Goal: Task Accomplishment & Management: Manage account settings

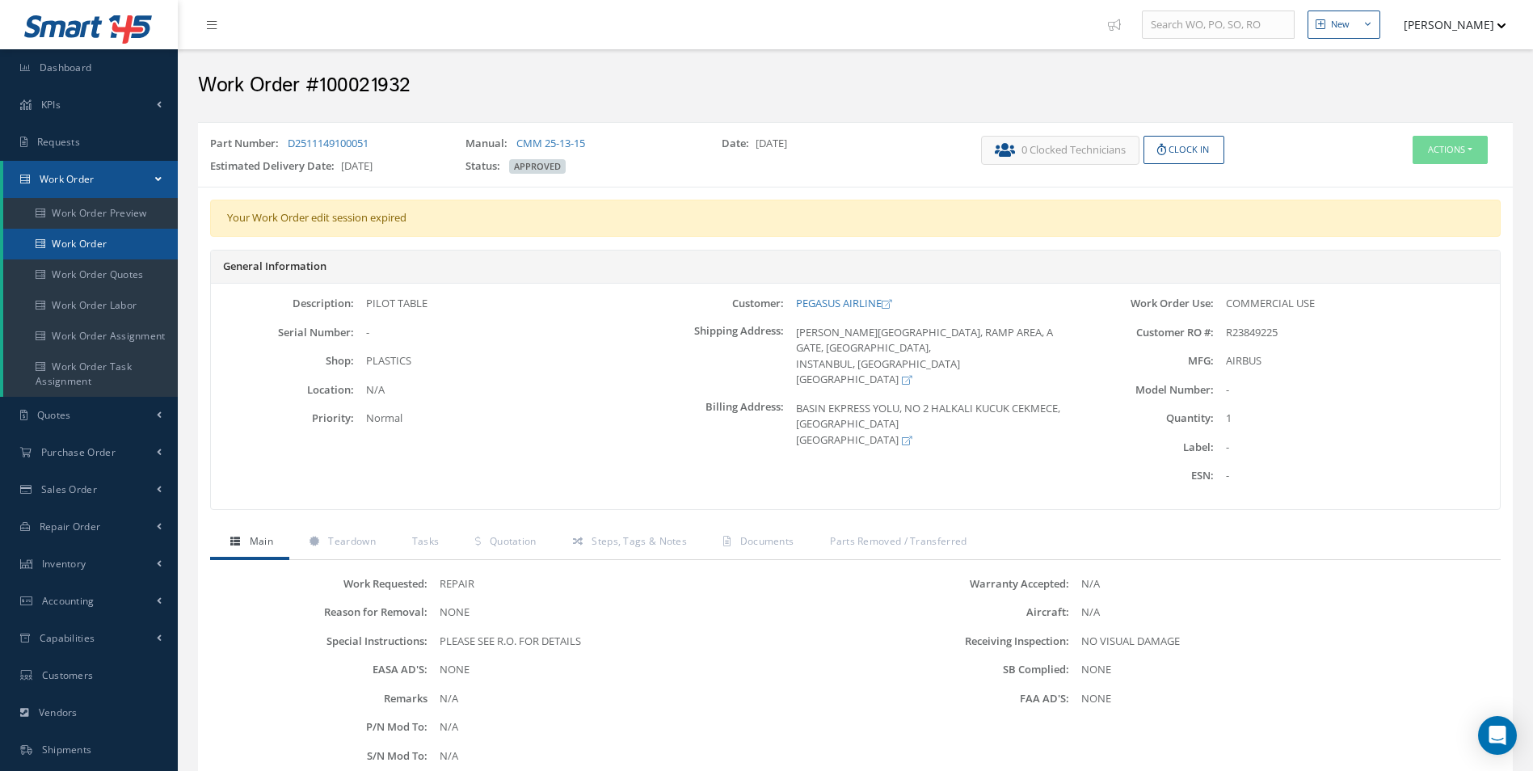
click at [128, 236] on link "Work Order" at bounding box center [90, 244] width 175 height 31
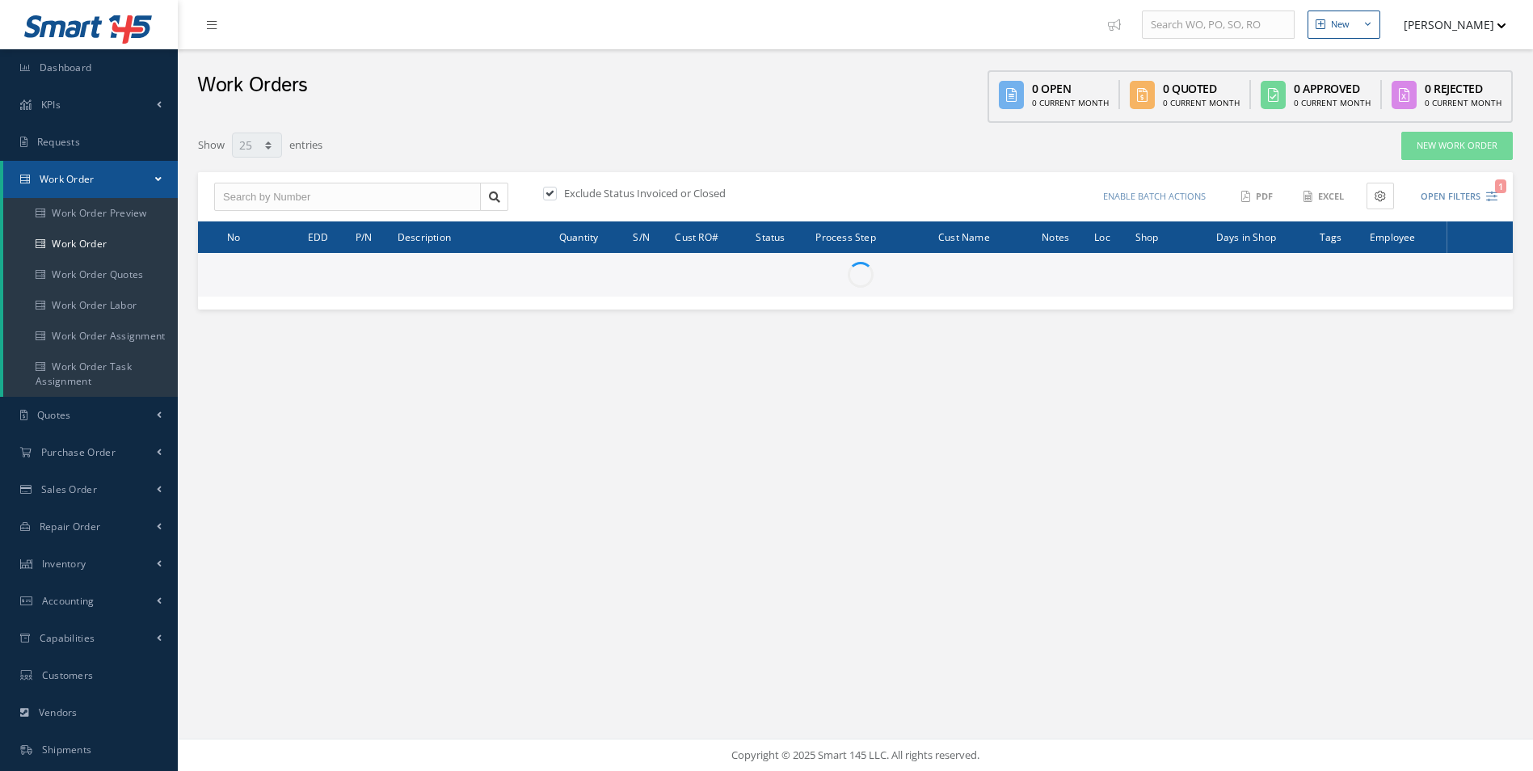
select select "25"
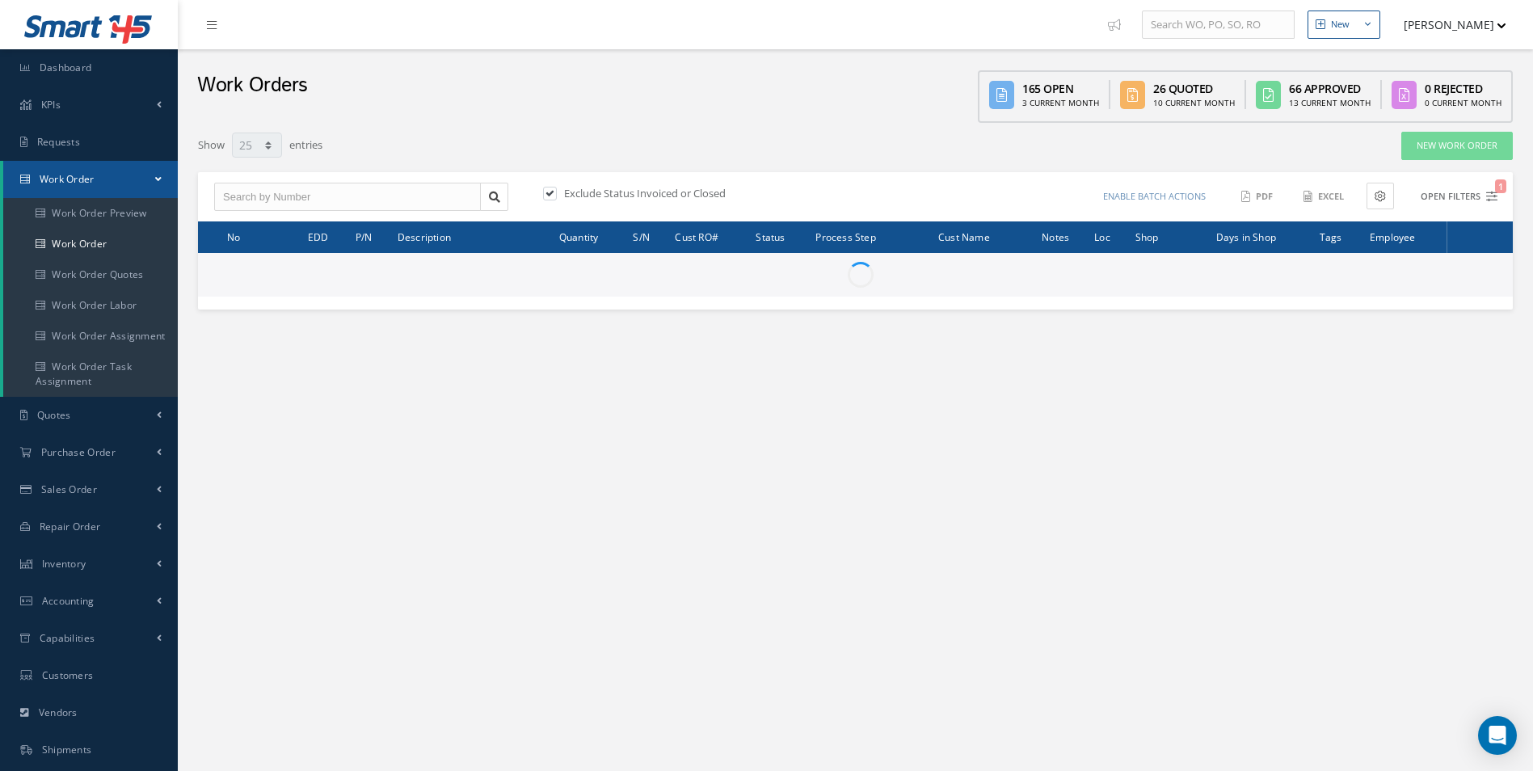
type input "All Work Request"
type input "All Work Performed"
type input "All Status"
type input "WO Part Status"
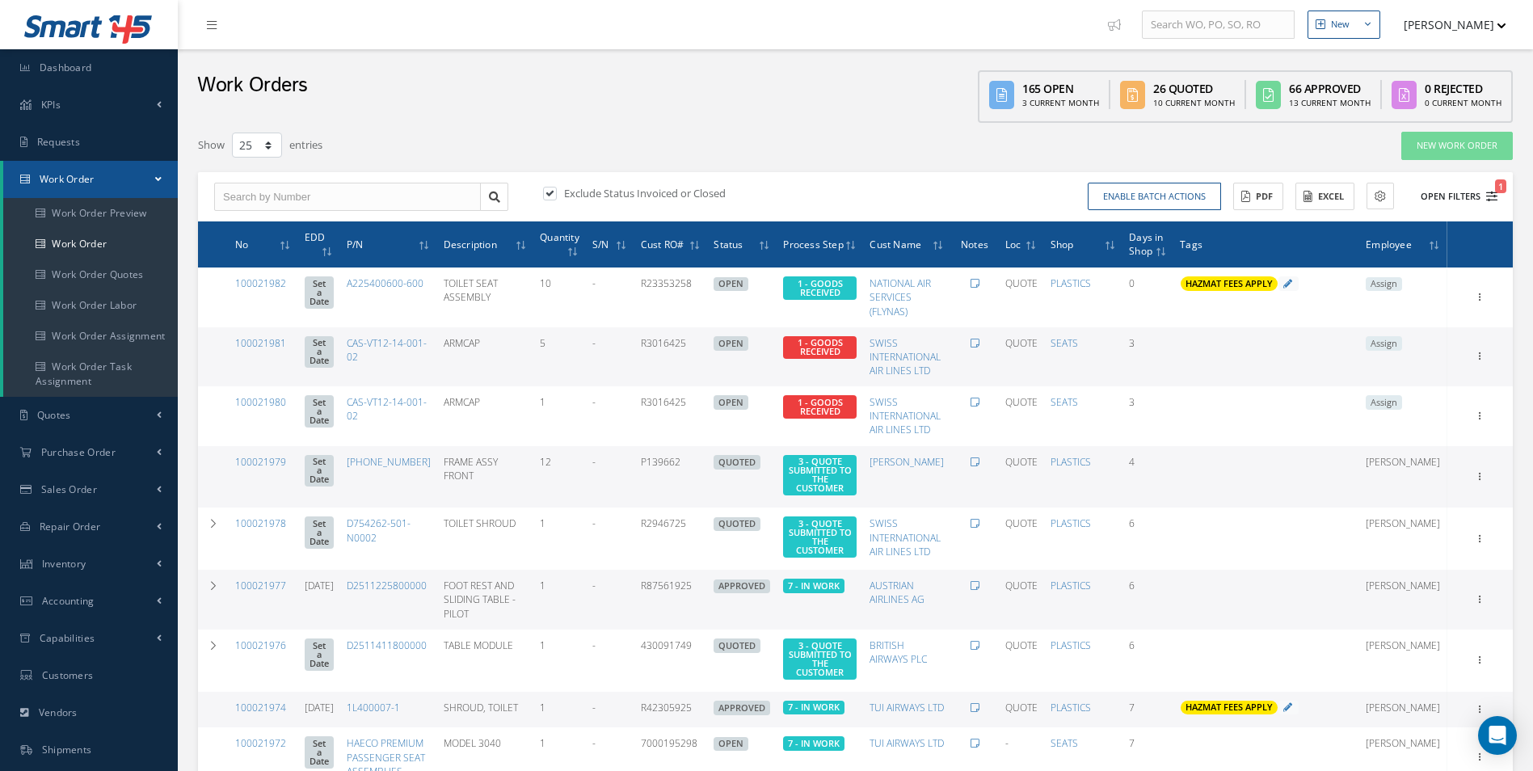
click at [1493, 197] on icon "1" at bounding box center [1491, 196] width 11 height 11
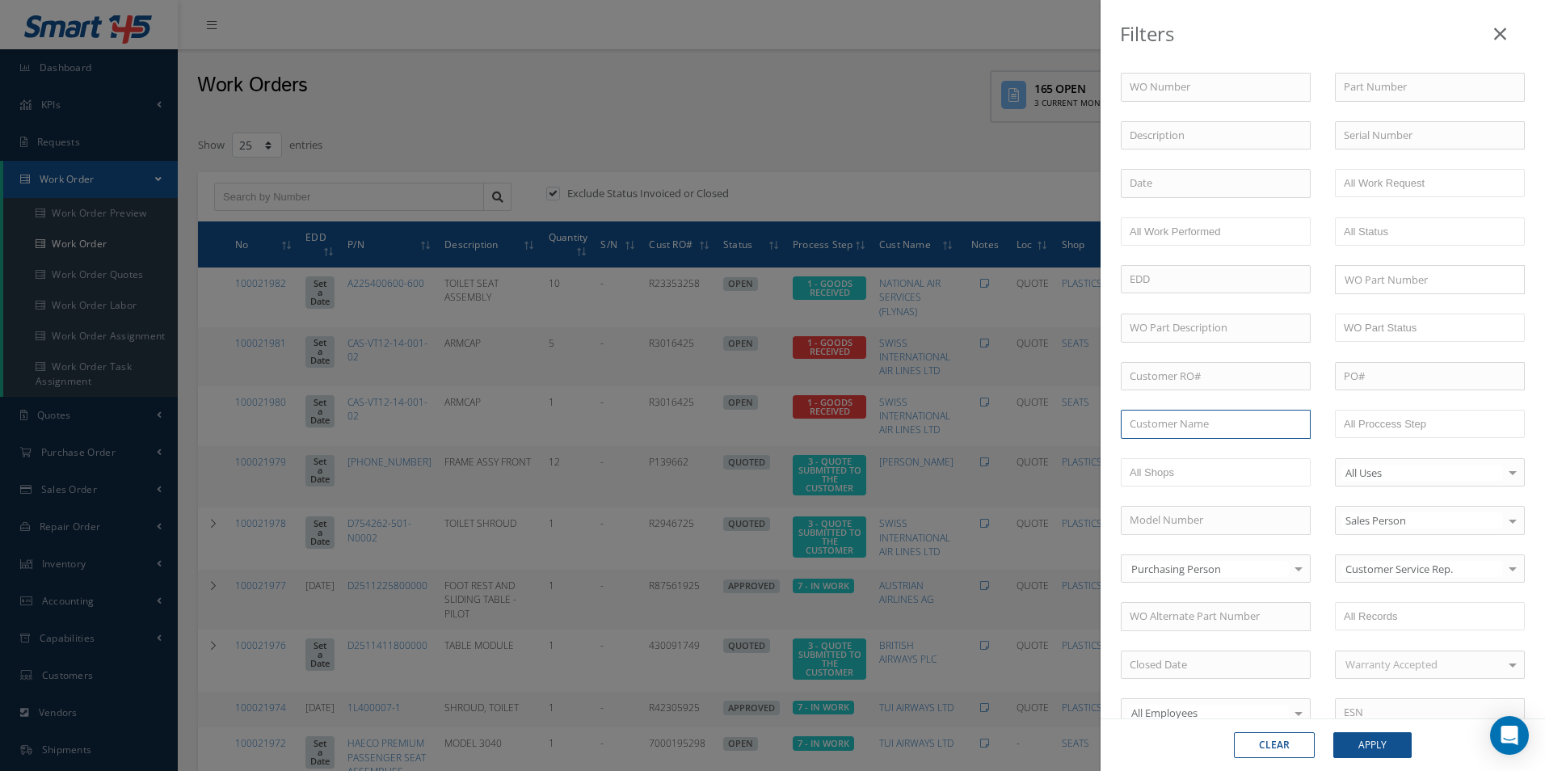
click at [1206, 419] on input "text" at bounding box center [1216, 424] width 190 height 29
click at [623, 186] on div "Filters WO Number Part Number Description Serial Number - BER CERTIFICATION FIL…" at bounding box center [772, 385] width 1545 height 771
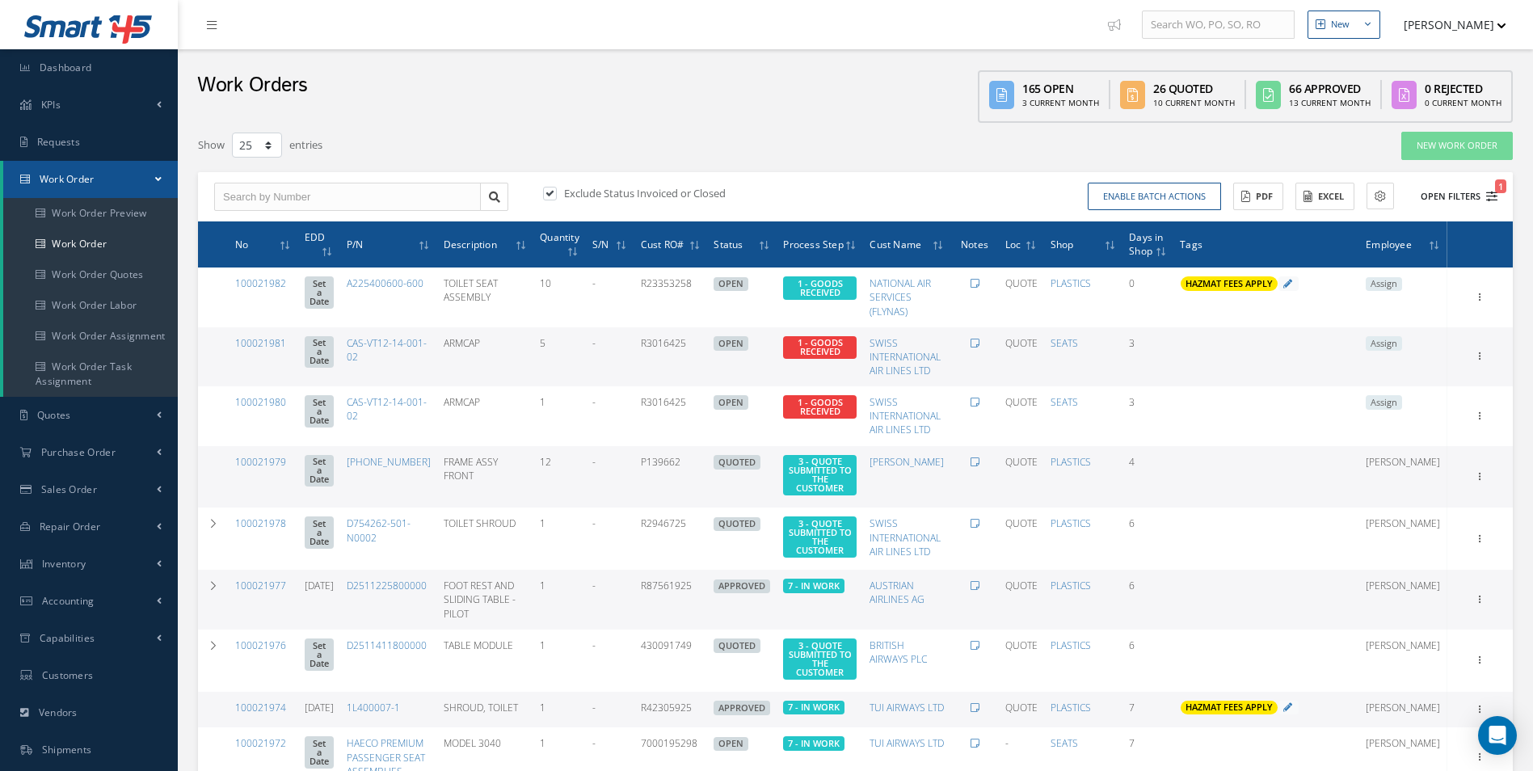
click at [1491, 192] on icon "1" at bounding box center [1491, 196] width 11 height 11
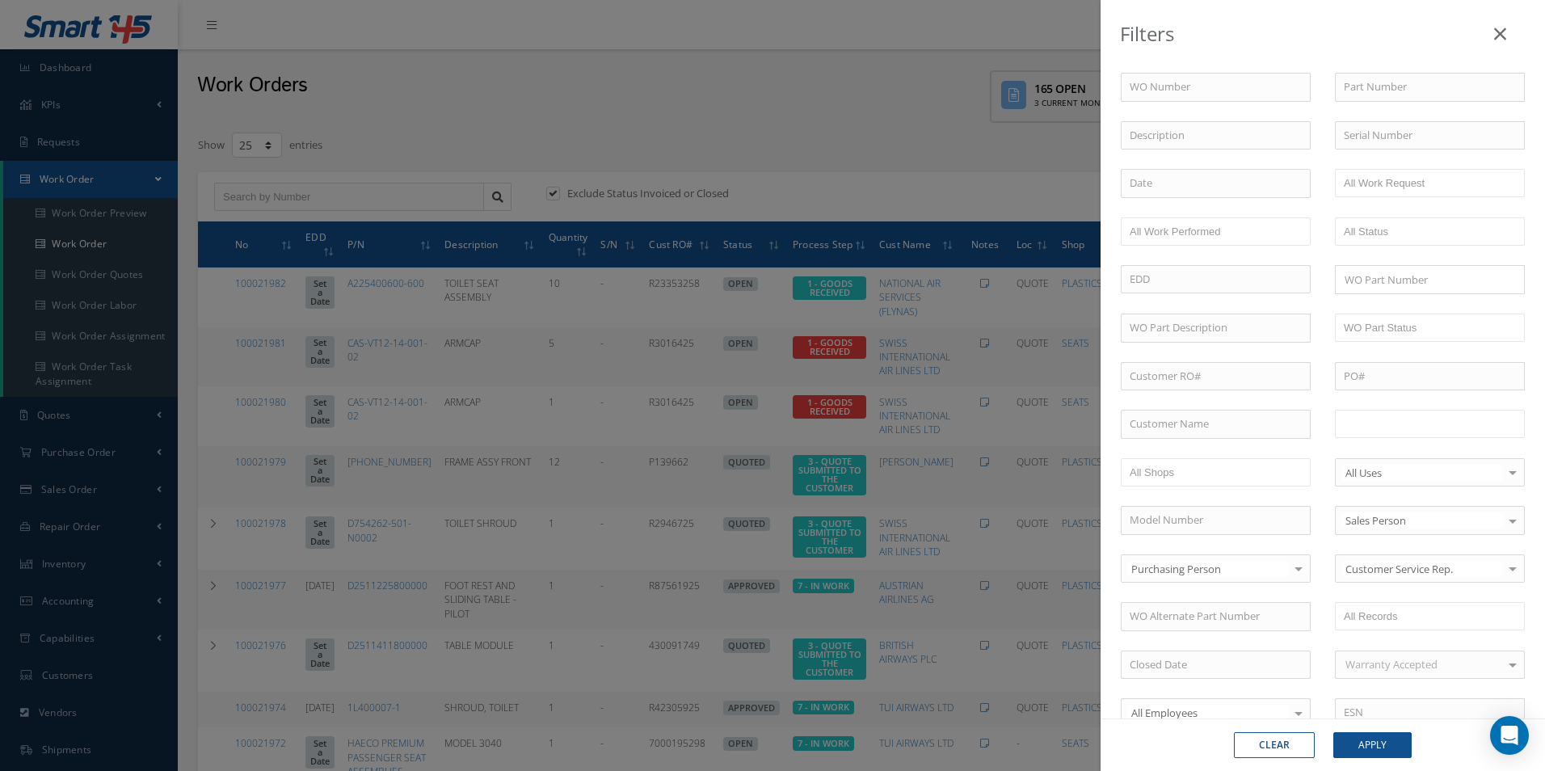
click at [1406, 432] on input "text" at bounding box center [1395, 424] width 103 height 20
click at [1367, 738] on button "Apply" at bounding box center [1372, 745] width 78 height 26
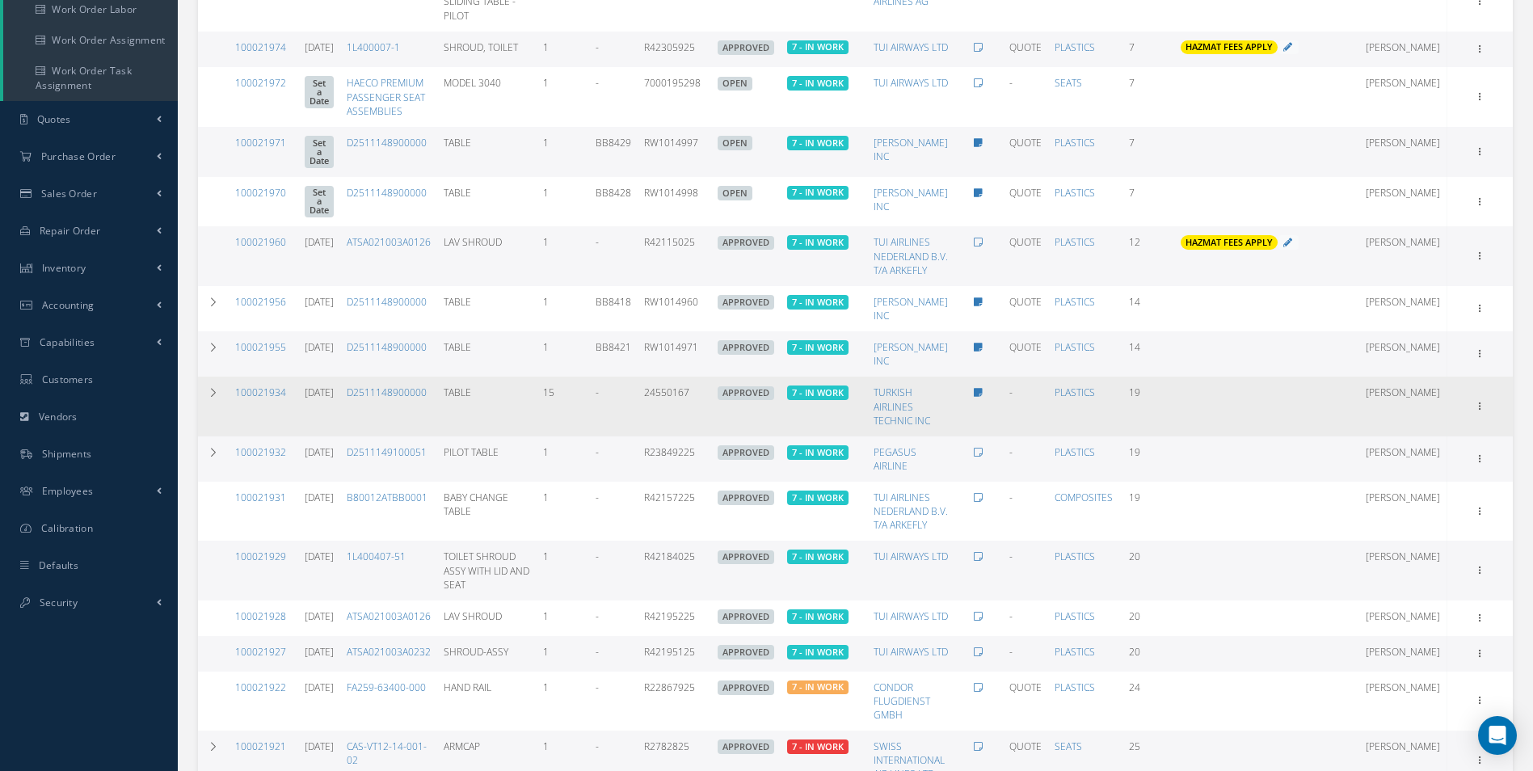
scroll to position [323, 0]
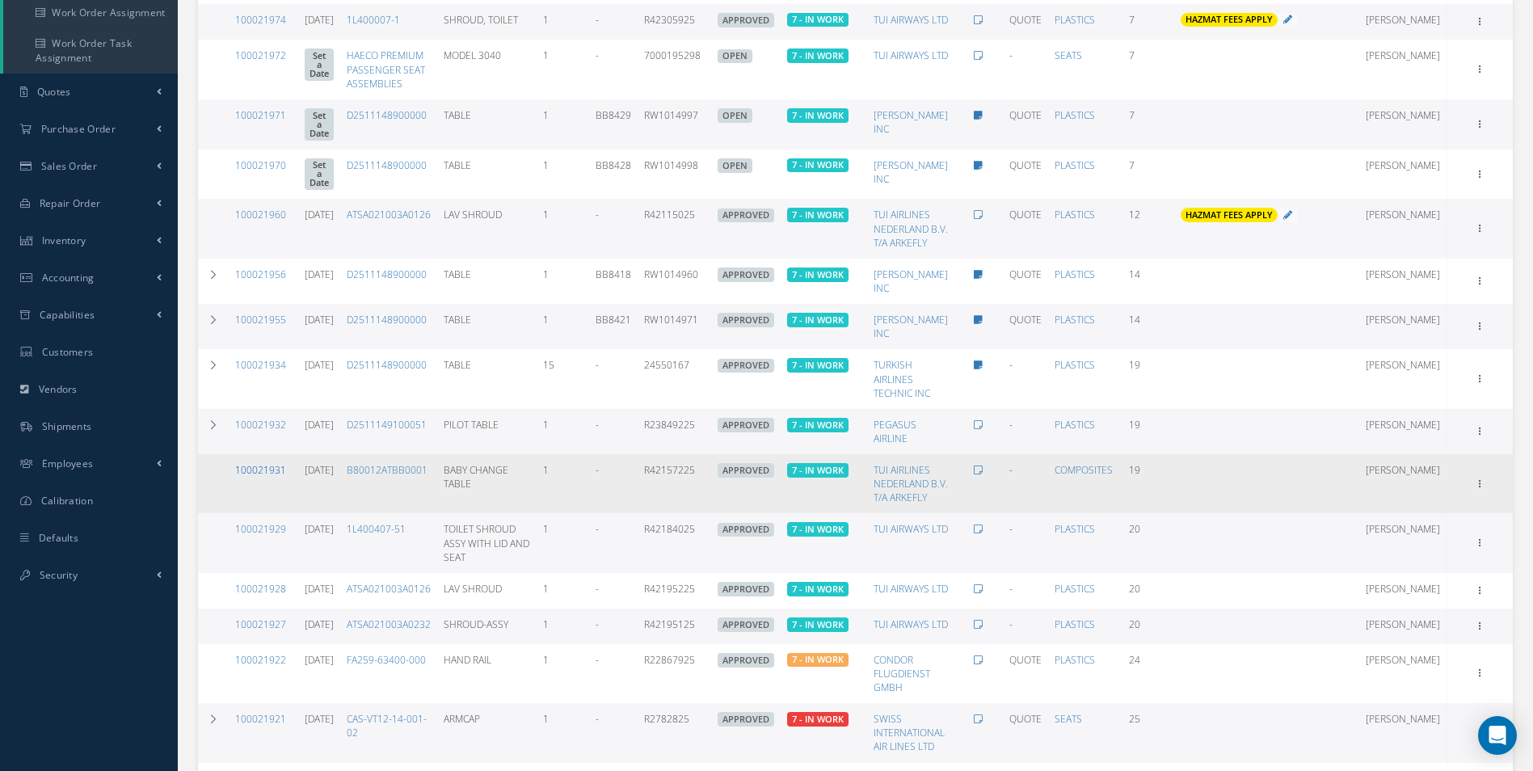
click at [243, 477] on link "100021931" at bounding box center [260, 470] width 51 height 14
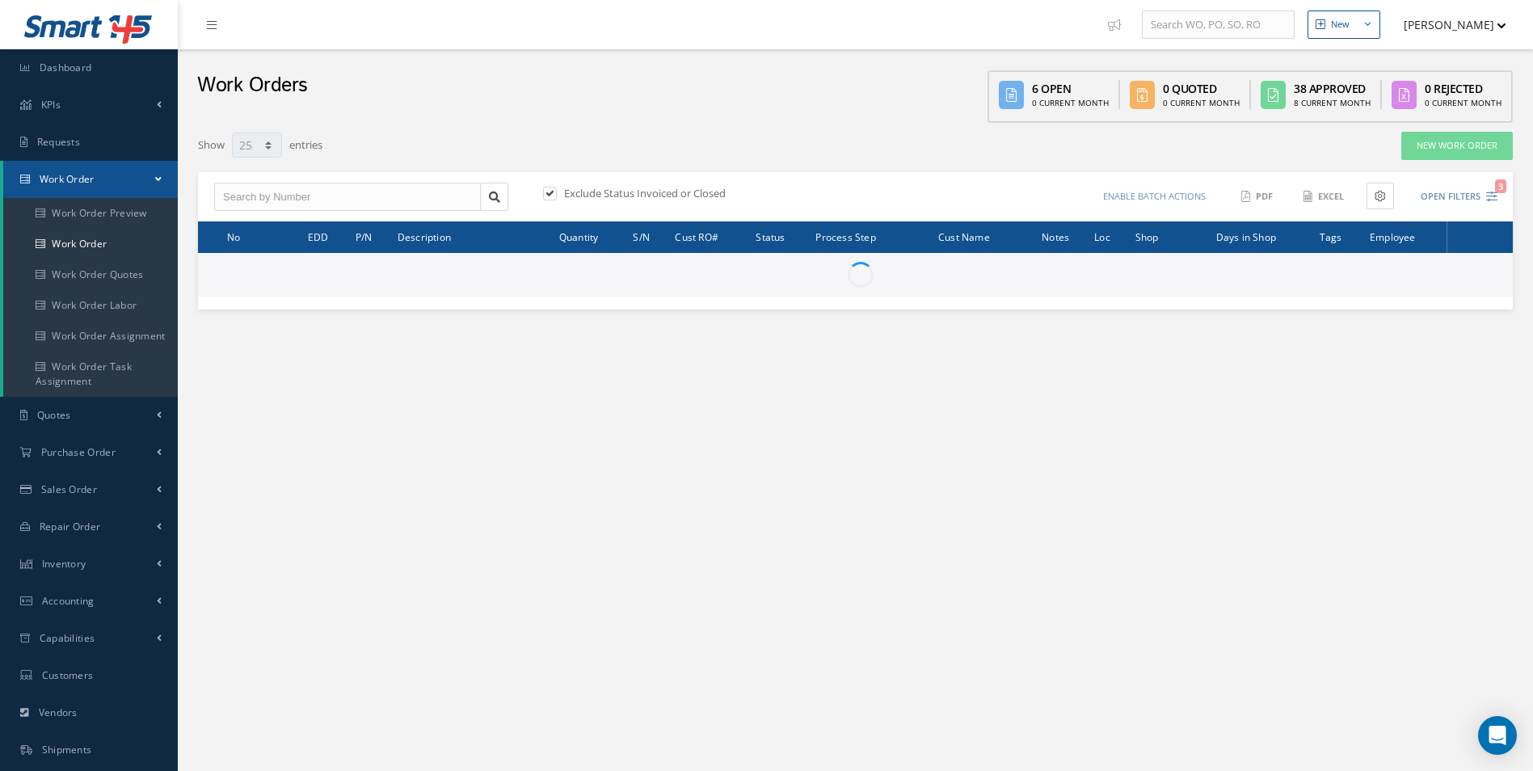
select select "25"
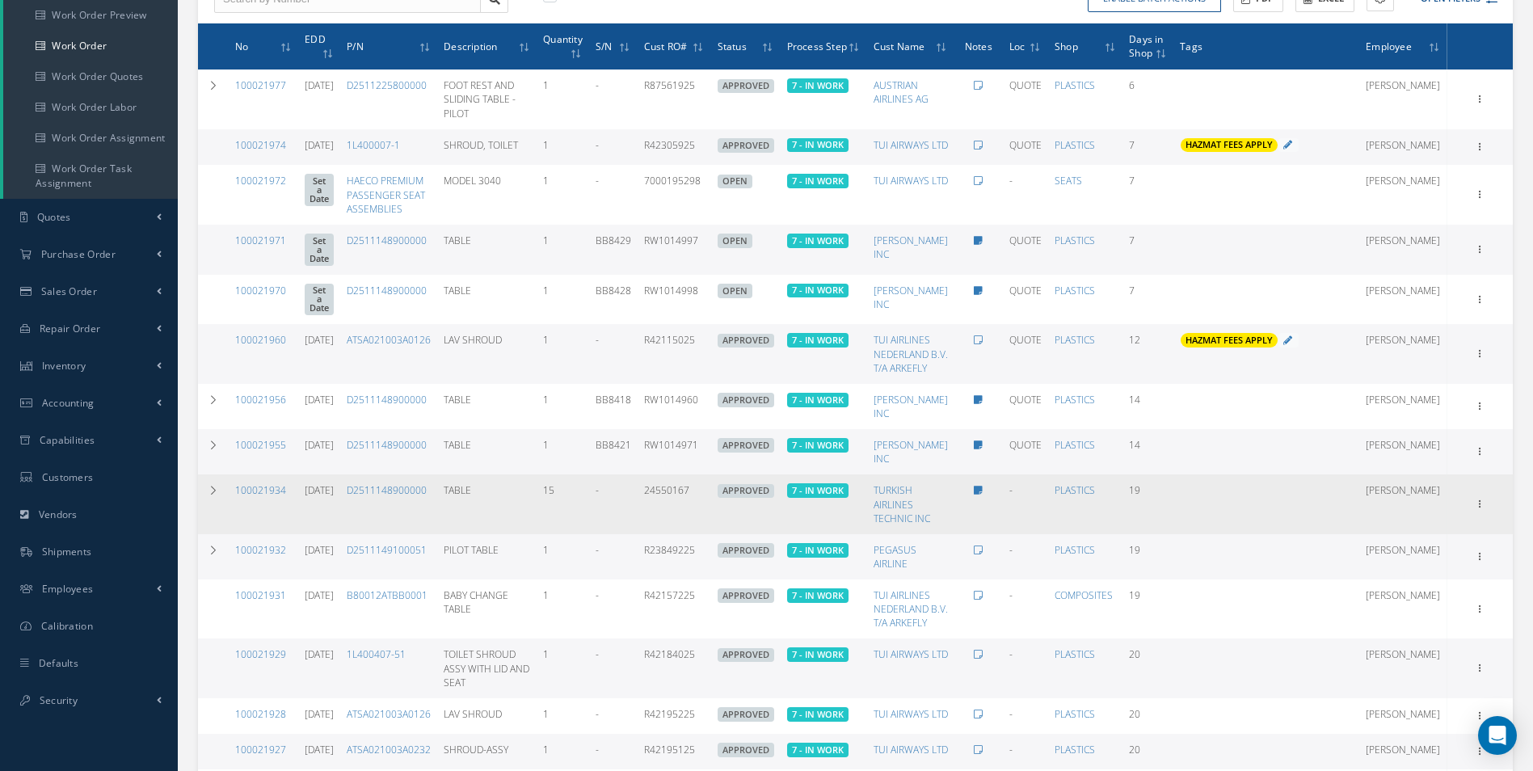
scroll to position [227, 0]
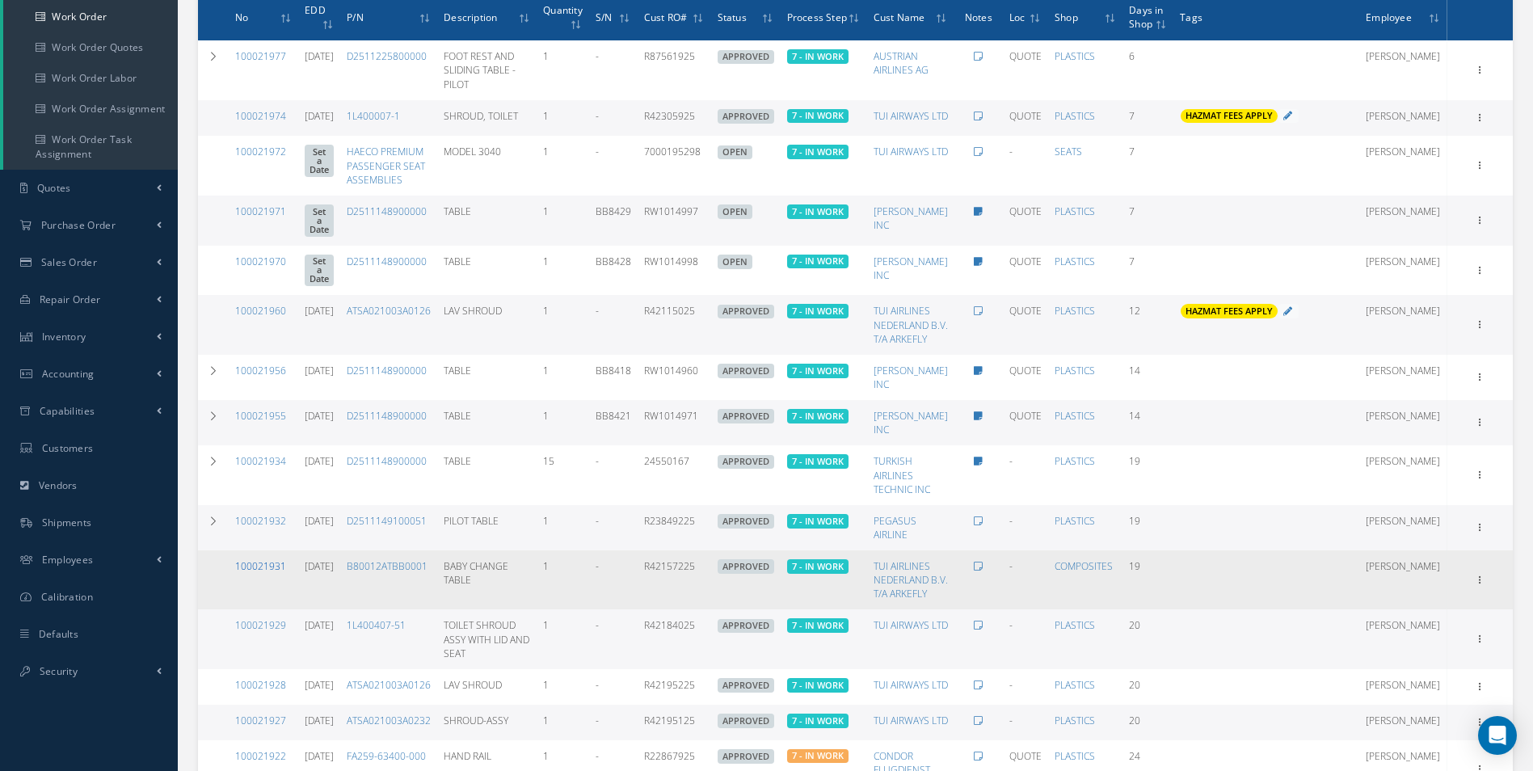
click at [259, 573] on link "100021931" at bounding box center [260, 566] width 51 height 14
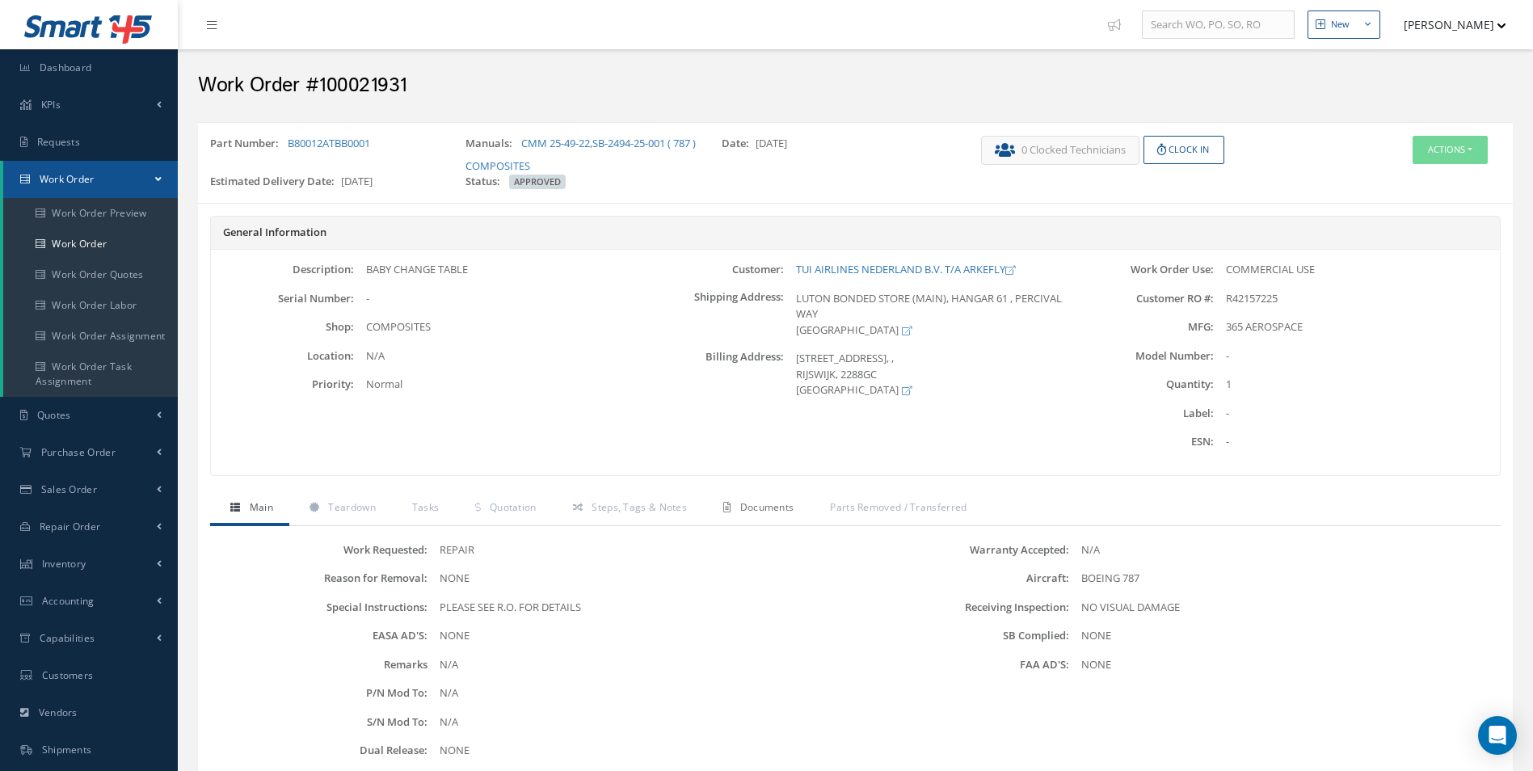
click at [734, 502] on link "Documents" at bounding box center [756, 509] width 107 height 34
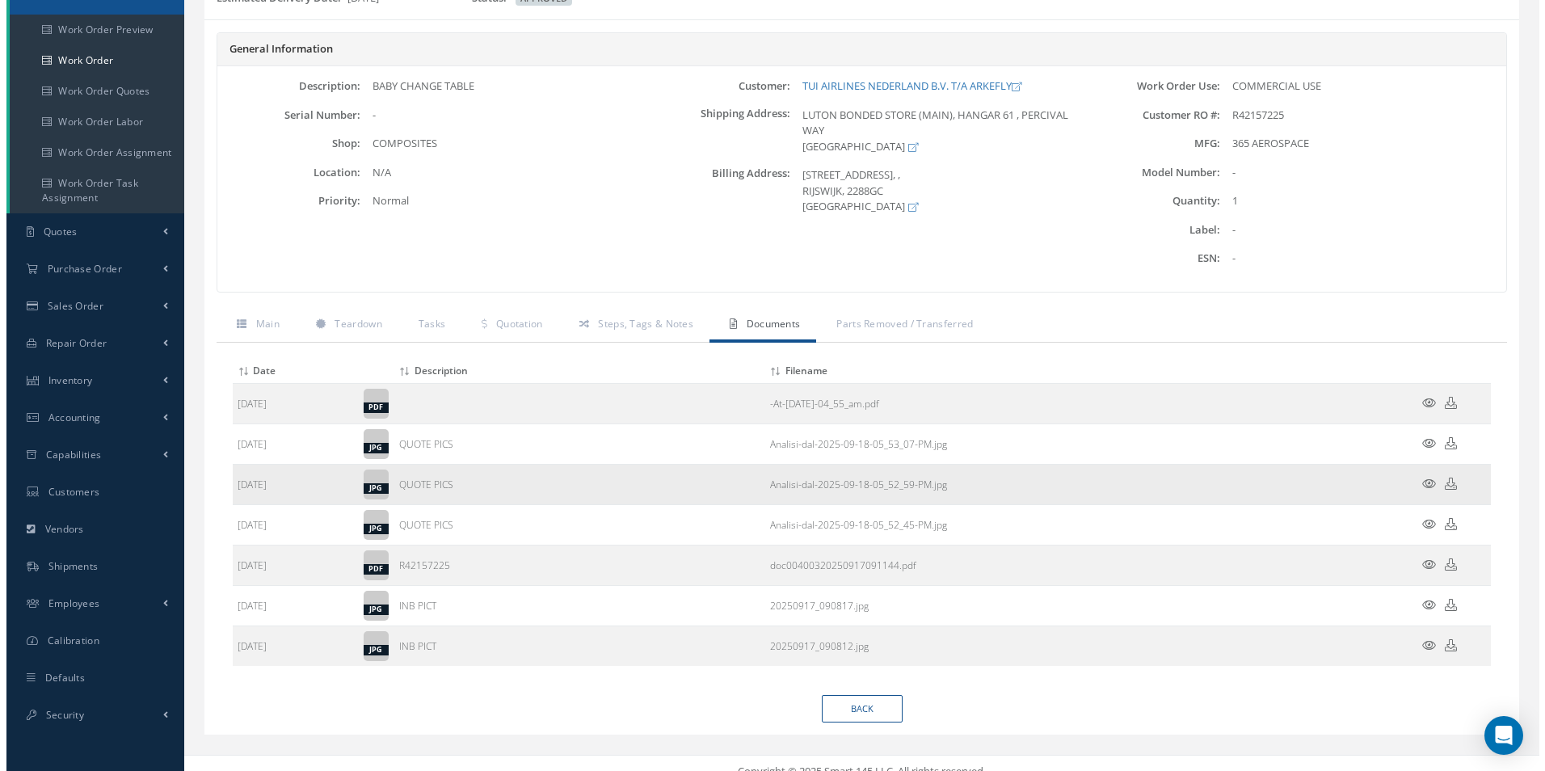
scroll to position [200, 0]
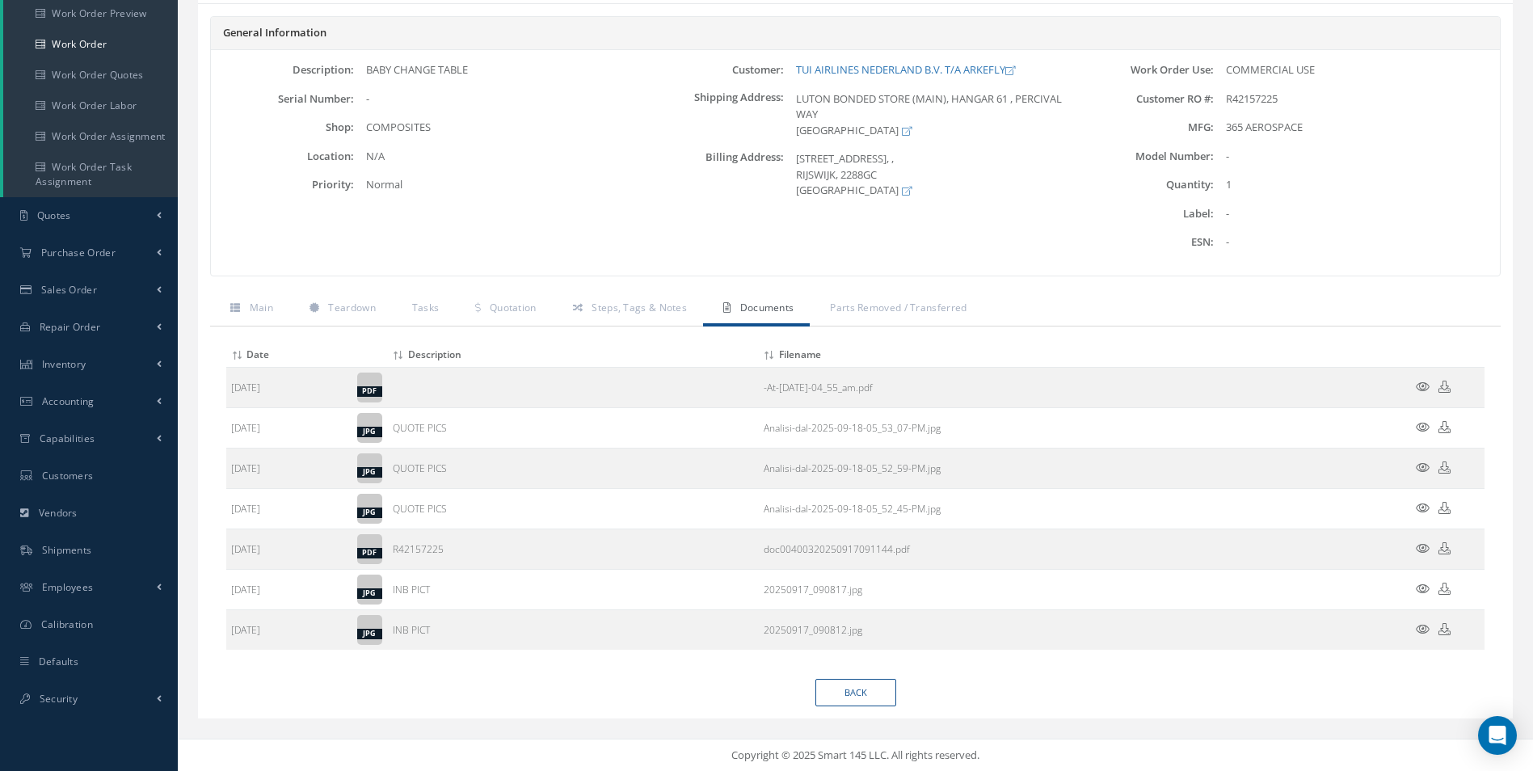
click at [1423, 425] on icon at bounding box center [1423, 427] width 14 height 12
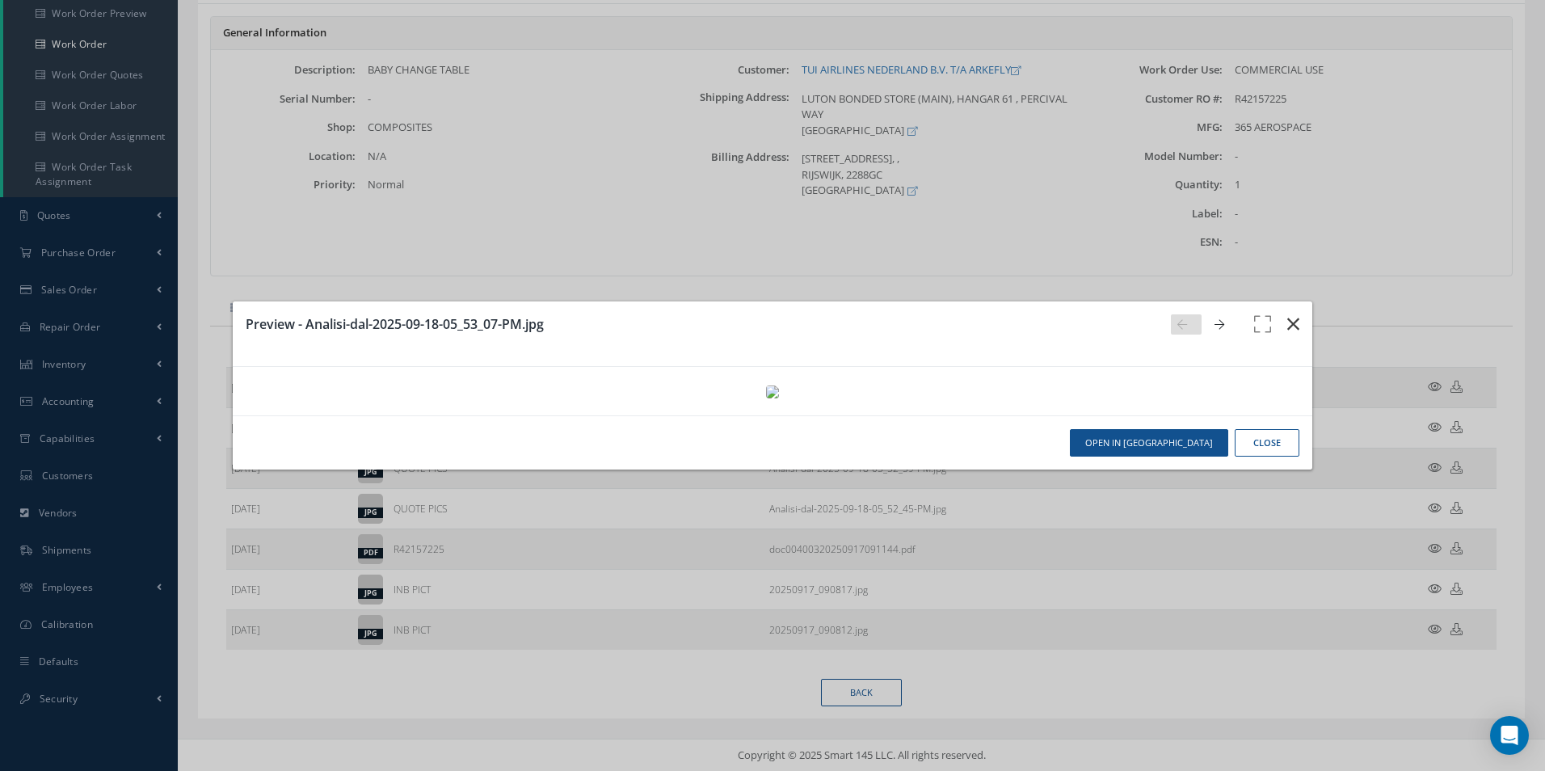
click at [1288, 314] on icon "button" at bounding box center [1293, 323] width 12 height 19
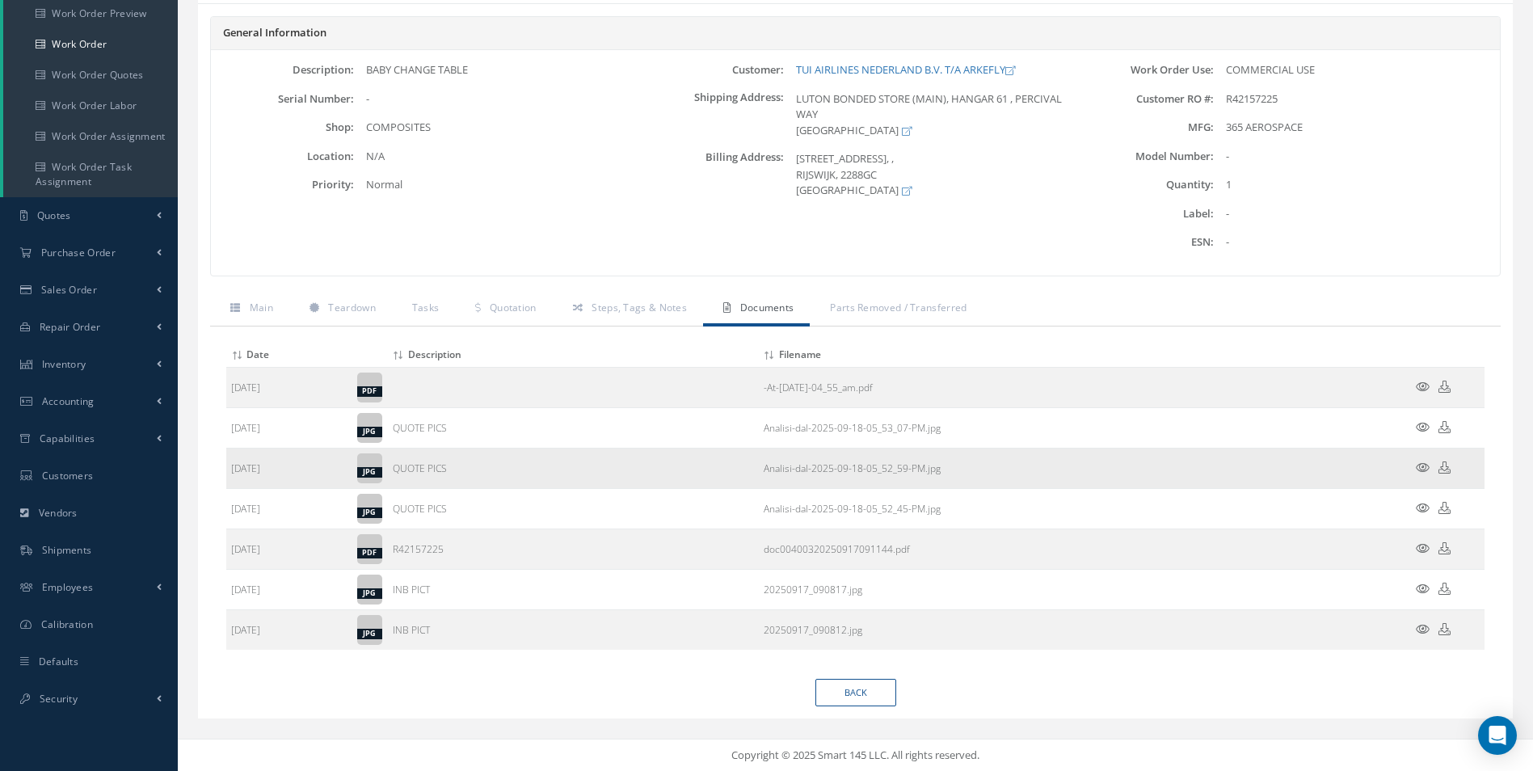
click at [1422, 465] on icon at bounding box center [1423, 467] width 14 height 12
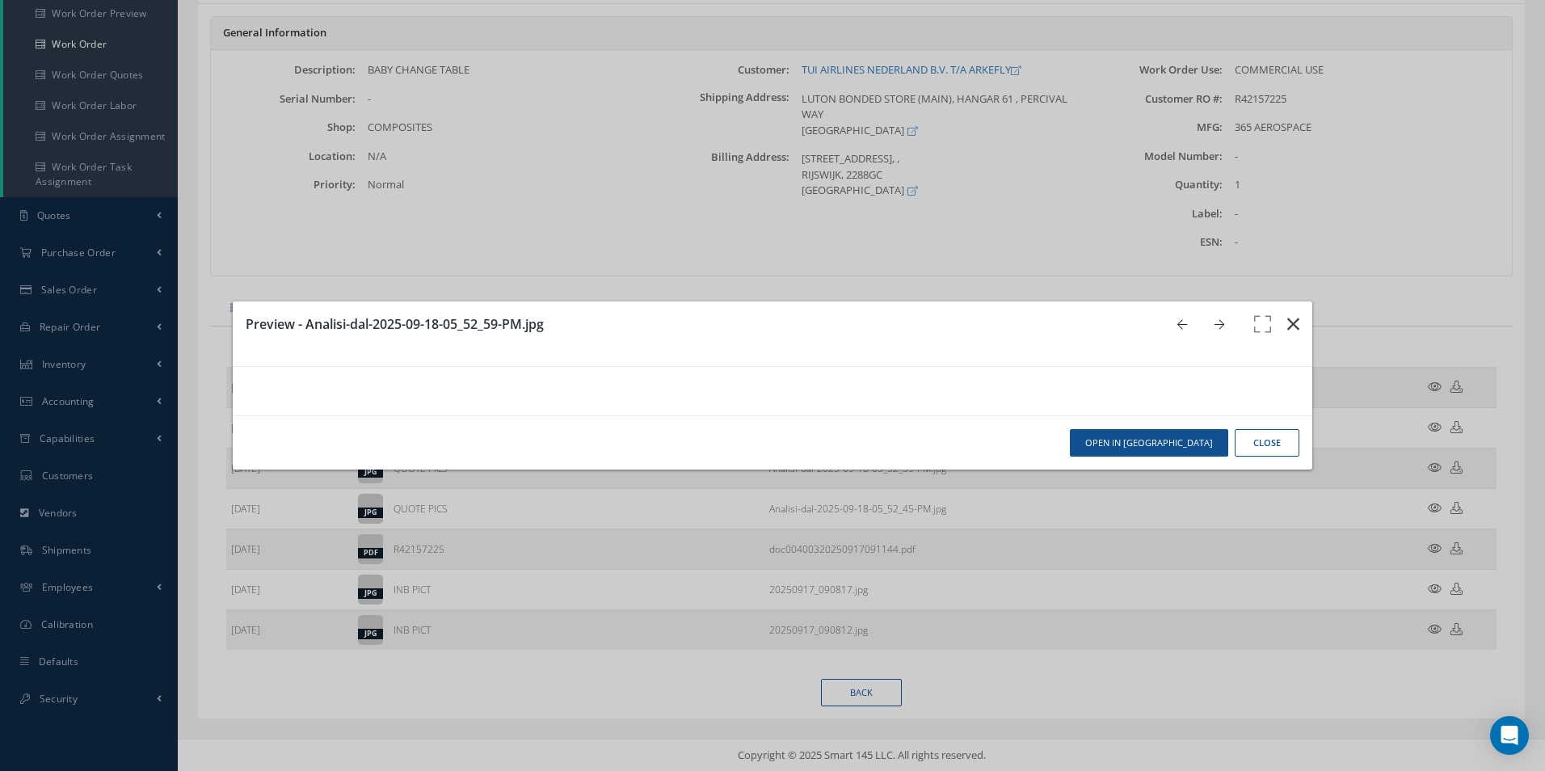
scroll to position [0, 0]
click at [1287, 314] on icon "button" at bounding box center [1293, 323] width 12 height 19
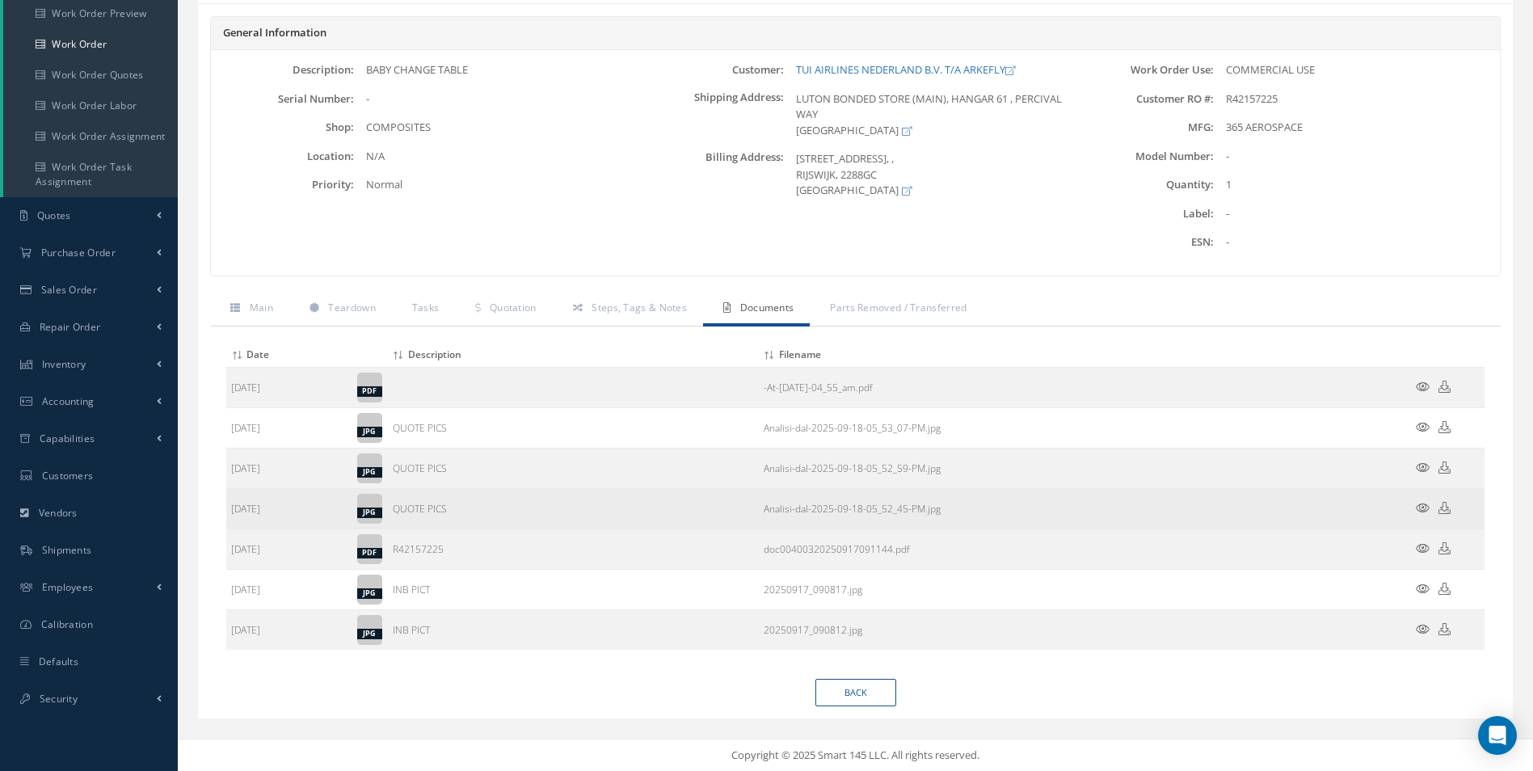
click at [1417, 505] on icon at bounding box center [1423, 508] width 14 height 12
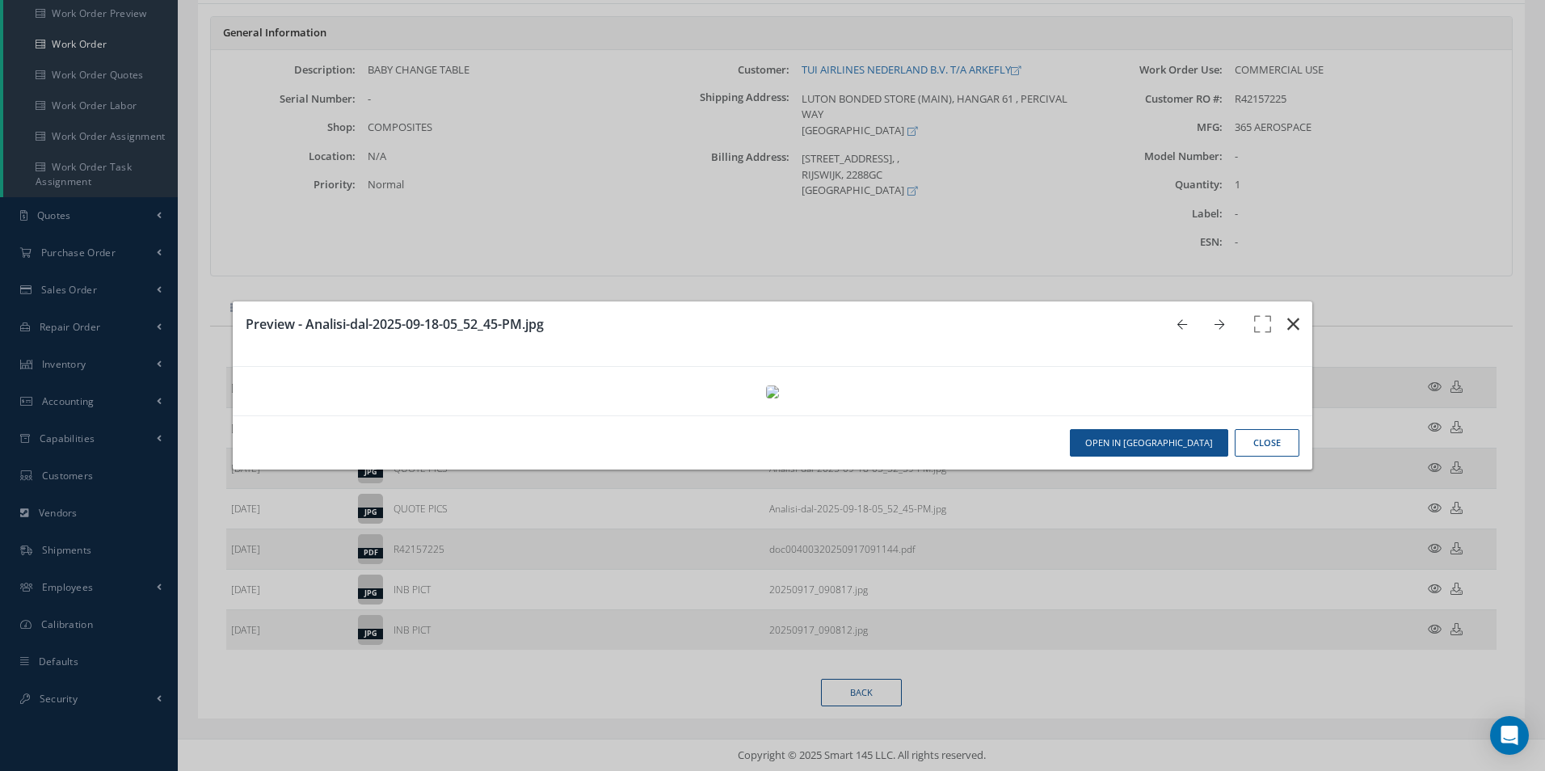
click at [1287, 314] on icon "button" at bounding box center [1293, 323] width 12 height 19
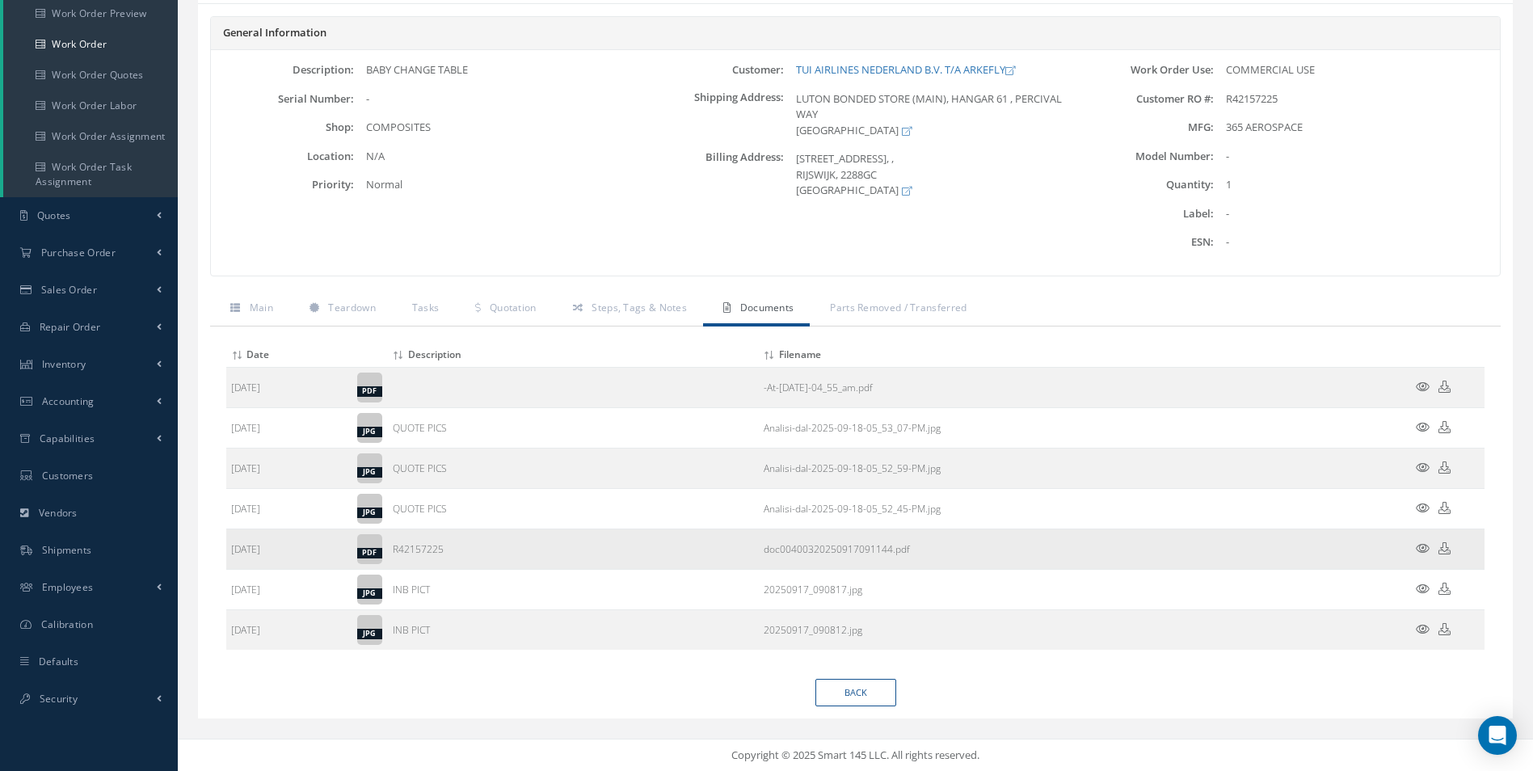
click at [1425, 550] on icon at bounding box center [1423, 548] width 14 height 12
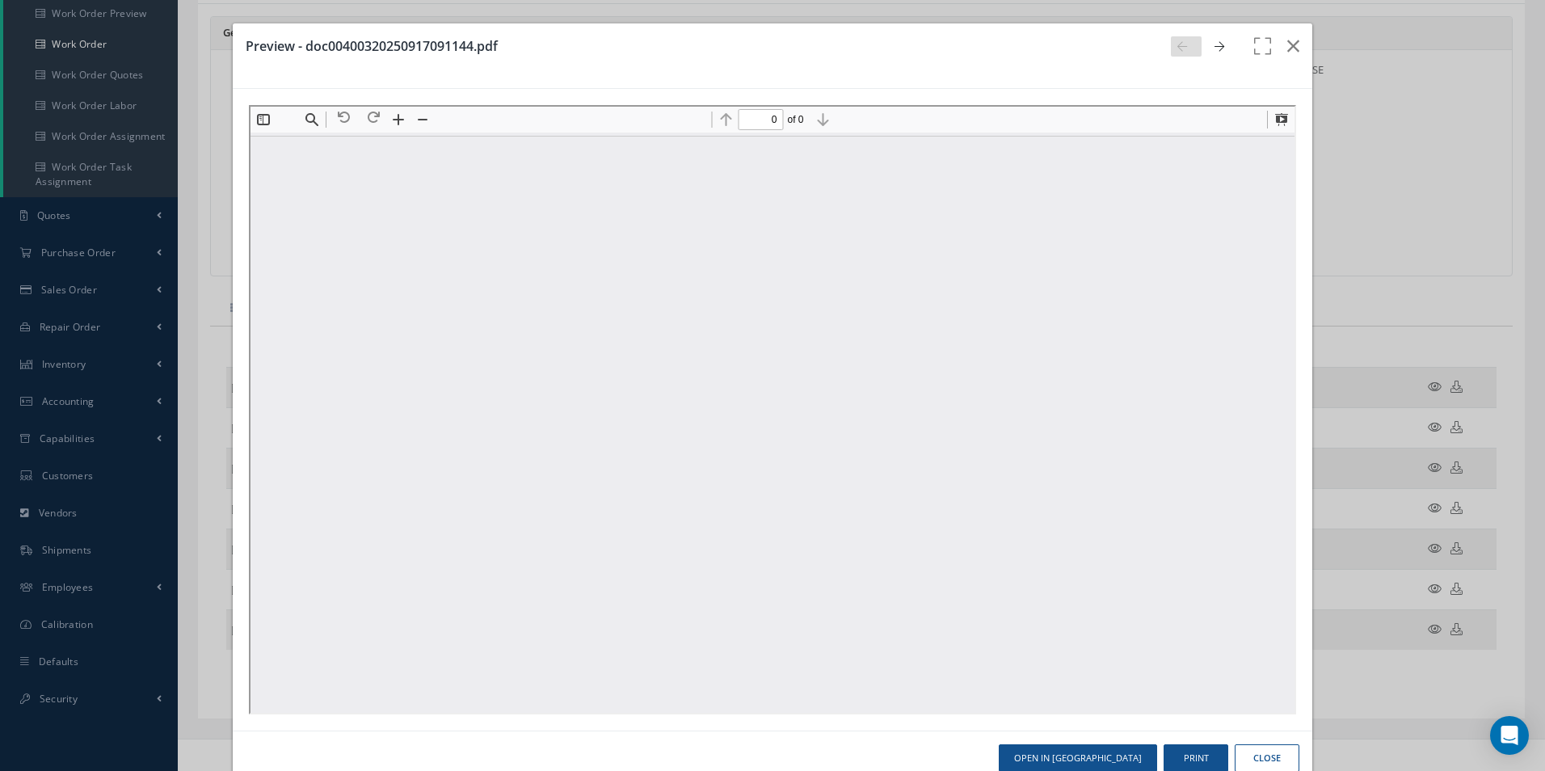
type input "1"
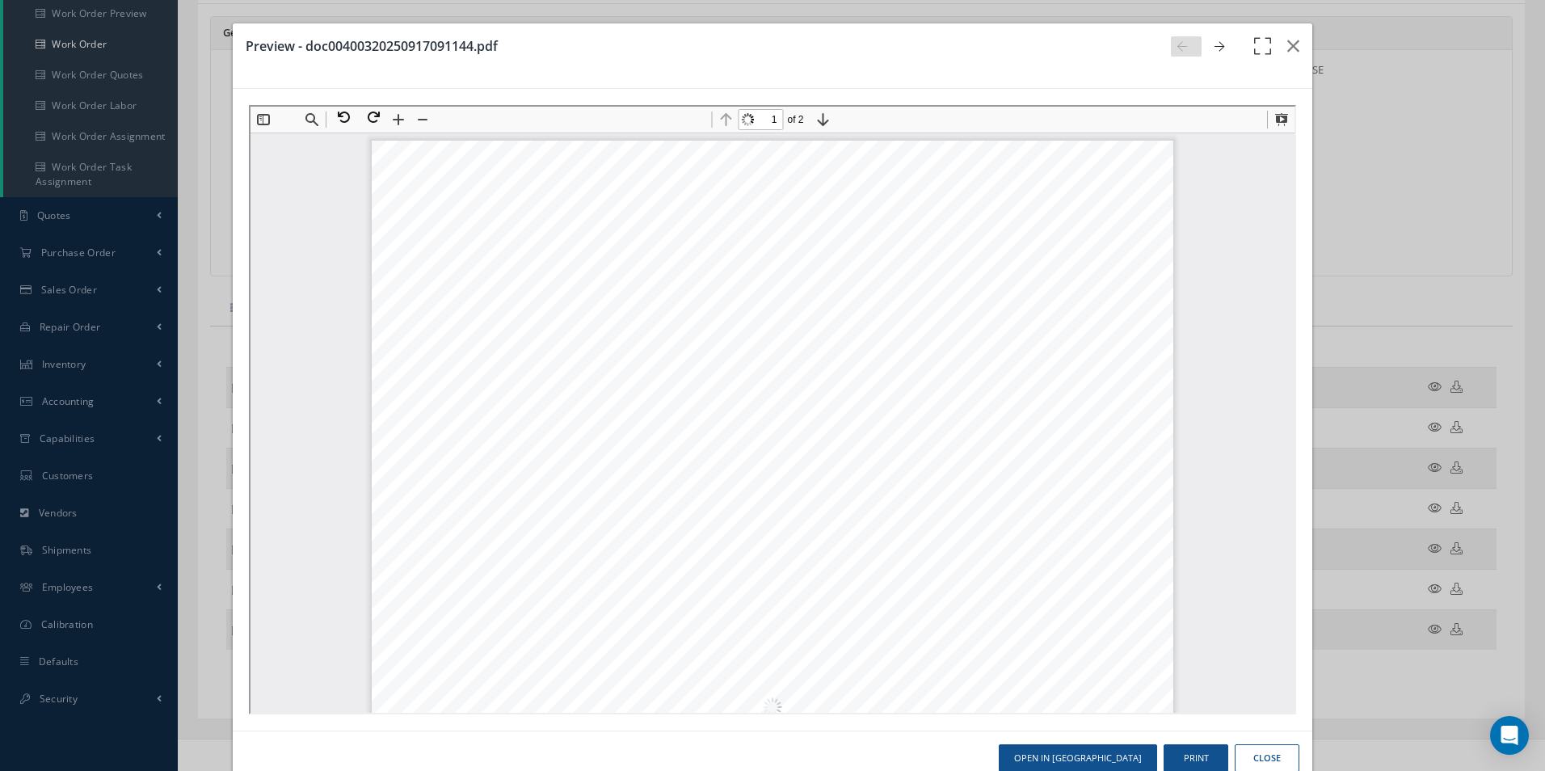
scroll to position [8, 0]
click at [1287, 40] on icon "button" at bounding box center [1293, 45] width 12 height 19
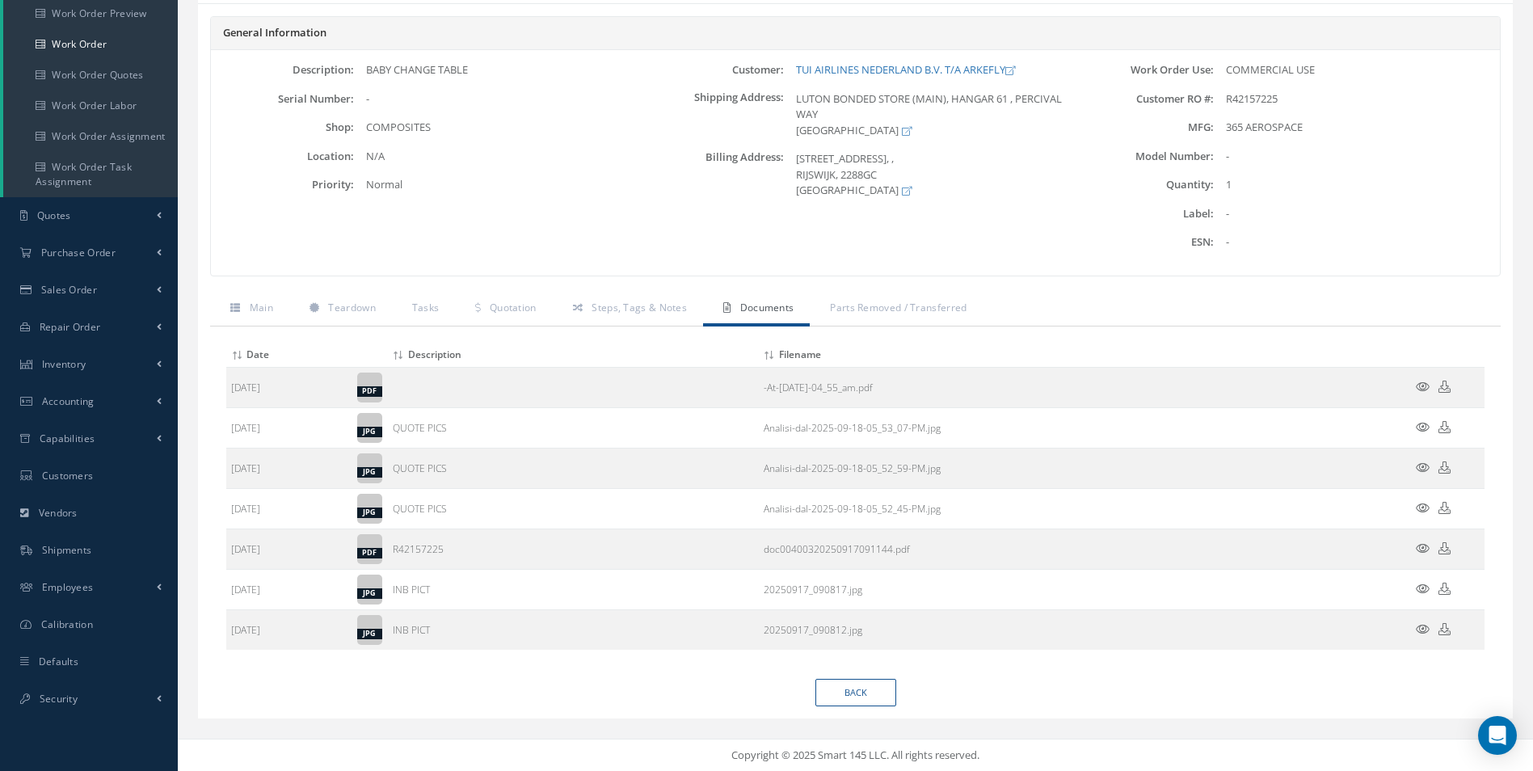
click at [1417, 585] on icon at bounding box center [1423, 589] width 14 height 12
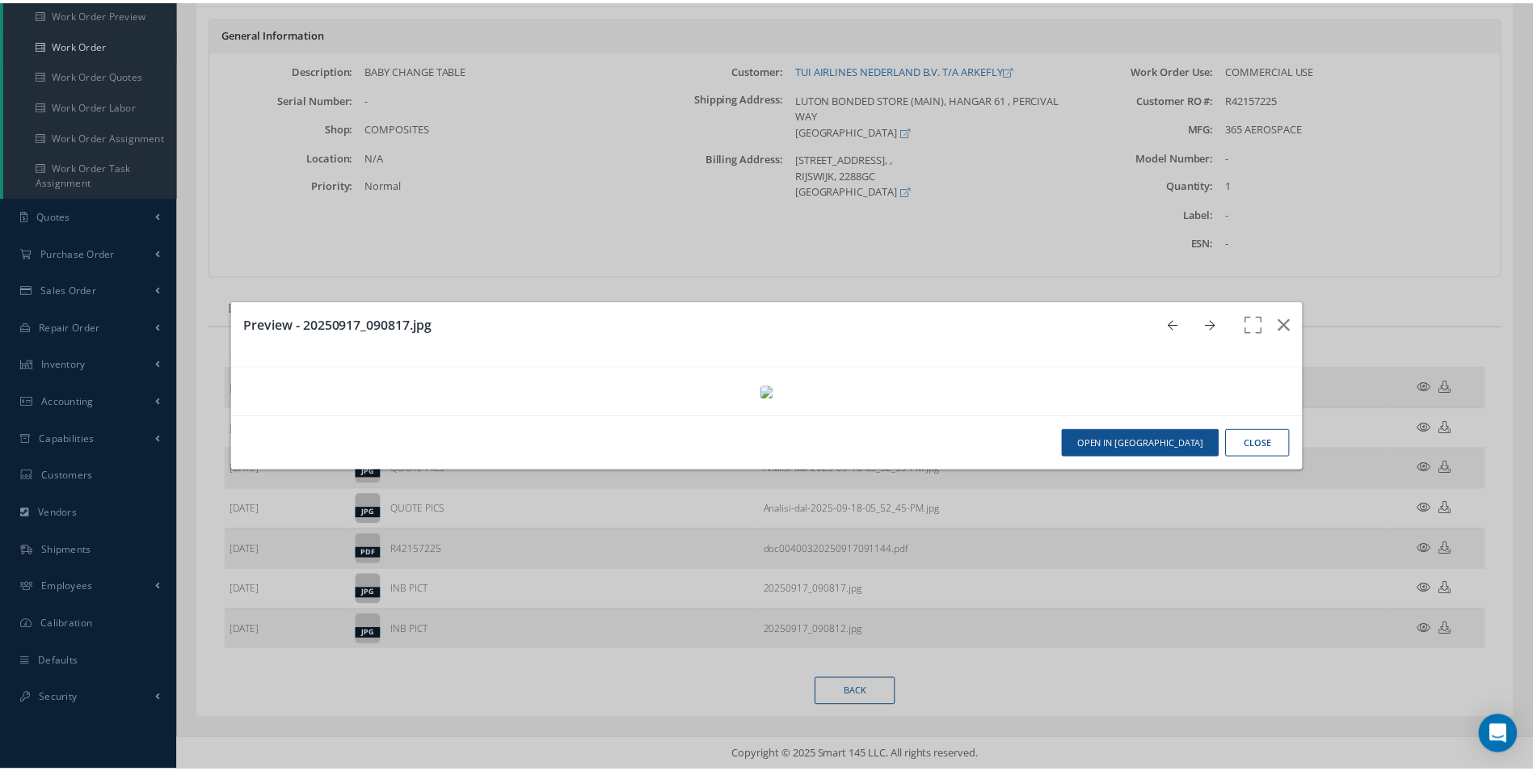
scroll to position [0, 0]
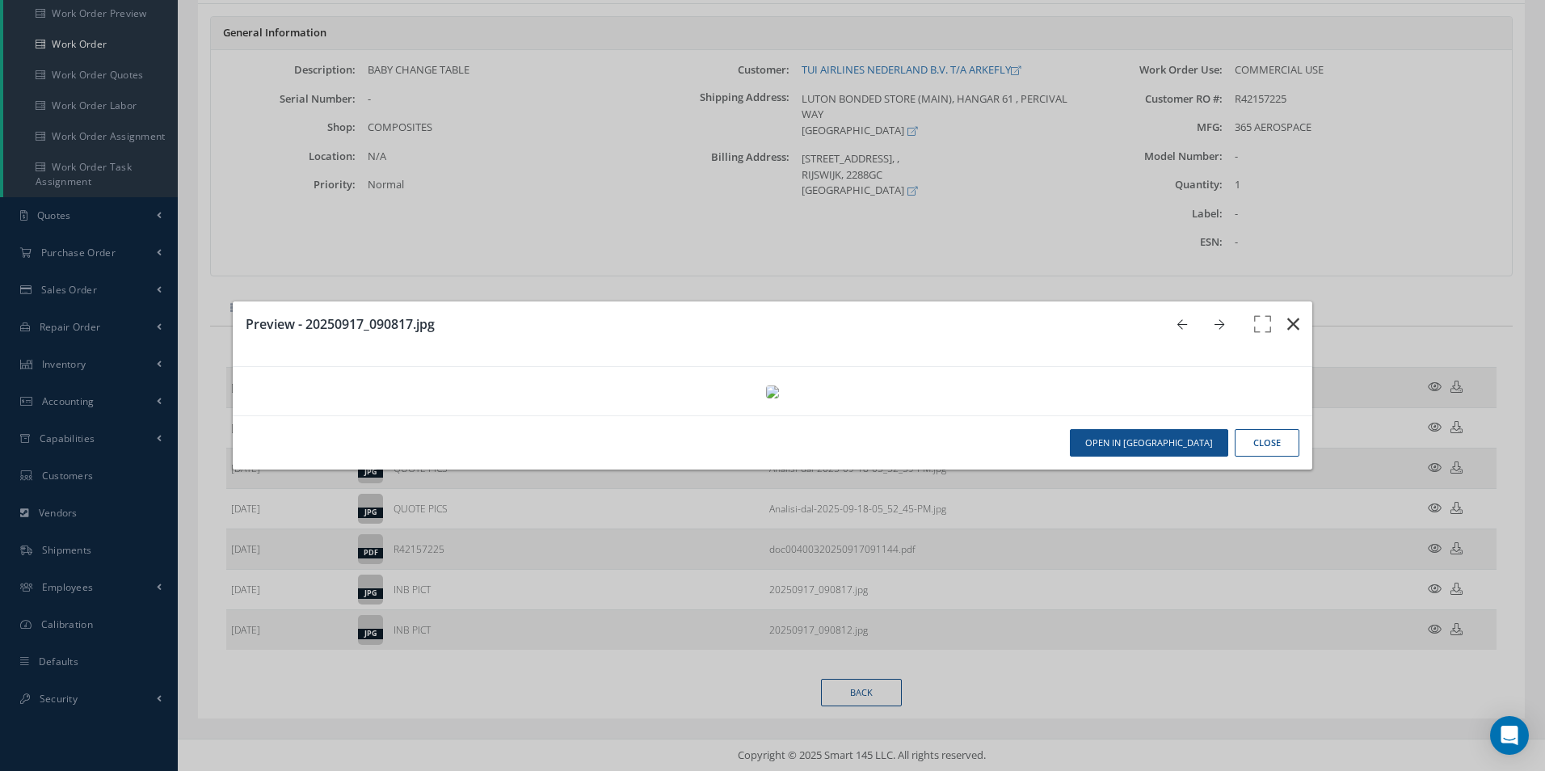
click at [1287, 314] on icon "button" at bounding box center [1293, 323] width 12 height 19
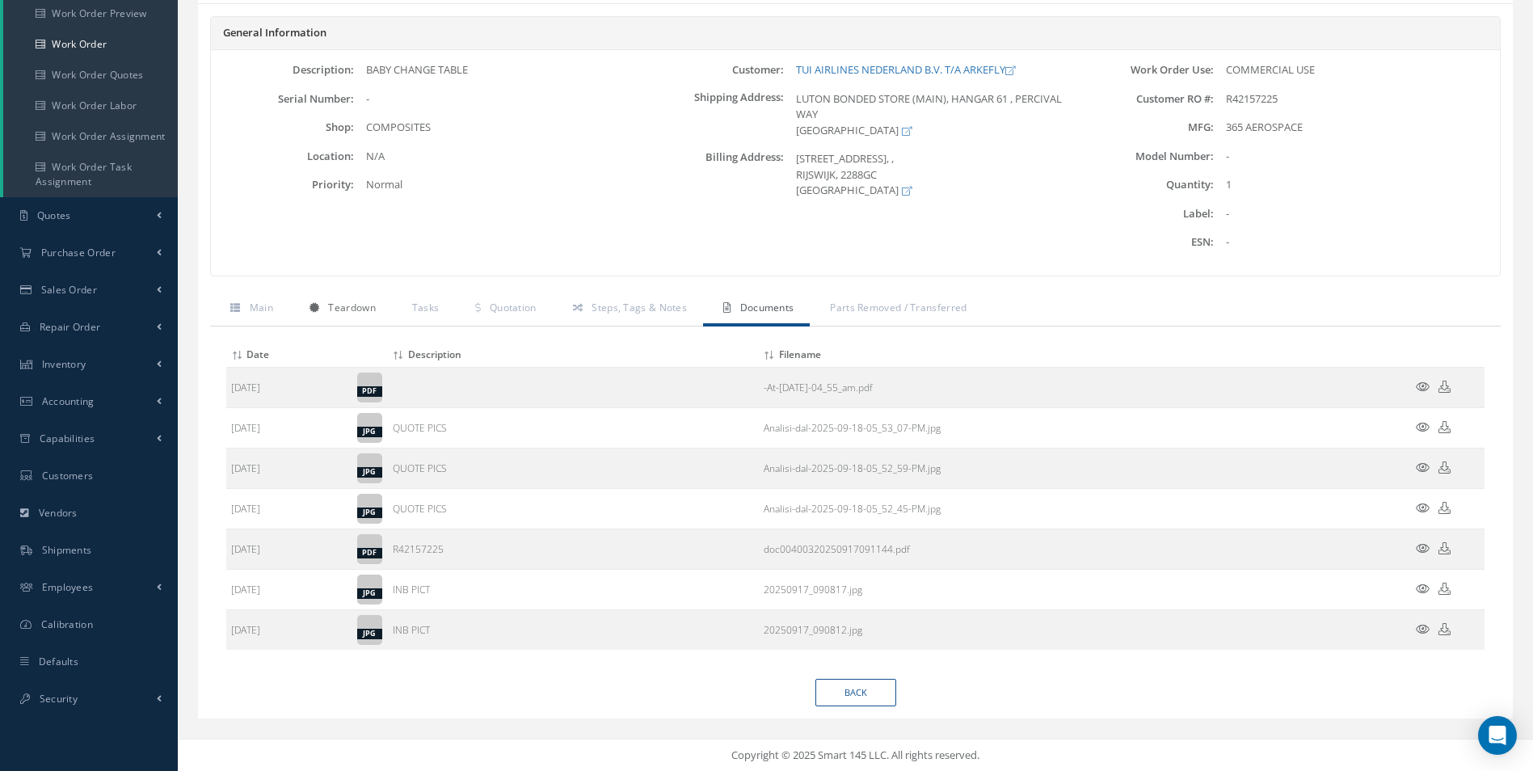
click at [310, 300] on link "Teardown" at bounding box center [340, 310] width 103 height 34
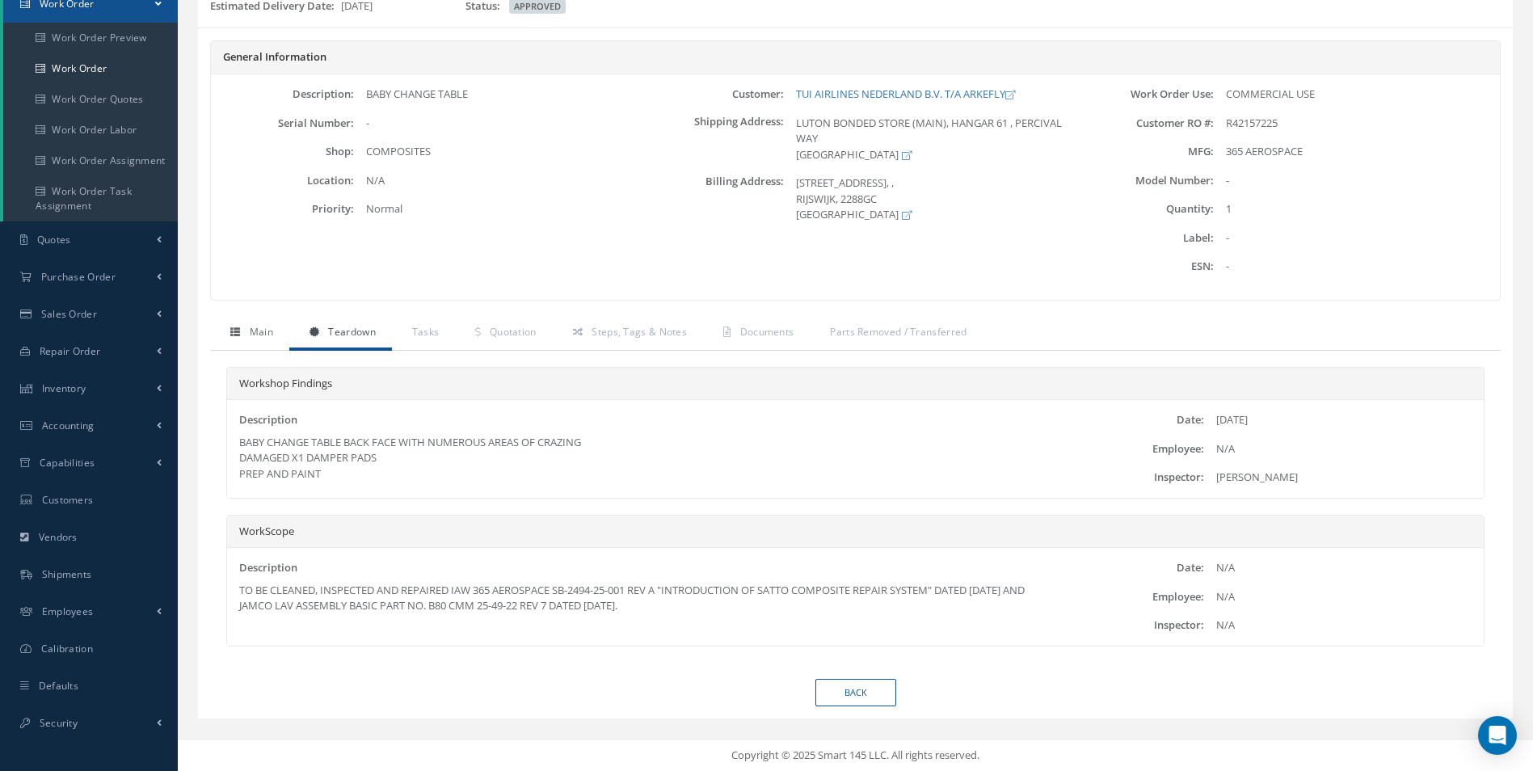
click at [250, 331] on span "Main" at bounding box center [261, 332] width 23 height 14
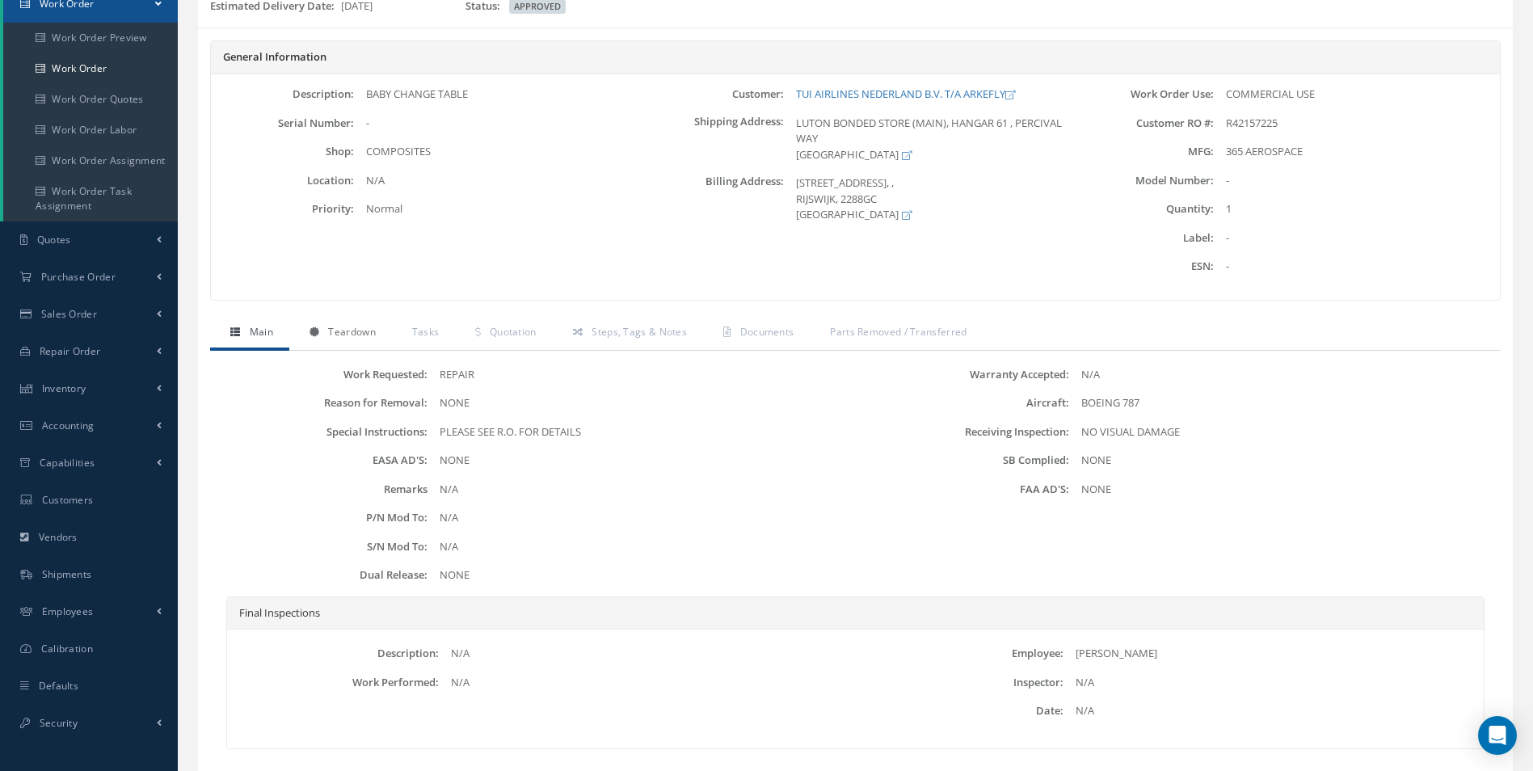
click at [323, 330] on link "Teardown" at bounding box center [340, 334] width 103 height 34
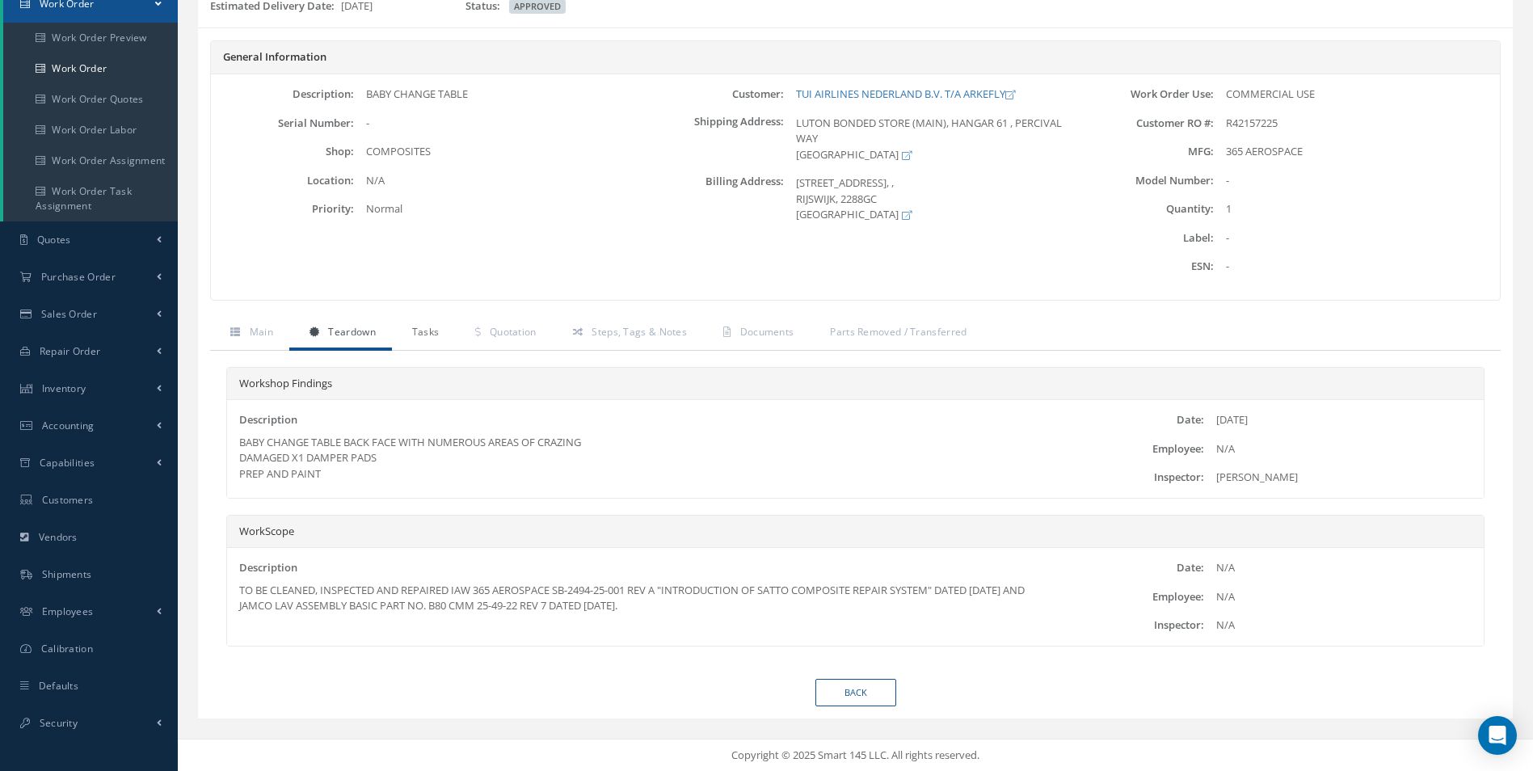
click at [416, 342] on link "Tasks" at bounding box center [424, 334] width 64 height 34
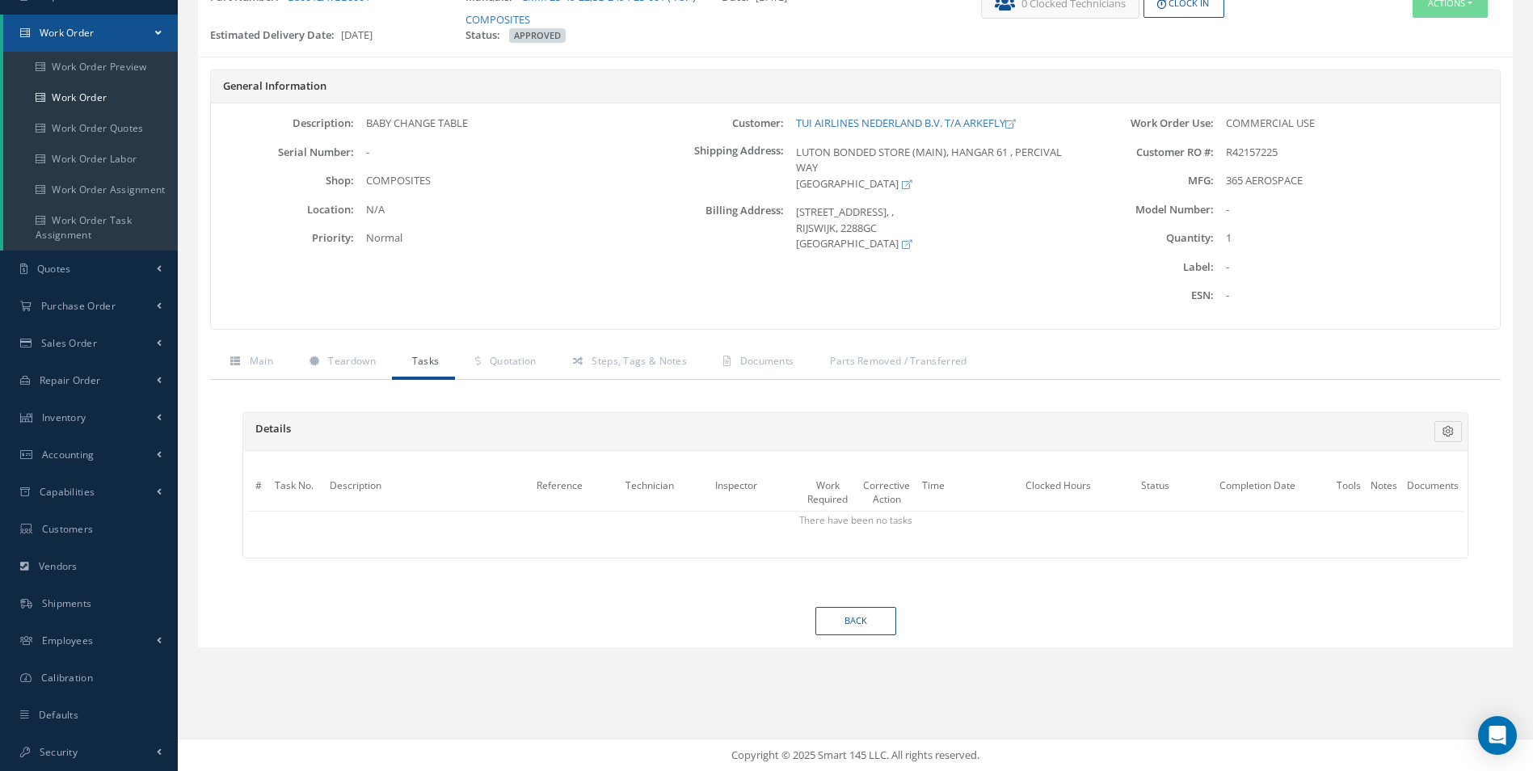
scroll to position [146, 0]
click at [512, 356] on span "Quotation" at bounding box center [513, 361] width 47 height 14
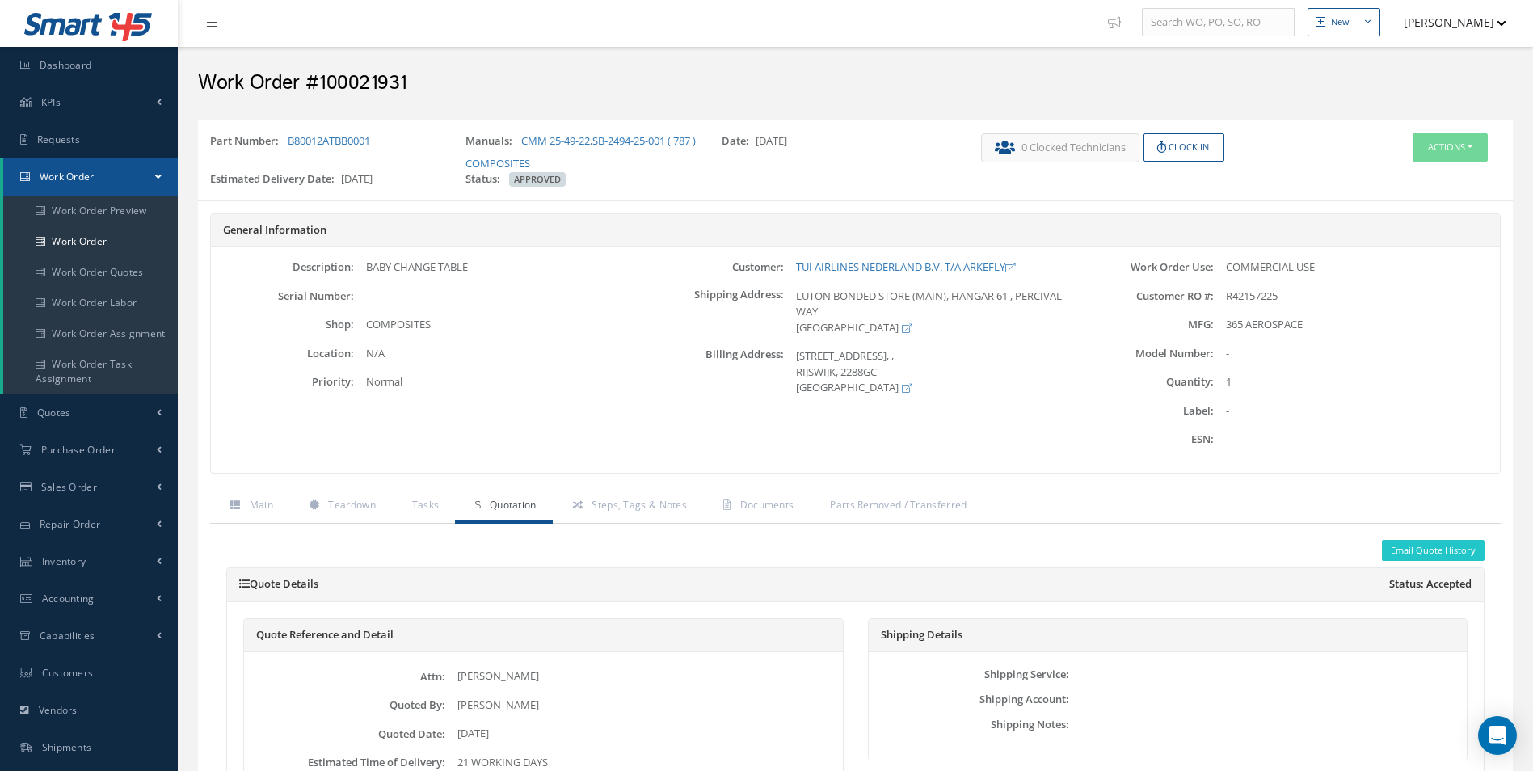
scroll to position [0, 0]
click at [538, 500] on link "Quotation" at bounding box center [503, 509] width 97 height 34
click at [1455, 155] on button "Actions" at bounding box center [1450, 150] width 75 height 28
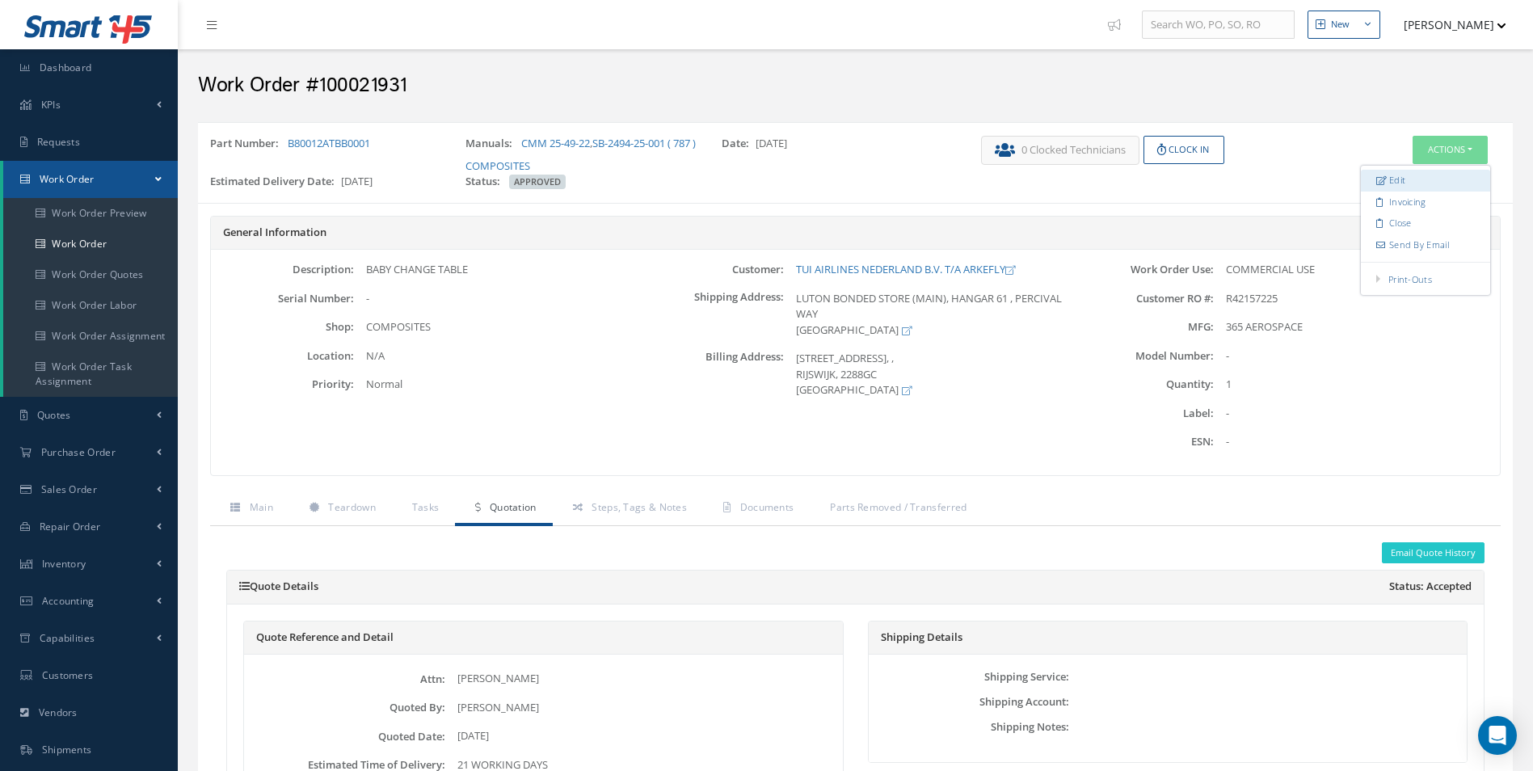
click at [1396, 184] on link "Edit" at bounding box center [1425, 181] width 129 height 22
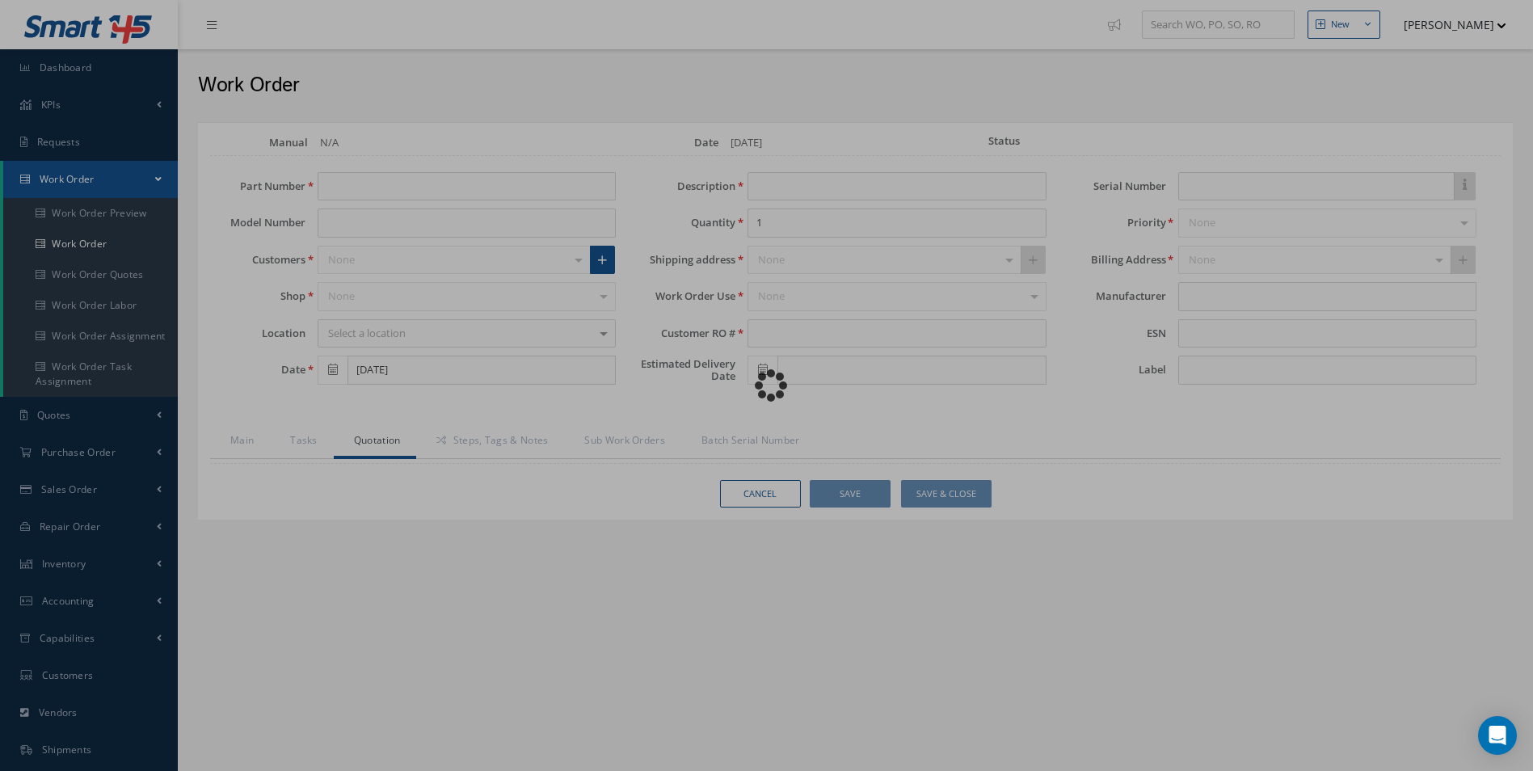
type input "B80012ATBB0001"
type input "[DATE]"
type input "BABY CHANGE TABLE"
type input "R42157225"
type input "11/03/2025"
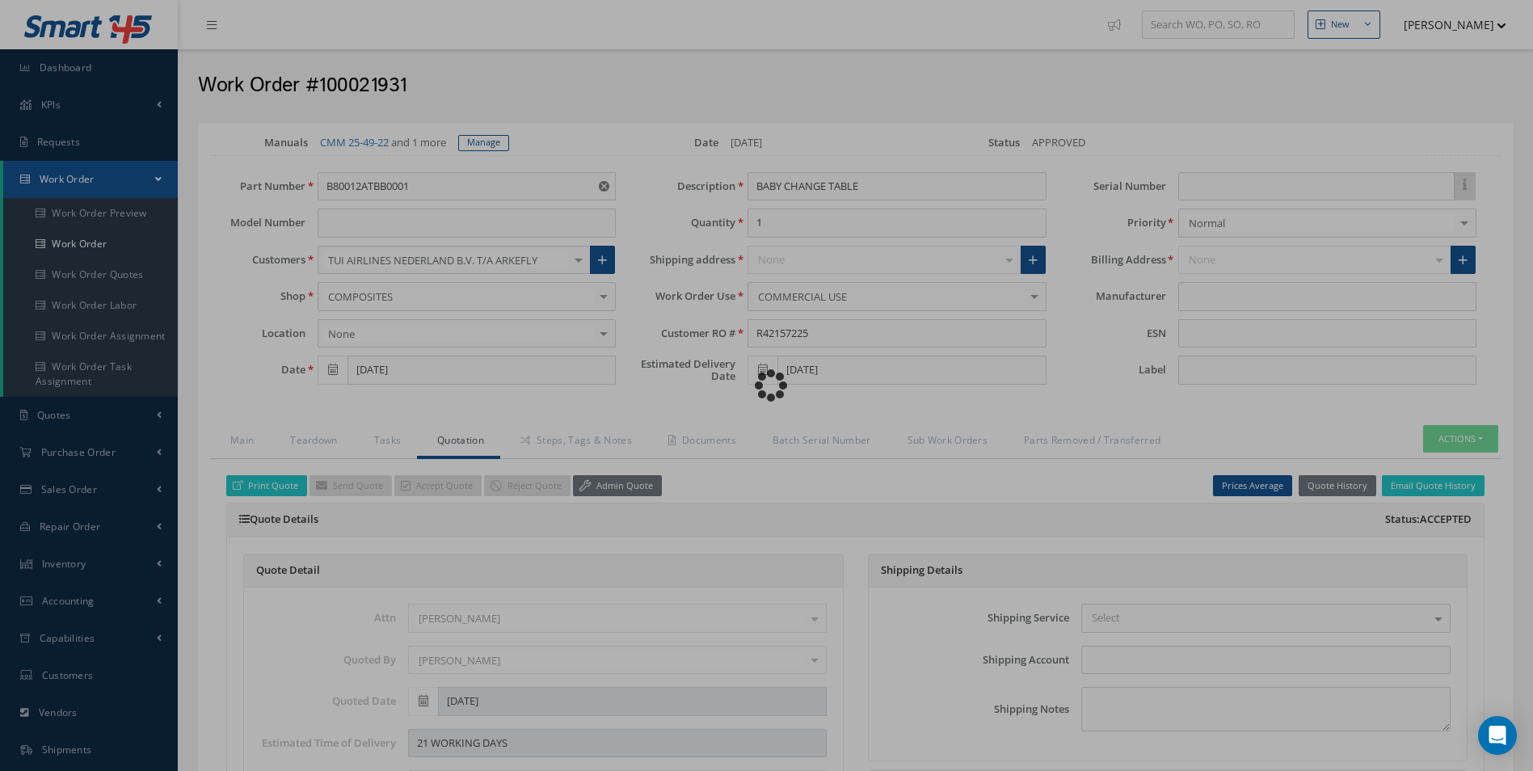
type input "365 AEROSPACE"
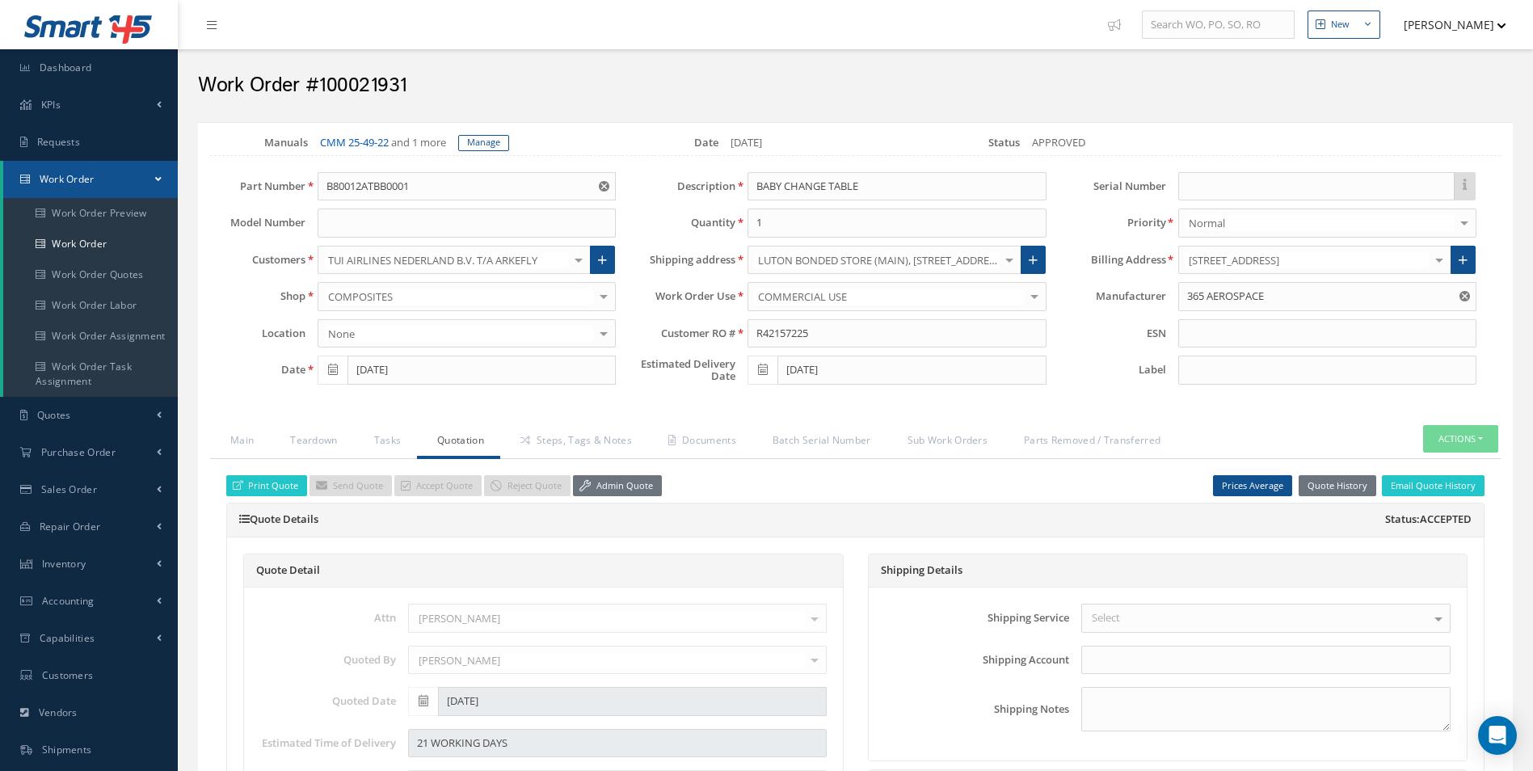
click at [364, 137] on link "CMM 25-49-22" at bounding box center [354, 142] width 69 height 15
drag, startPoint x: 416, startPoint y: 179, endPoint x: 215, endPoint y: 179, distance: 201.2
click at [216, 179] on div "Part Number B80012ATBB0001" at bounding box center [413, 186] width 430 height 29
click at [581, 487] on icon at bounding box center [584, 485] width 11 height 11
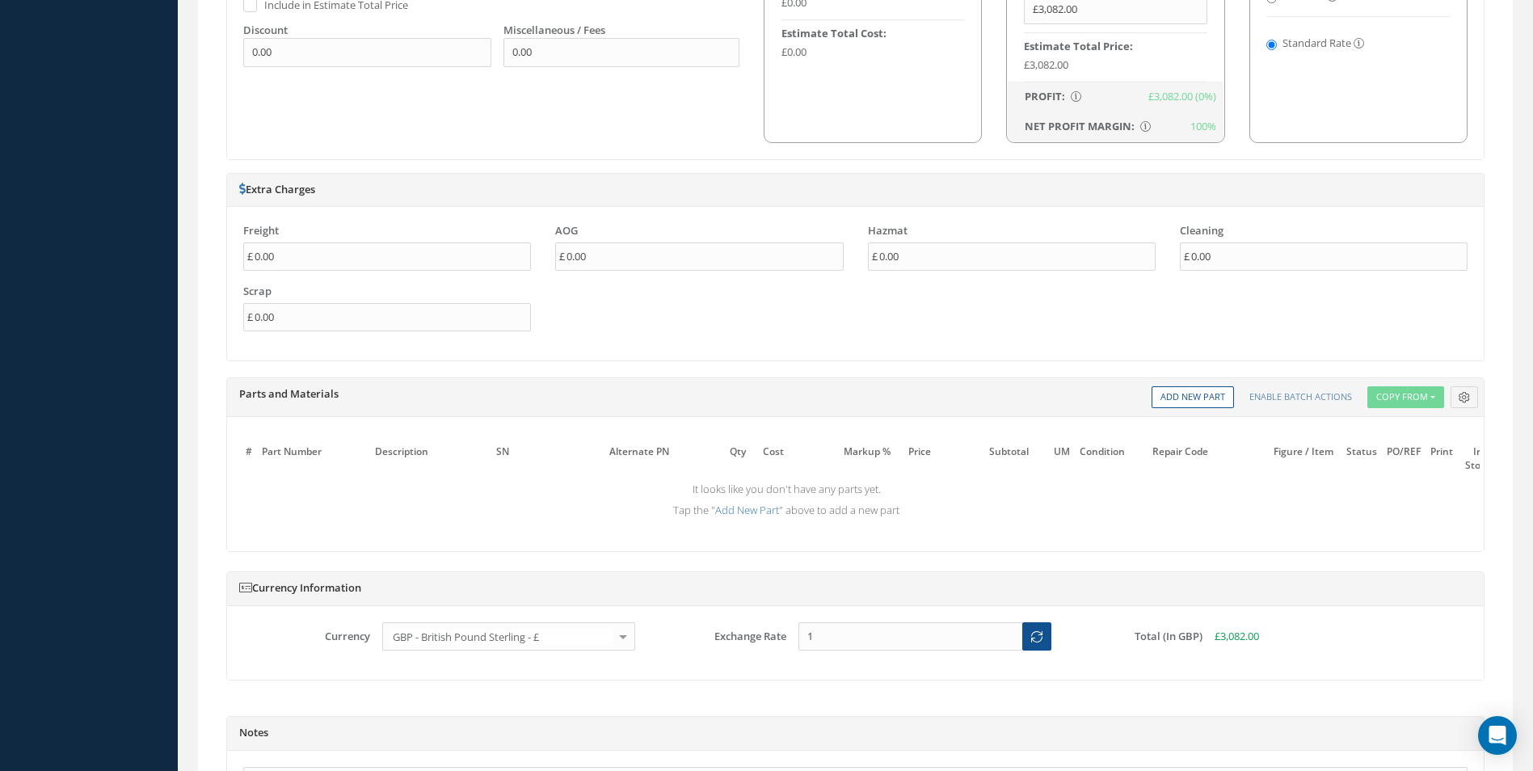
scroll to position [1212, 0]
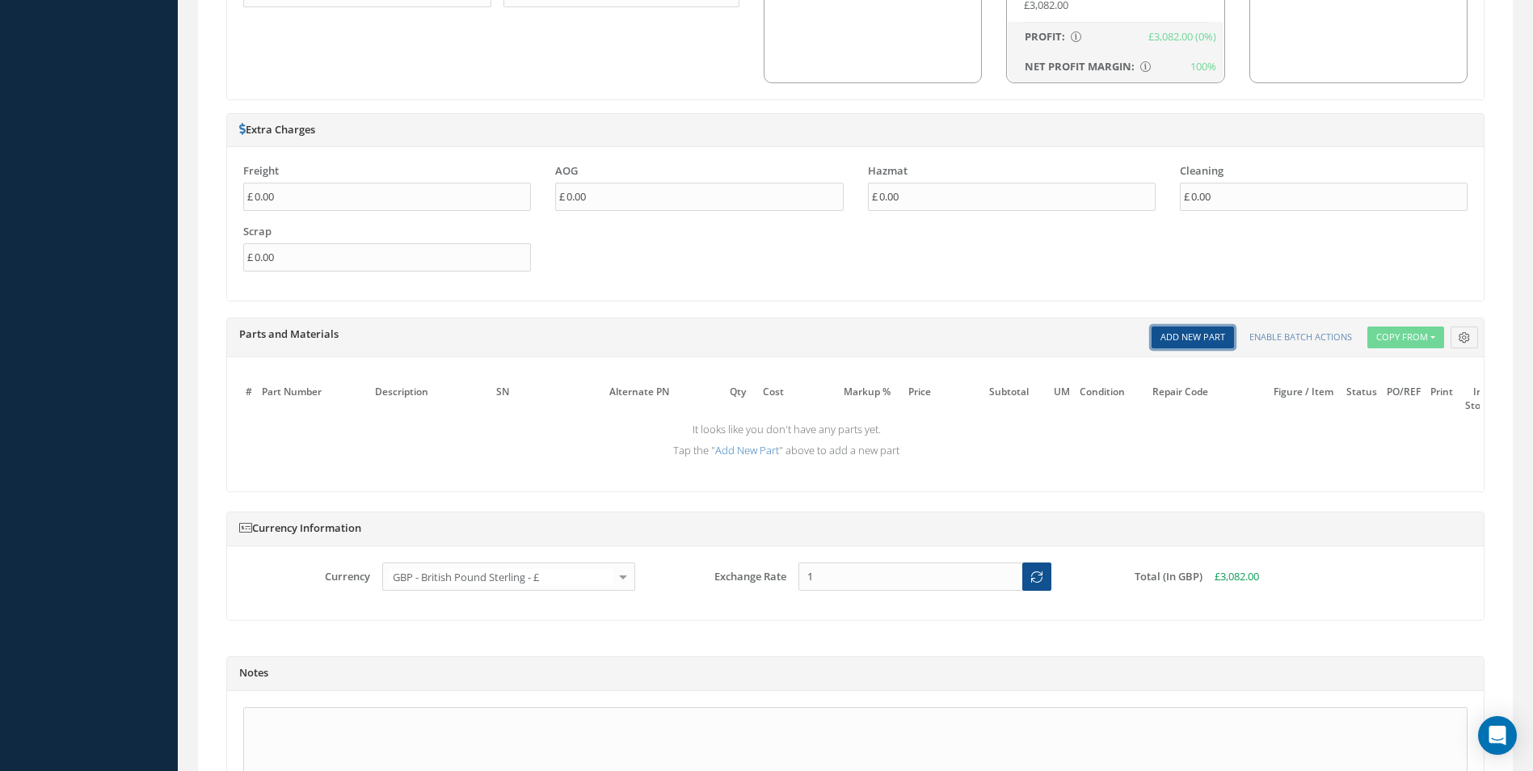
click at [1203, 335] on link "Add New Part" at bounding box center [1193, 337] width 82 height 22
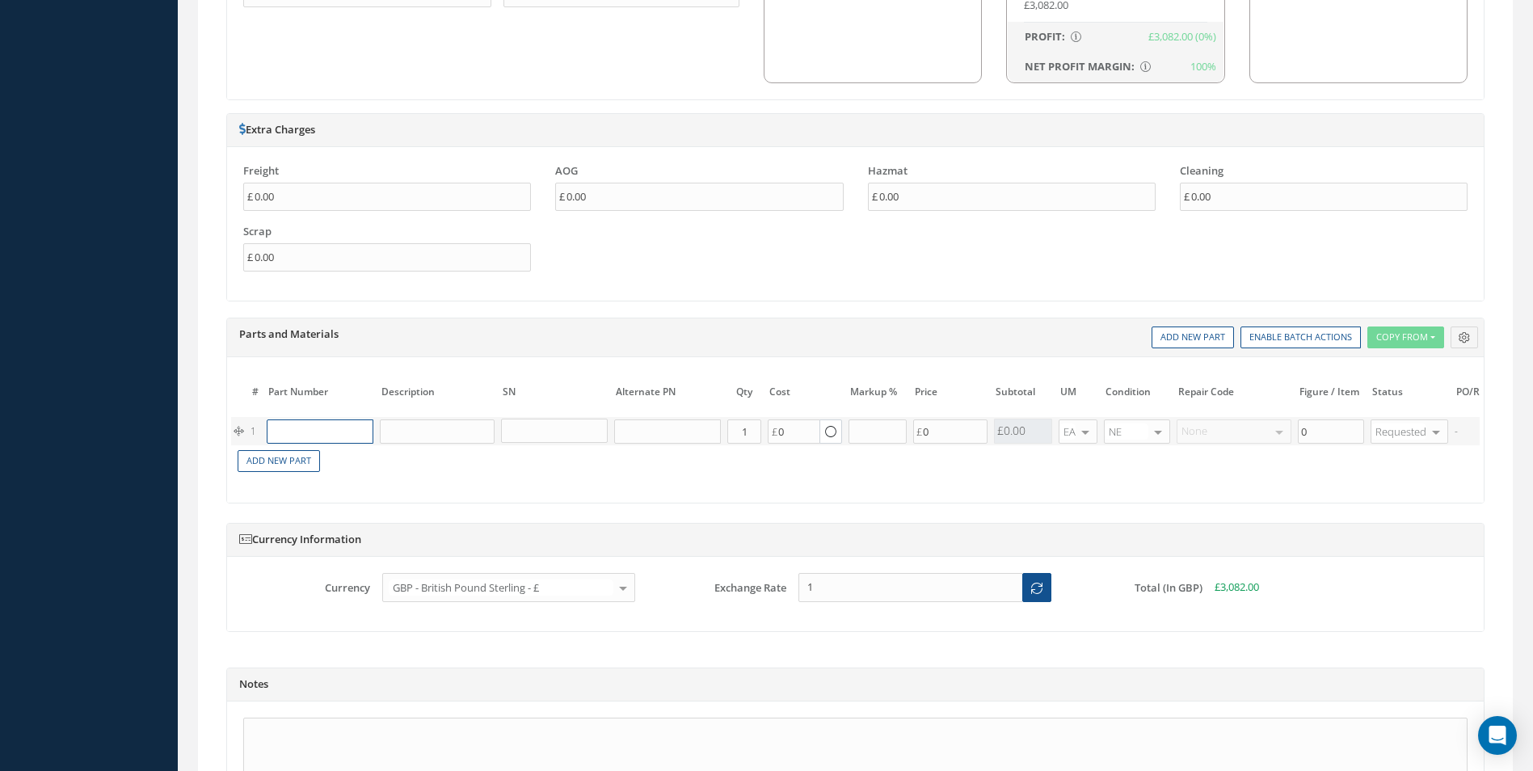
click at [336, 431] on input "text" at bounding box center [320, 431] width 107 height 24
paste input "PKAT207300A0002"
type input "PKAT207300A0002"
click at [367, 468] on div "PAD" at bounding box center [393, 463] width 87 height 27
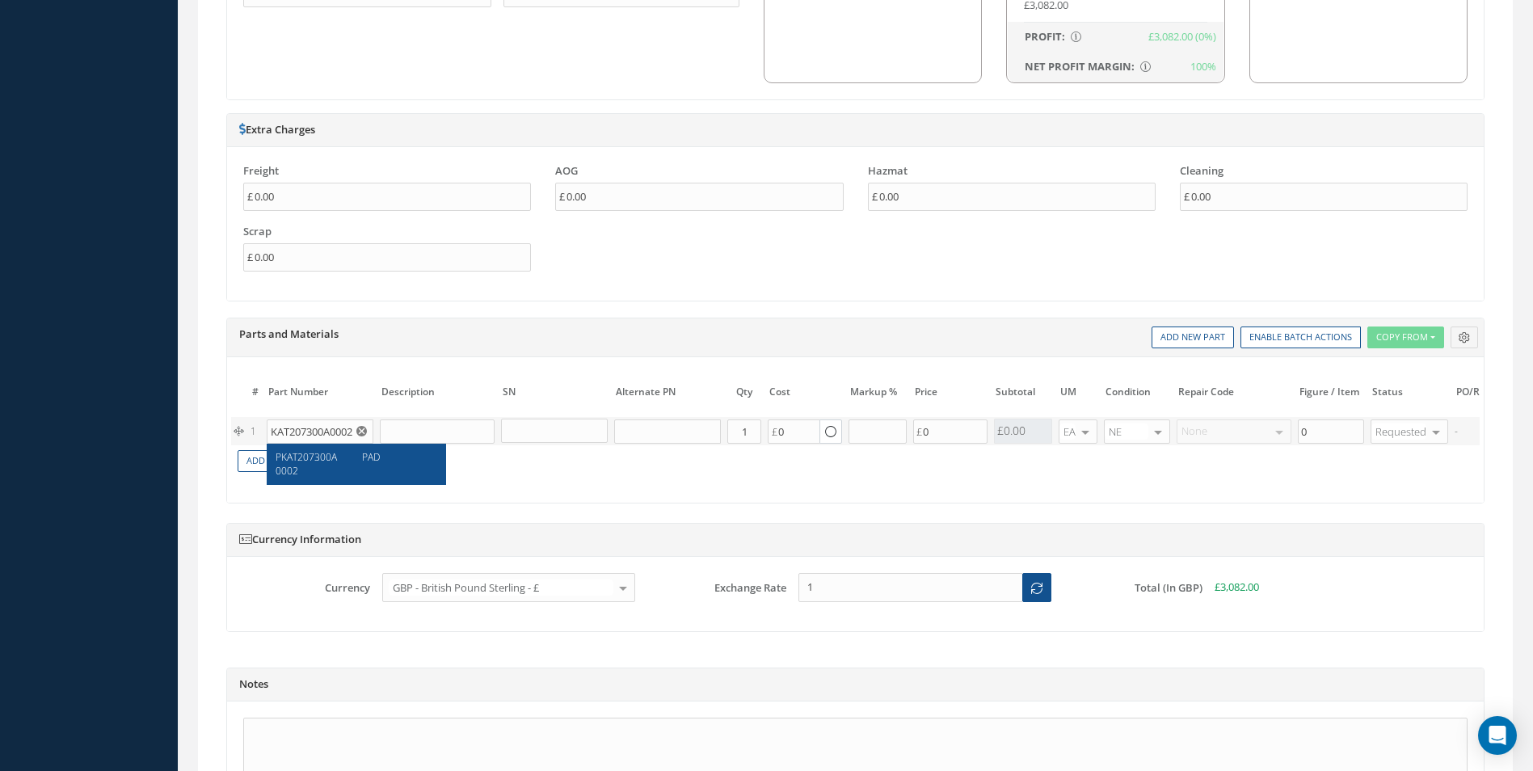
type input "PAD"
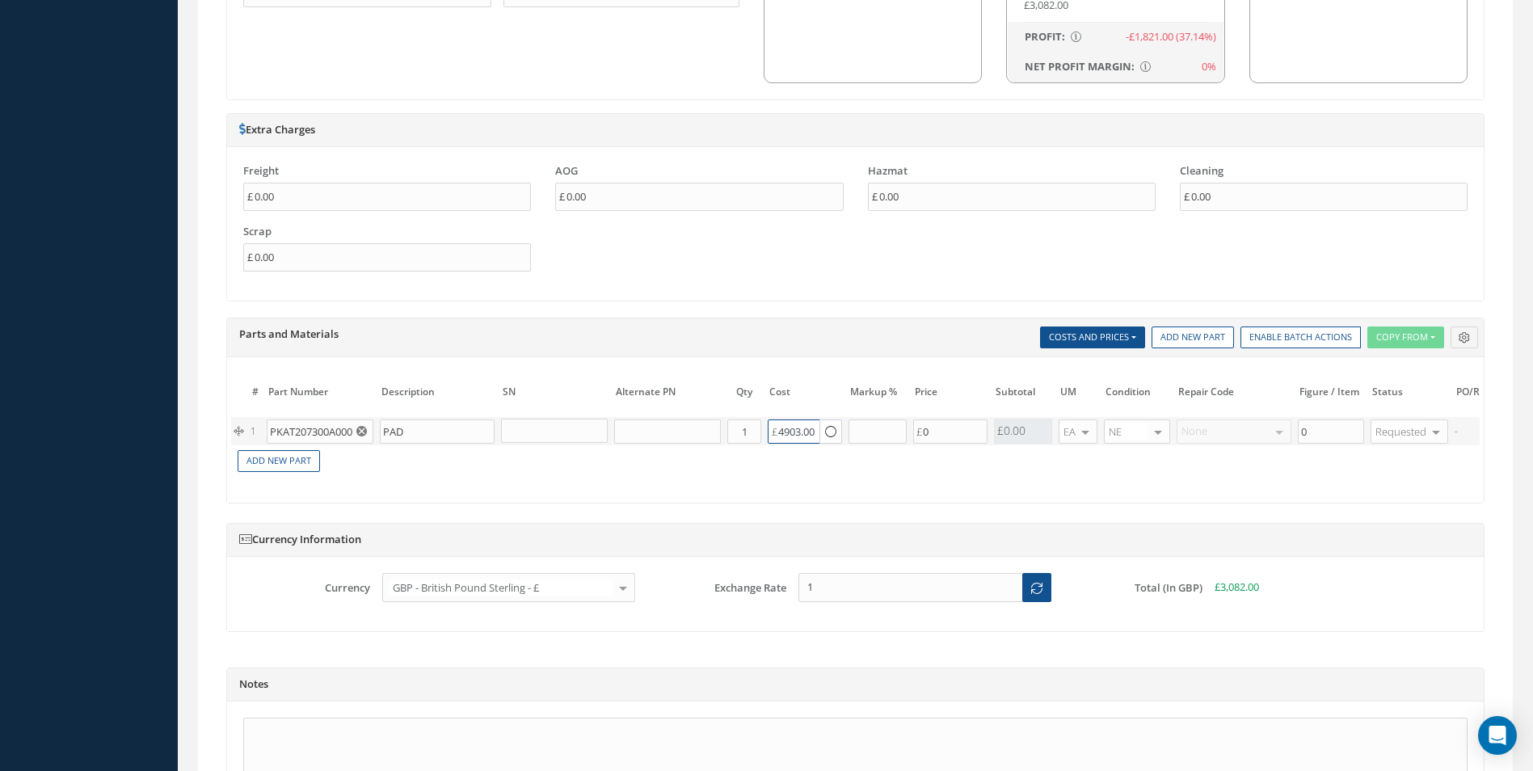
drag, startPoint x: 813, startPoint y: 432, endPoint x: 610, endPoint y: 428, distance: 202.9
click at [610, 428] on tr "1 PKAT207300A0002 PAD Part Number Description Qty in Stock Master Cost Master S…" at bounding box center [976, 431] width 1491 height 28
type input "4903"
drag, startPoint x: 286, startPoint y: 437, endPoint x: 48, endPoint y: 436, distance: 237.6
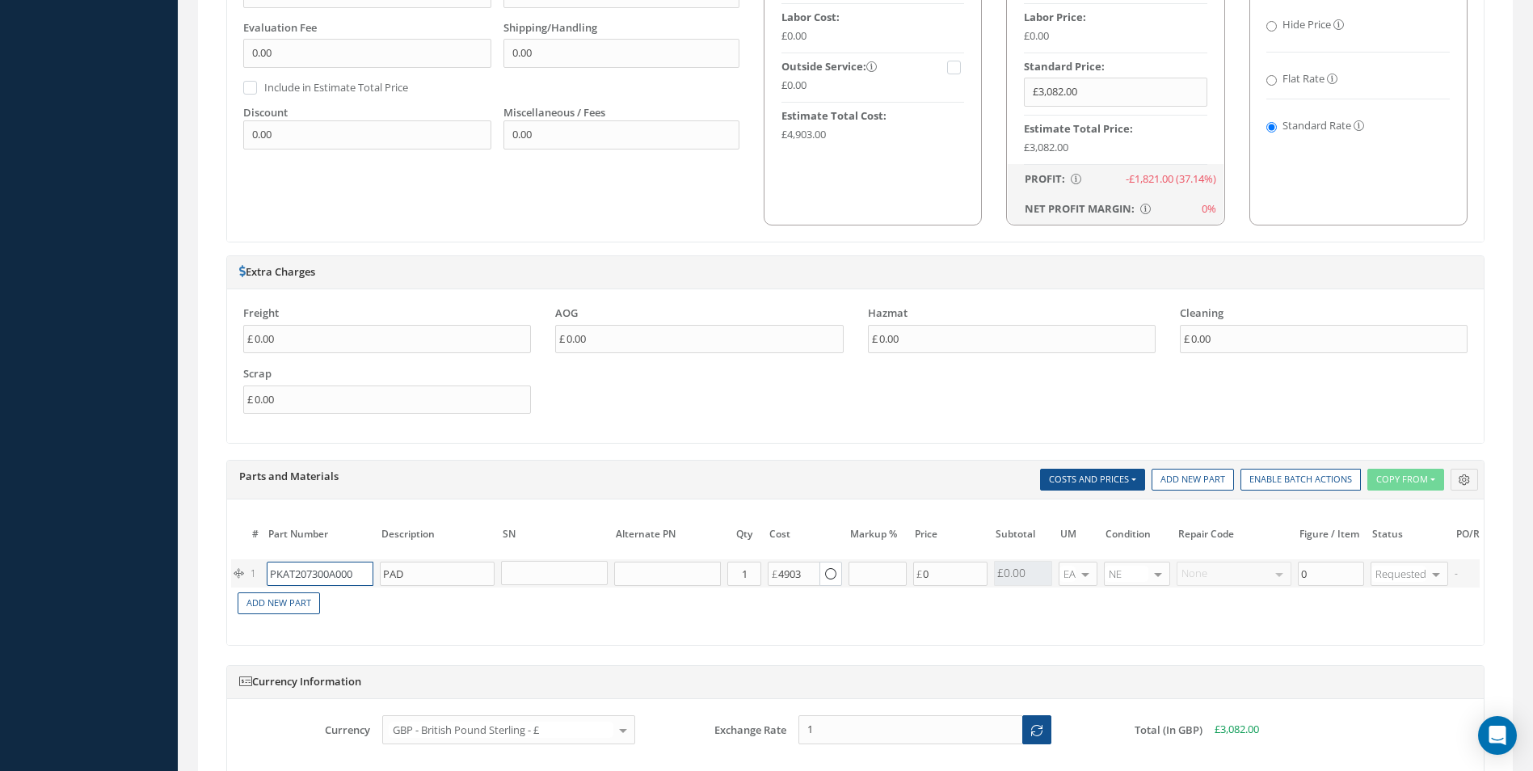
scroll to position [1051, 0]
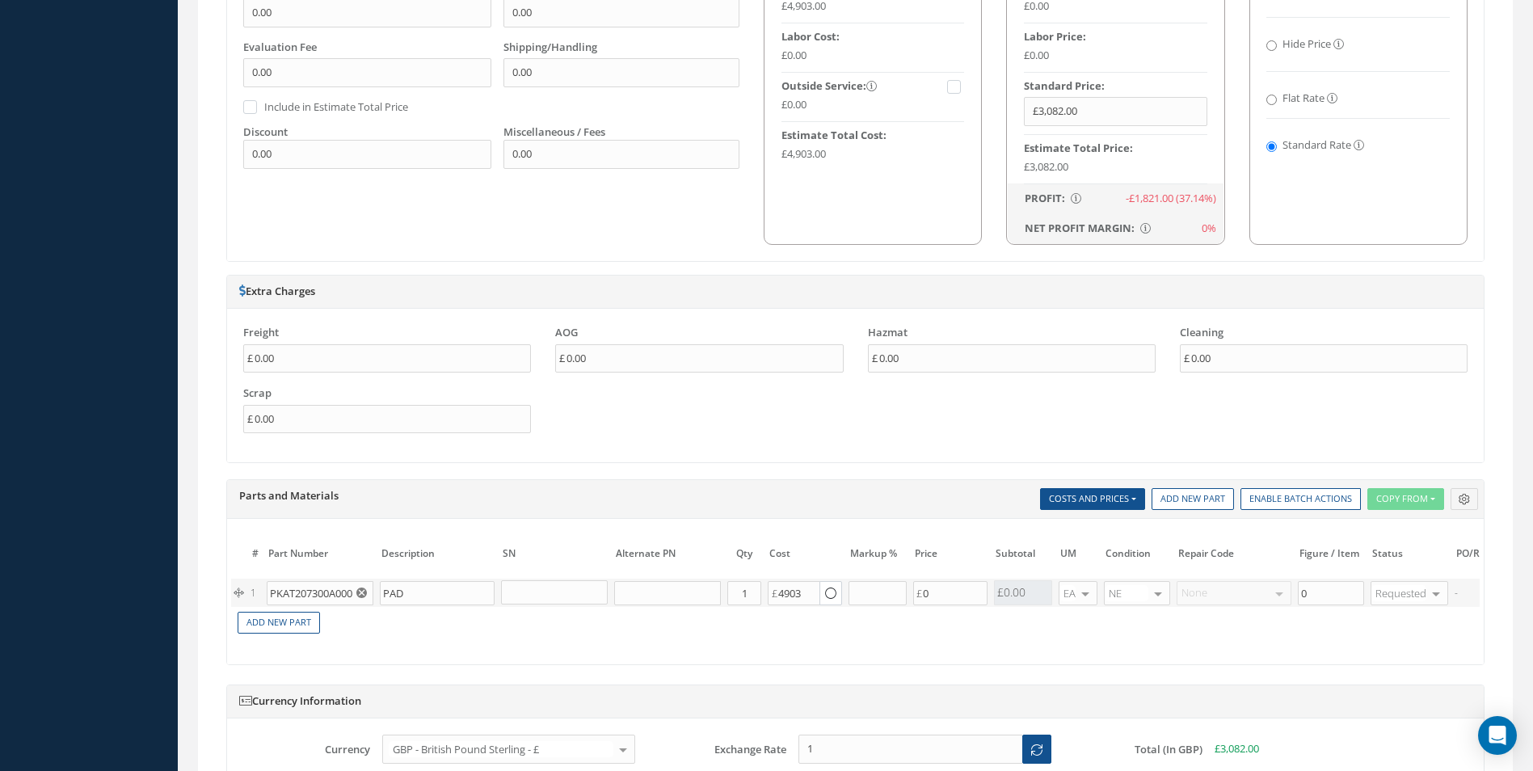
click at [902, 614] on td "Add New Part" at bounding box center [799, 621] width 1136 height 28
click at [368, 588] on button "button" at bounding box center [363, 593] width 20 height 24
click at [358, 592] on input "text" at bounding box center [320, 593] width 107 height 24
click at [324, 597] on input "text" at bounding box center [320, 593] width 107 height 24
paste input "PKAT207300A0002"
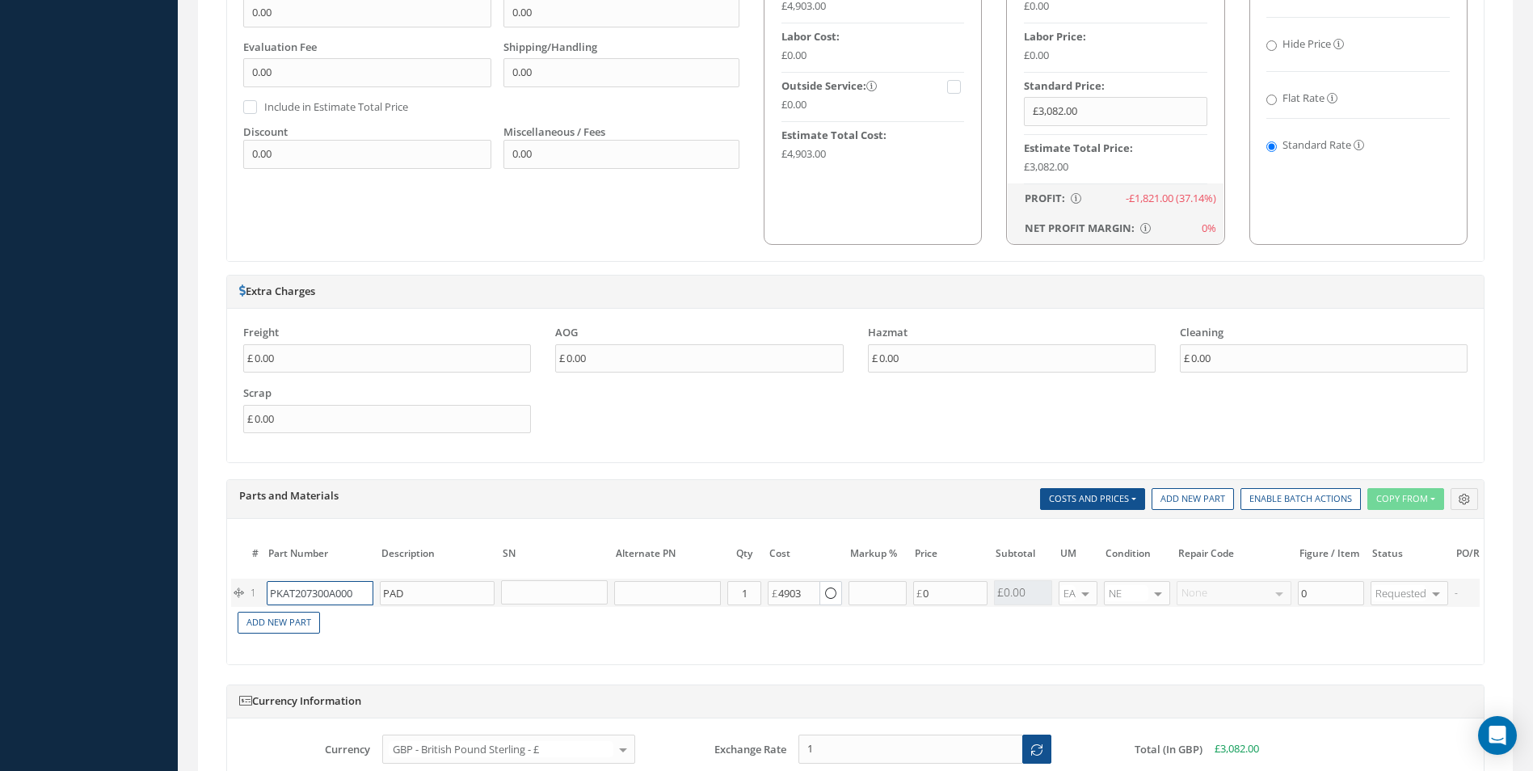
scroll to position [0, 9]
type input "PKAT207300A0002"
click at [394, 620] on div "PAD" at bounding box center [393, 625] width 87 height 27
type input "4903.00"
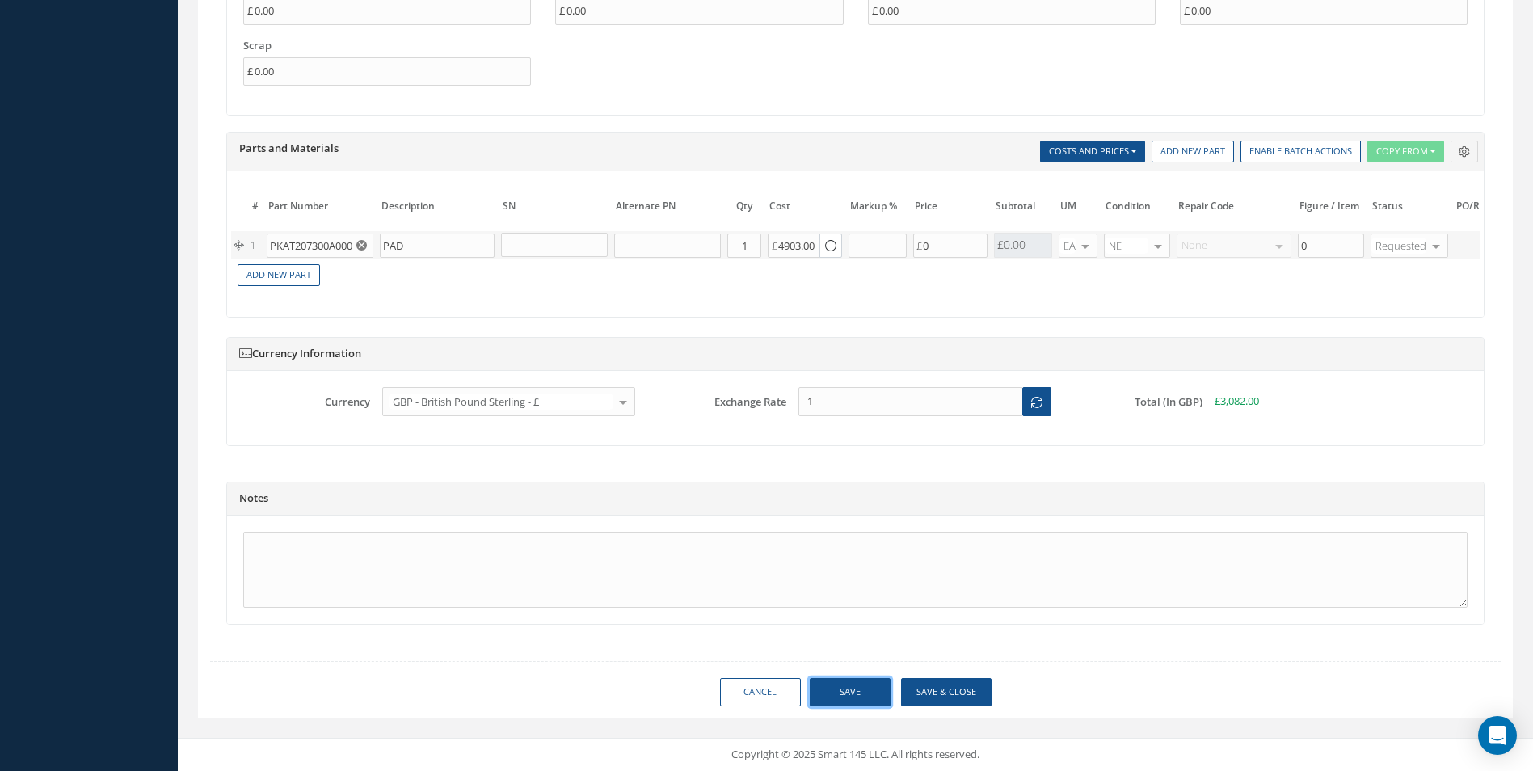
click at [845, 693] on button "Save" at bounding box center [850, 692] width 81 height 28
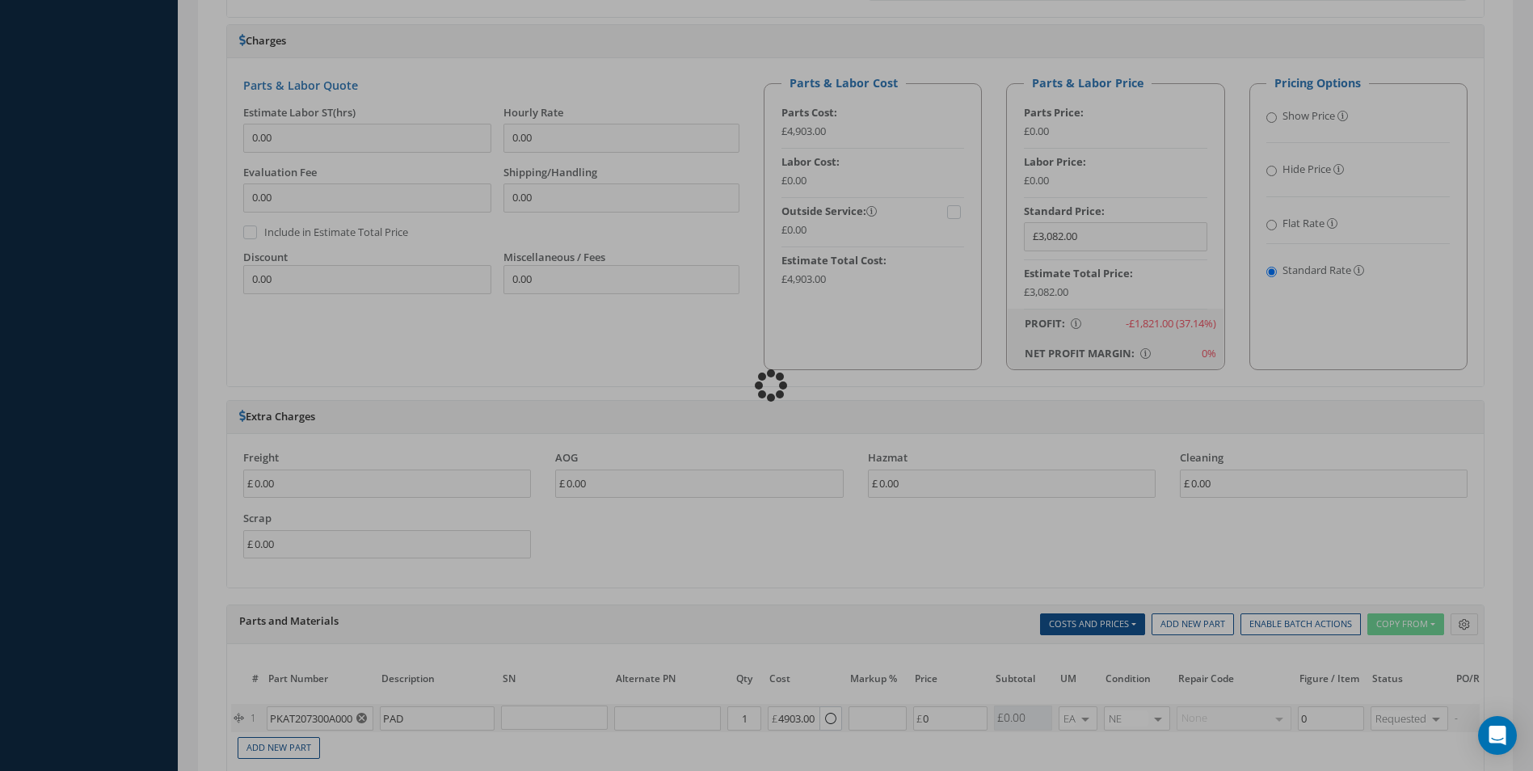
scroll to position [683, 0]
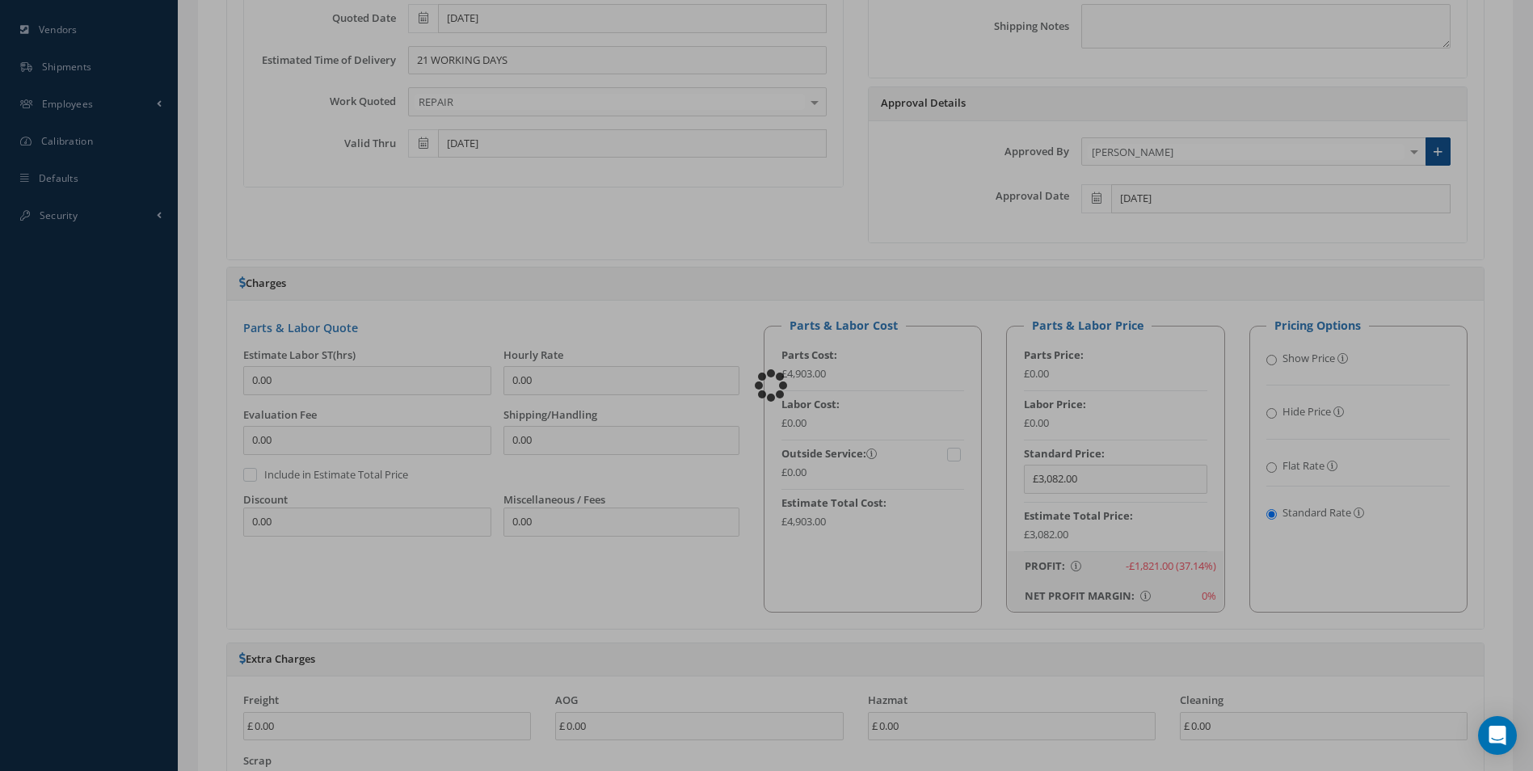
checkbox input "true"
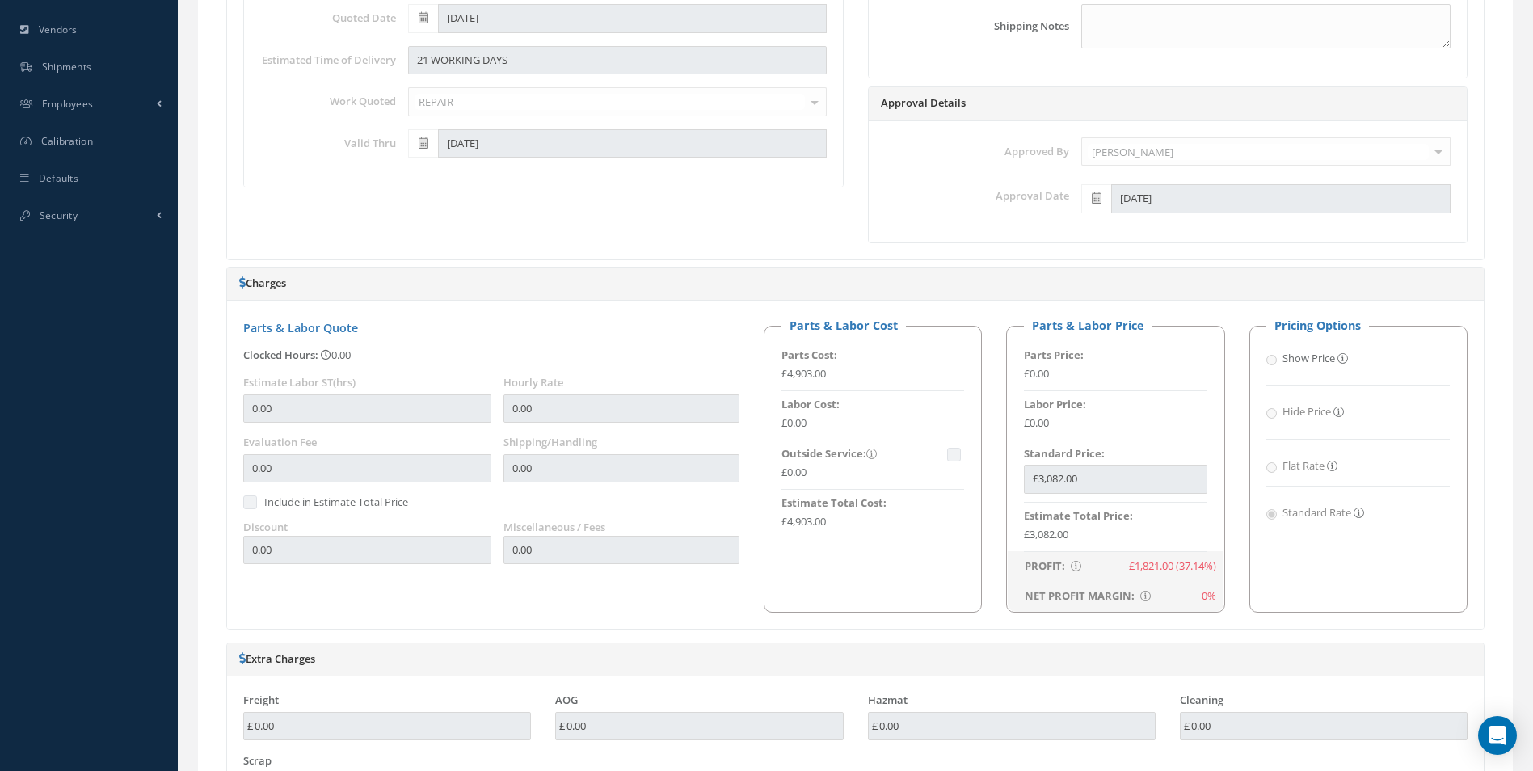
type input "365 AEROSPACE"
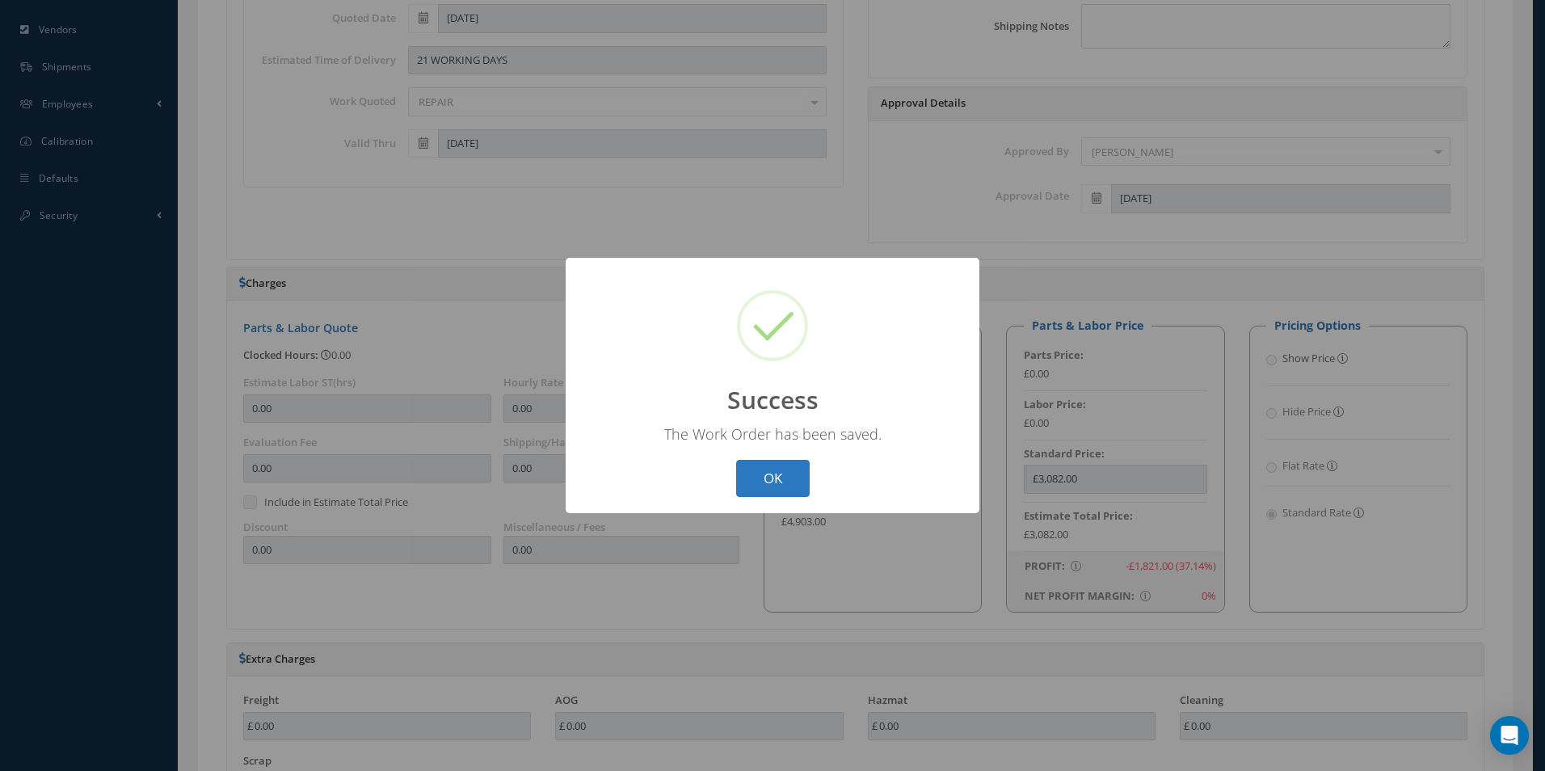
click at [796, 477] on button "OK" at bounding box center [773, 479] width 74 height 38
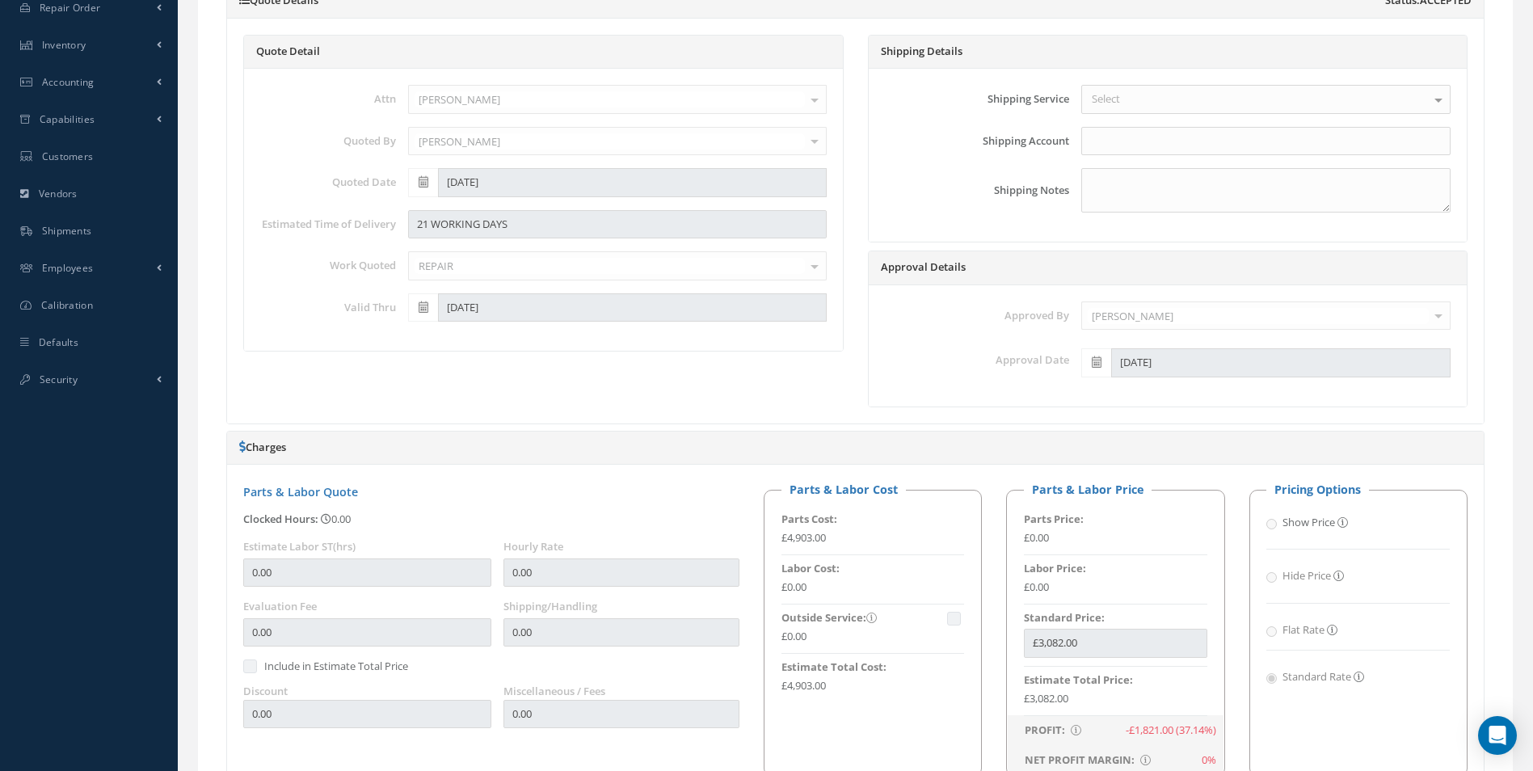
scroll to position [198, 0]
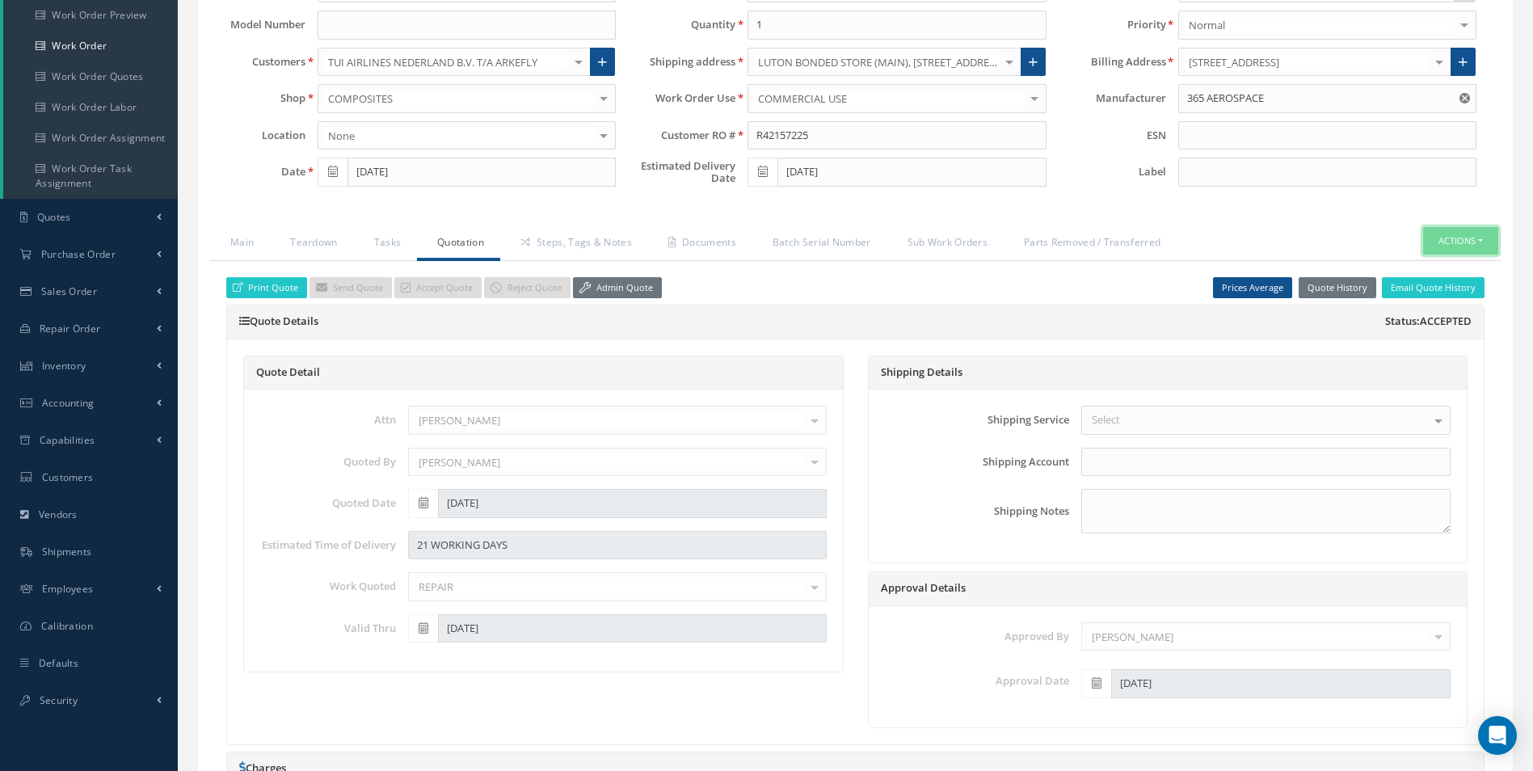
click at [1481, 245] on button "Actions" at bounding box center [1460, 241] width 75 height 28
click at [1443, 310] on link "Part Issue" at bounding box center [1435, 312] width 129 height 22
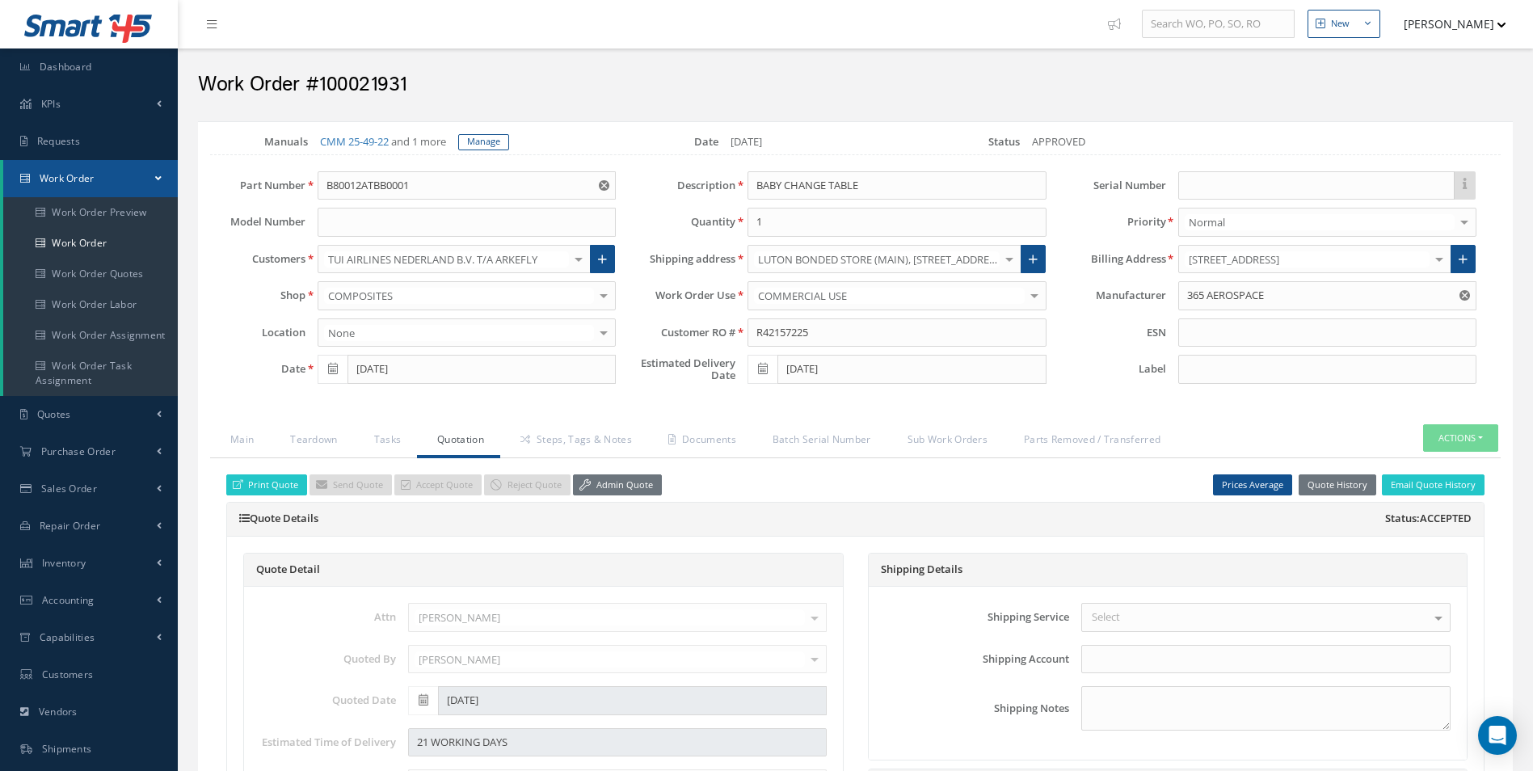
scroll to position [0, 0]
click at [65, 238] on link "Work Order" at bounding box center [90, 244] width 175 height 31
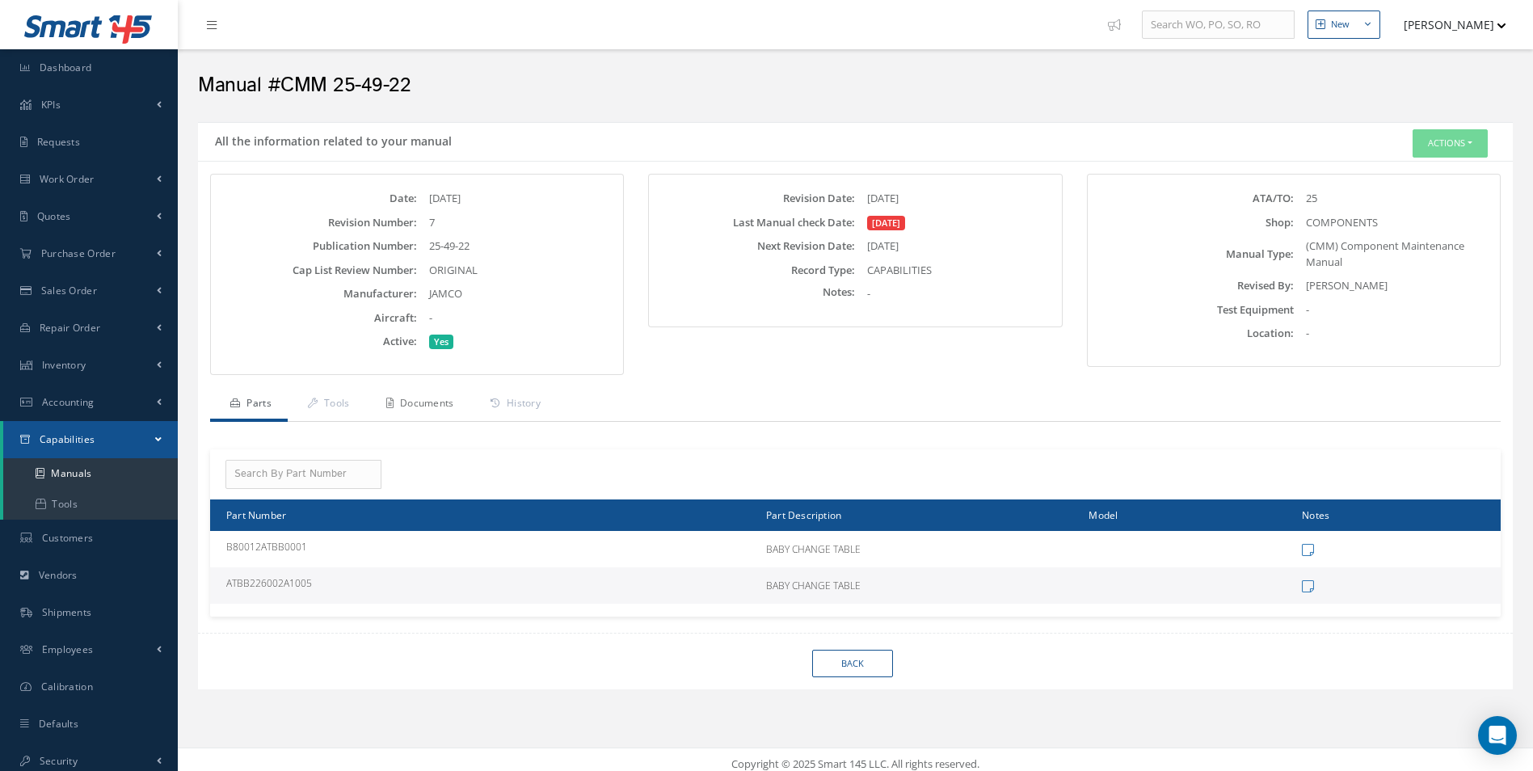
drag, startPoint x: 418, startPoint y: 409, endPoint x: 444, endPoint y: 416, distance: 26.9
click at [418, 409] on link "Documents" at bounding box center [418, 405] width 104 height 34
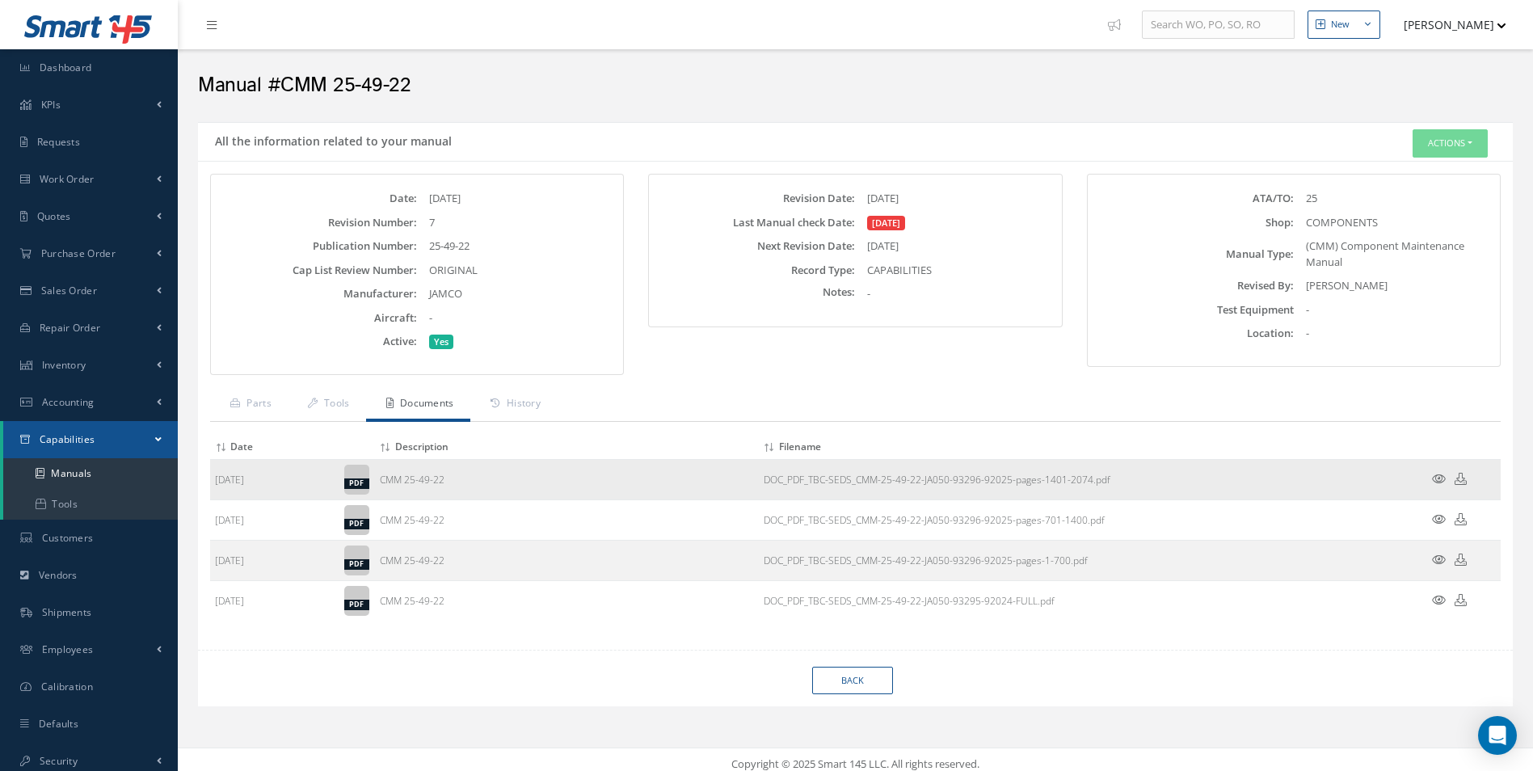
click at [1440, 474] on icon at bounding box center [1439, 479] width 14 height 12
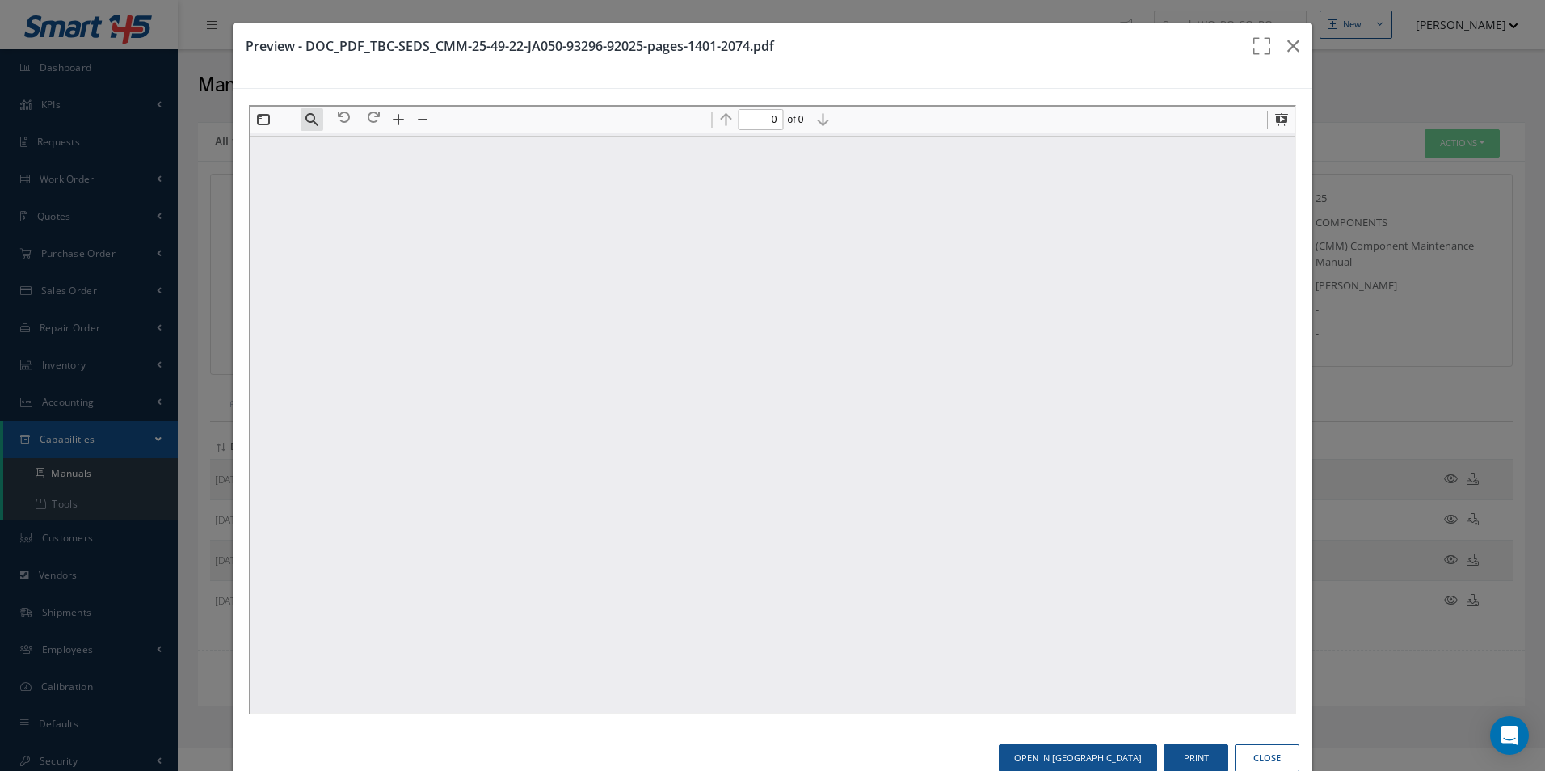
click at [309, 126] on button "Find" at bounding box center [309, 118] width 23 height 23
click at [346, 141] on input at bounding box center [392, 147] width 175 height 21
paste input "B80012ATBB0001"
type input "B80012ATBB0001"
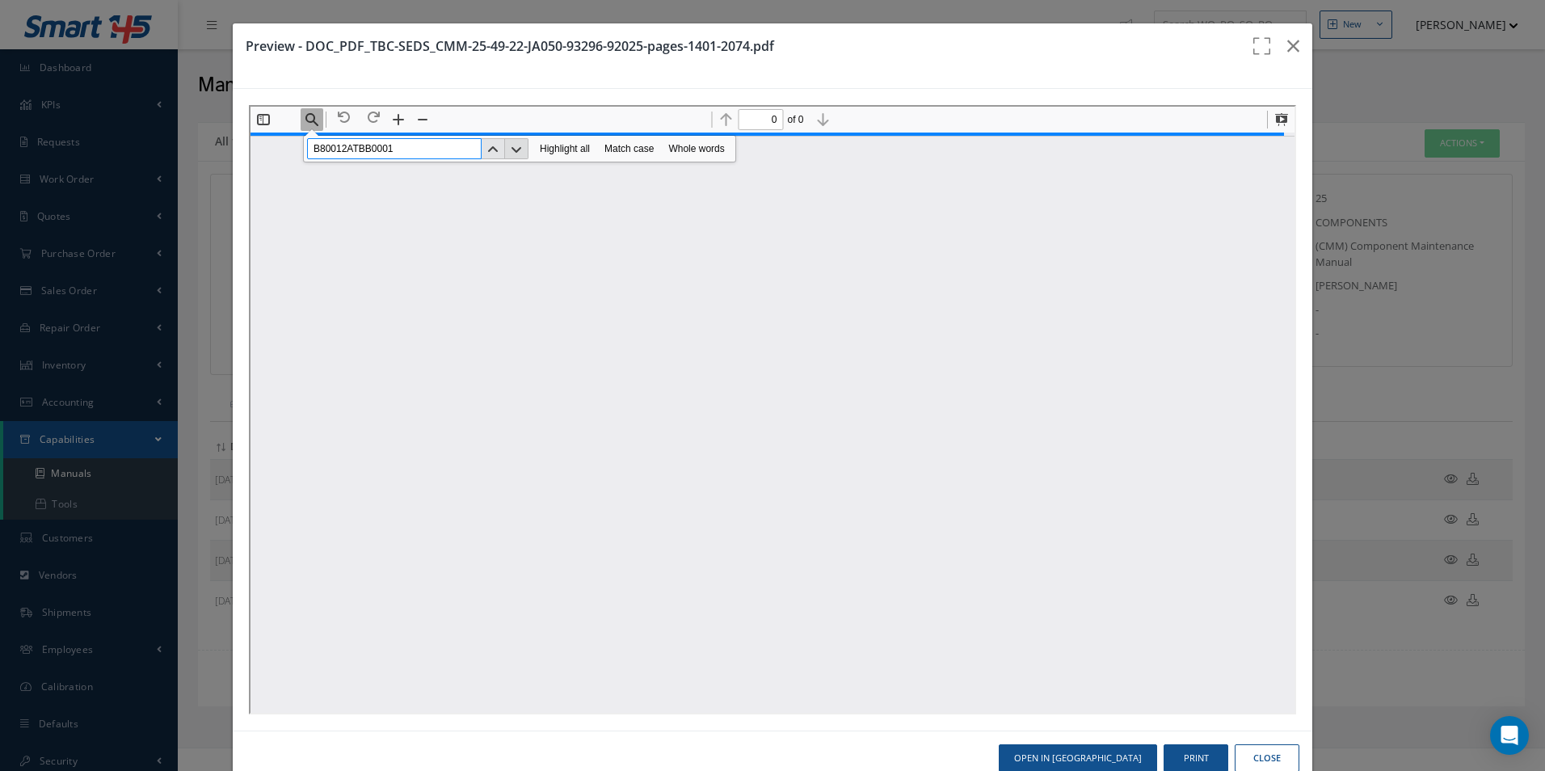
type input "1"
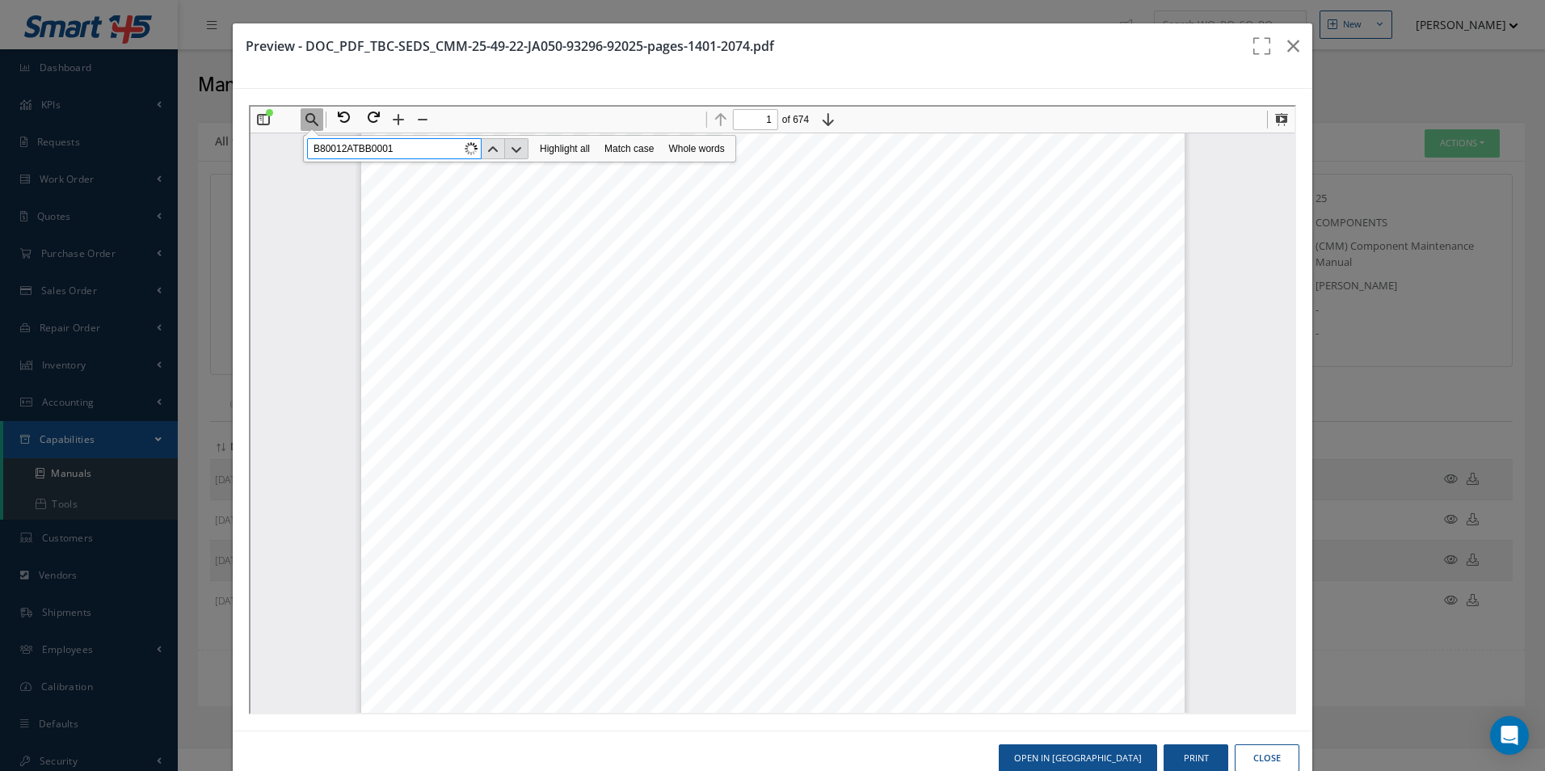
type input "B80012ATBB0001"
click at [512, 145] on button "Next" at bounding box center [514, 147] width 23 height 21
type input "2"
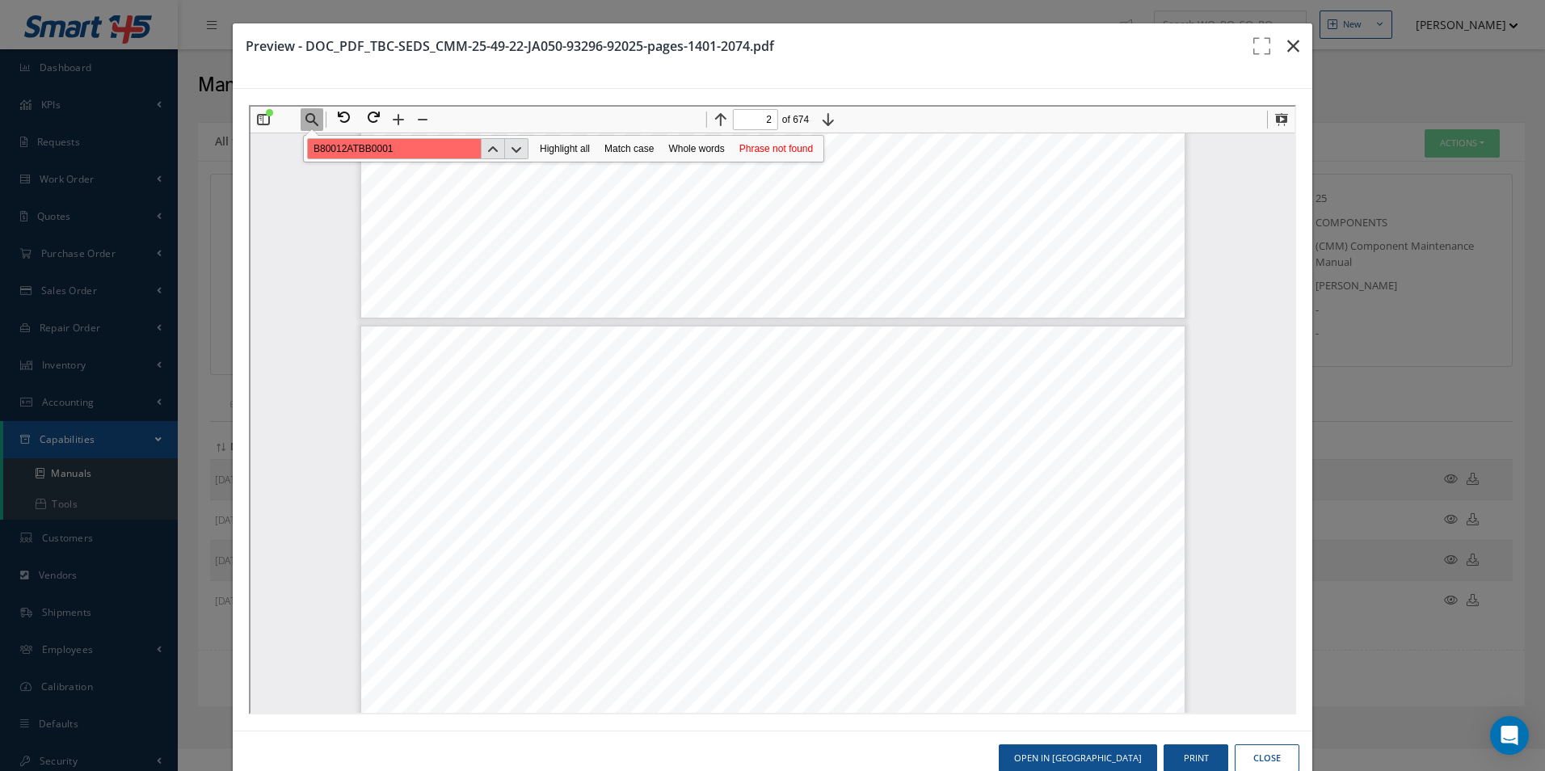
click at [1287, 53] on icon "button" at bounding box center [1293, 45] width 12 height 19
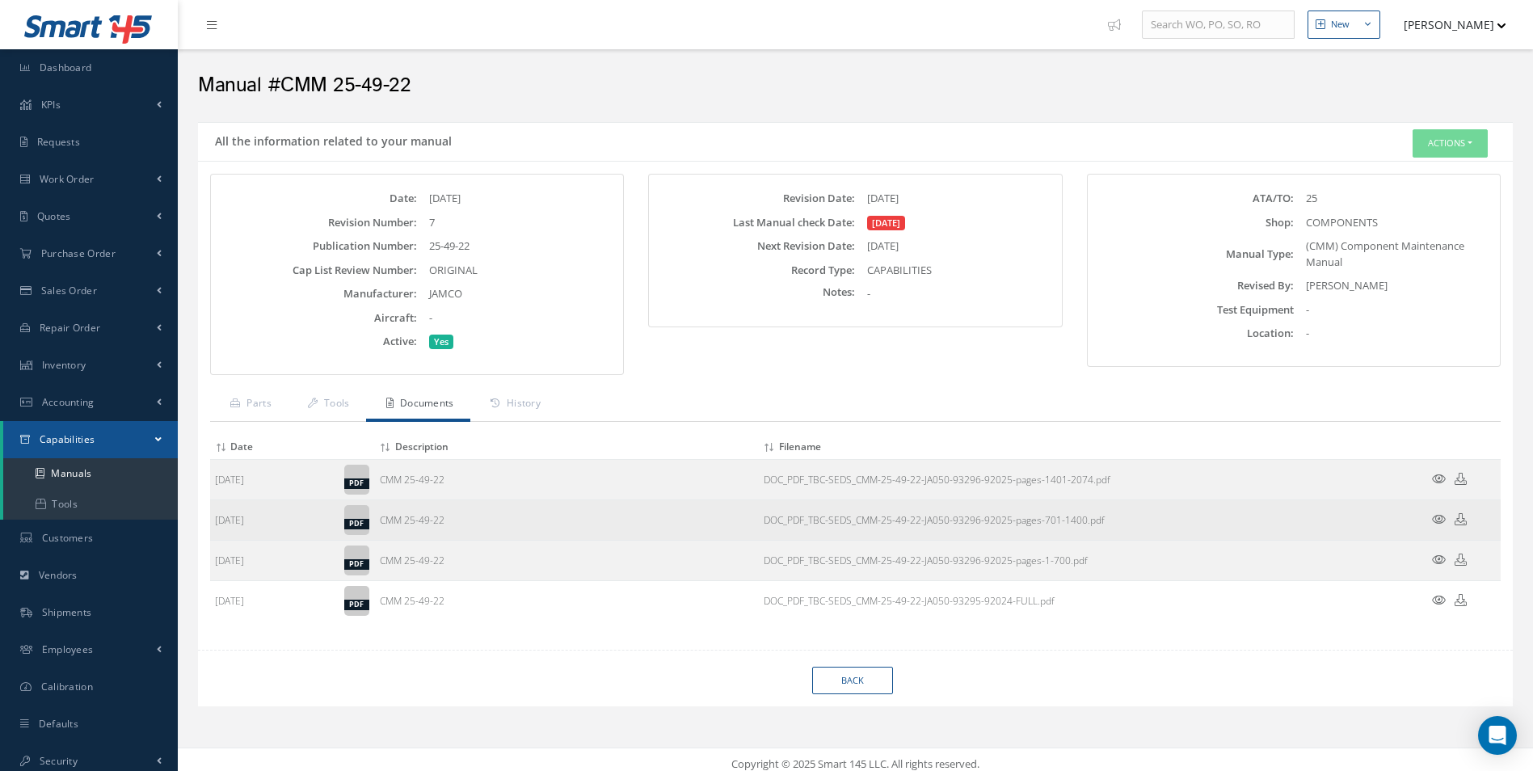
click at [1439, 515] on icon at bounding box center [1439, 519] width 14 height 12
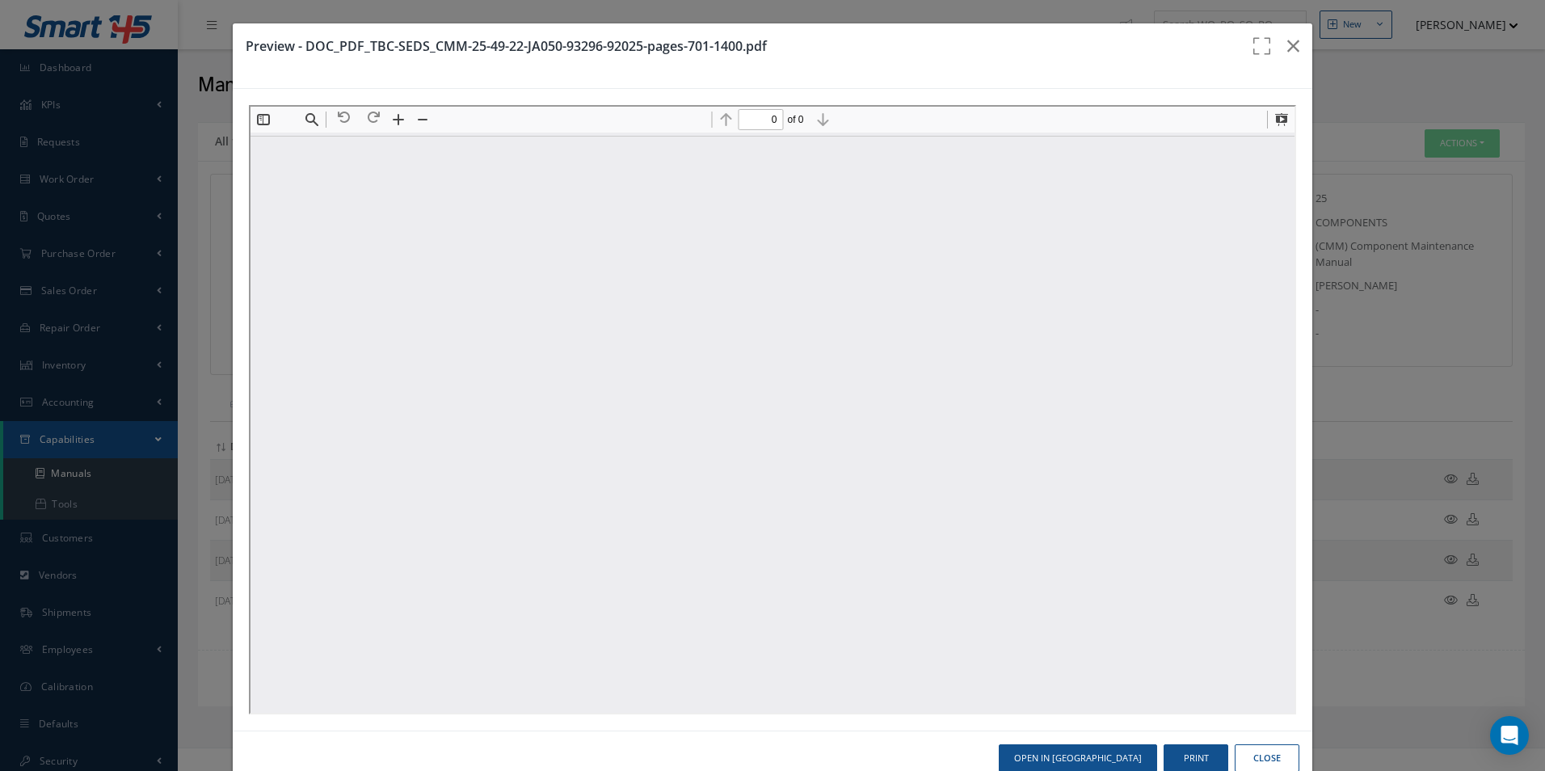
scroll to position [0, 0]
click at [318, 118] on button "Find" at bounding box center [309, 118] width 23 height 23
click at [349, 141] on input at bounding box center [392, 147] width 175 height 21
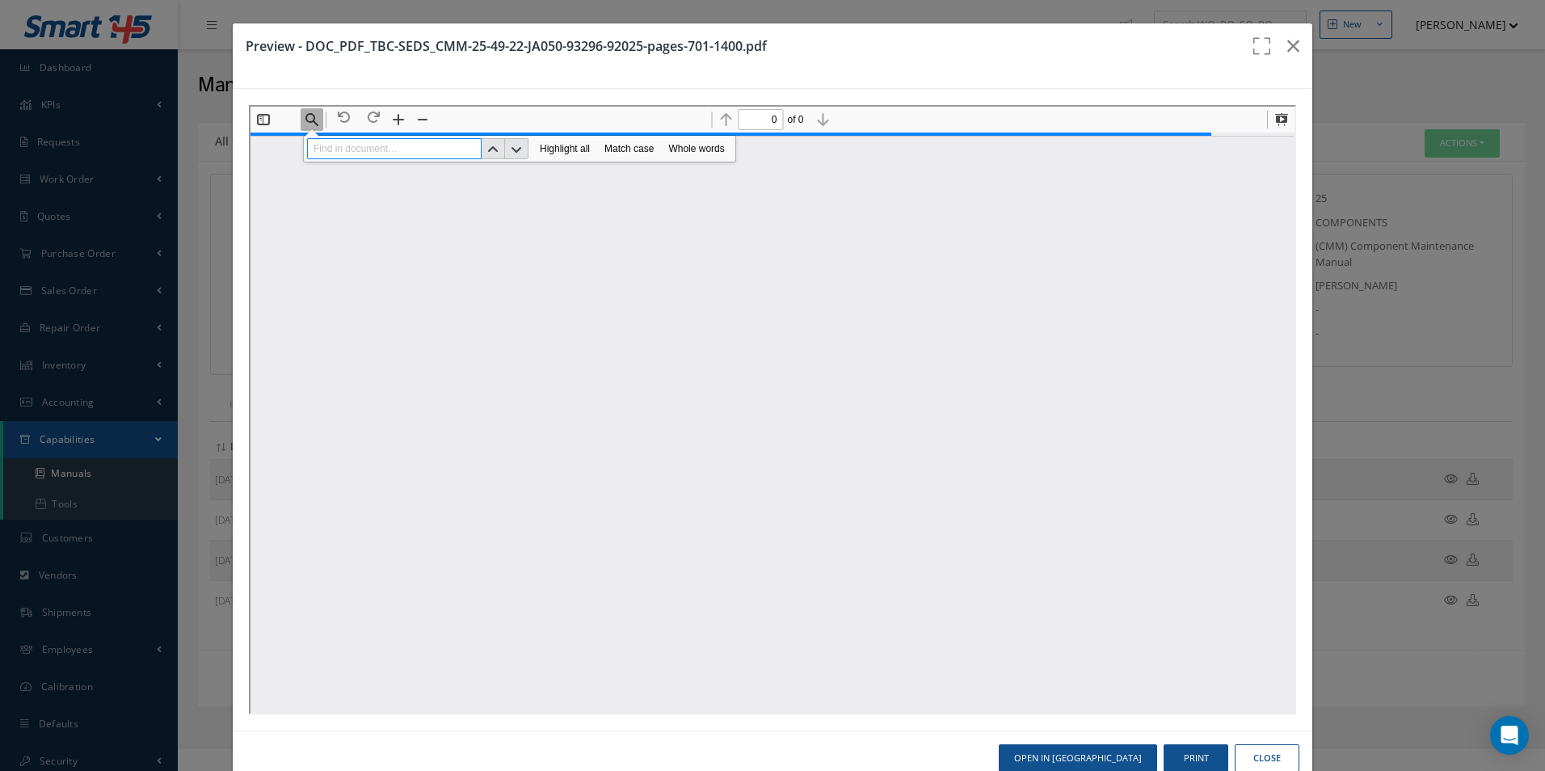
type input "2"
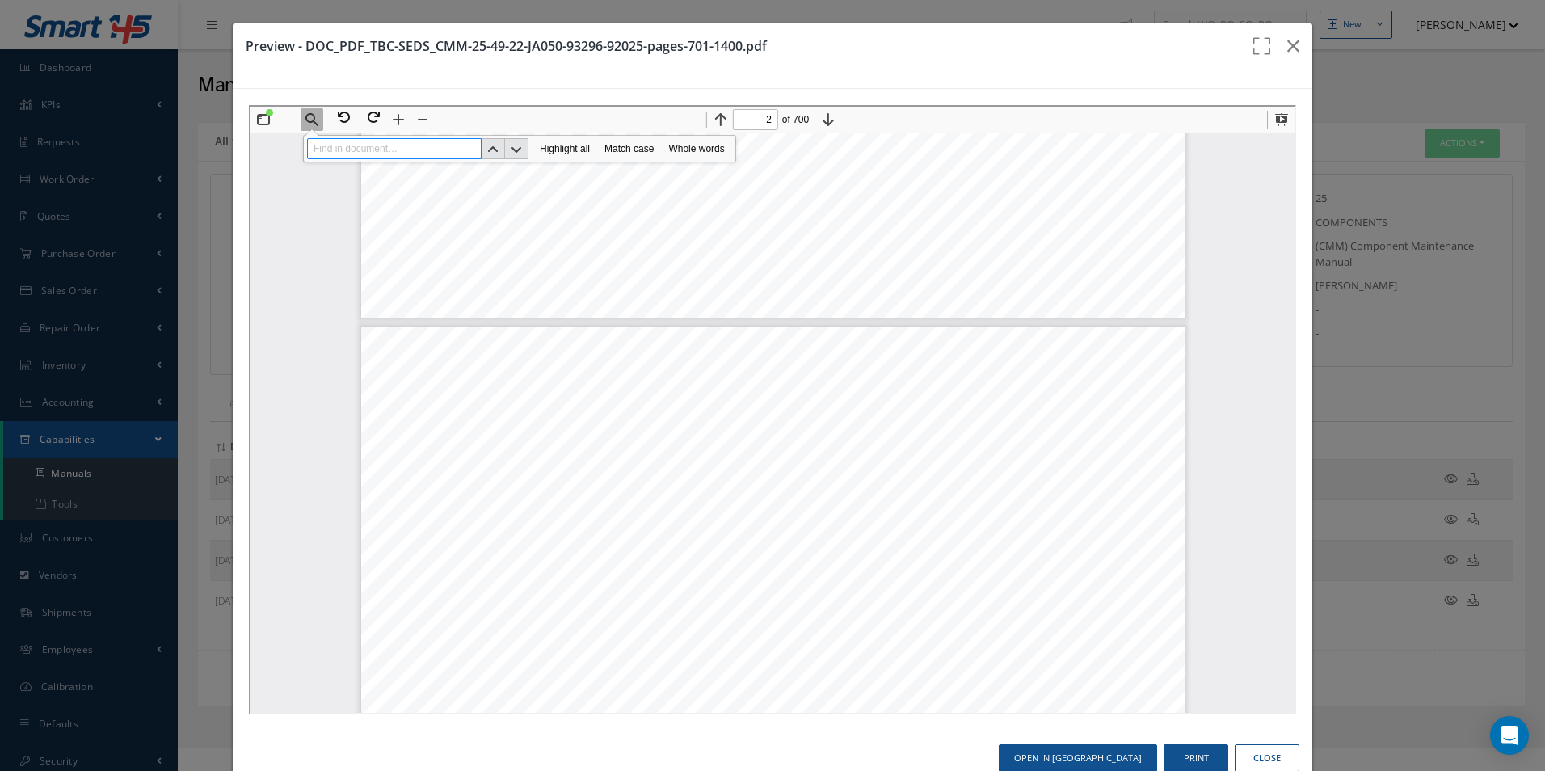
click at [382, 143] on input at bounding box center [392, 147] width 175 height 21
paste input "B80012ATBB0001"
type input "B80012ATBB0001"
type input "213"
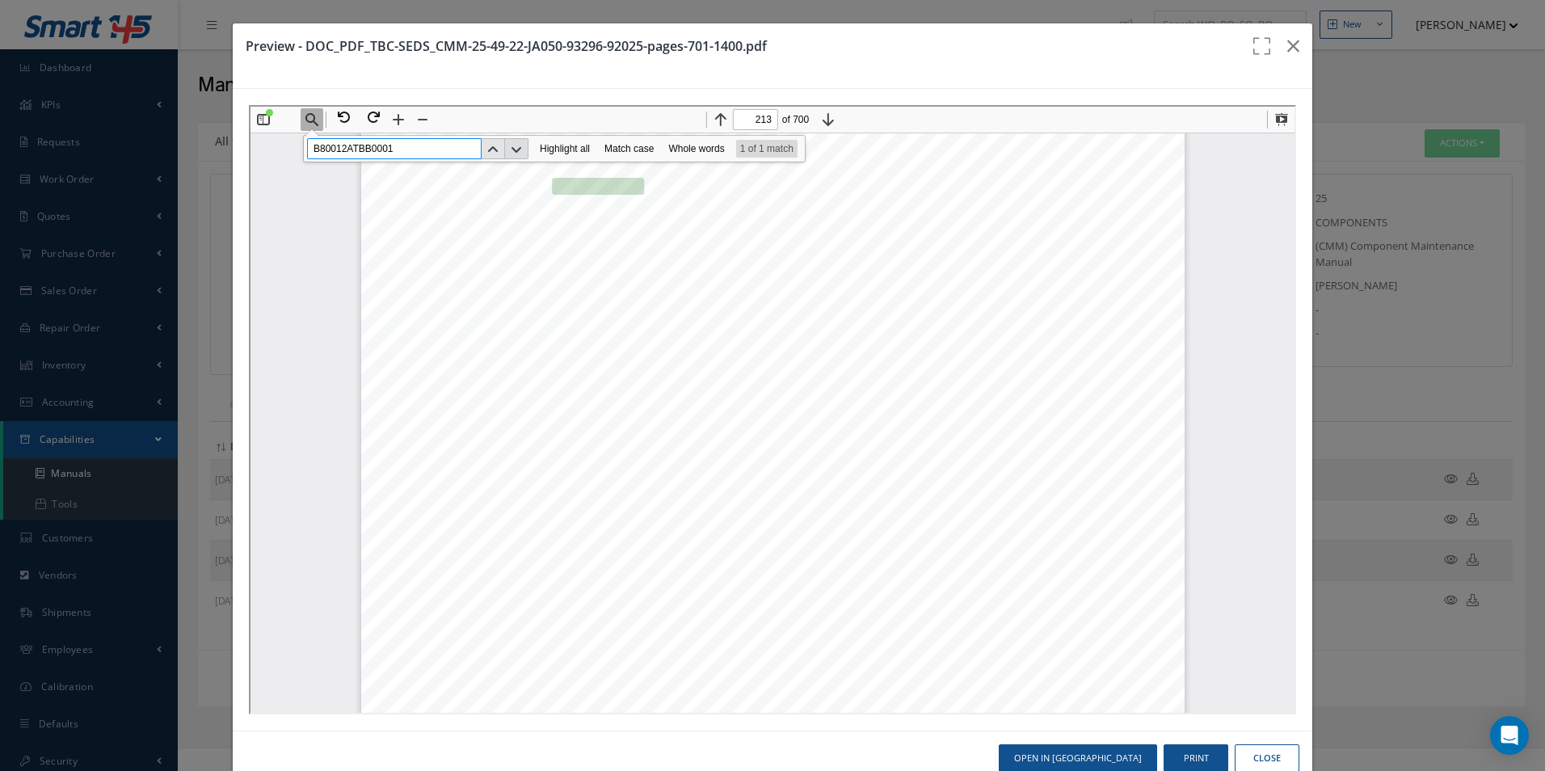
type input "B80012ATBB0001"
click at [510, 151] on button "Next" at bounding box center [514, 147] width 23 height 21
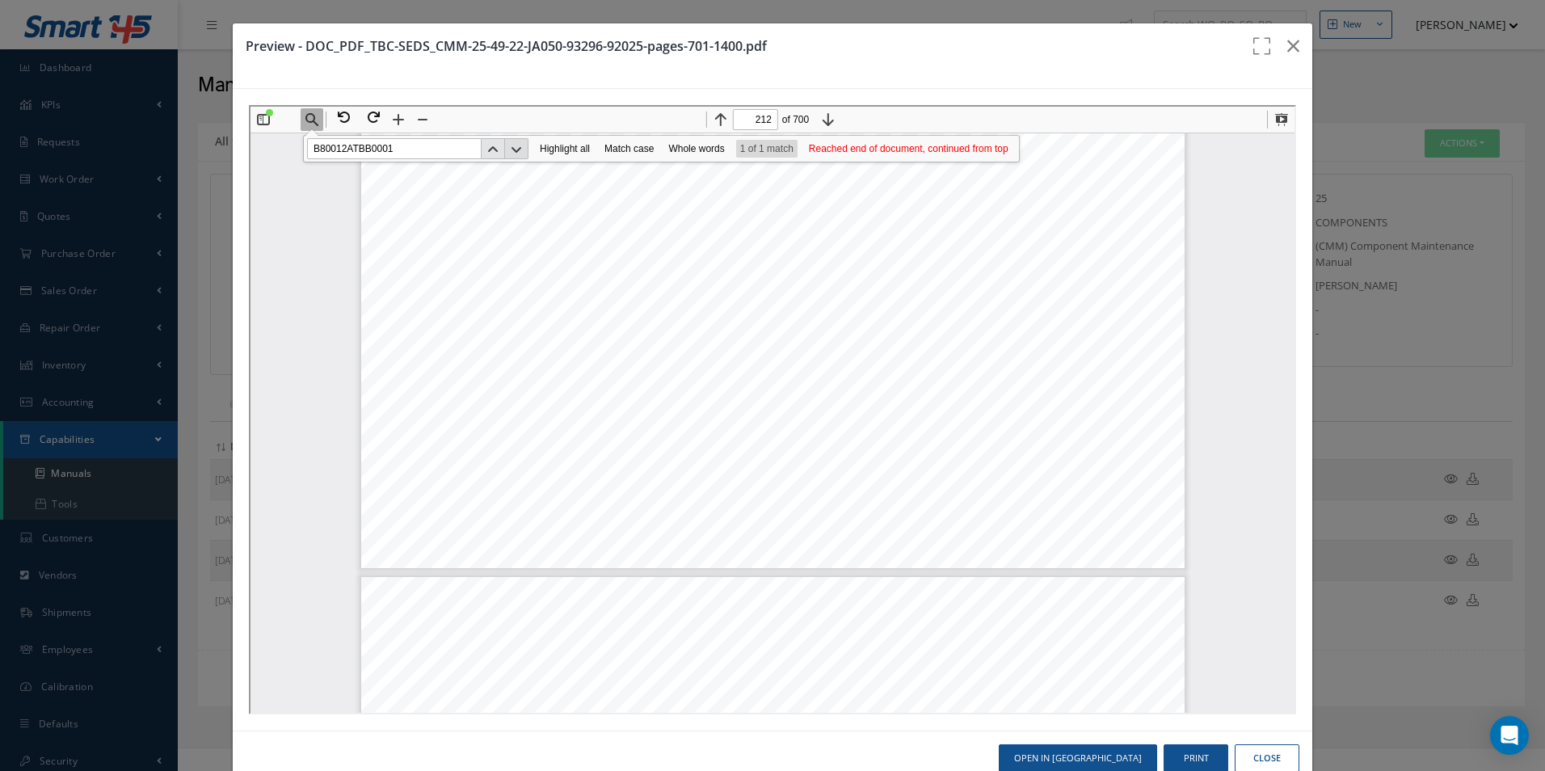
type input "213"
drag, startPoint x: 539, startPoint y: 427, endPoint x: 630, endPoint y: 431, distance: 91.4
click at [630, 431] on span "PKAT207300A0002" at bounding box center [598, 434] width 97 height 14
click at [639, 432] on div "ILLUSTRATED PARTS CATALOG BASIC PART NUMBER B80 38 A -1 B80012ATBB0001 INSTL-TA…" at bounding box center [770, 462] width 823 height 1066
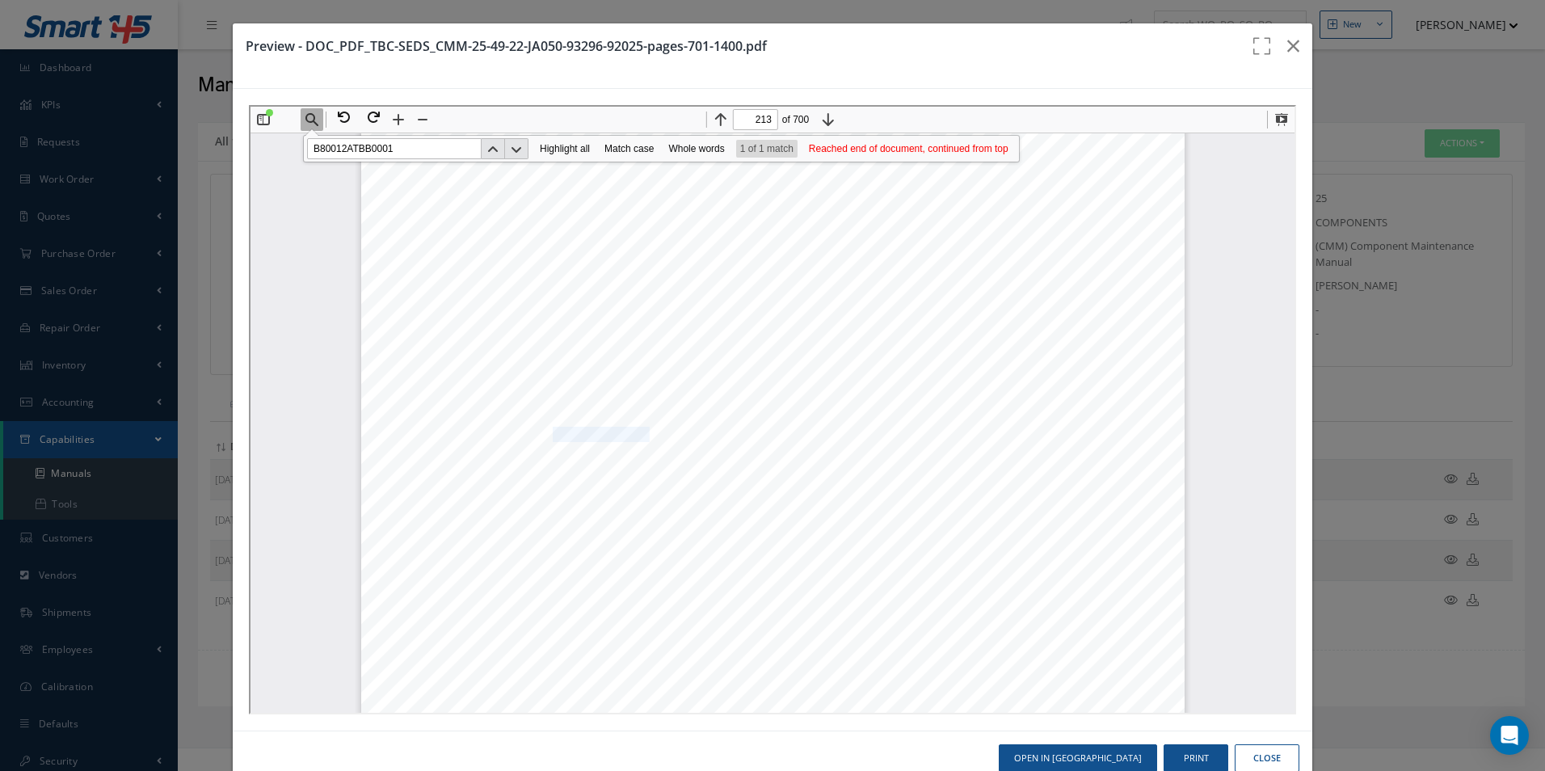
drag, startPoint x: 636, startPoint y: 432, endPoint x: 541, endPoint y: 432, distance: 94.6
click at [550, 432] on span "PKAT207300A0002" at bounding box center [598, 434] width 97 height 14
copy span "PKAT207300A0002"
click at [625, 572] on span "LTH110003A0003" at bounding box center [603, 574] width 90 height 14
drag, startPoint x: 540, startPoint y: 432, endPoint x: 634, endPoint y: 434, distance: 94.6
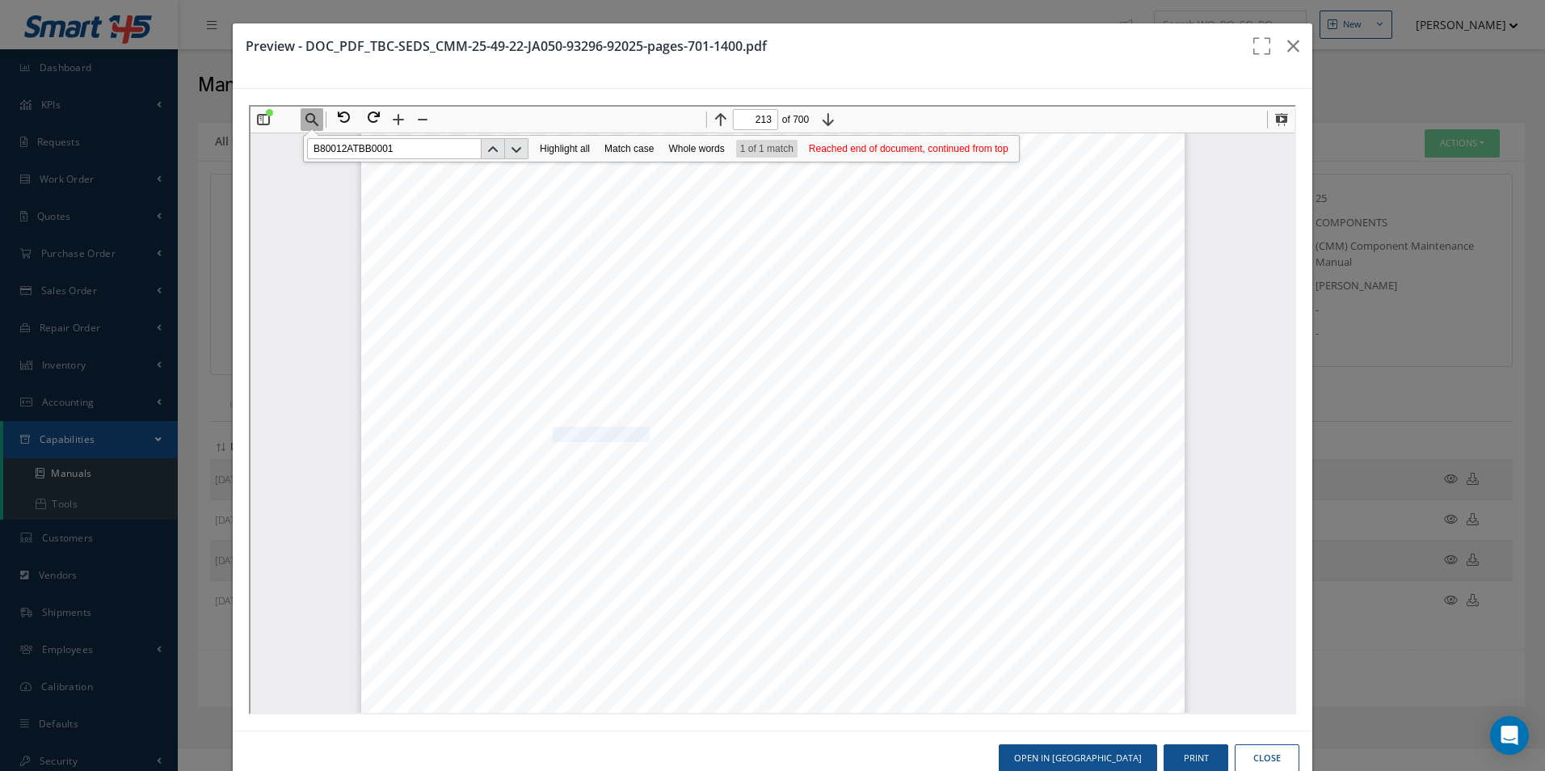
click at [634, 434] on span "PKAT207300A0002" at bounding box center [598, 434] width 97 height 14
copy span "PKAT207300A0002"
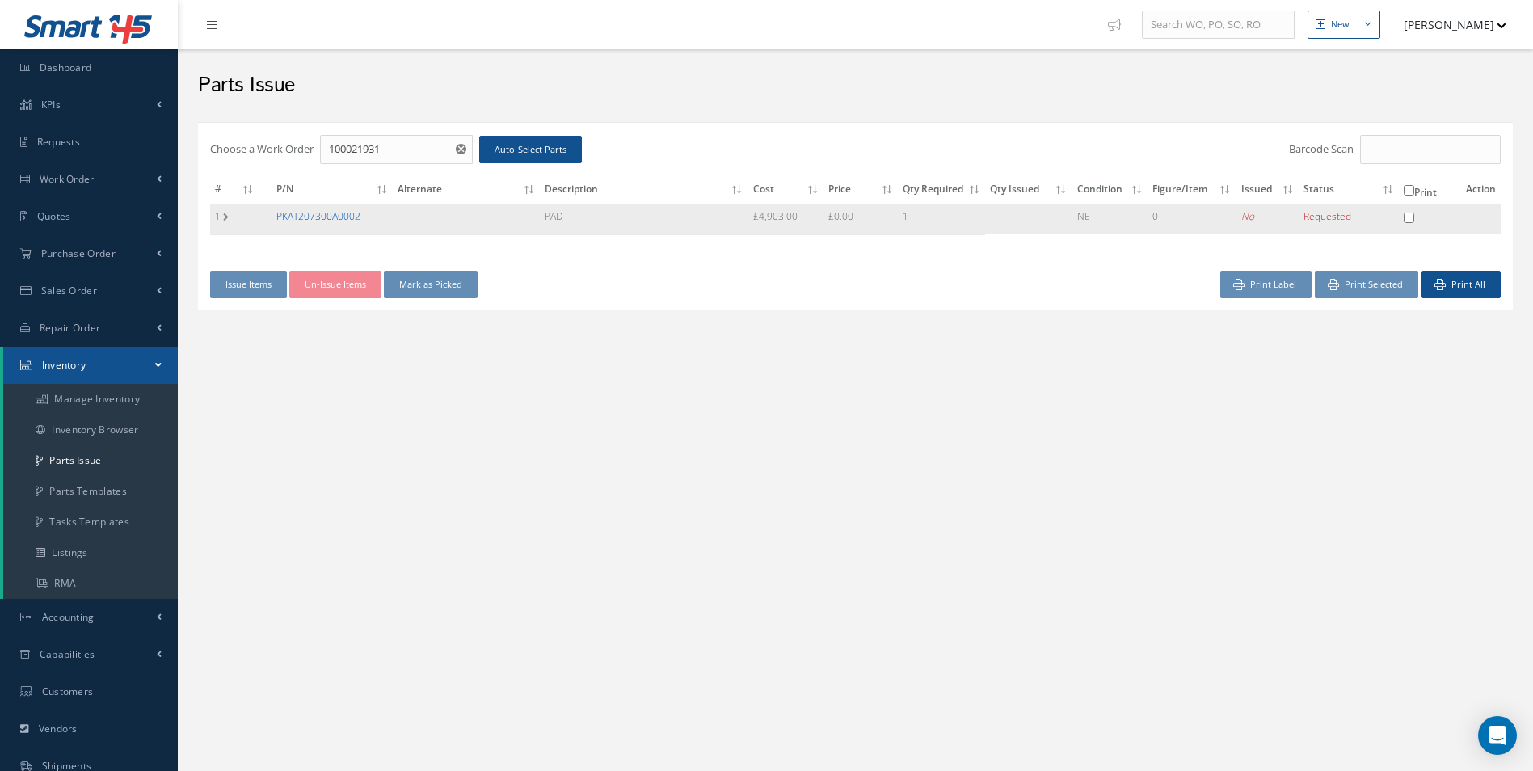
click at [339, 218] on link "PKAT207300A0002" at bounding box center [318, 216] width 84 height 14
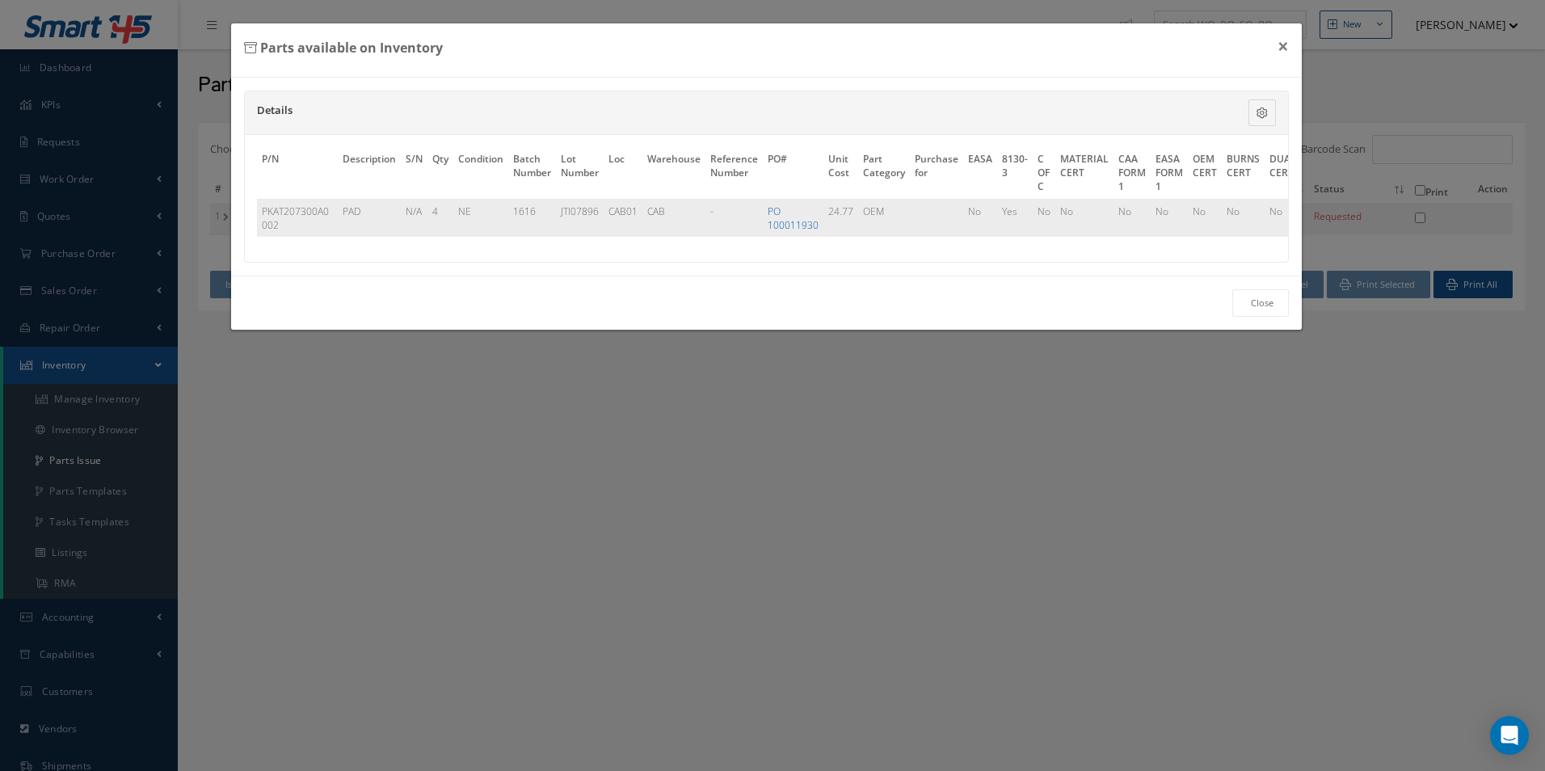
click at [772, 225] on link "PO 100011930" at bounding box center [793, 217] width 51 height 27
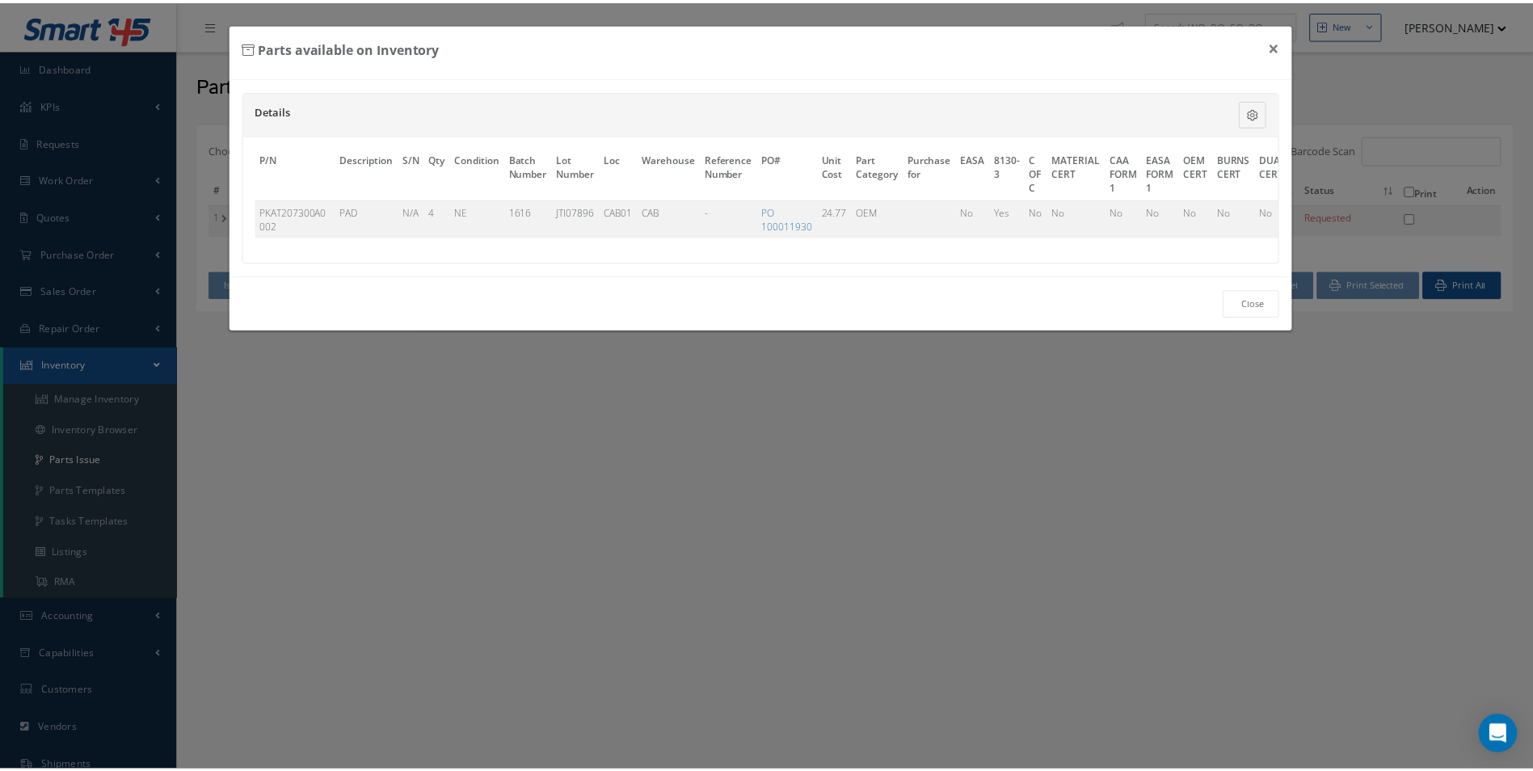
scroll to position [0, 495]
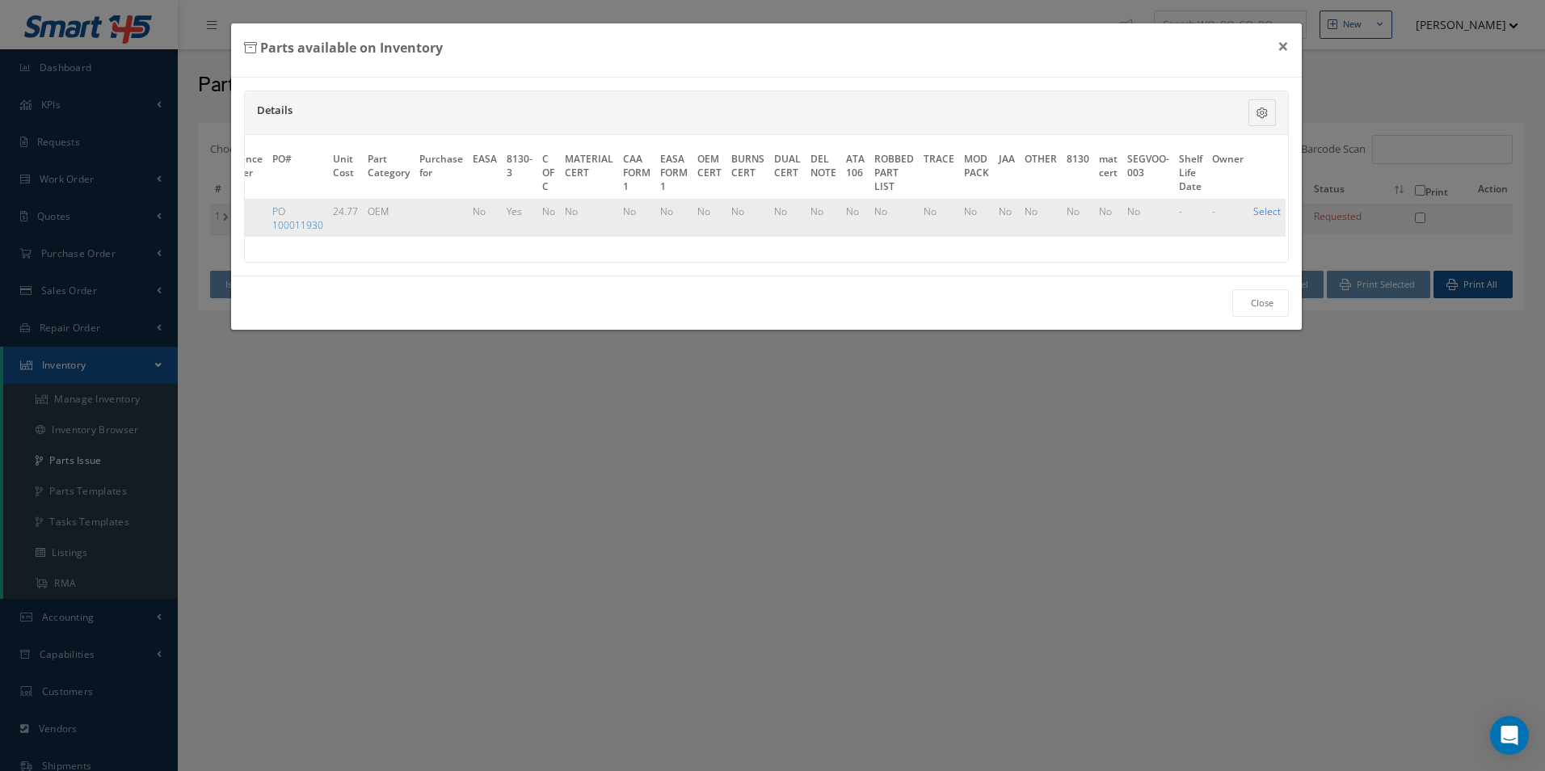
click at [1263, 213] on link "Select" at bounding box center [1266, 211] width 27 height 14
checkbox input "true"
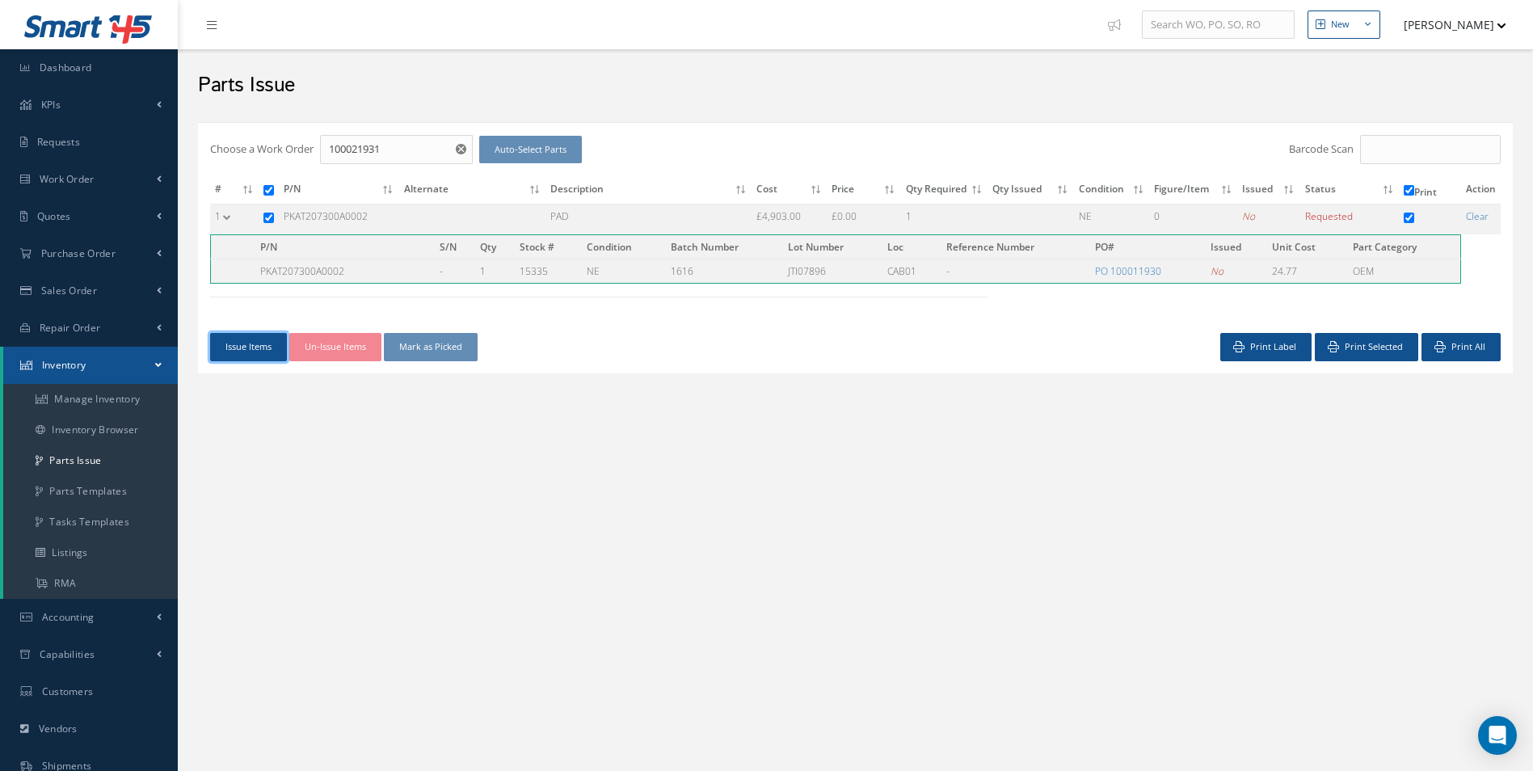
click at [247, 348] on button "Issue Items" at bounding box center [248, 347] width 77 height 28
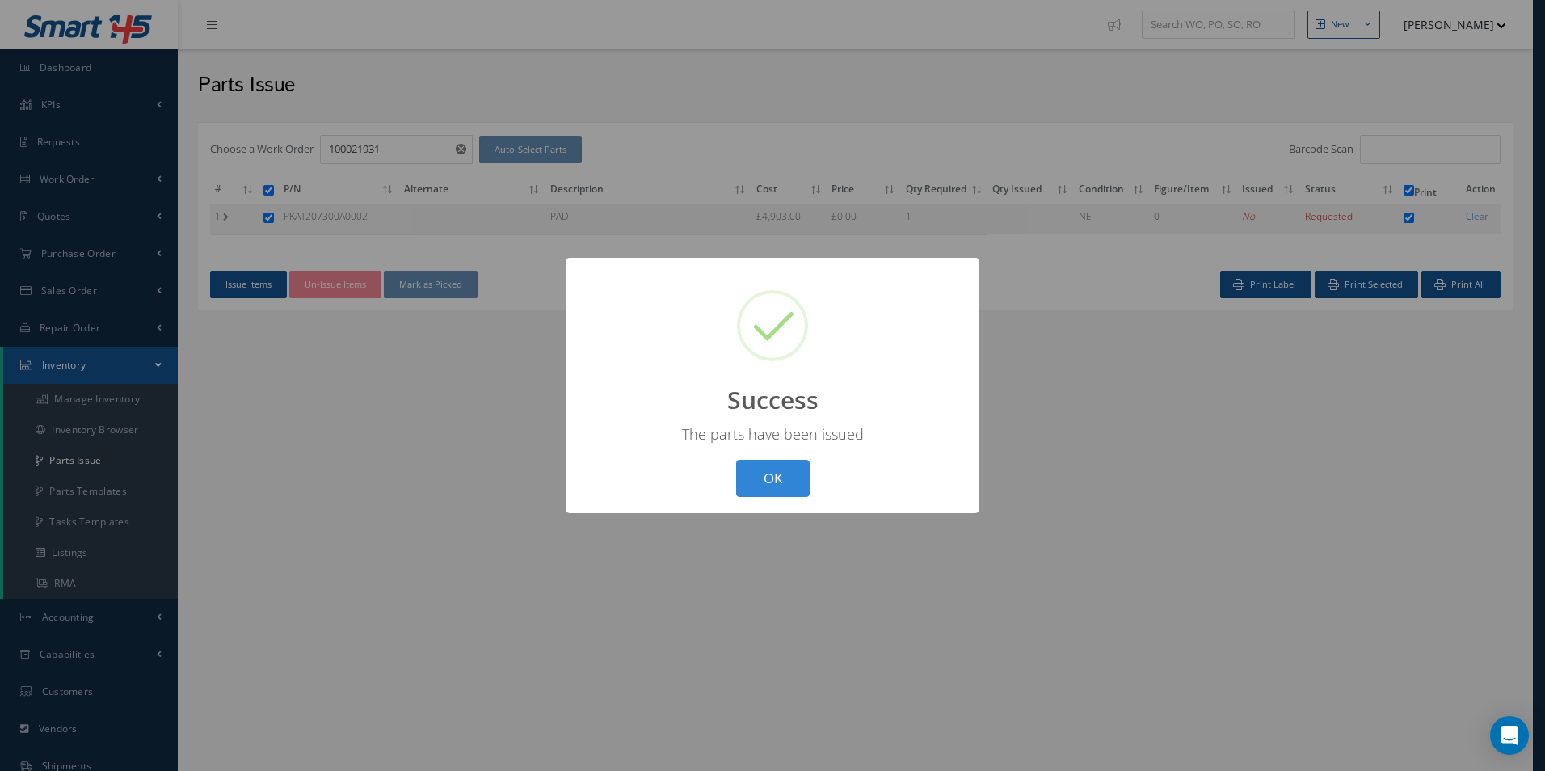
click at [758, 457] on div "? ! i Success × The parts have been issued OK Cancel" at bounding box center [773, 386] width 414 height 256
click at [776, 469] on button "OK" at bounding box center [773, 479] width 74 height 38
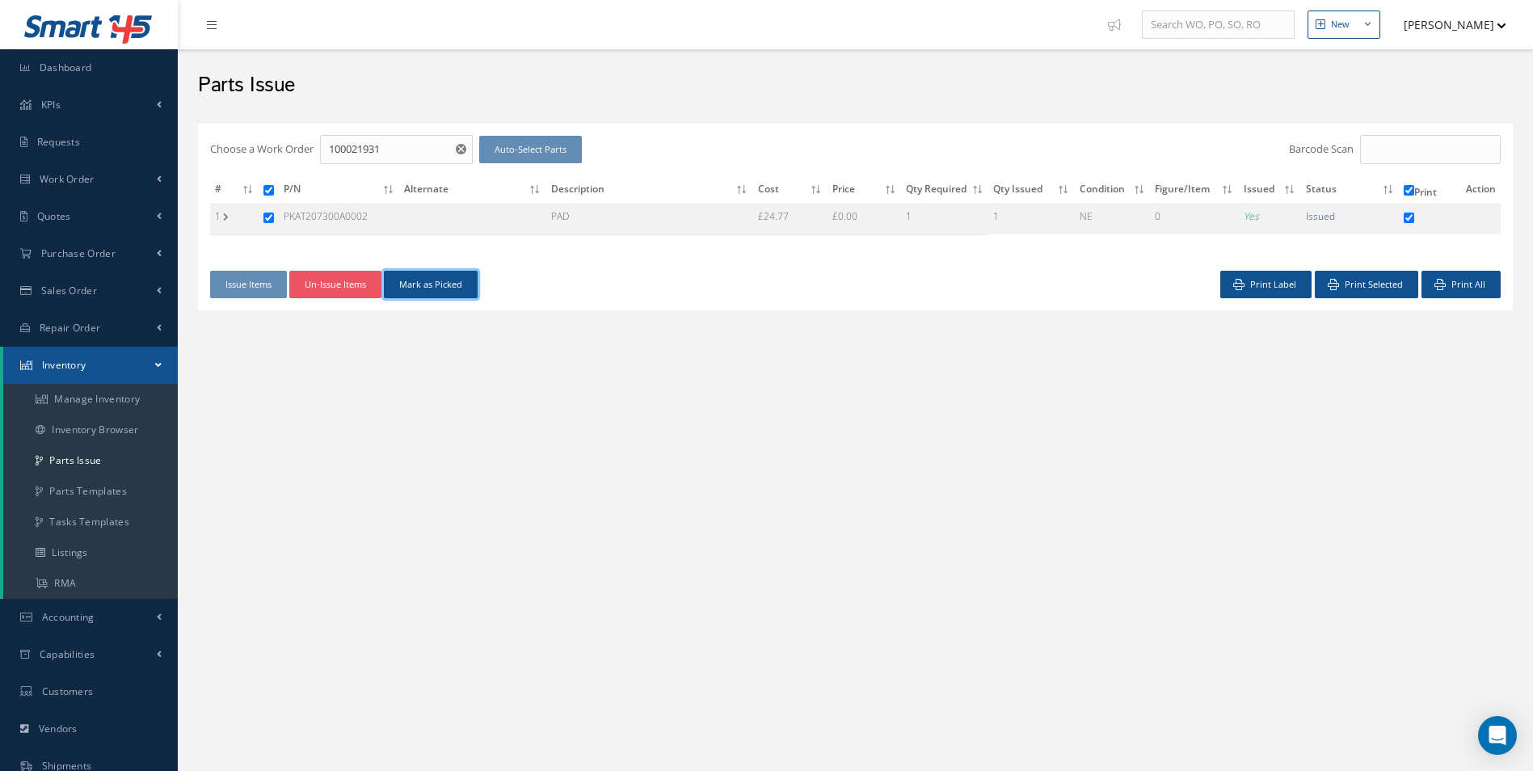
click at [458, 284] on button "Mark as Picked" at bounding box center [431, 285] width 94 height 28
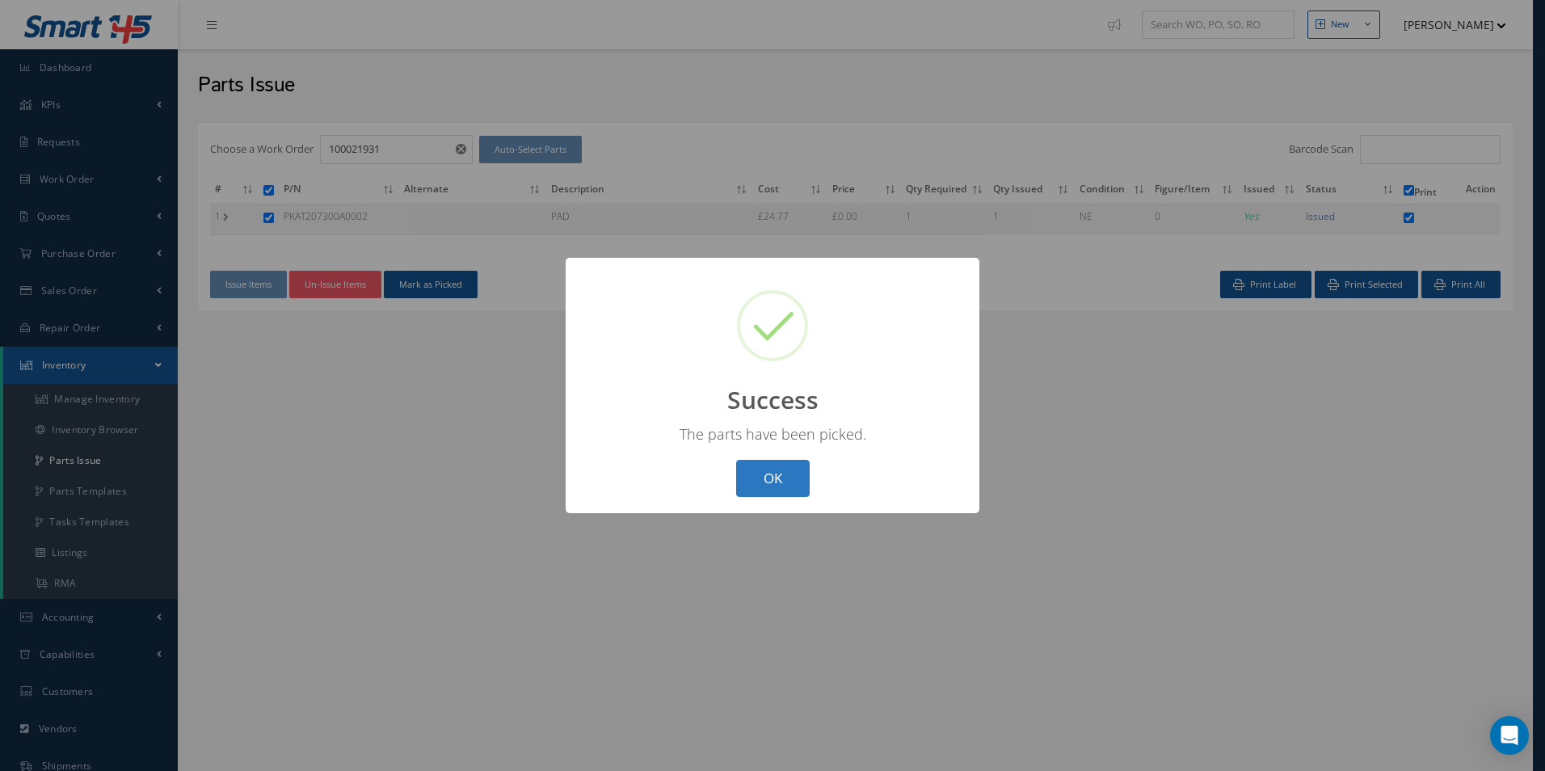
click at [770, 476] on button "OK" at bounding box center [773, 479] width 74 height 38
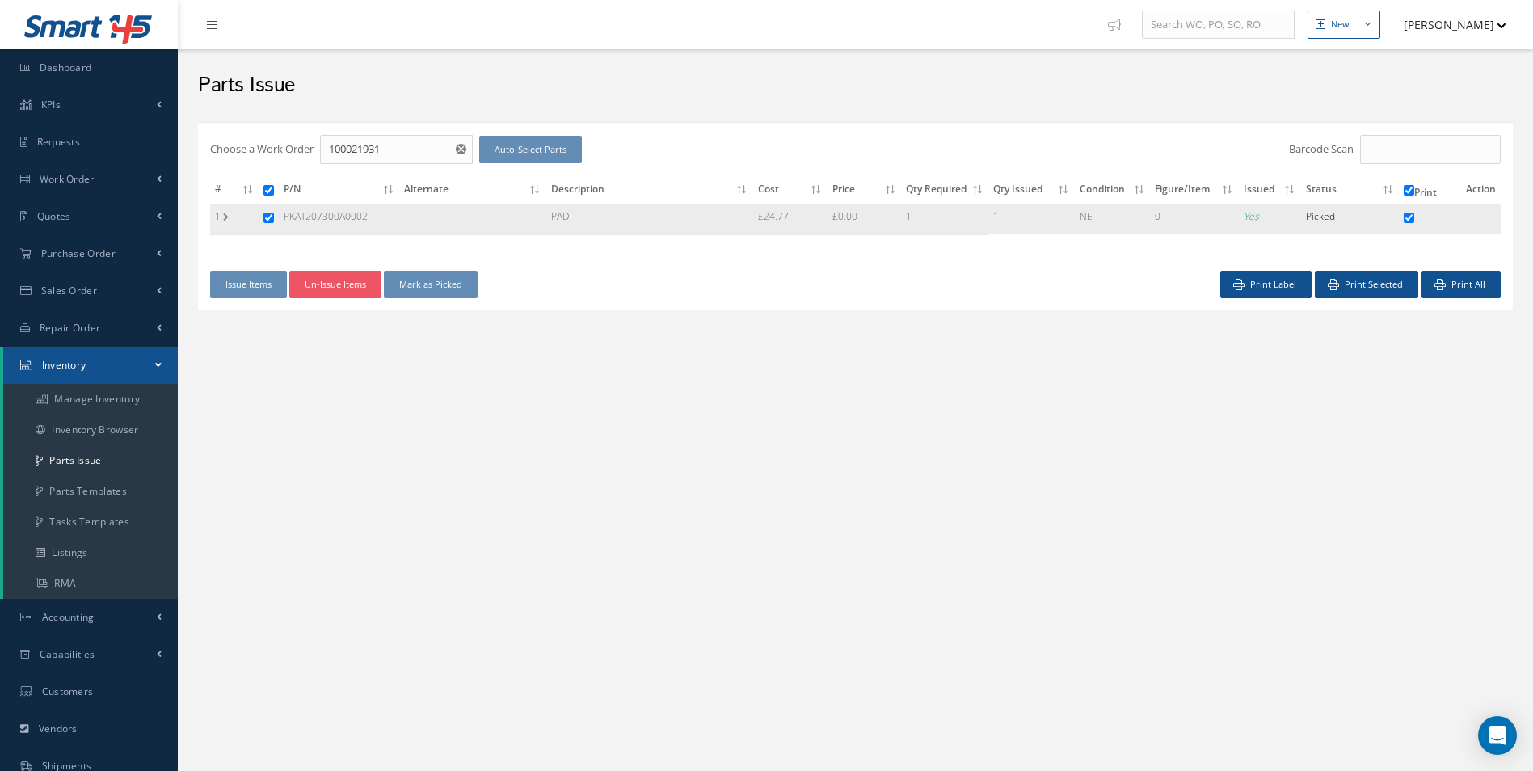
click at [220, 218] on label "1" at bounding box center [219, 216] width 8 height 14
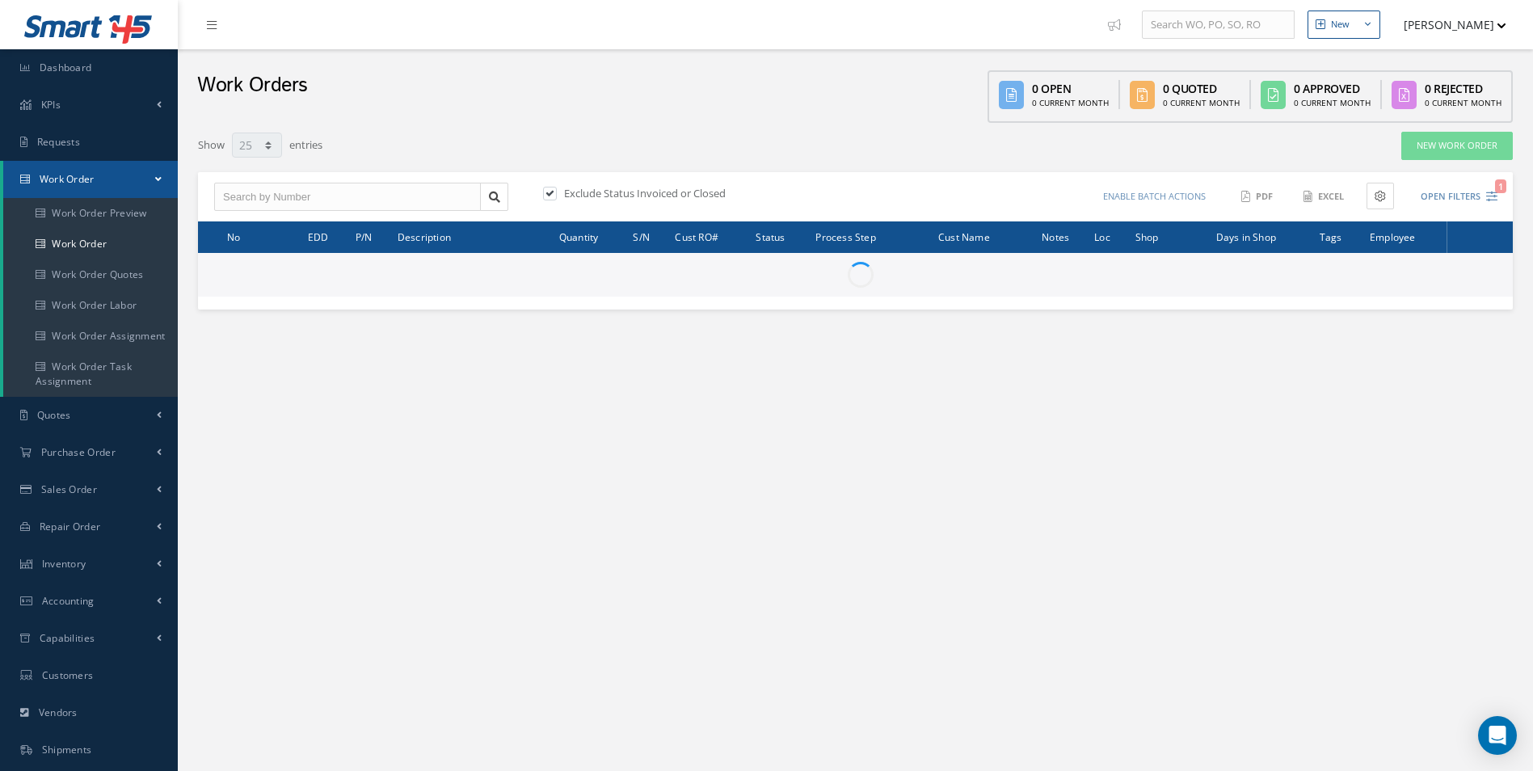
select select "25"
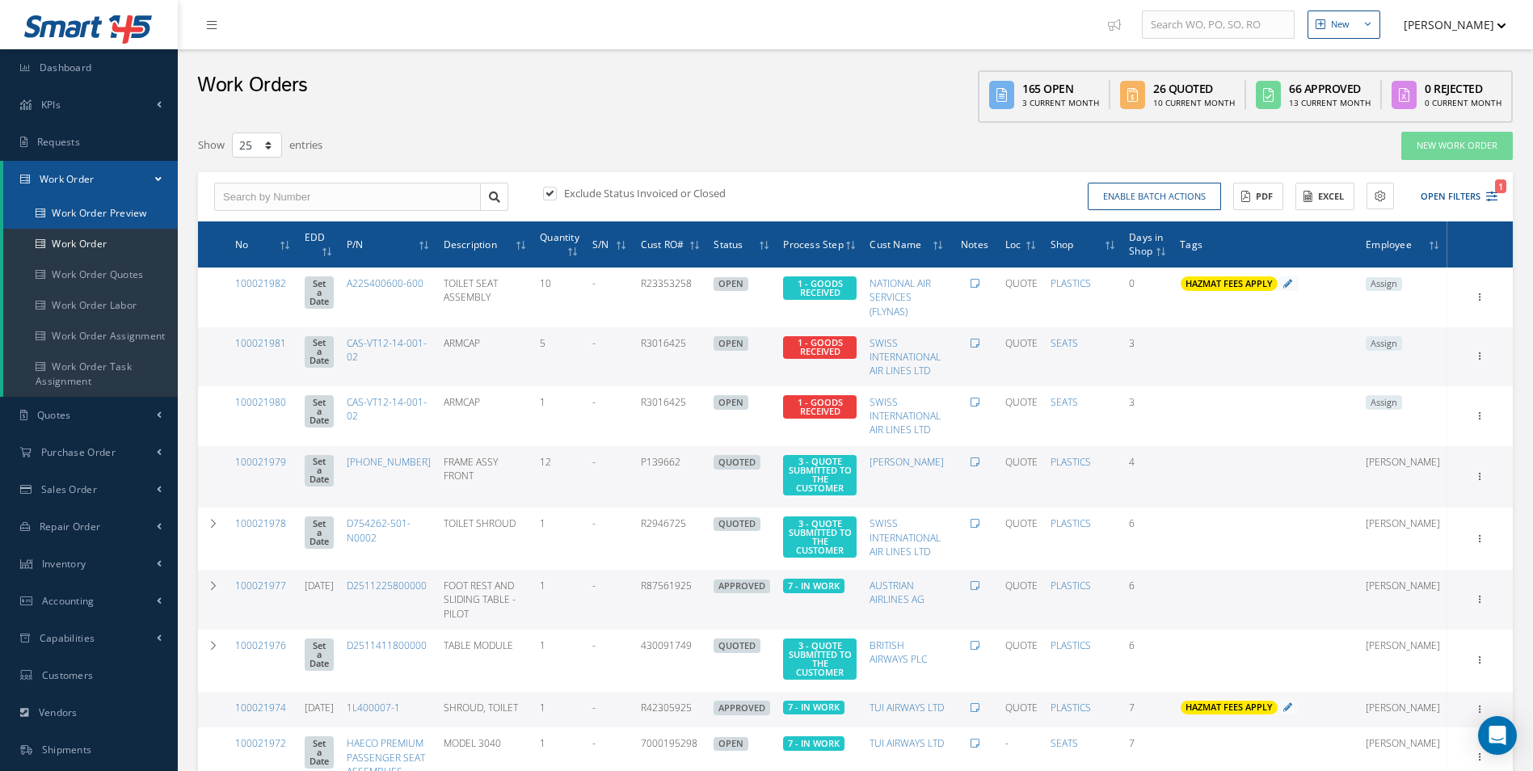
click at [80, 227] on link "Work Order Preview" at bounding box center [90, 213] width 175 height 31
click at [77, 245] on link "Work Order" at bounding box center [90, 244] width 175 height 31
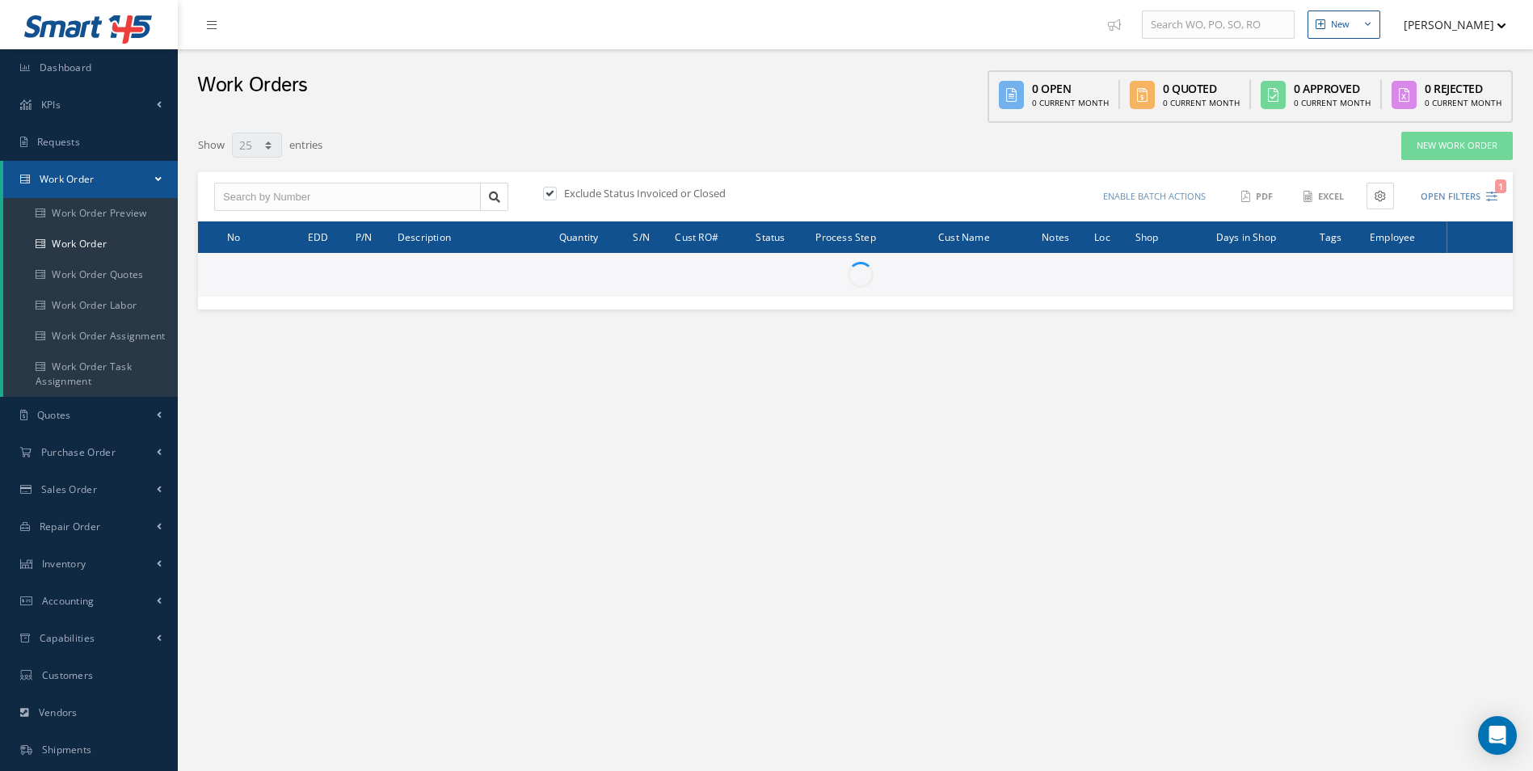
select select "25"
type input "All Work Request"
type input "All Work Performed"
type input "All Status"
type input "WO Part Status"
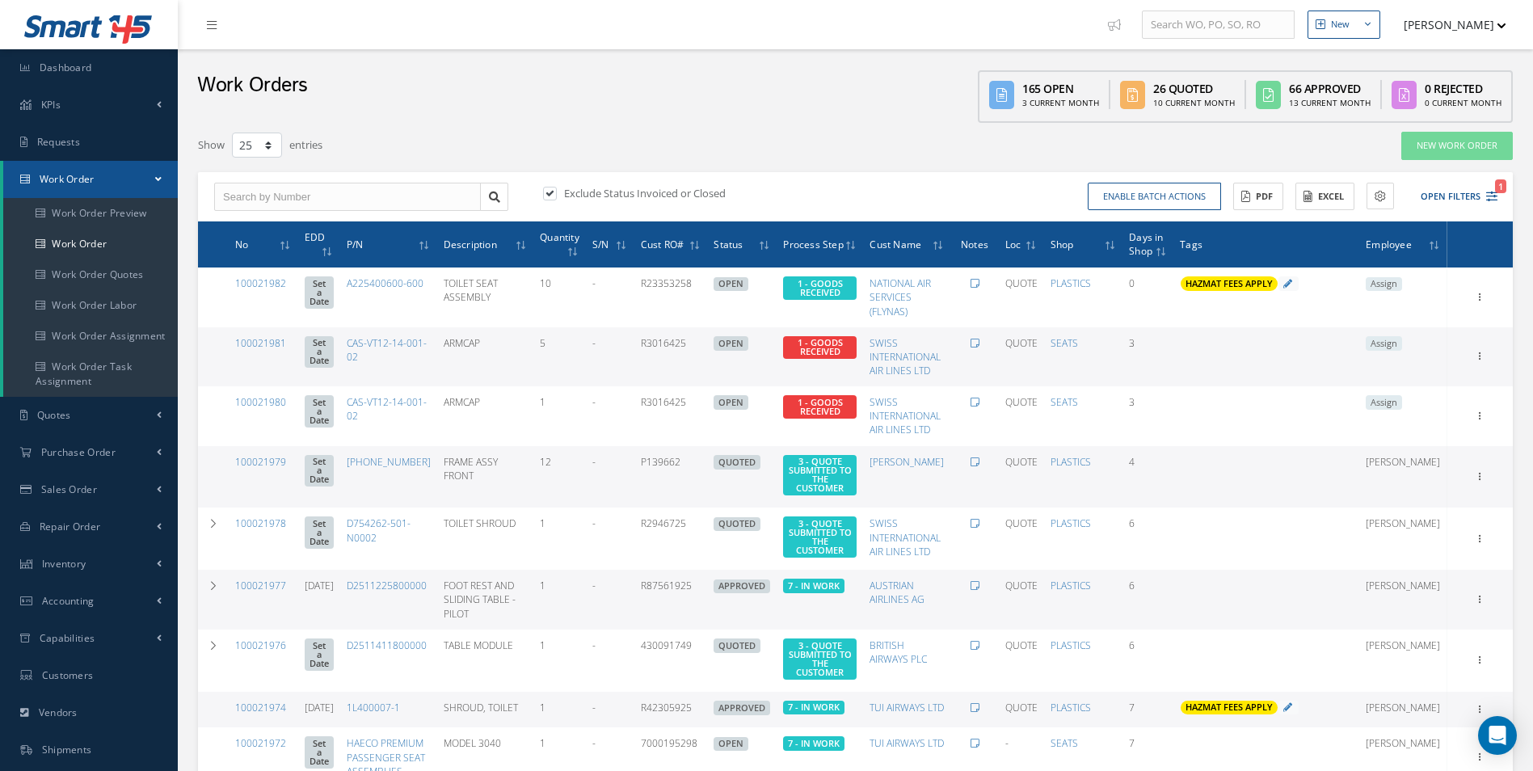
click at [1488, 192] on icon "1" at bounding box center [1491, 196] width 11 height 11
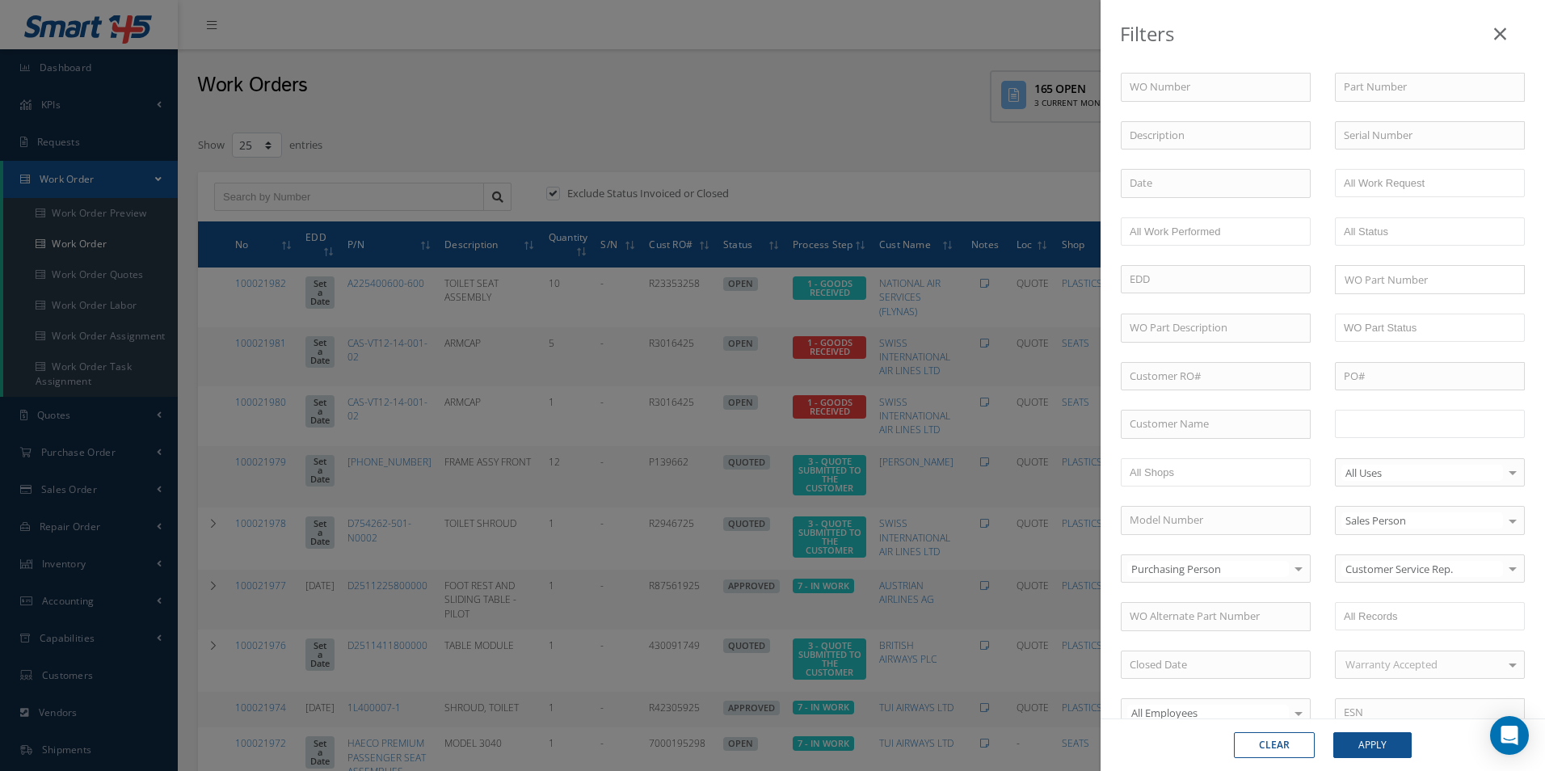
click at [1443, 432] on li at bounding box center [1395, 424] width 114 height 22
click at [1375, 746] on button "Apply" at bounding box center [1372, 745] width 78 height 26
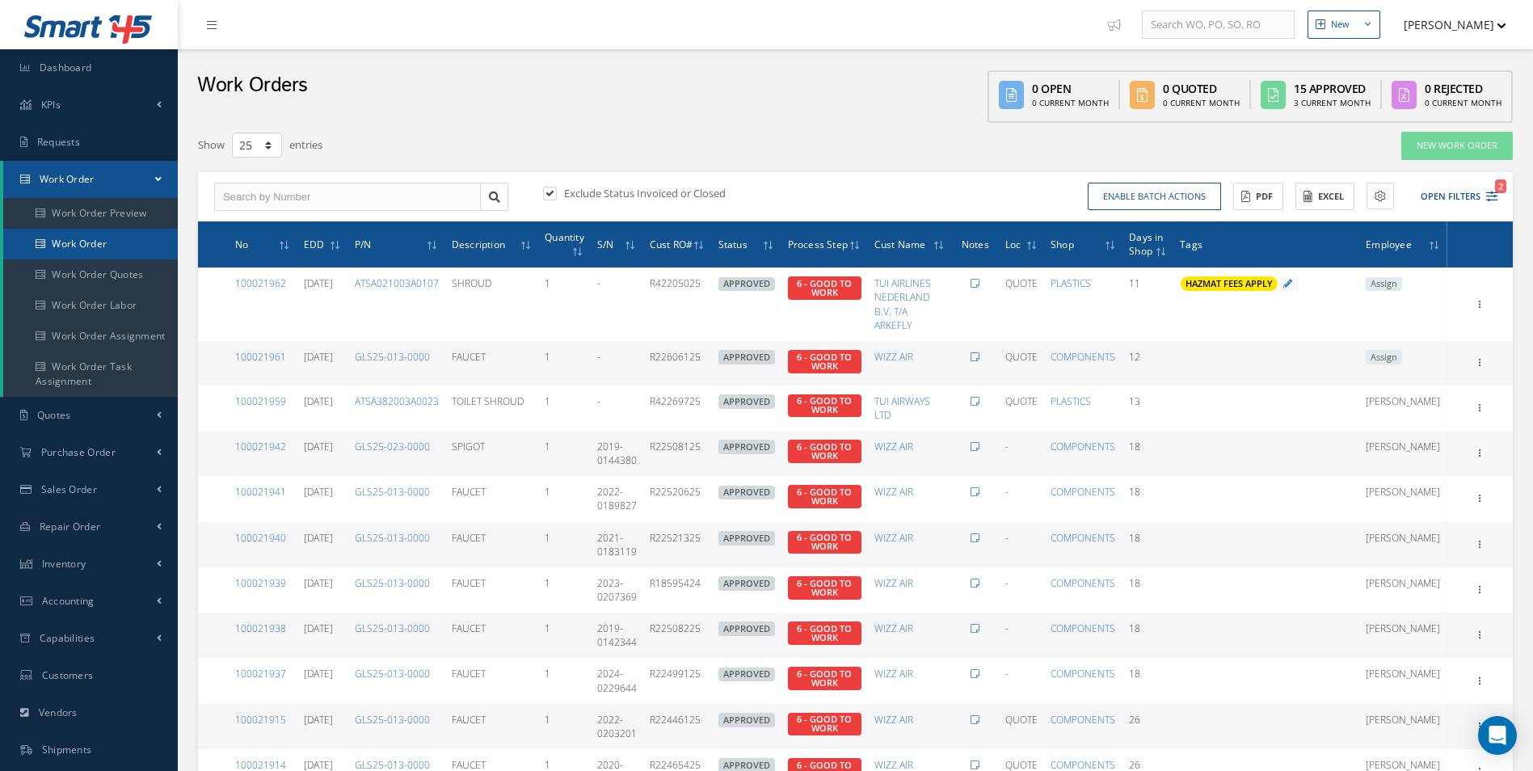
click at [74, 229] on link "Work Order" at bounding box center [90, 244] width 175 height 31
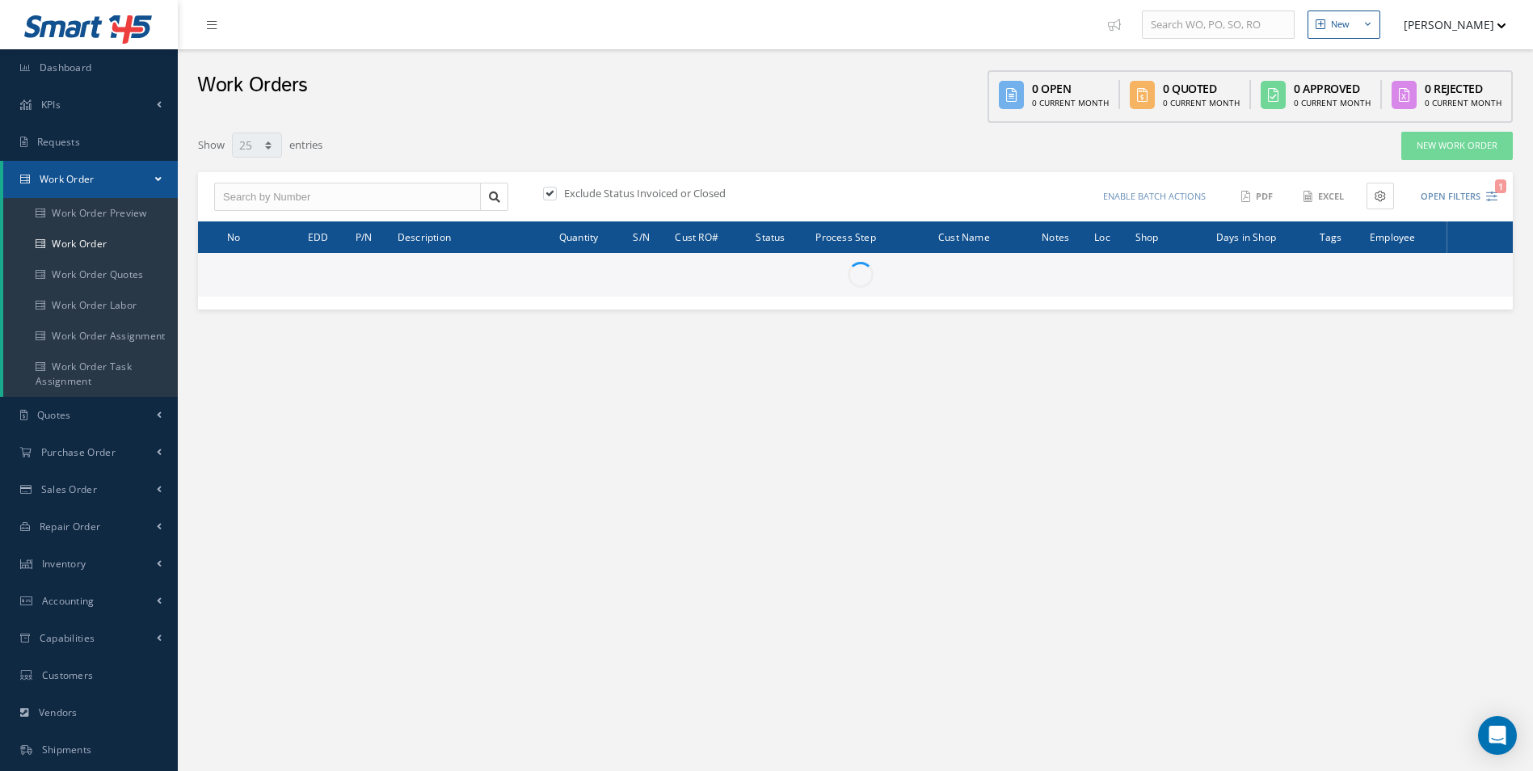
select select "25"
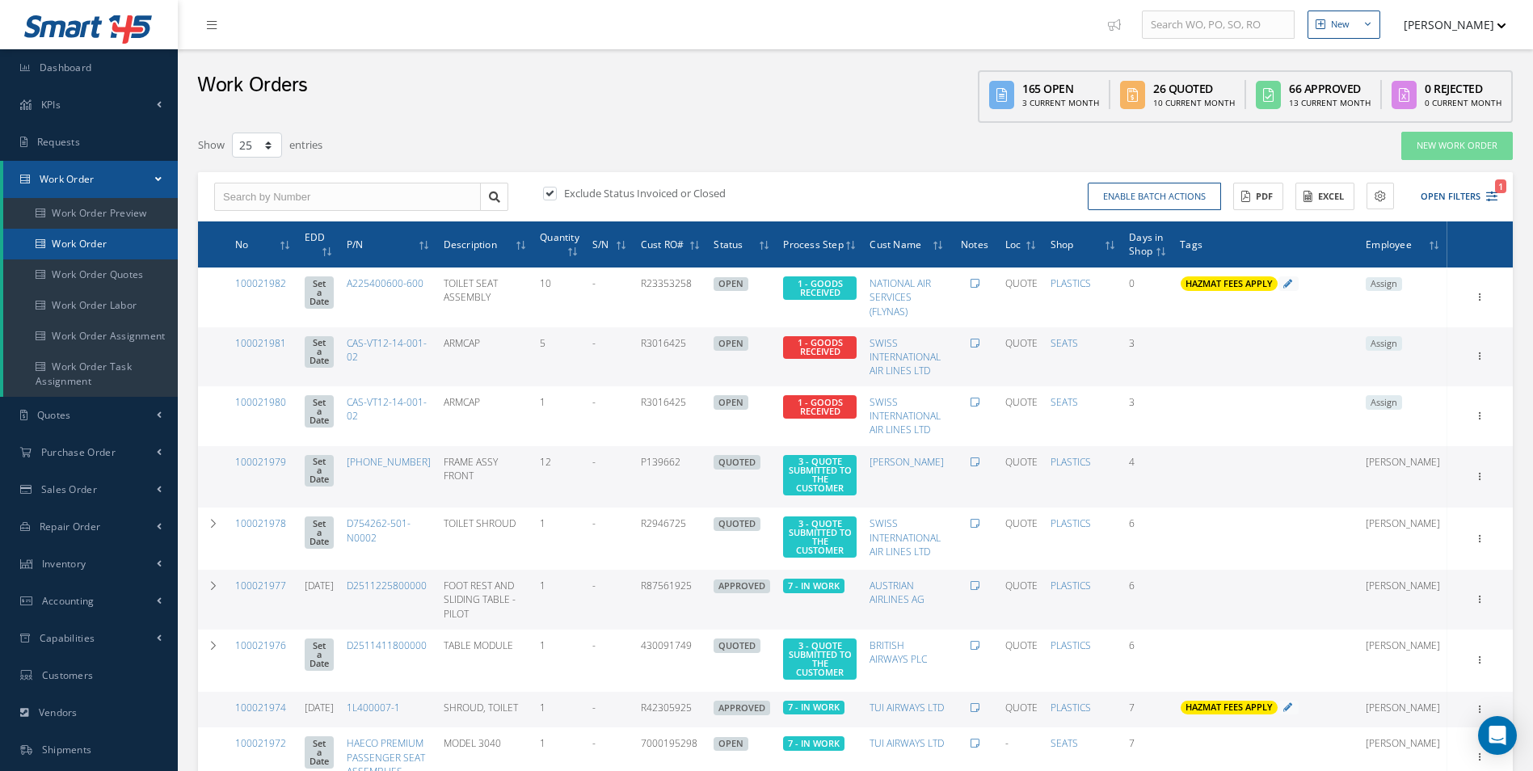
click at [93, 243] on link "Work Order" at bounding box center [90, 244] width 175 height 31
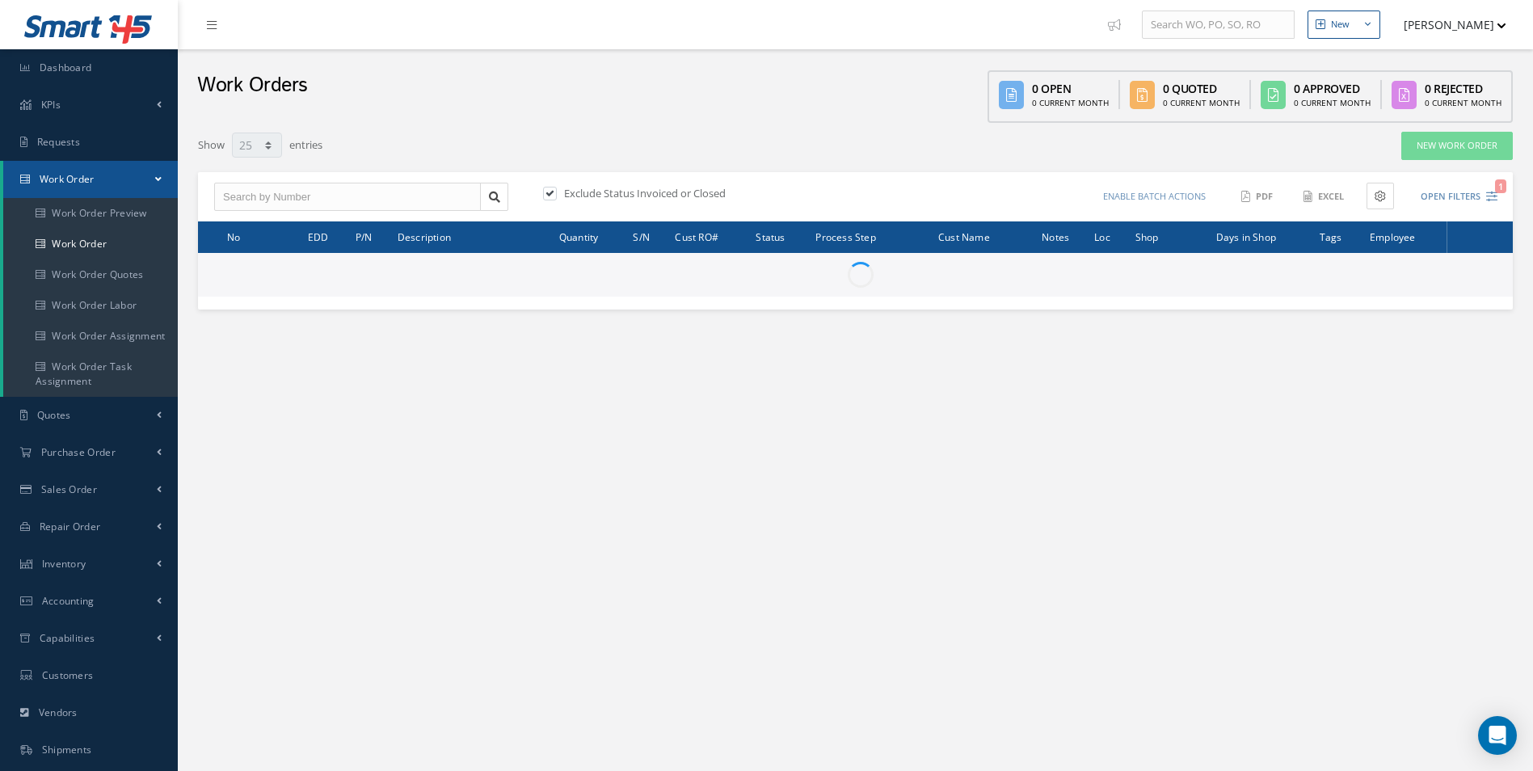
select select "25"
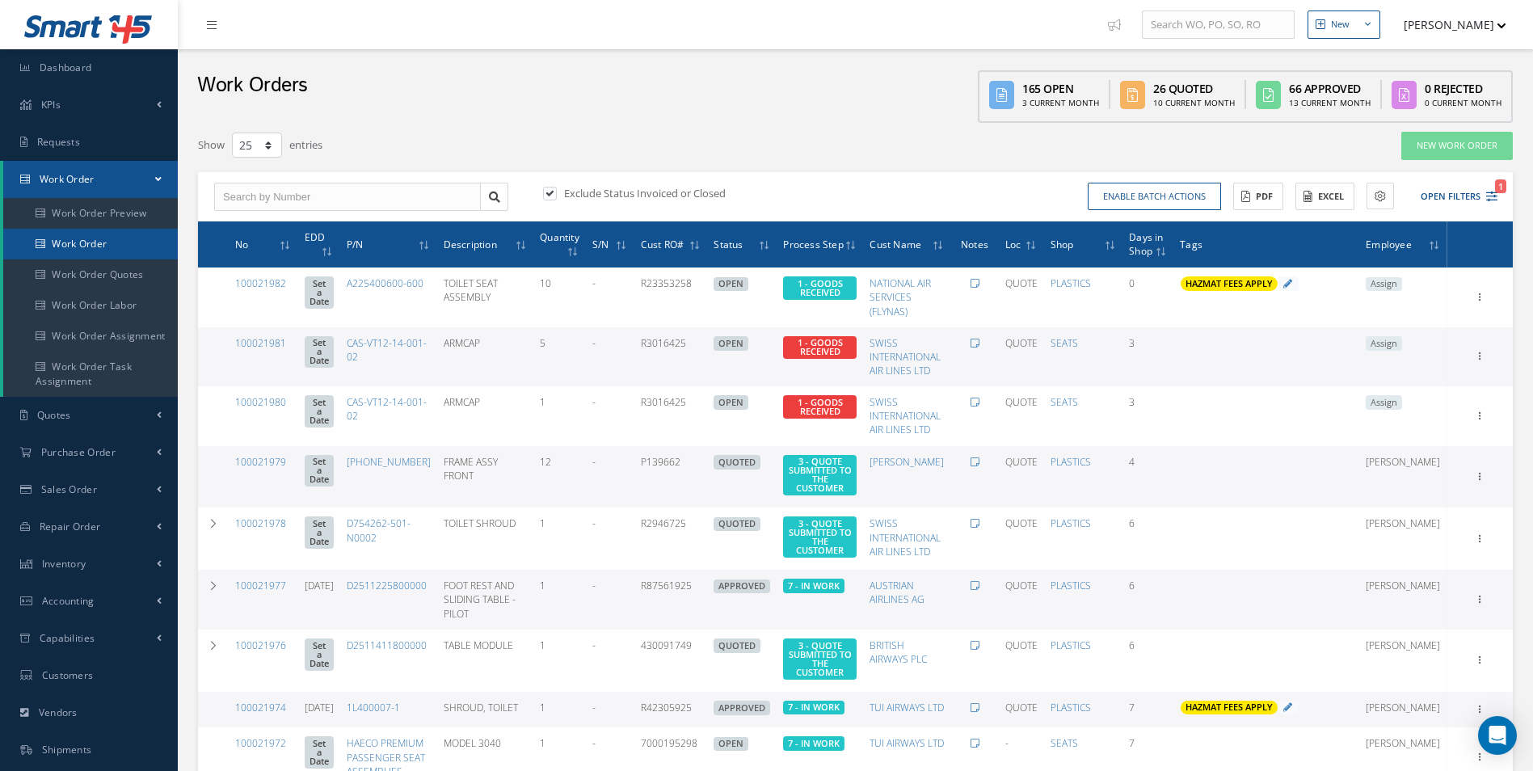
click at [89, 245] on link "Work Order" at bounding box center [90, 244] width 175 height 31
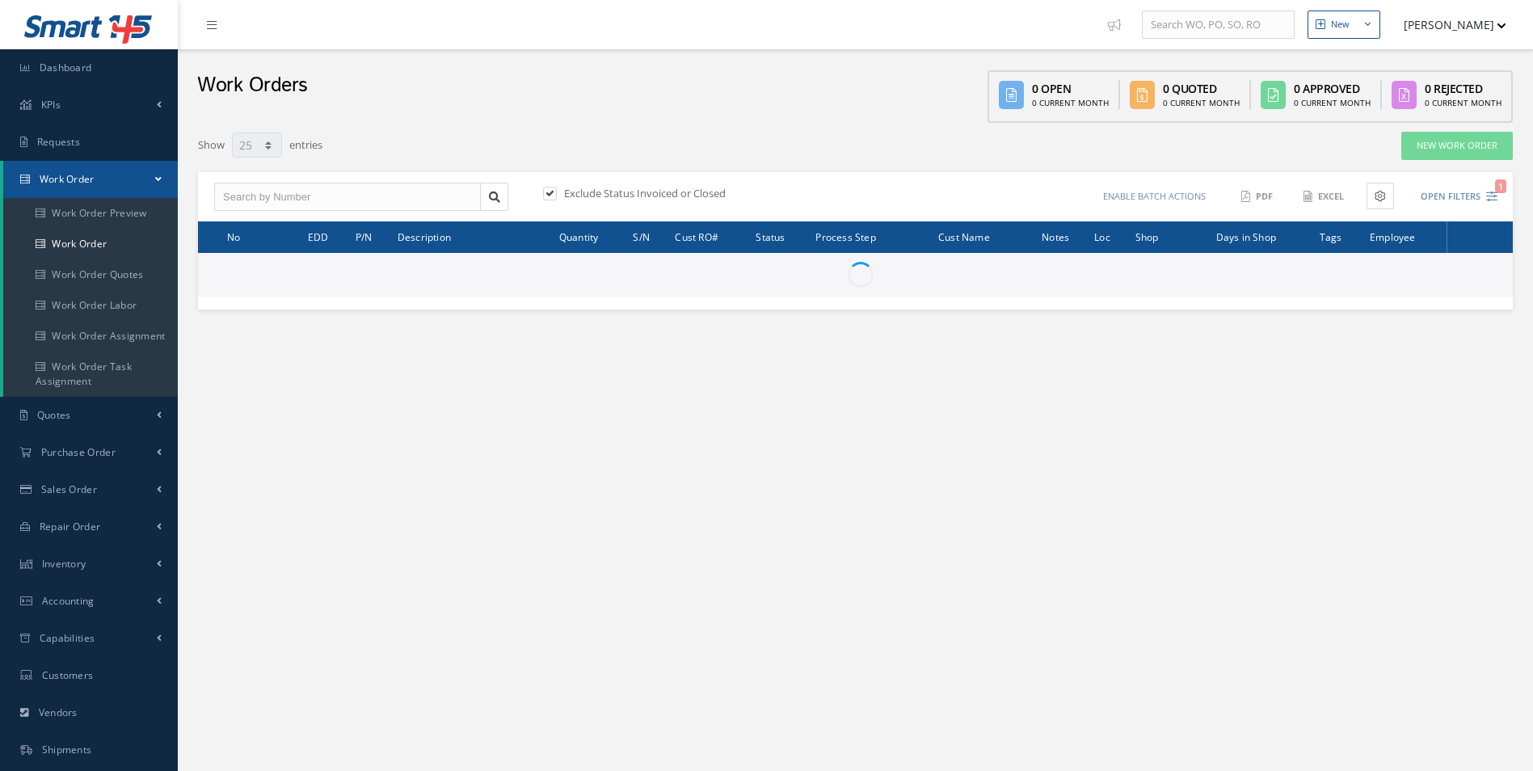
select select "25"
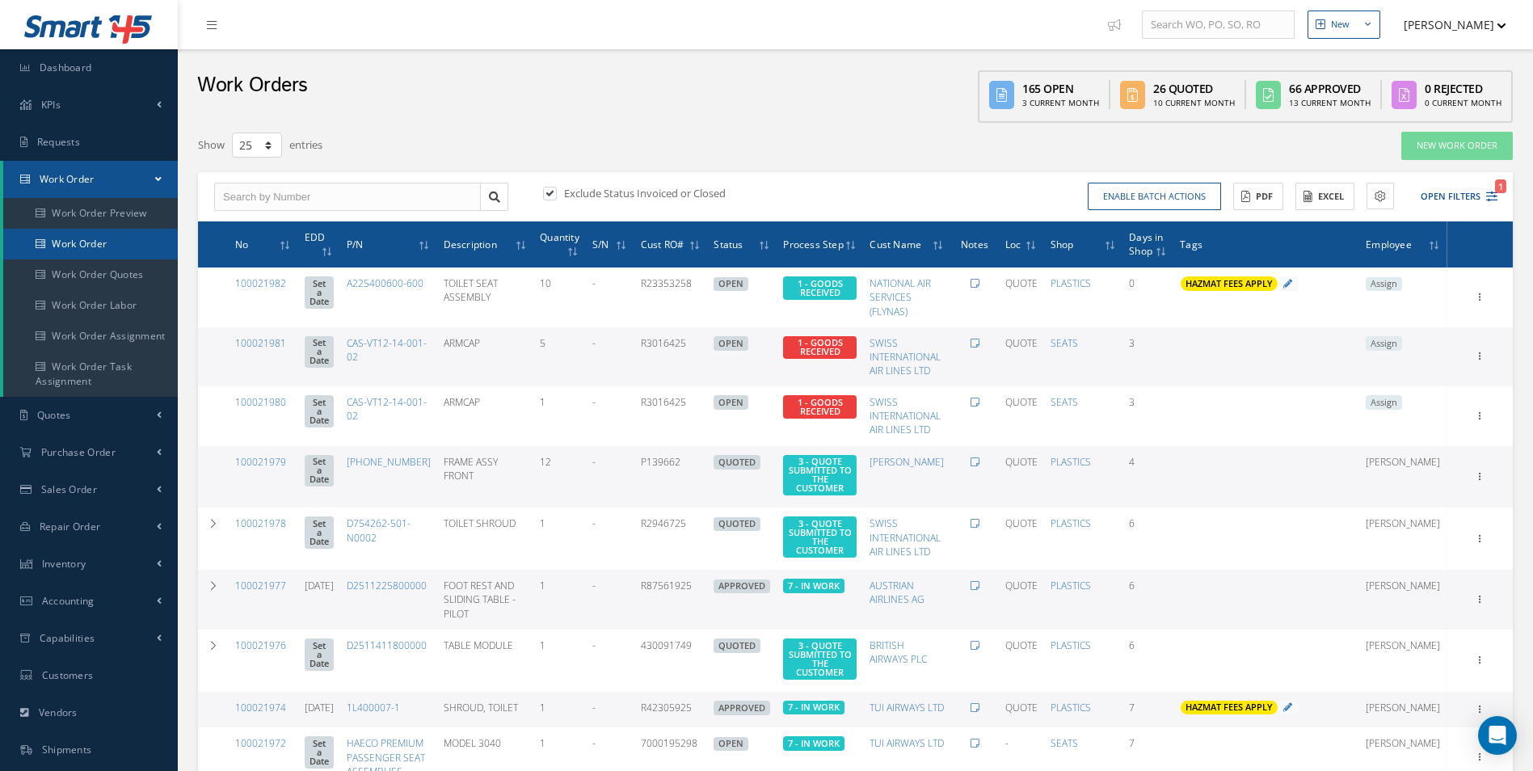
click at [74, 243] on link "Work Order" at bounding box center [90, 244] width 175 height 31
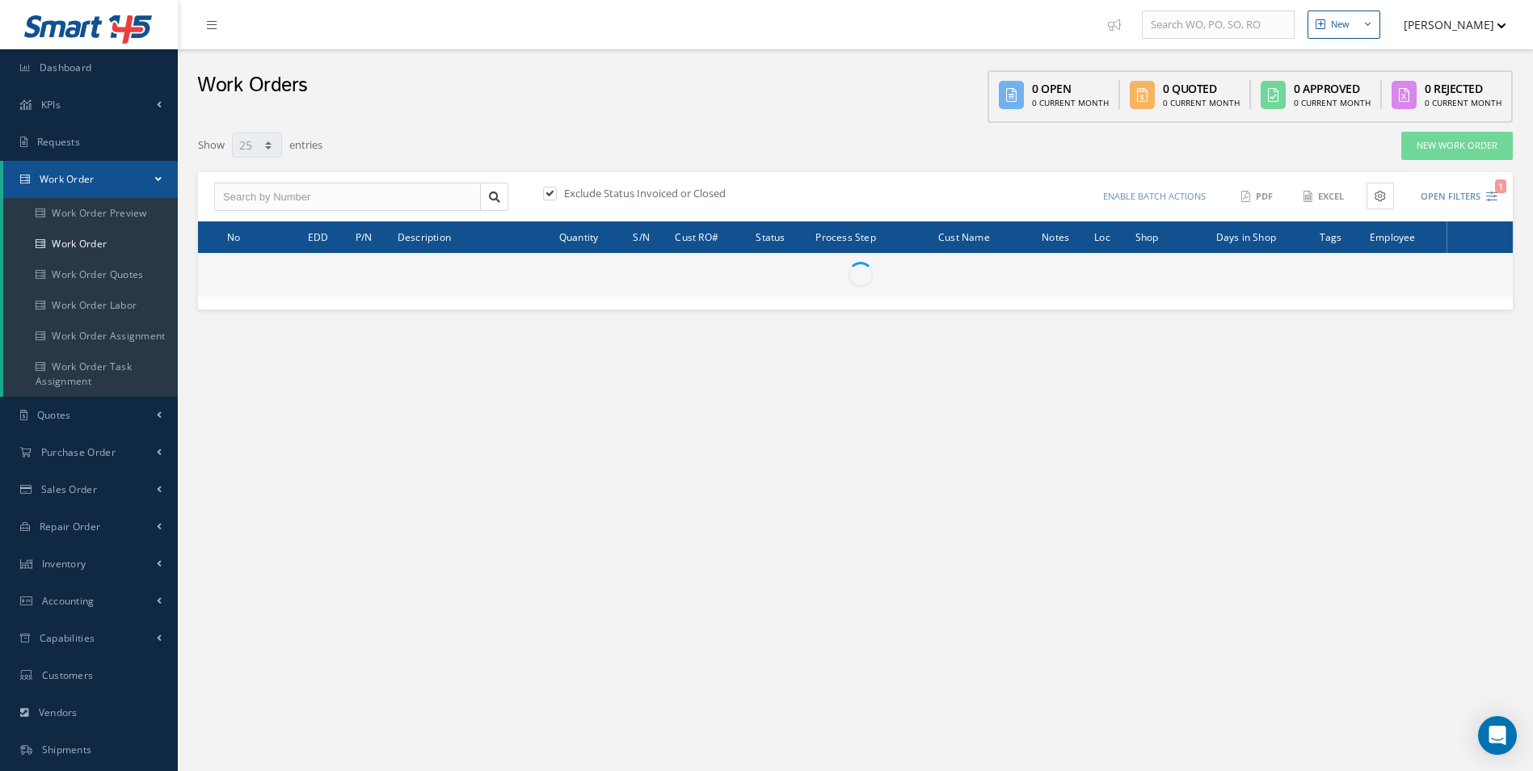
select select "25"
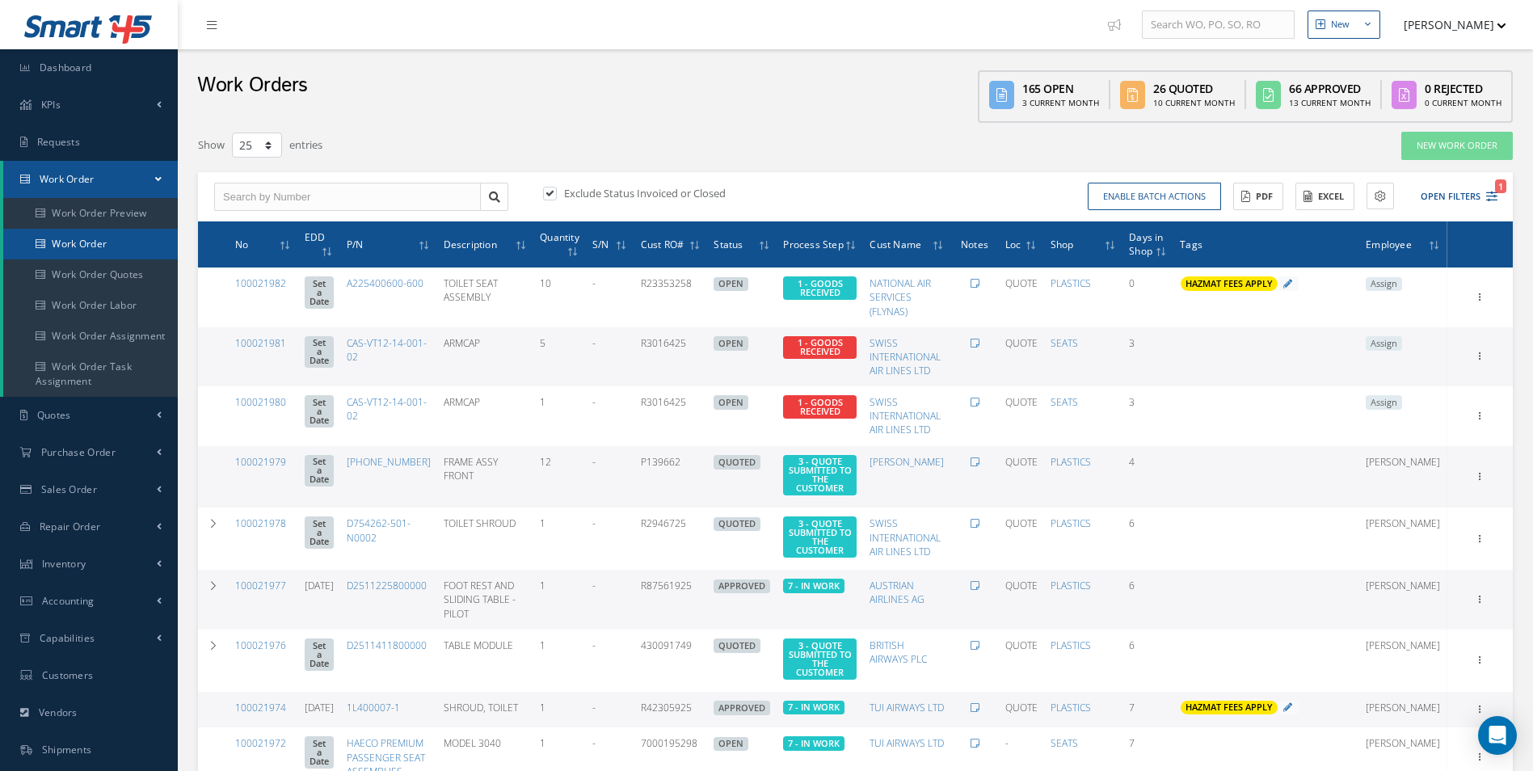
click at [125, 235] on link "Work Order" at bounding box center [90, 244] width 175 height 31
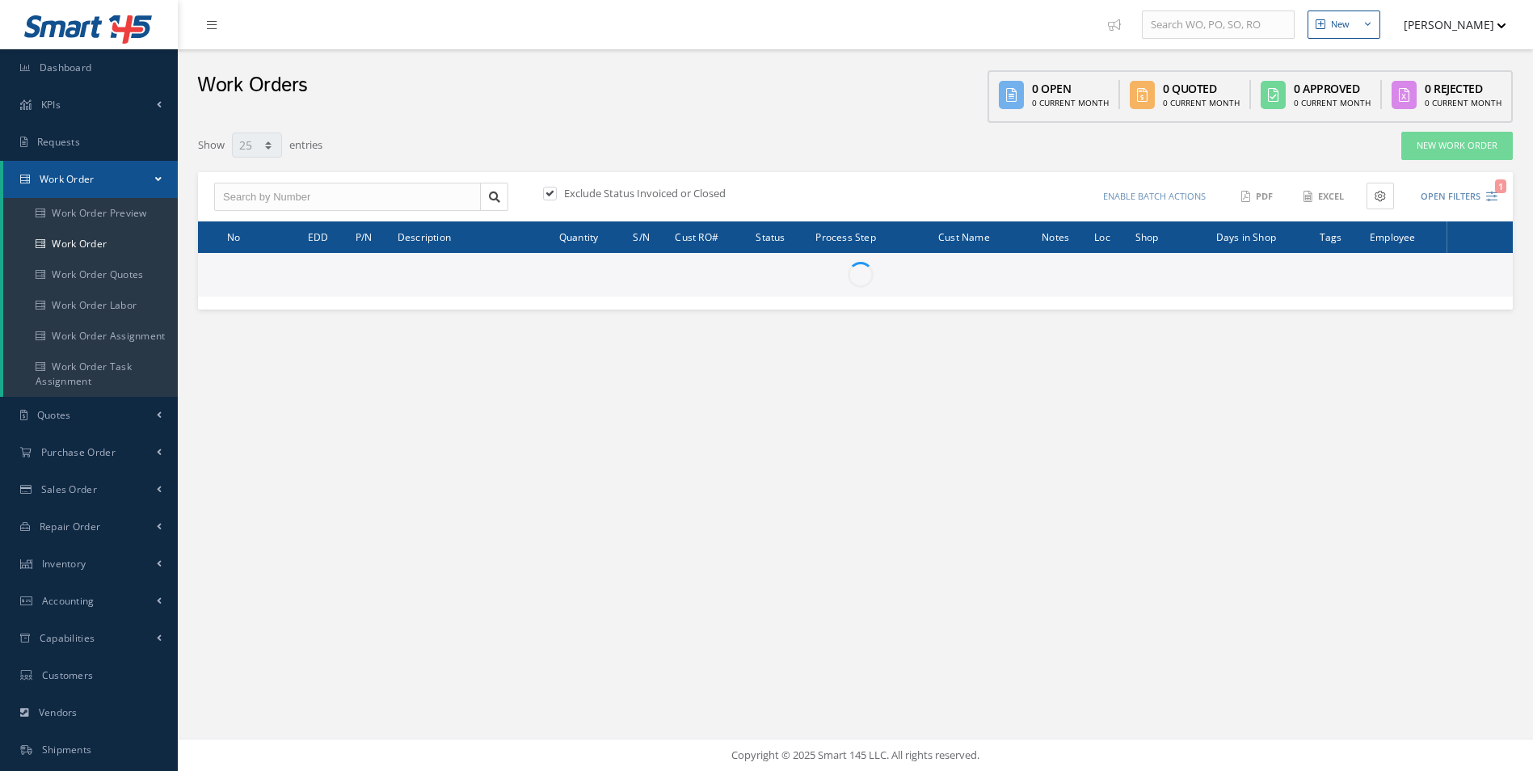
select select "25"
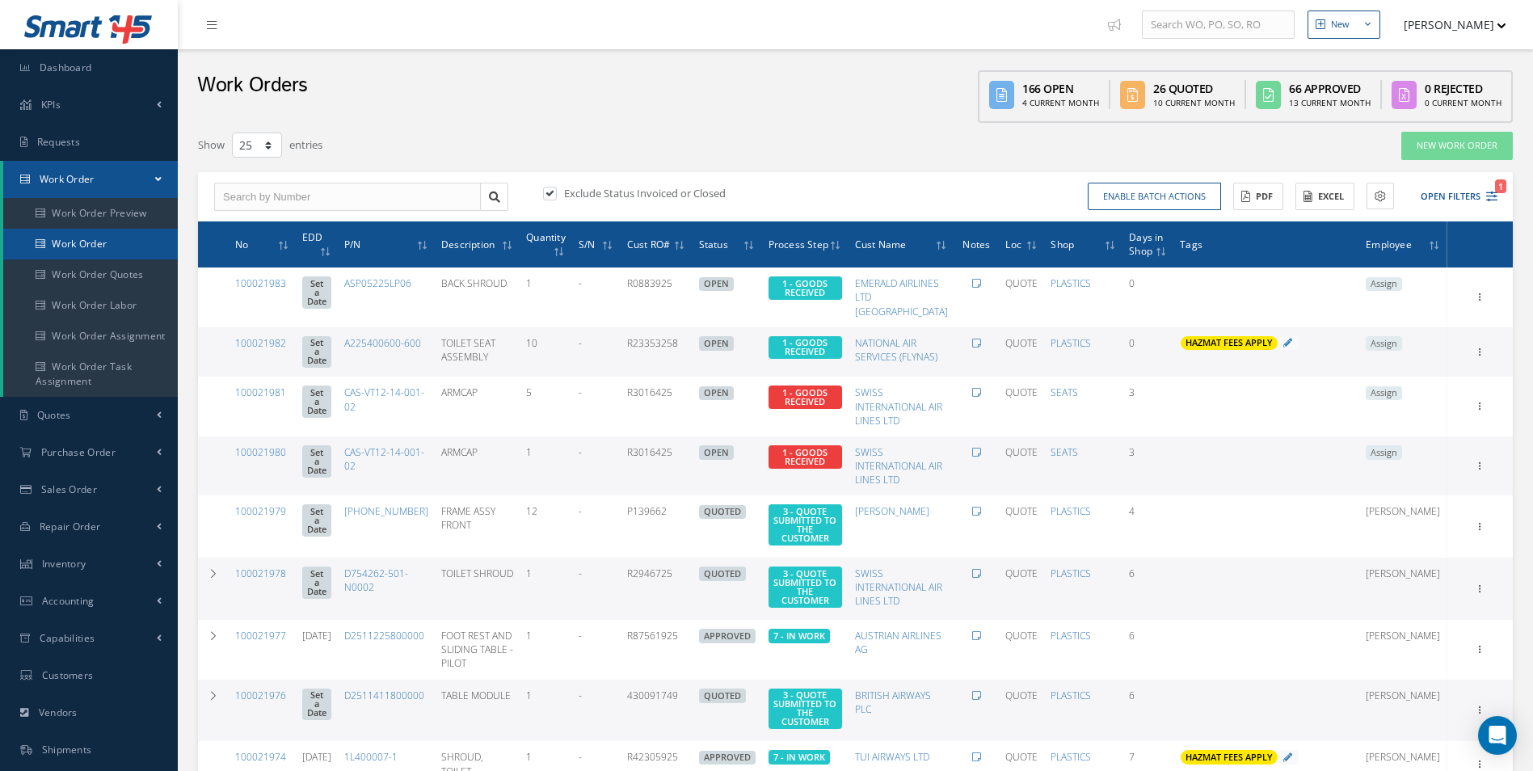
click at [107, 252] on link "Work Order" at bounding box center [90, 244] width 175 height 31
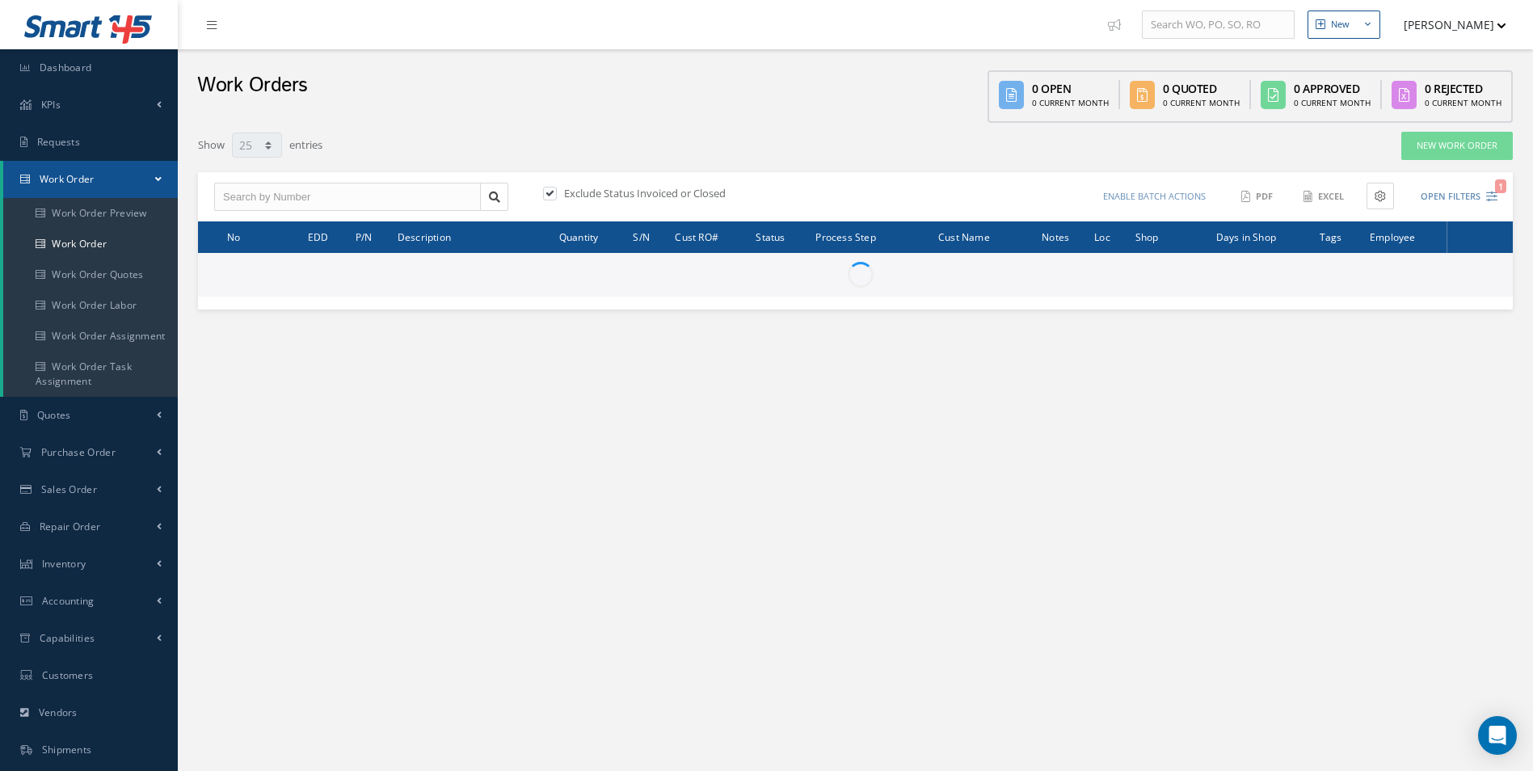
select select "25"
type input "All Work Request"
type input "All Work Performed"
type input "All Status"
type input "WO Part Status"
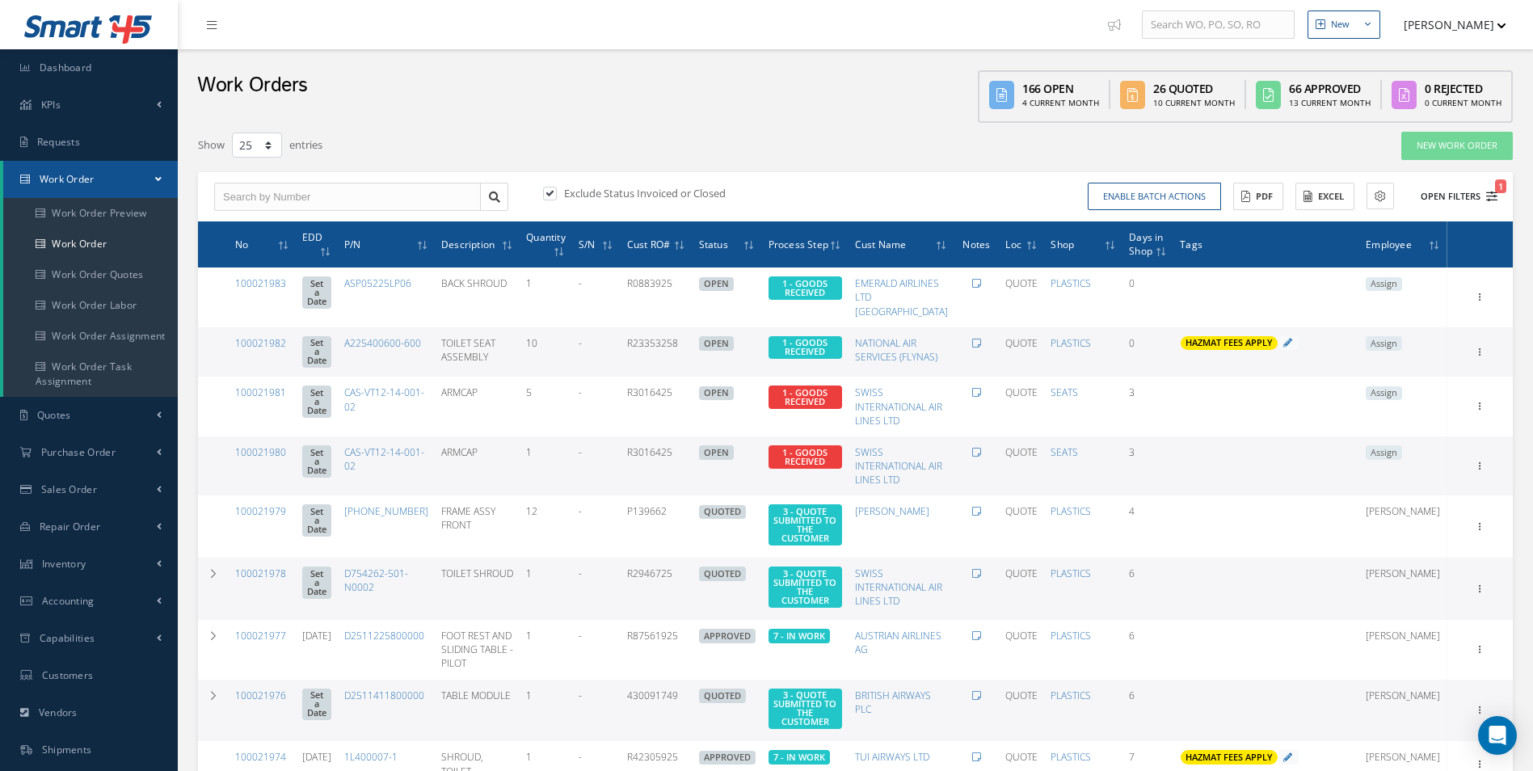
click at [1491, 198] on icon "1" at bounding box center [1491, 196] width 11 height 11
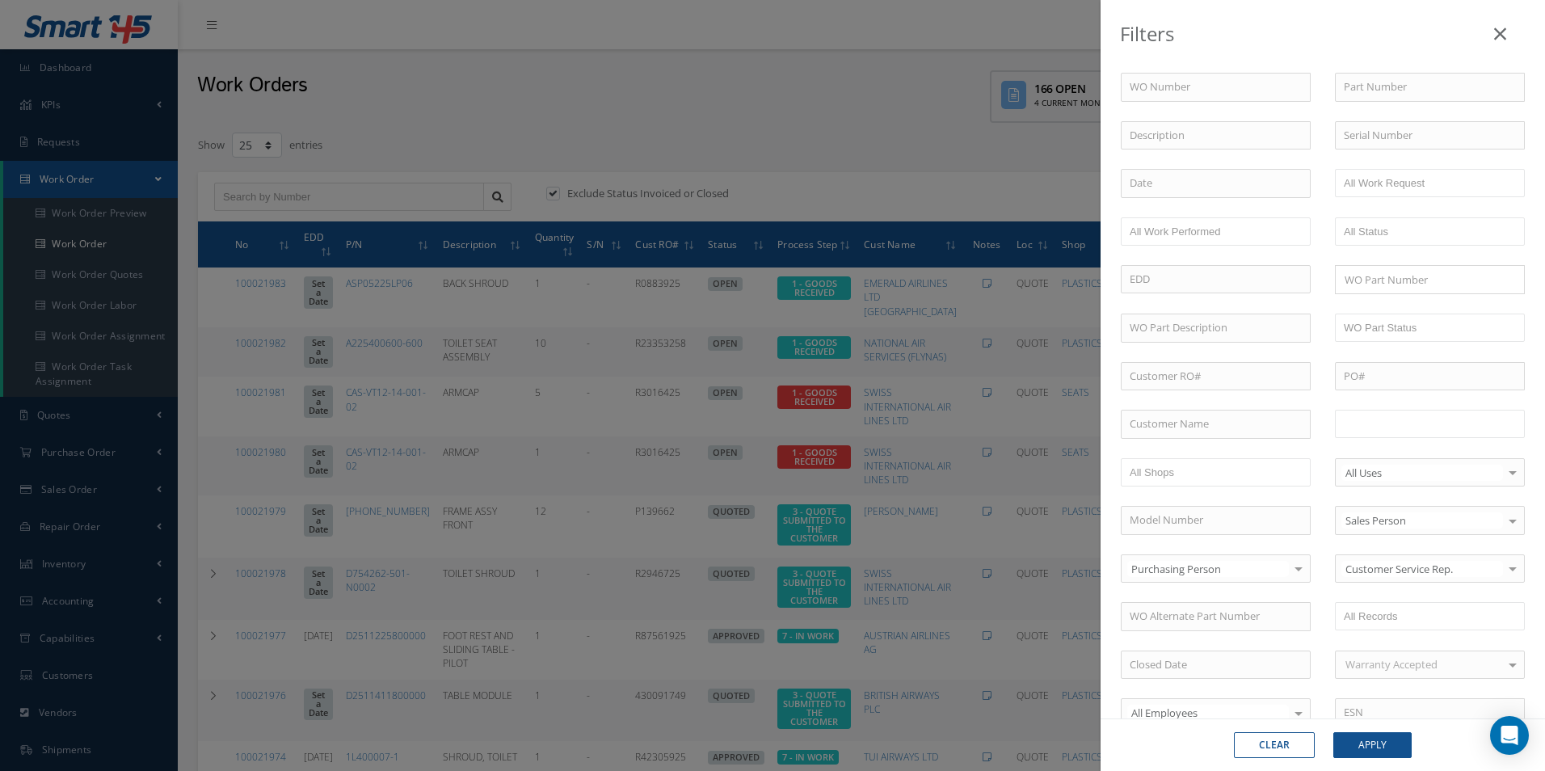
click at [1435, 432] on input "text" at bounding box center [1395, 424] width 103 height 20
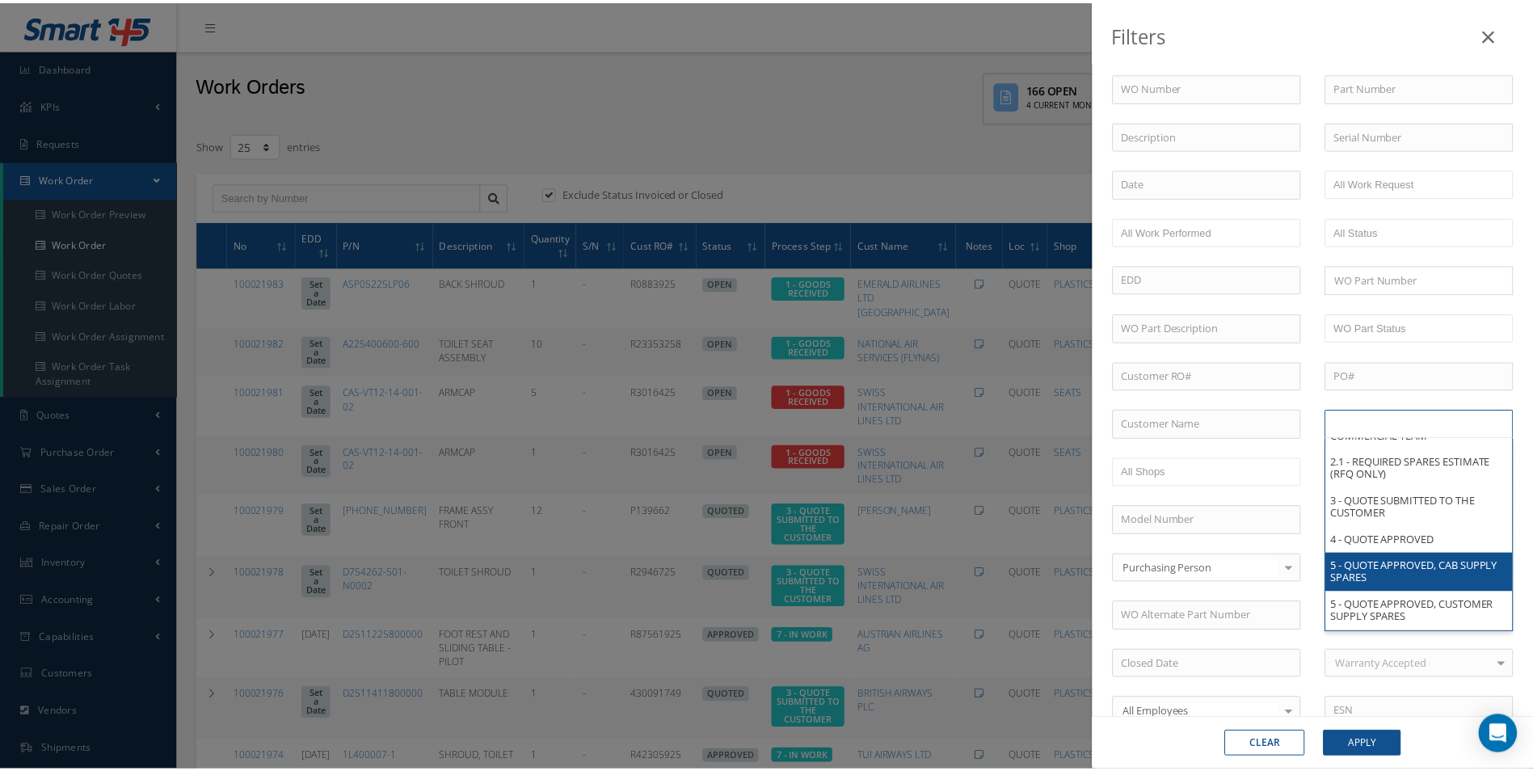
scroll to position [162, 0]
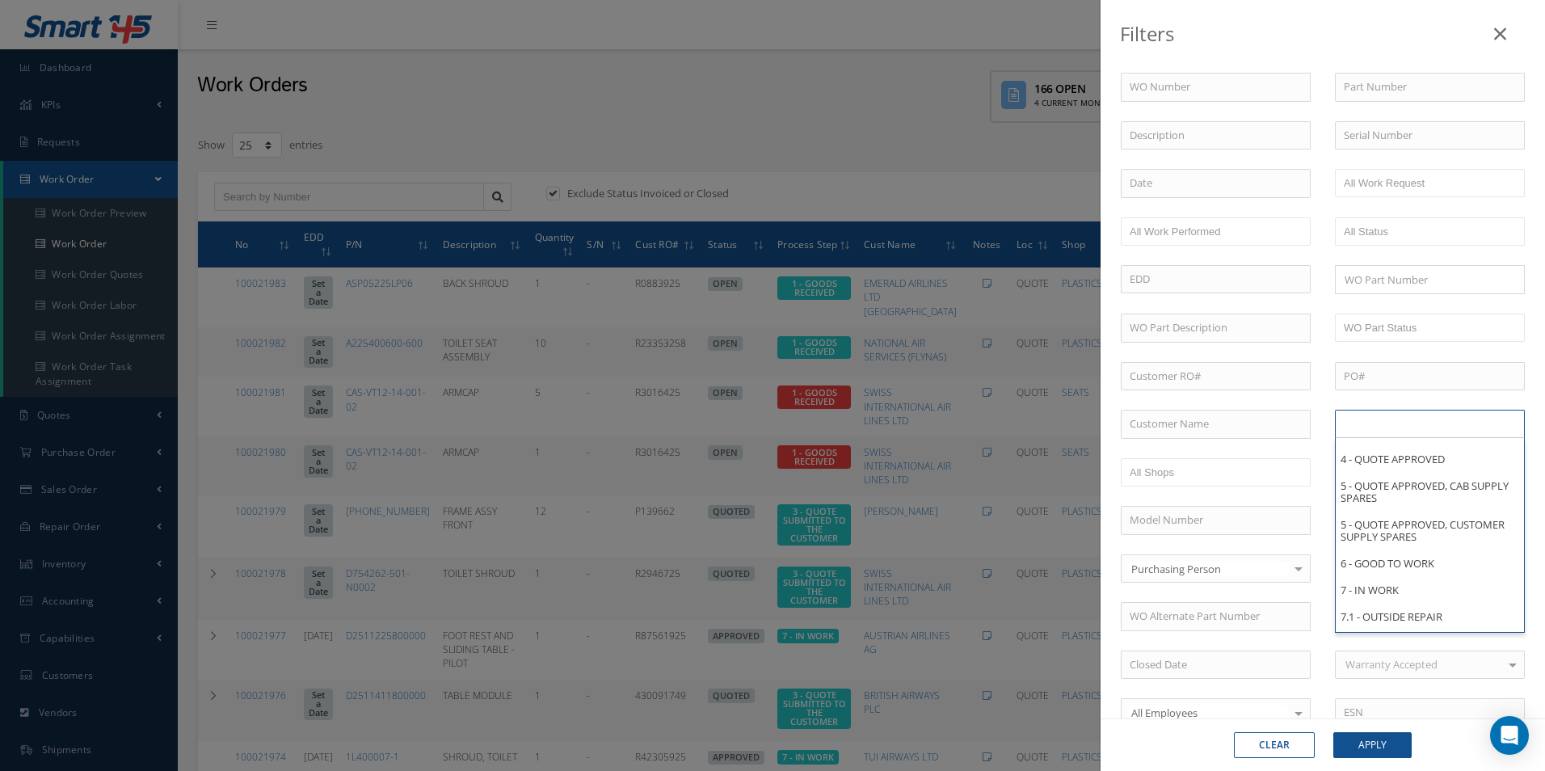
click at [100, 251] on div "Filters WO Number Part Number Description Serial Number - BER CERTIFICATION FIL…" at bounding box center [772, 385] width 1545 height 771
type input "All Proccess Step"
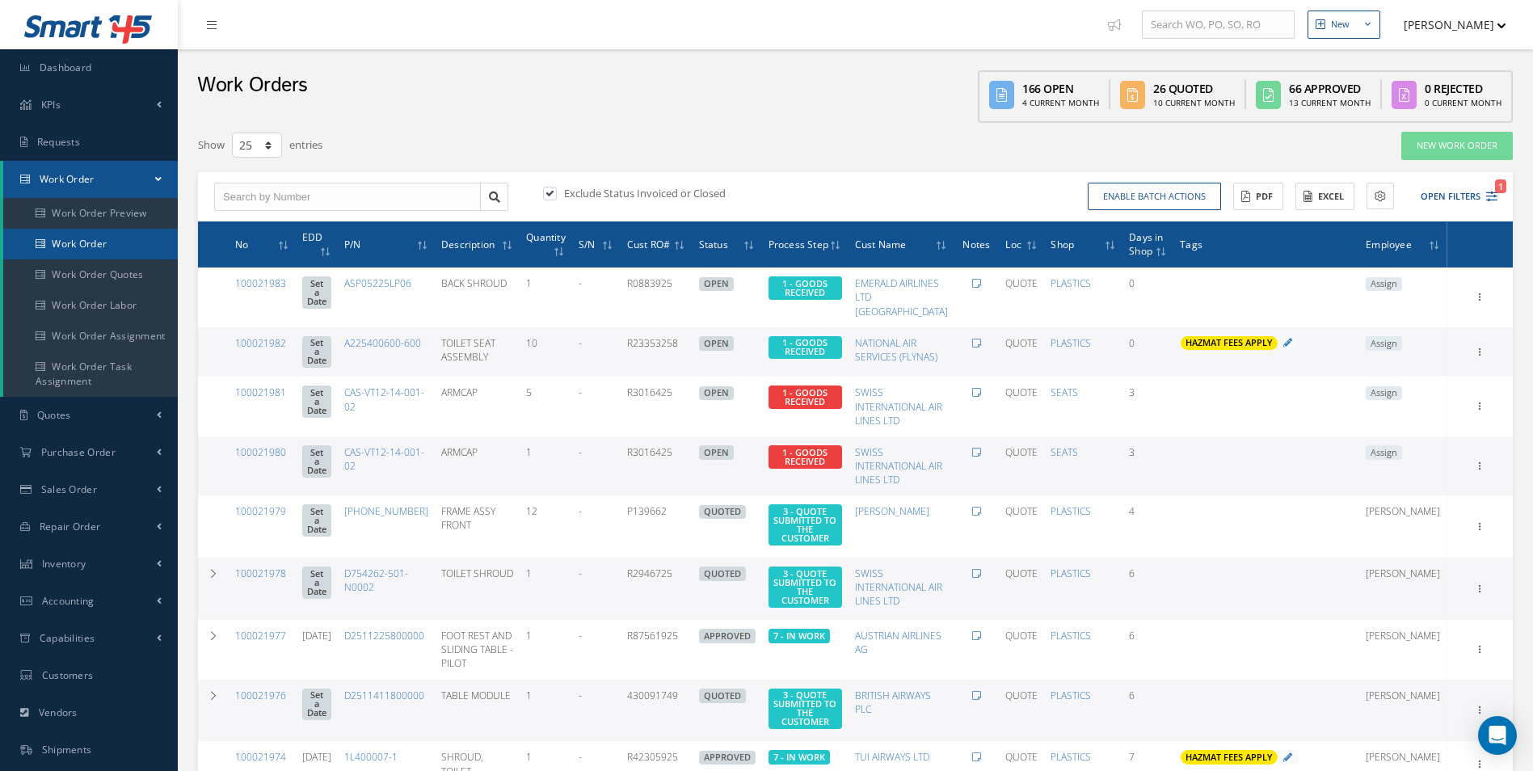
click at [99, 243] on link "Work Order" at bounding box center [90, 244] width 175 height 31
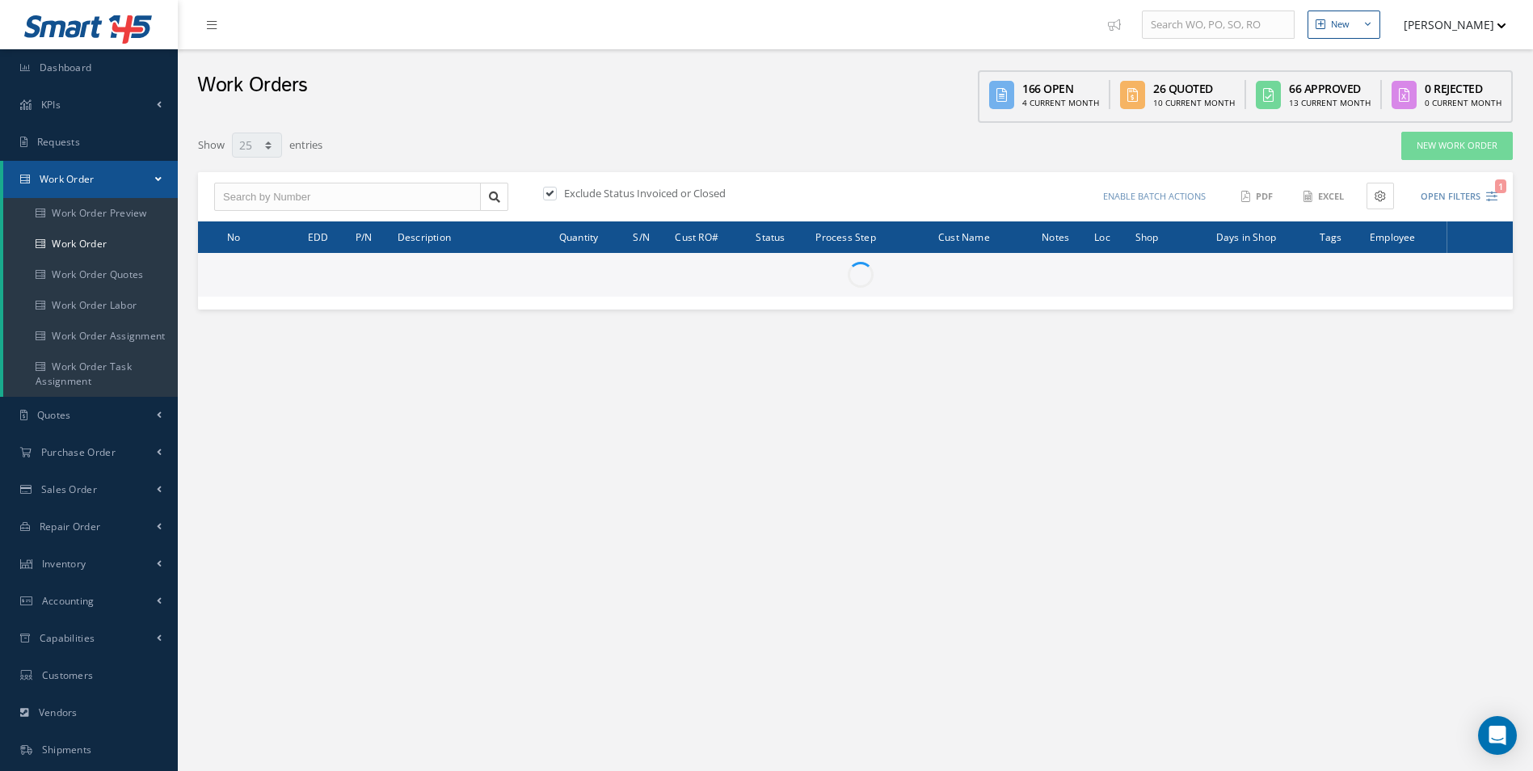
select select "25"
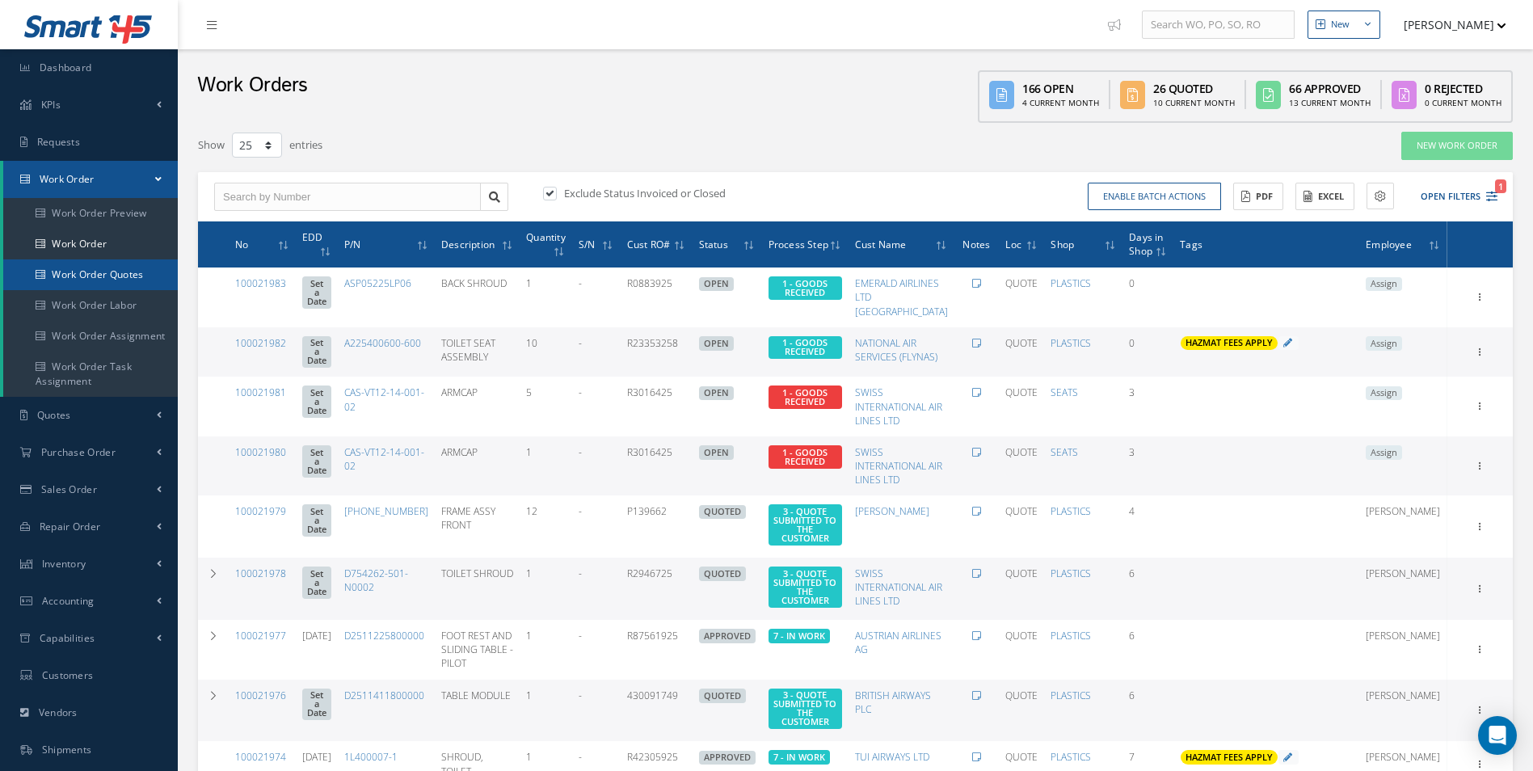
click at [126, 260] on link "Work Order Quotes" at bounding box center [90, 274] width 175 height 31
click at [114, 244] on link "Work Order" at bounding box center [90, 244] width 175 height 31
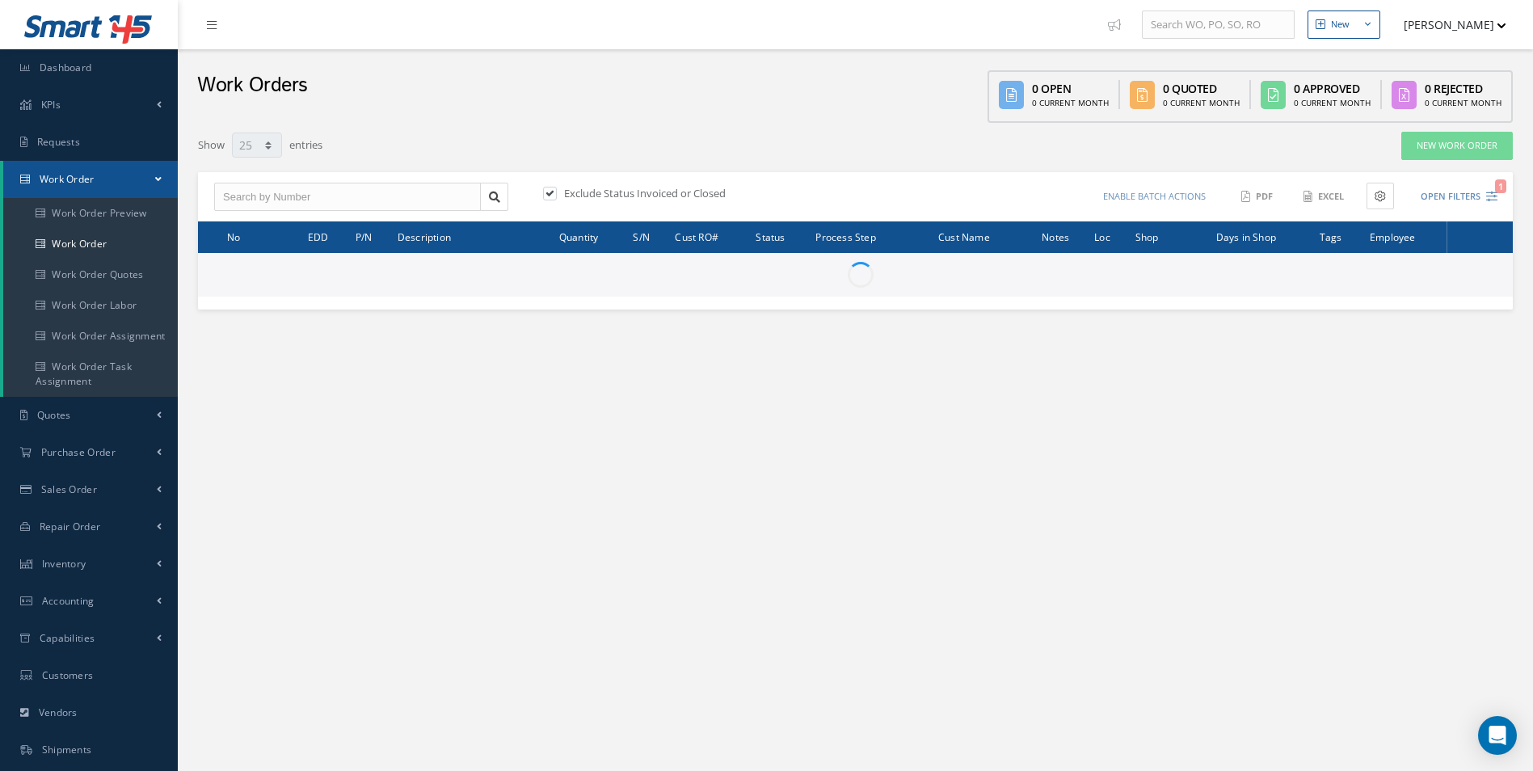
select select "25"
type input "All Work Request"
type input "All Work Performed"
type input "All Status"
type input "WO Part Status"
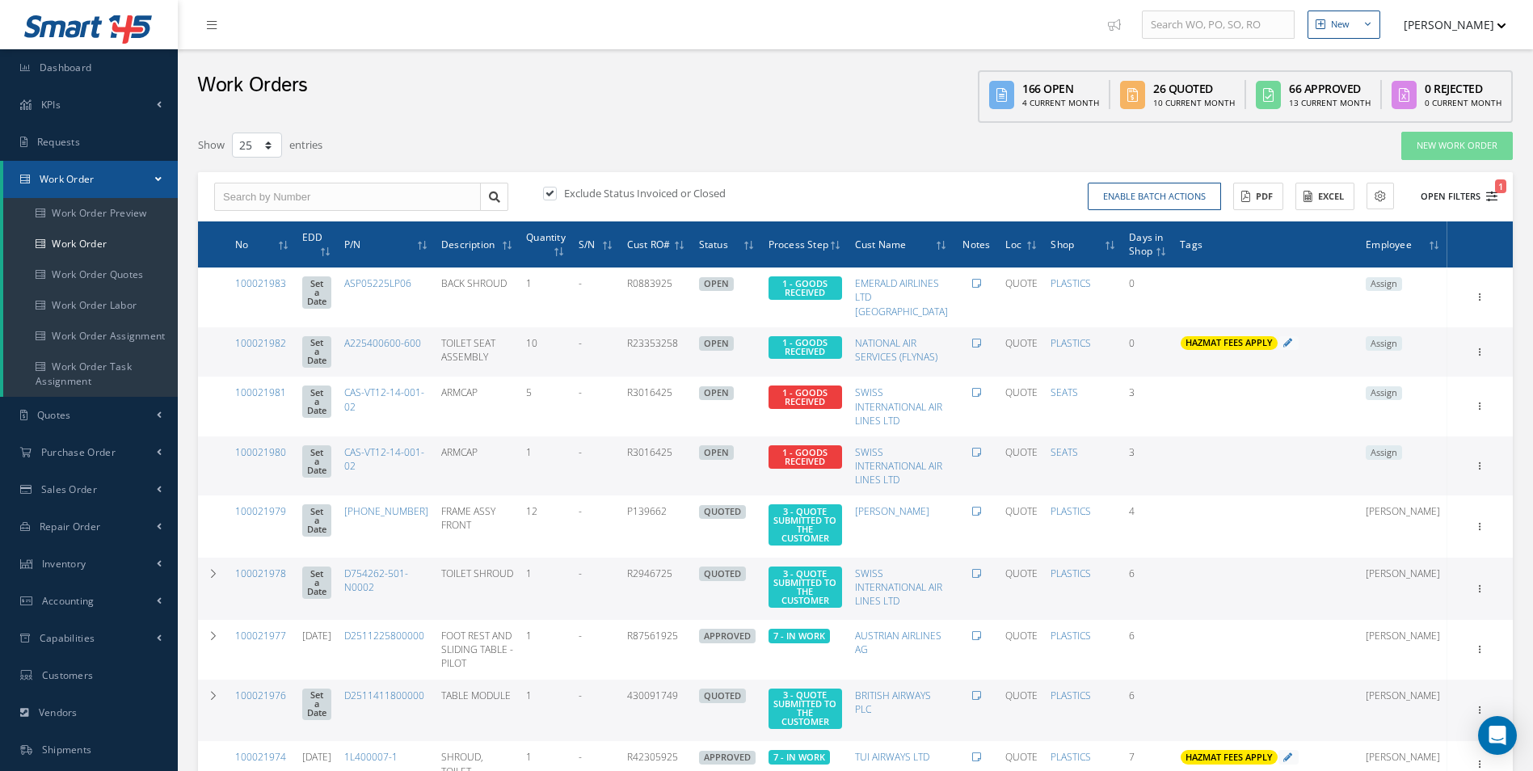
click at [1489, 196] on icon "1" at bounding box center [1491, 196] width 11 height 11
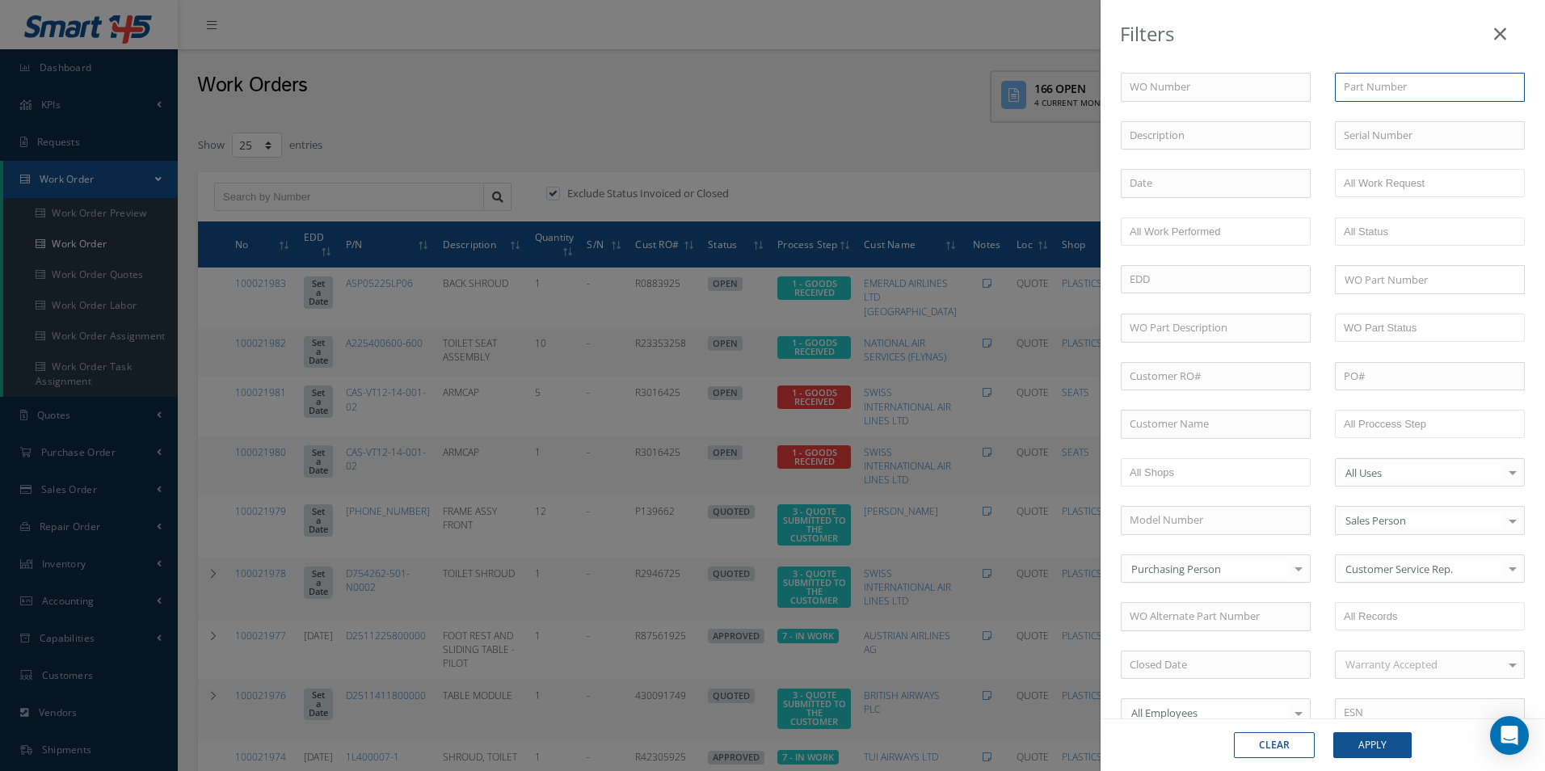
click at [1436, 77] on input "text" at bounding box center [1430, 87] width 190 height 29
drag, startPoint x: 1417, startPoint y: 86, endPoint x: 1190, endPoint y: 89, distance: 226.3
click at [1194, 89] on div "WO Number Part Number 100021972 No Match Found Description Serial Number - BER …" at bounding box center [1323, 551] width 428 height 957
type input "100021972"
click at [1170, 82] on input "text" at bounding box center [1216, 87] width 190 height 29
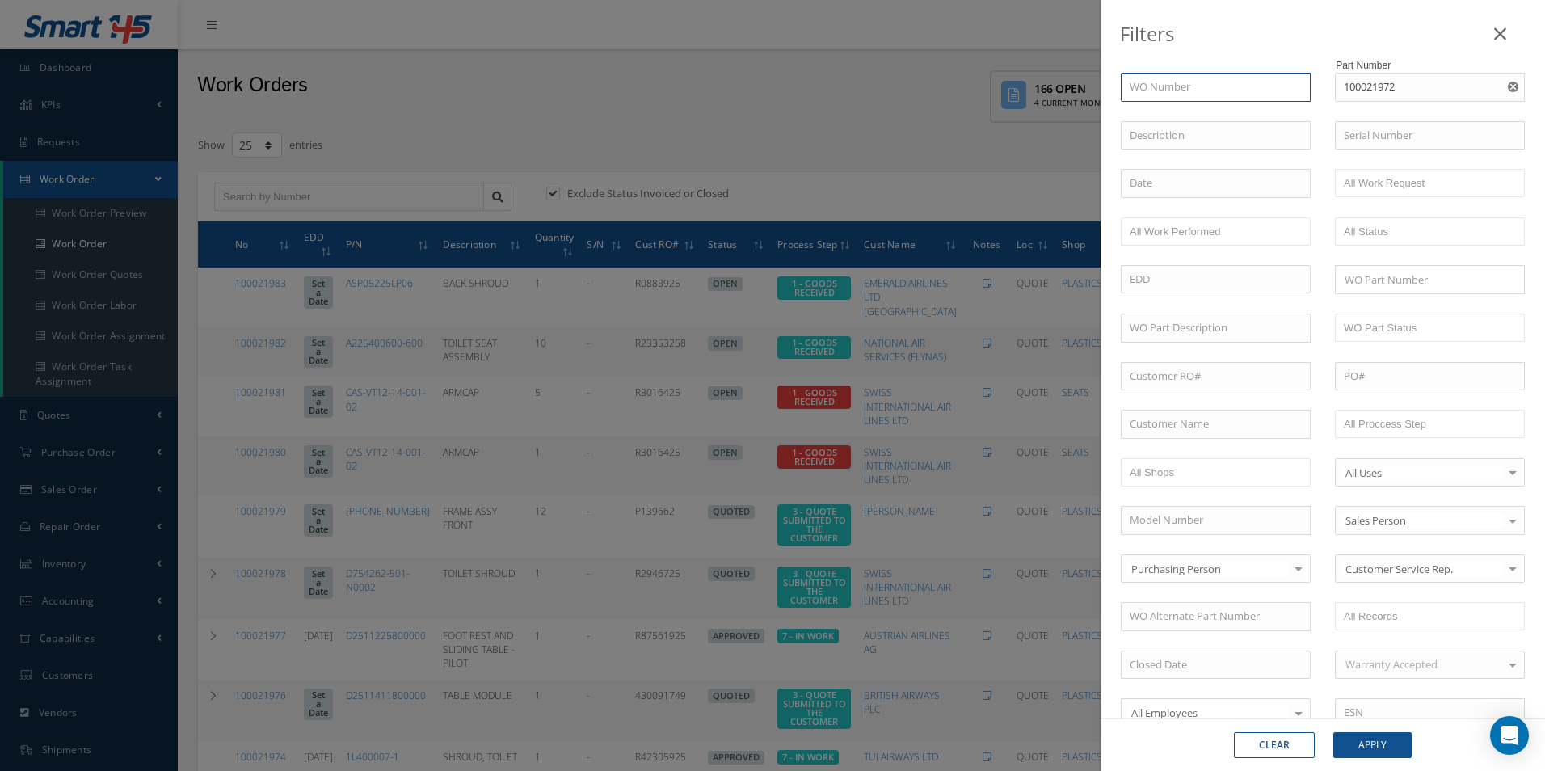
paste input "100021972"
type input "100021972"
click at [1508, 91] on use "Reset" at bounding box center [1513, 87] width 11 height 11
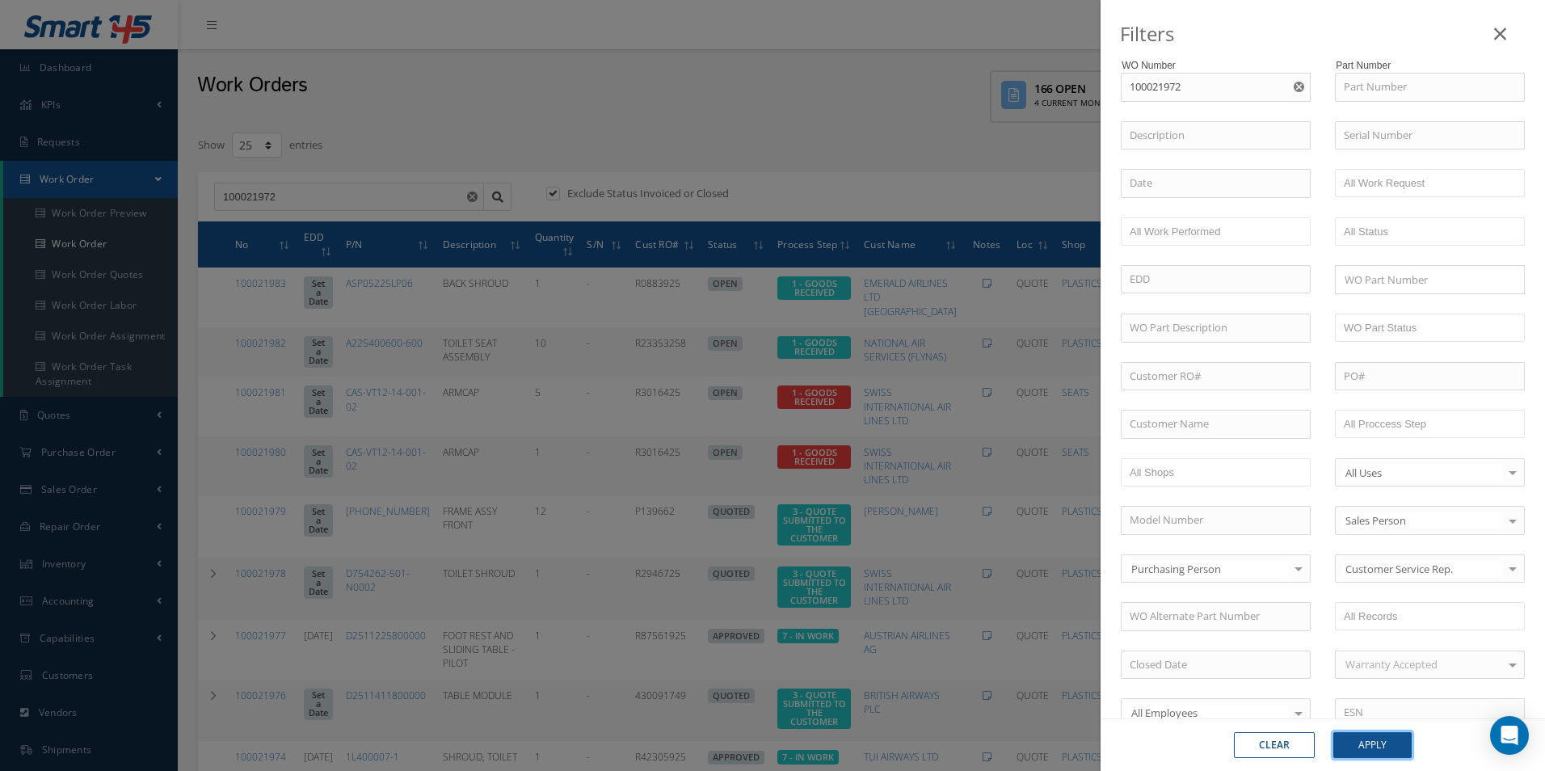
click at [1382, 746] on button "Apply" at bounding box center [1372, 745] width 78 height 26
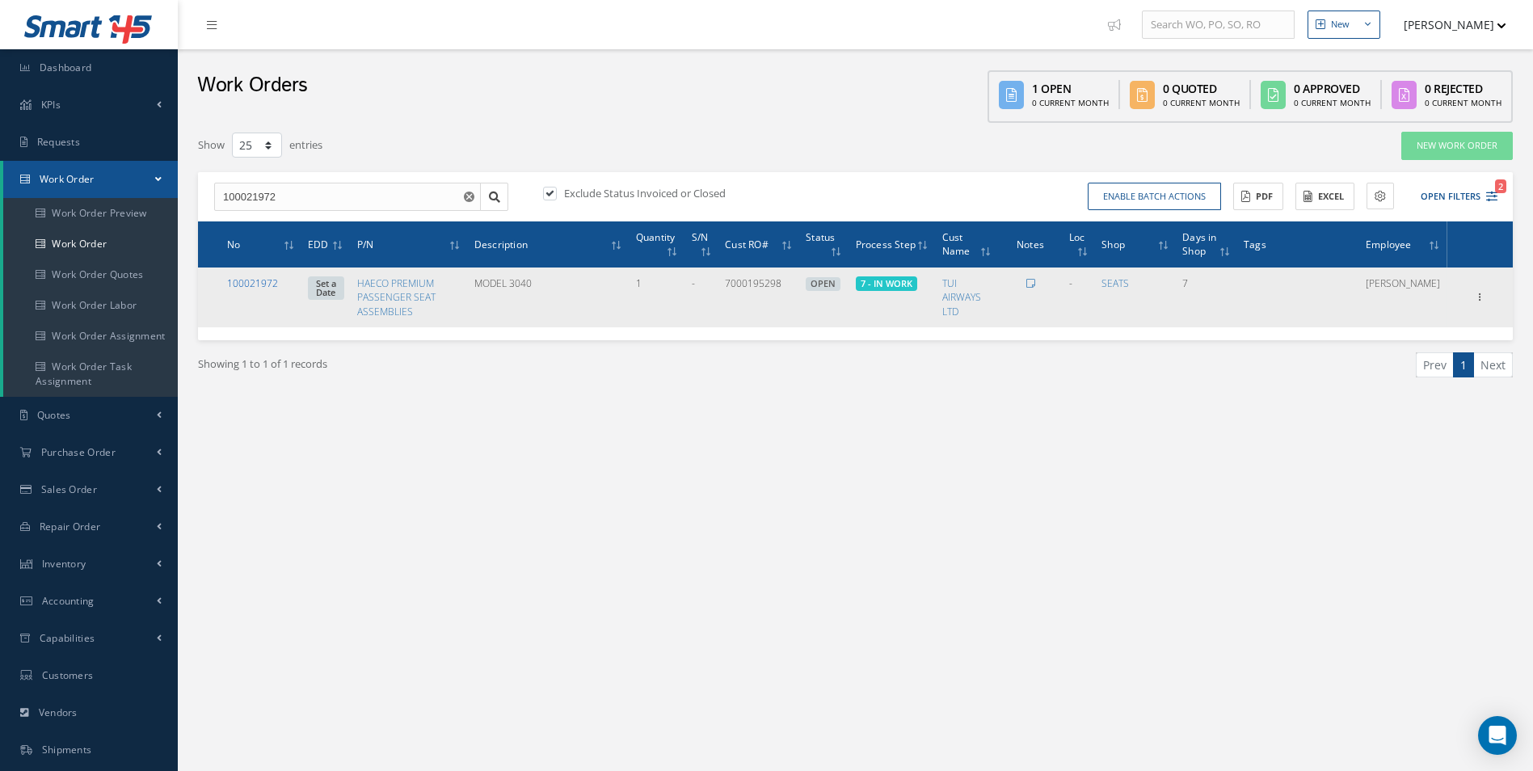
click at [263, 282] on link "100021972" at bounding box center [252, 283] width 51 height 14
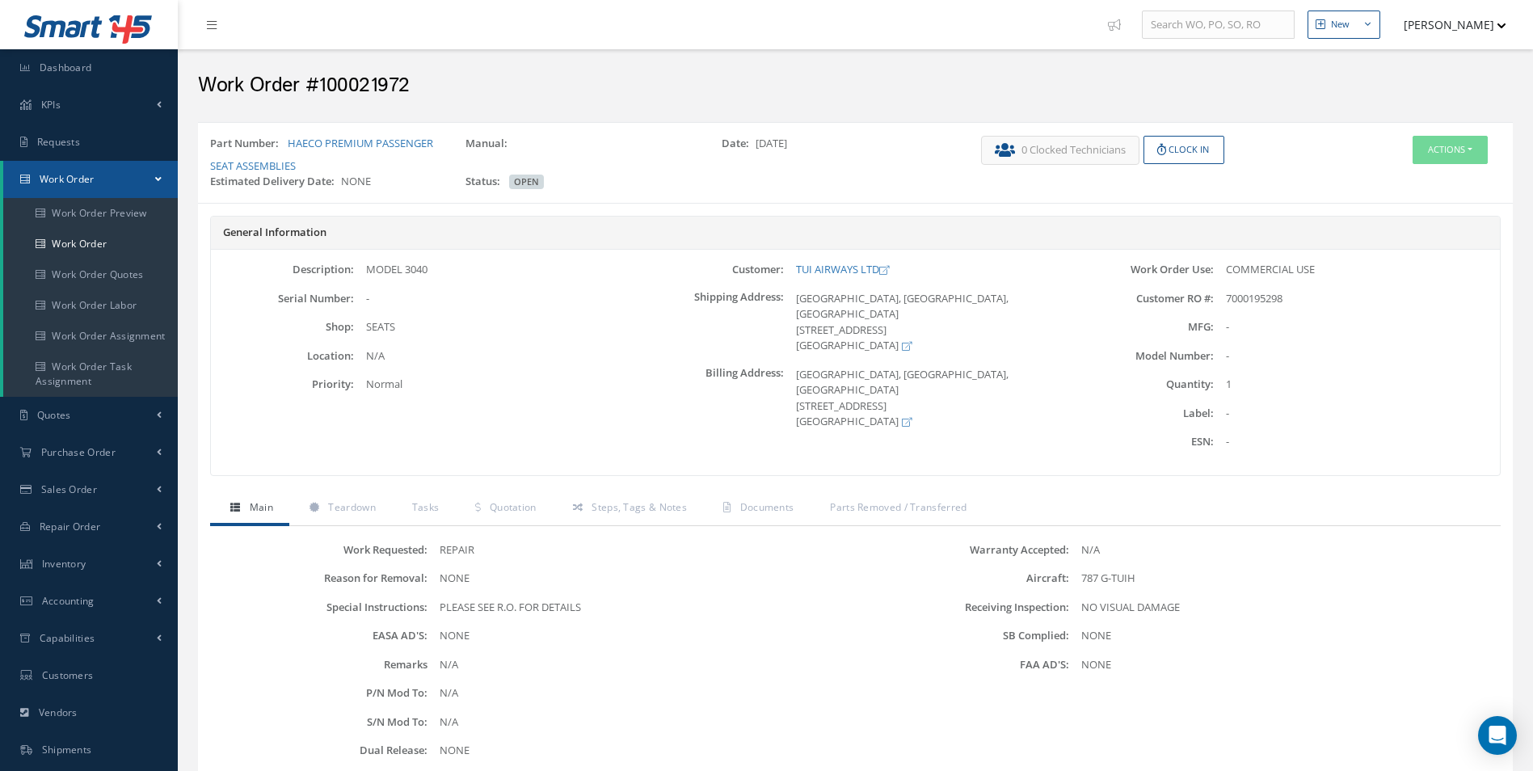
click at [752, 526] on div "Work Requested: REPAIR Reason for Removal: NONE Special Instructions: PLEASE SE…" at bounding box center [855, 741] width 1291 height 431
click at [752, 507] on span "Documents" at bounding box center [767, 507] width 54 height 14
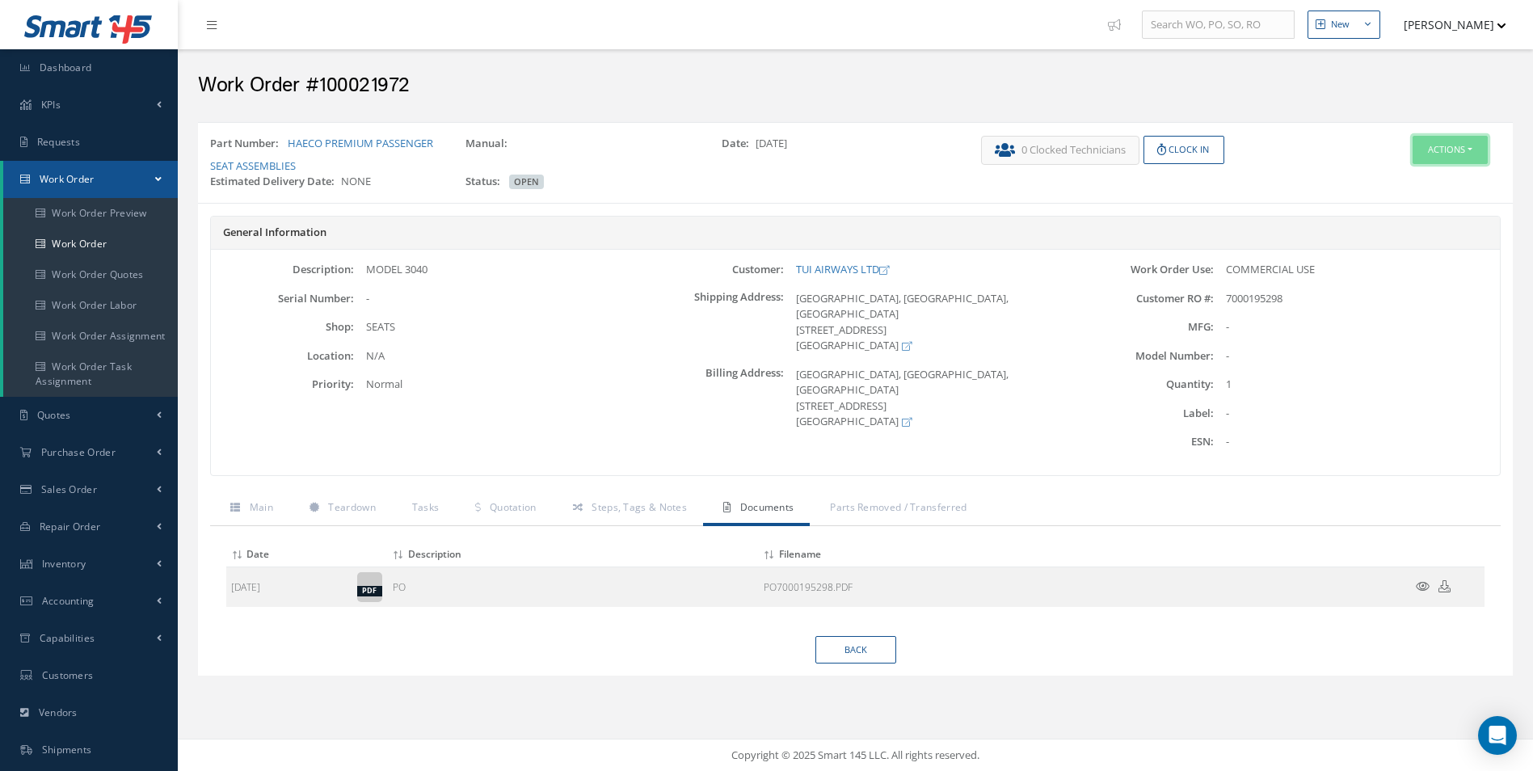
click at [1478, 156] on button "Actions" at bounding box center [1450, 150] width 75 height 28
click at [1394, 182] on link "Edit" at bounding box center [1425, 181] width 129 height 22
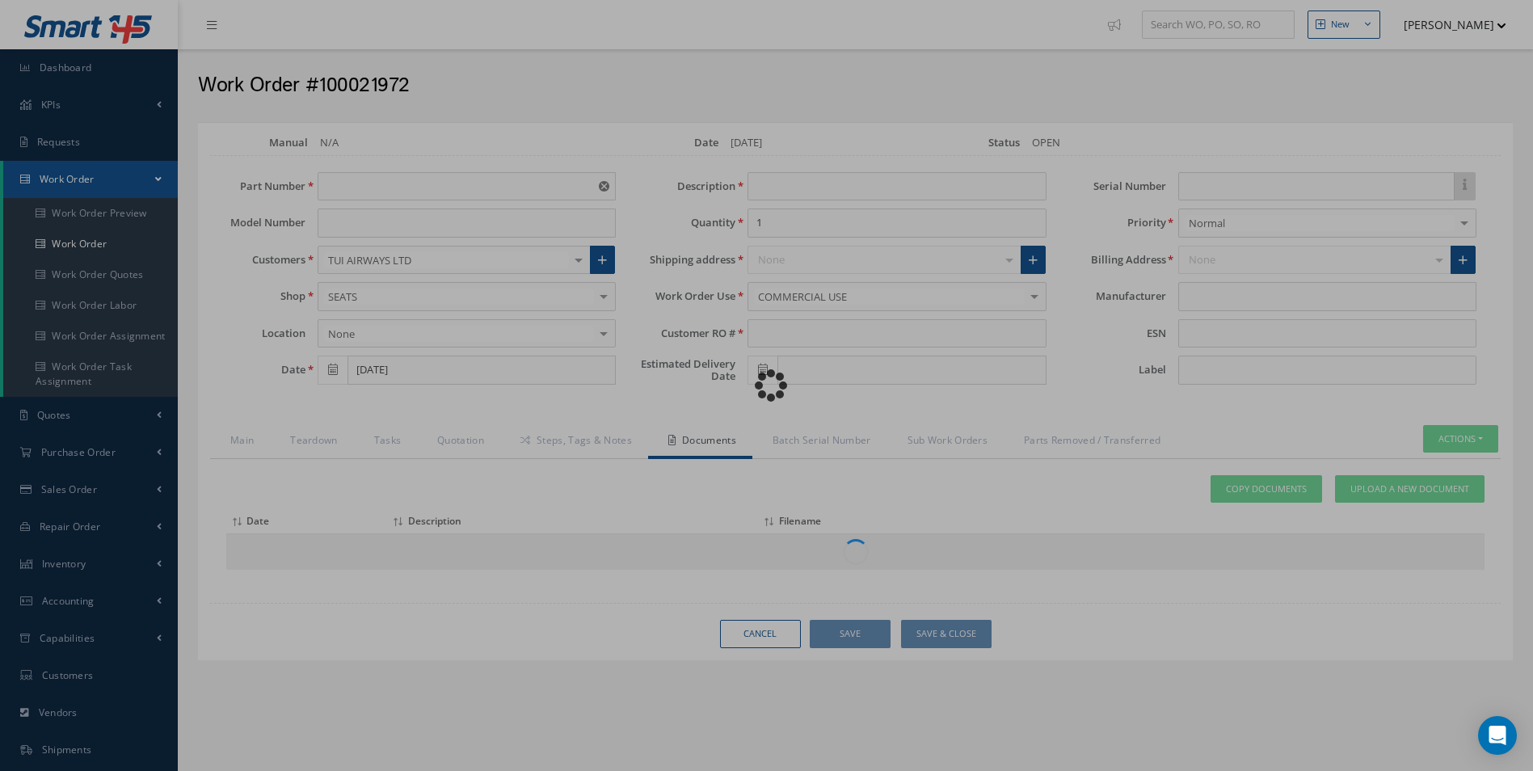
type input "HAECO PREMIUM PASSENGER SEAT ASSEMBLIES"
type input "[DATE]"
type input "MODEL 3040"
type input "7000195298"
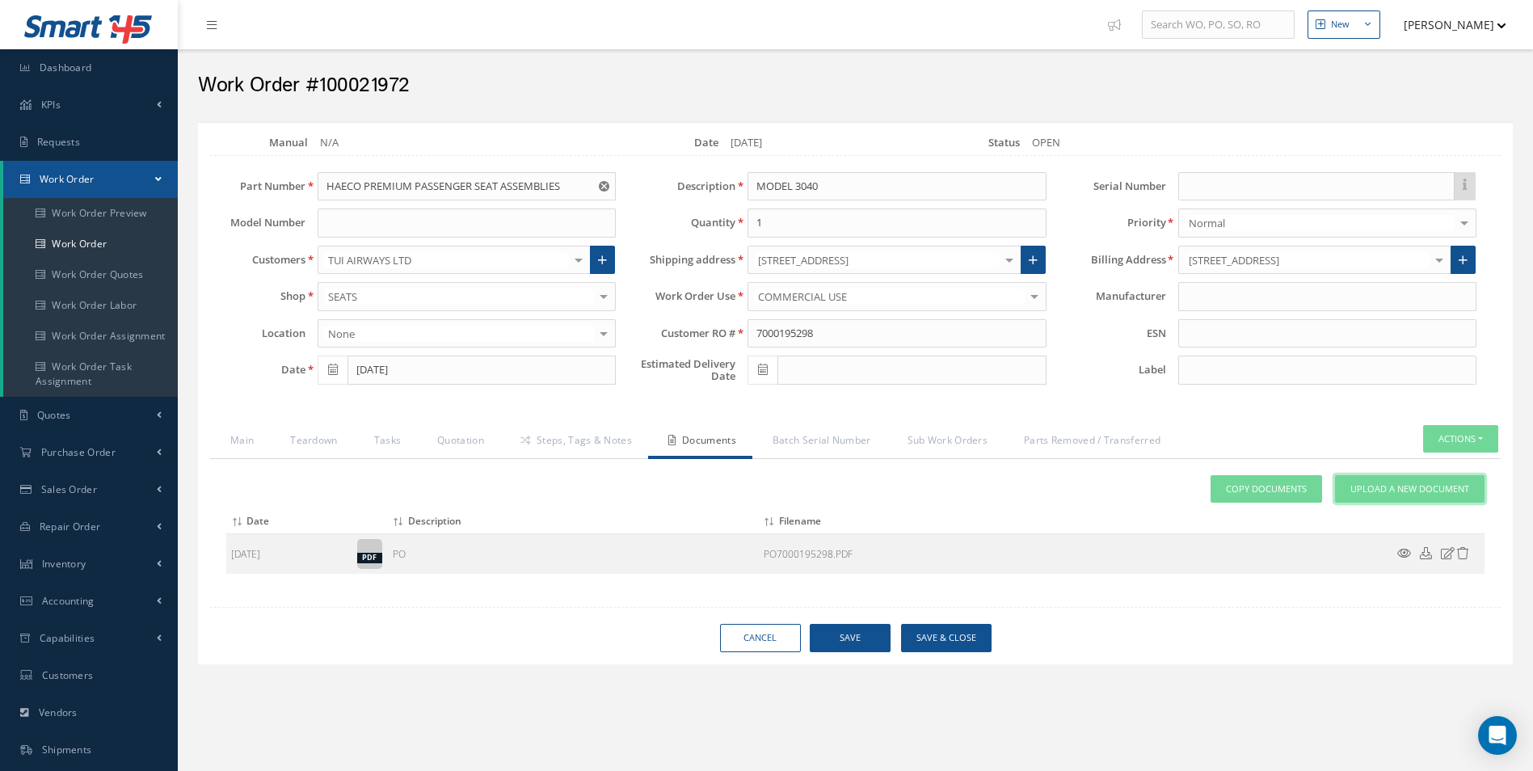
click at [1403, 488] on span "Upload a New Document" at bounding box center [1409, 489] width 119 height 14
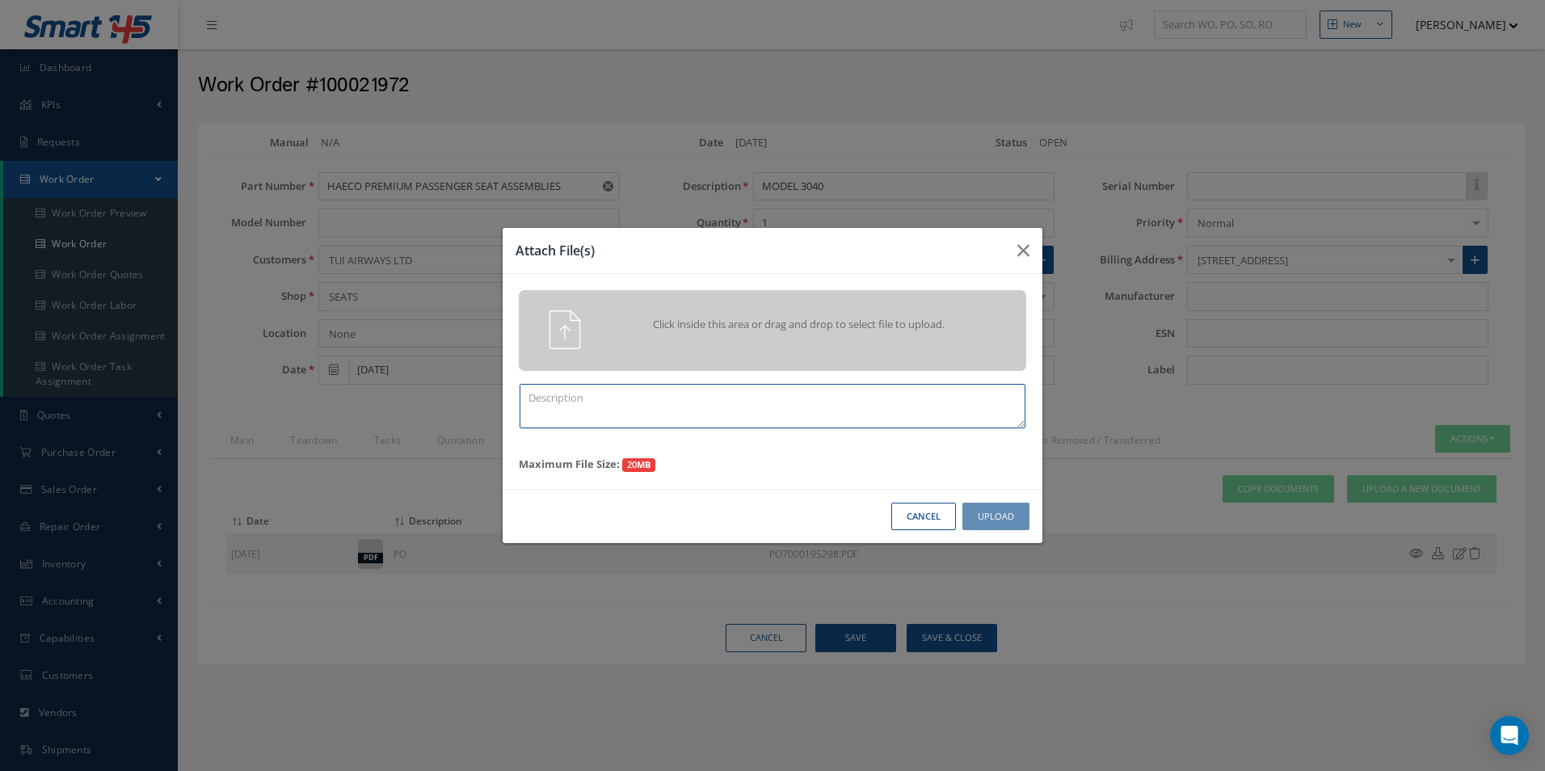
click at [784, 411] on textarea at bounding box center [773, 406] width 506 height 44
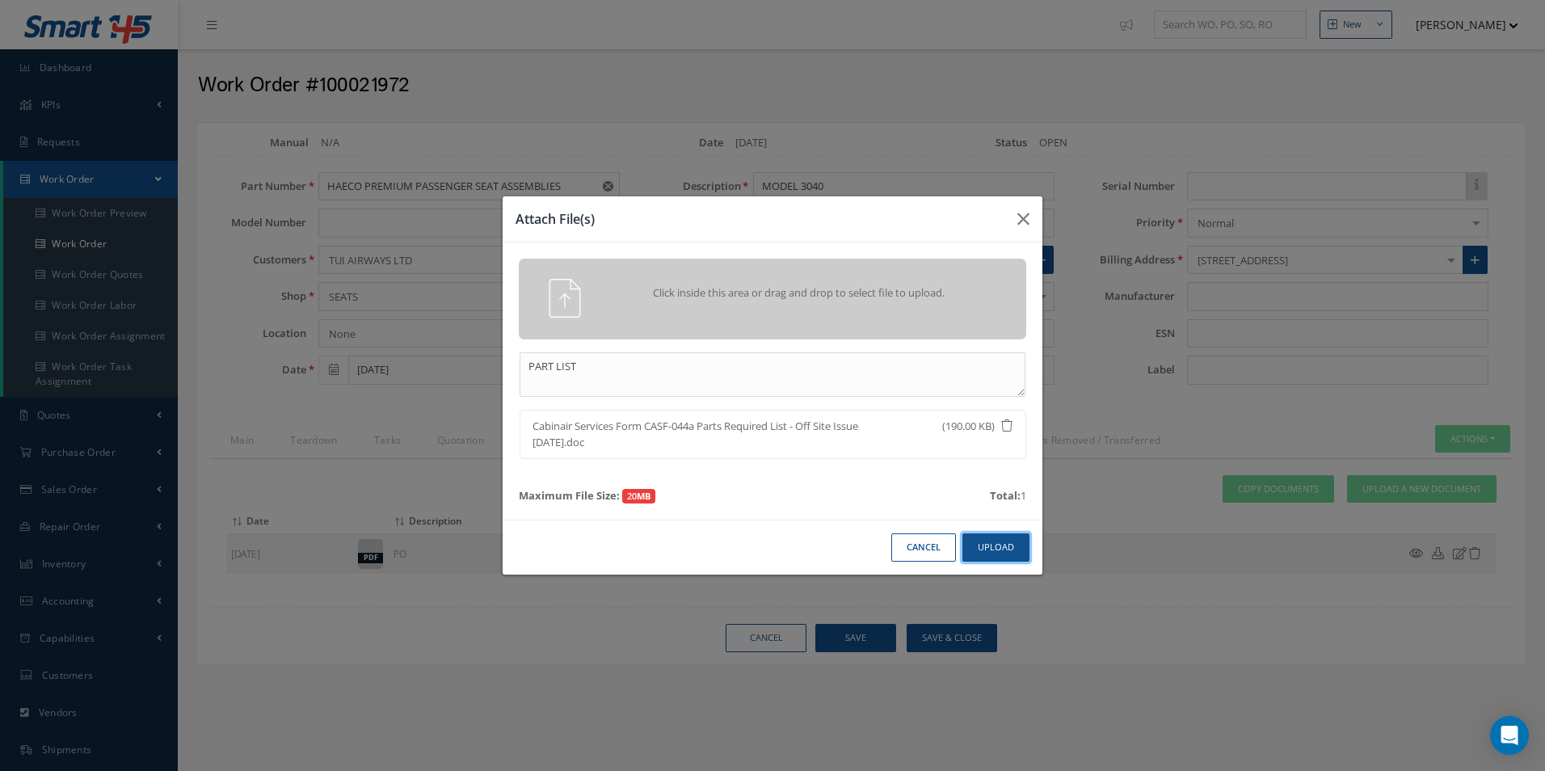
click at [987, 543] on button "Upload" at bounding box center [995, 547] width 67 height 28
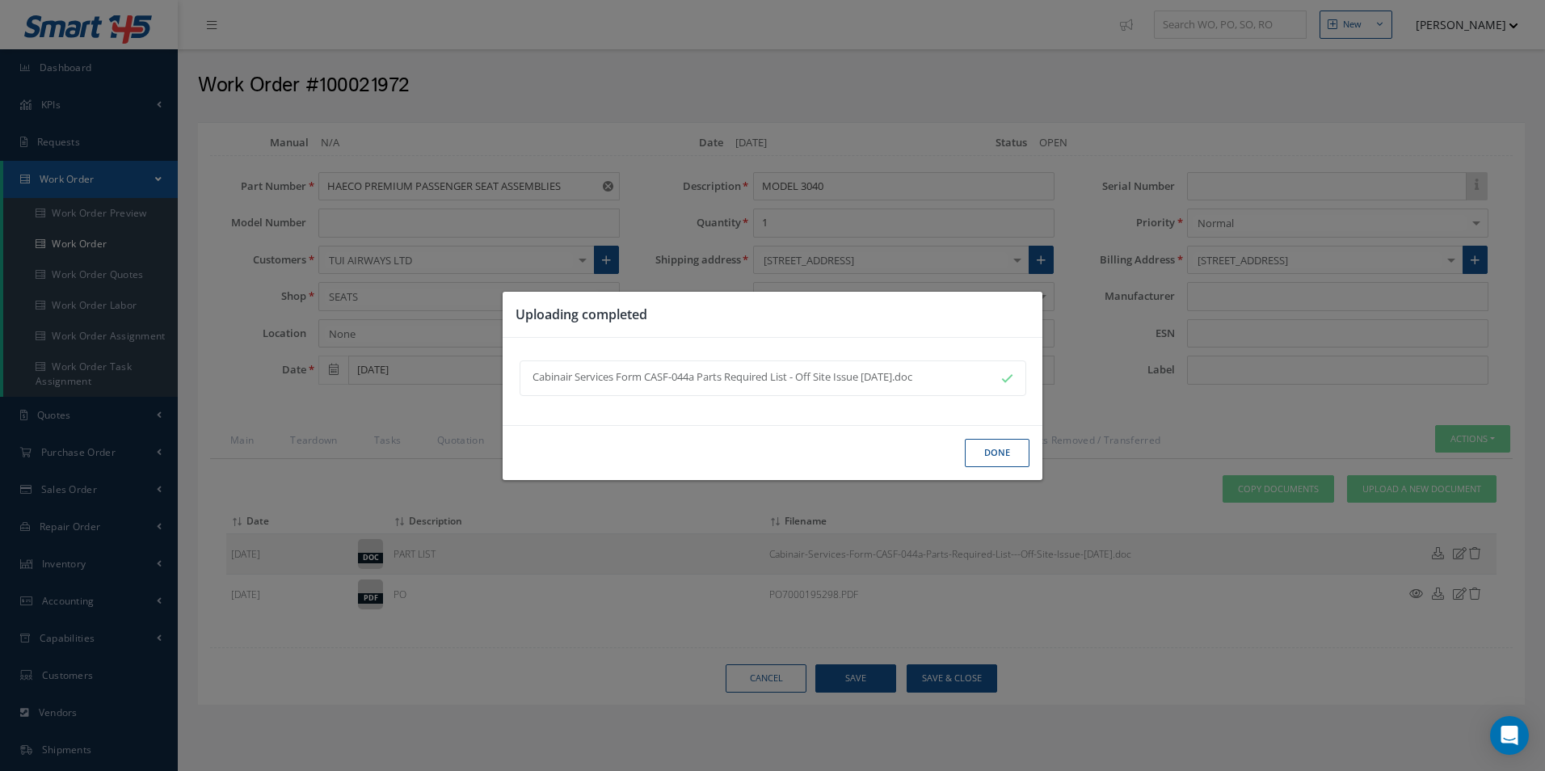
click at [1000, 461] on button "Done" at bounding box center [997, 453] width 65 height 28
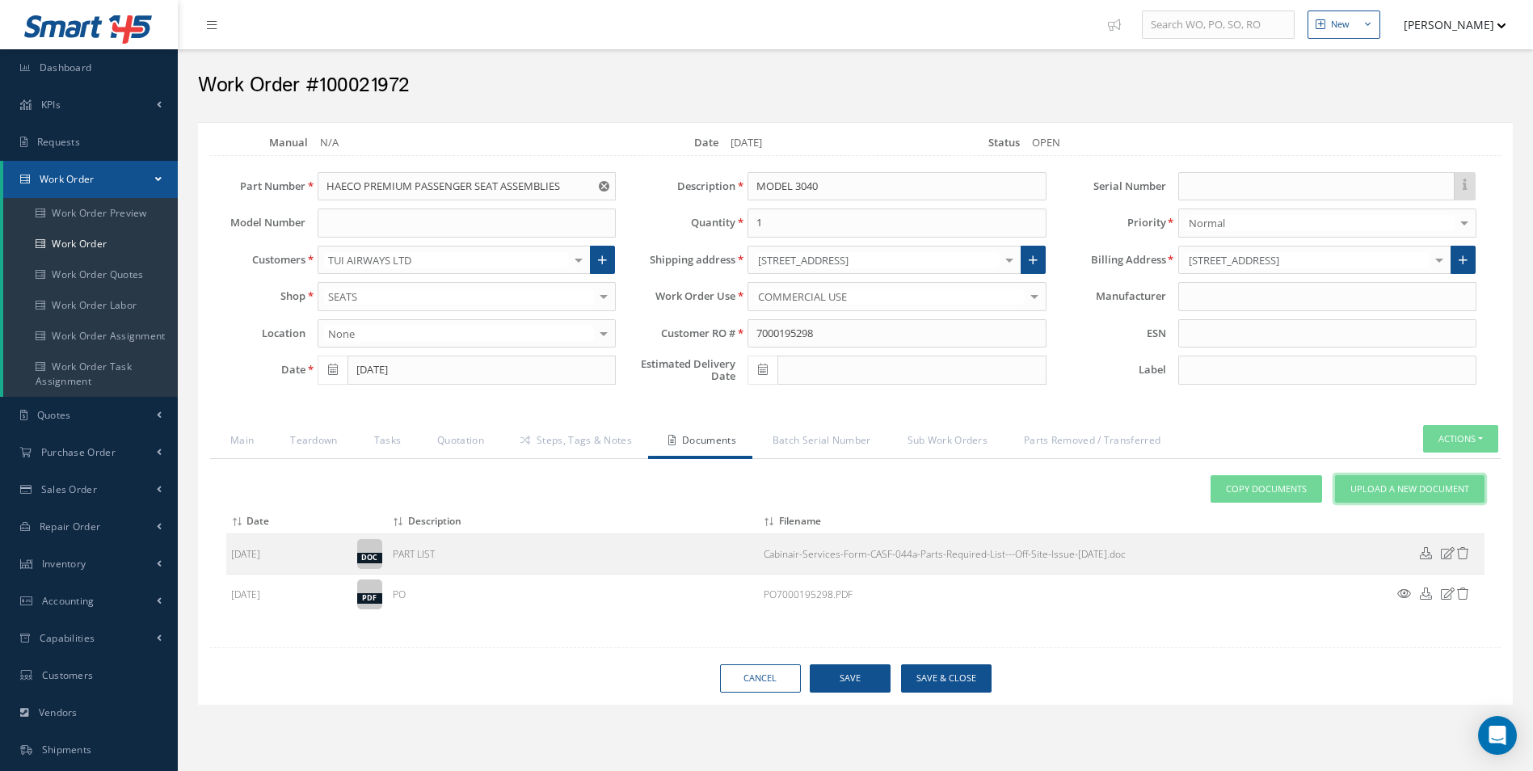
click at [1413, 482] on span "Upload a New Document" at bounding box center [1409, 489] width 119 height 14
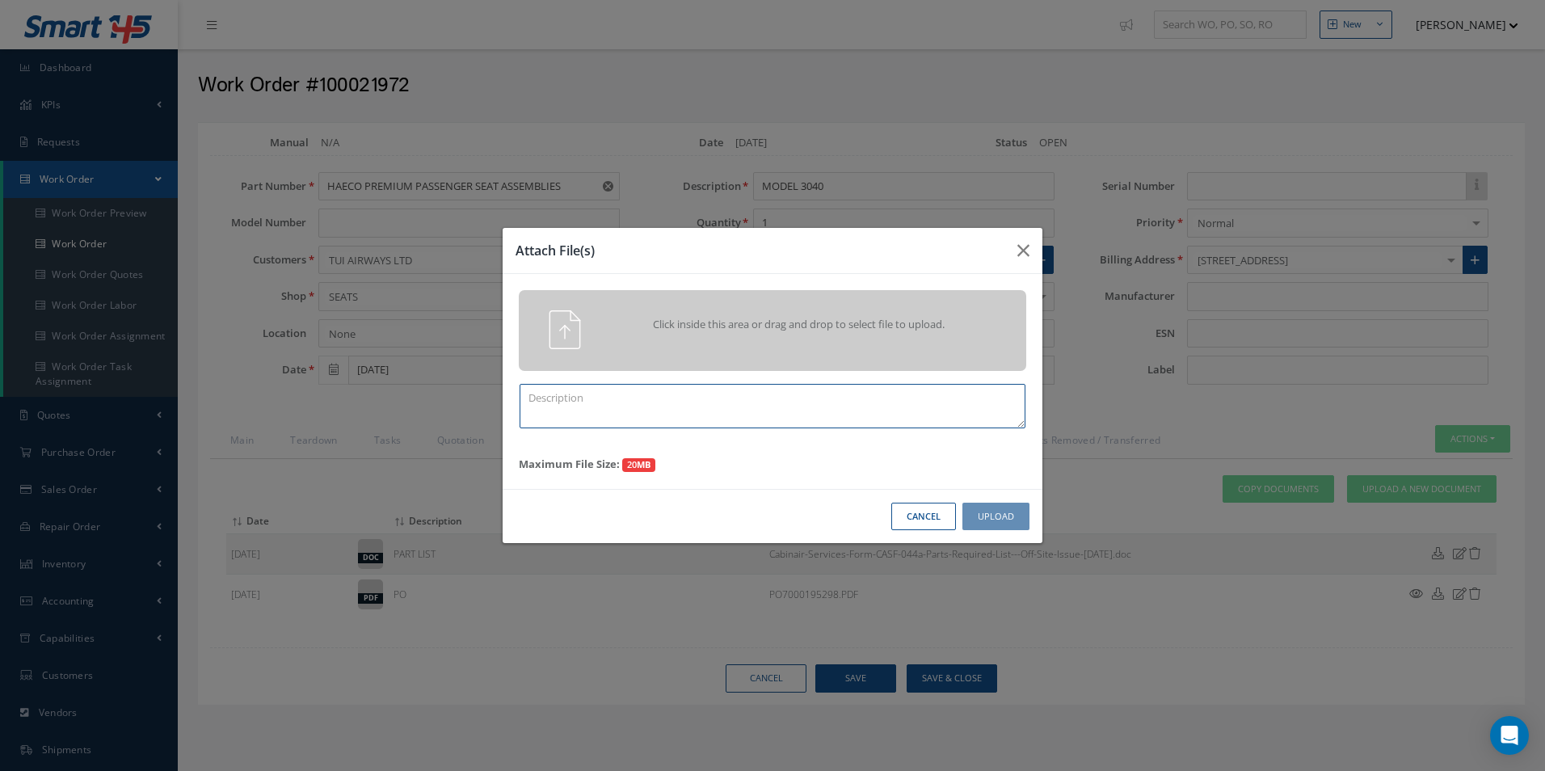
click at [576, 398] on textarea at bounding box center [773, 406] width 506 height 44
click at [582, 402] on textarea at bounding box center [773, 406] width 506 height 44
click at [645, 418] on textarea at bounding box center [773, 406] width 506 height 44
type textarea "PN AND SN LIST"
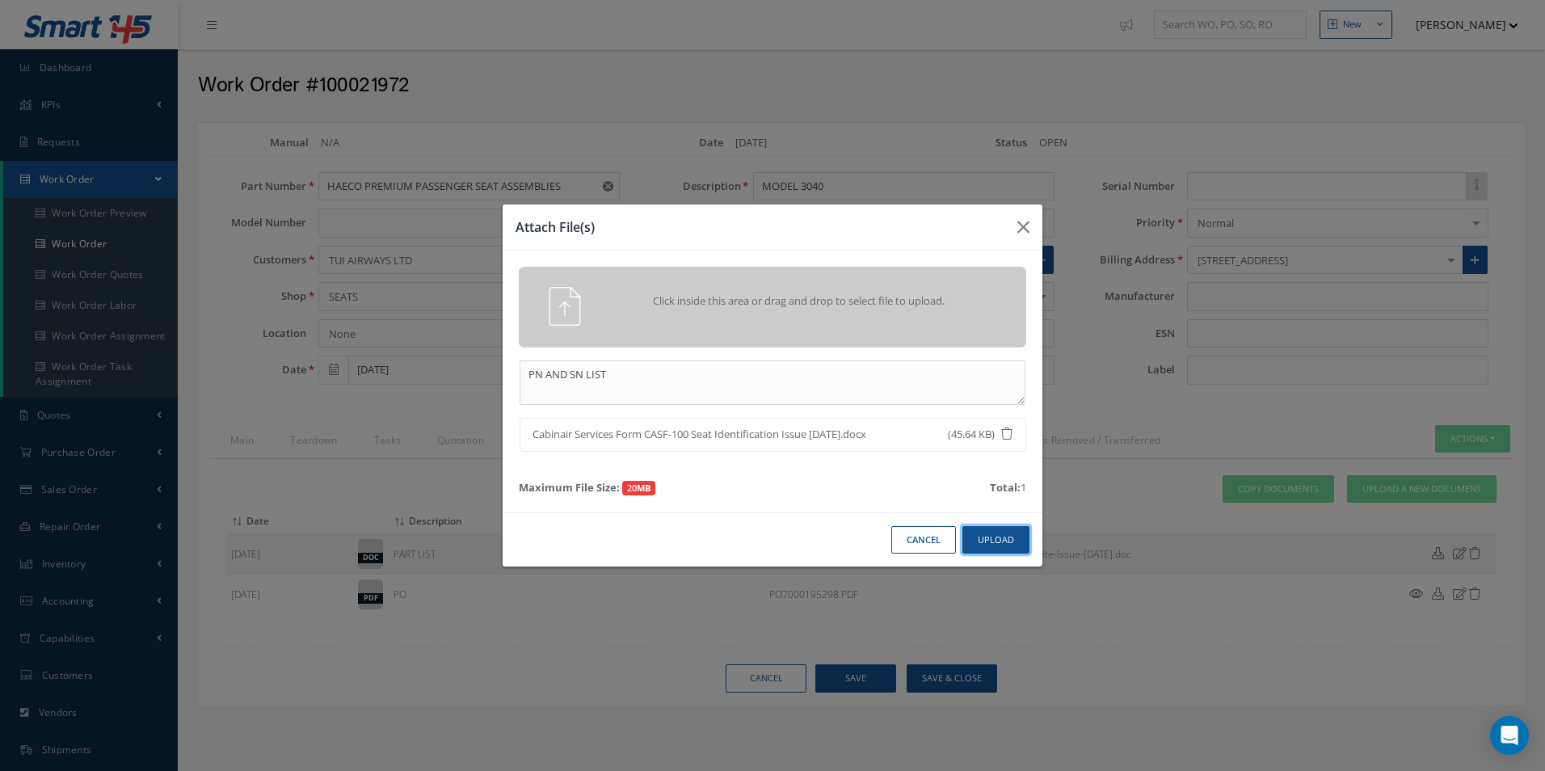
click at [996, 550] on button "Upload" at bounding box center [995, 540] width 67 height 28
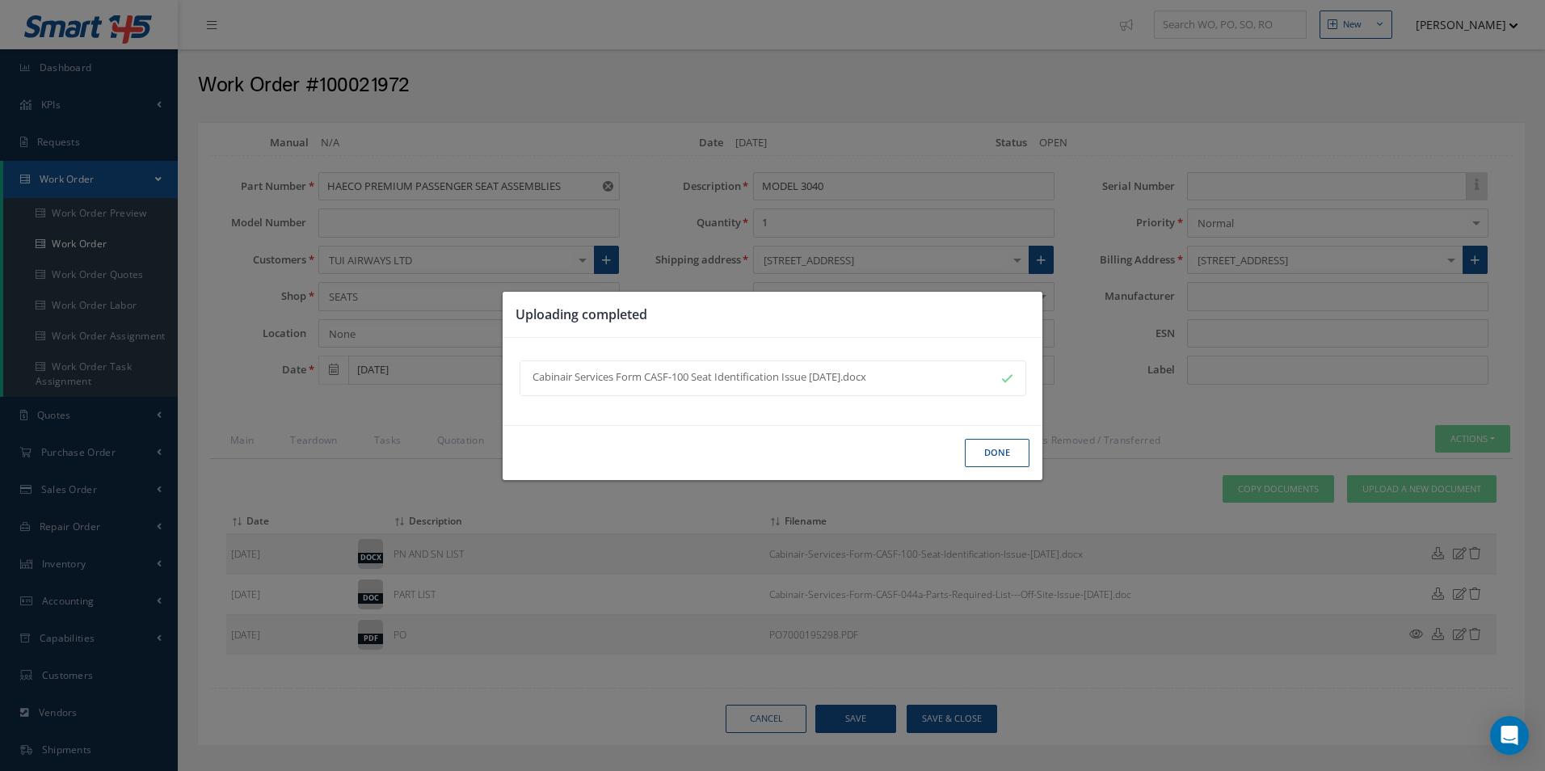
click at [1004, 461] on button "Done" at bounding box center [997, 453] width 65 height 28
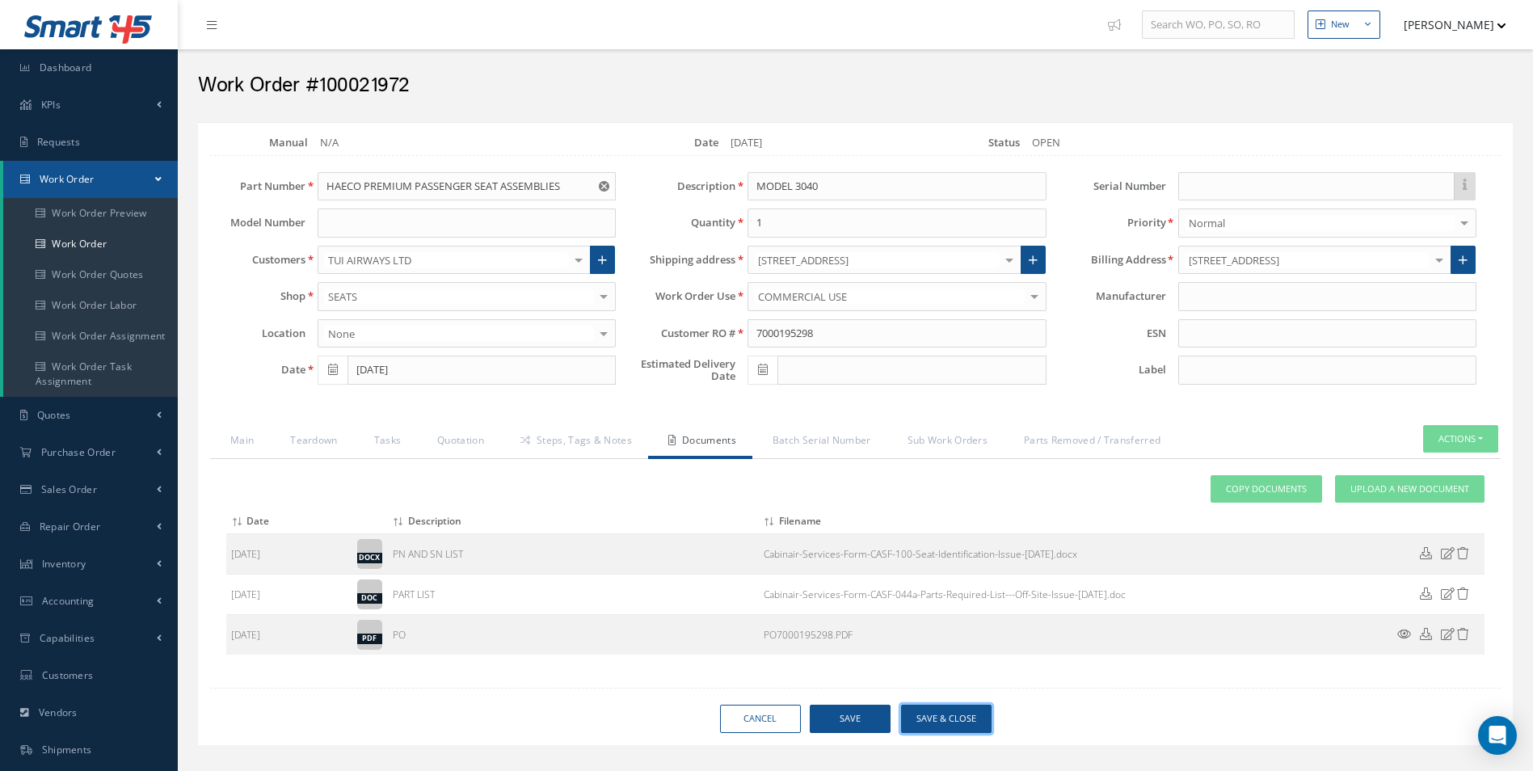
click at [954, 713] on button "Save & Close" at bounding box center [946, 719] width 91 height 28
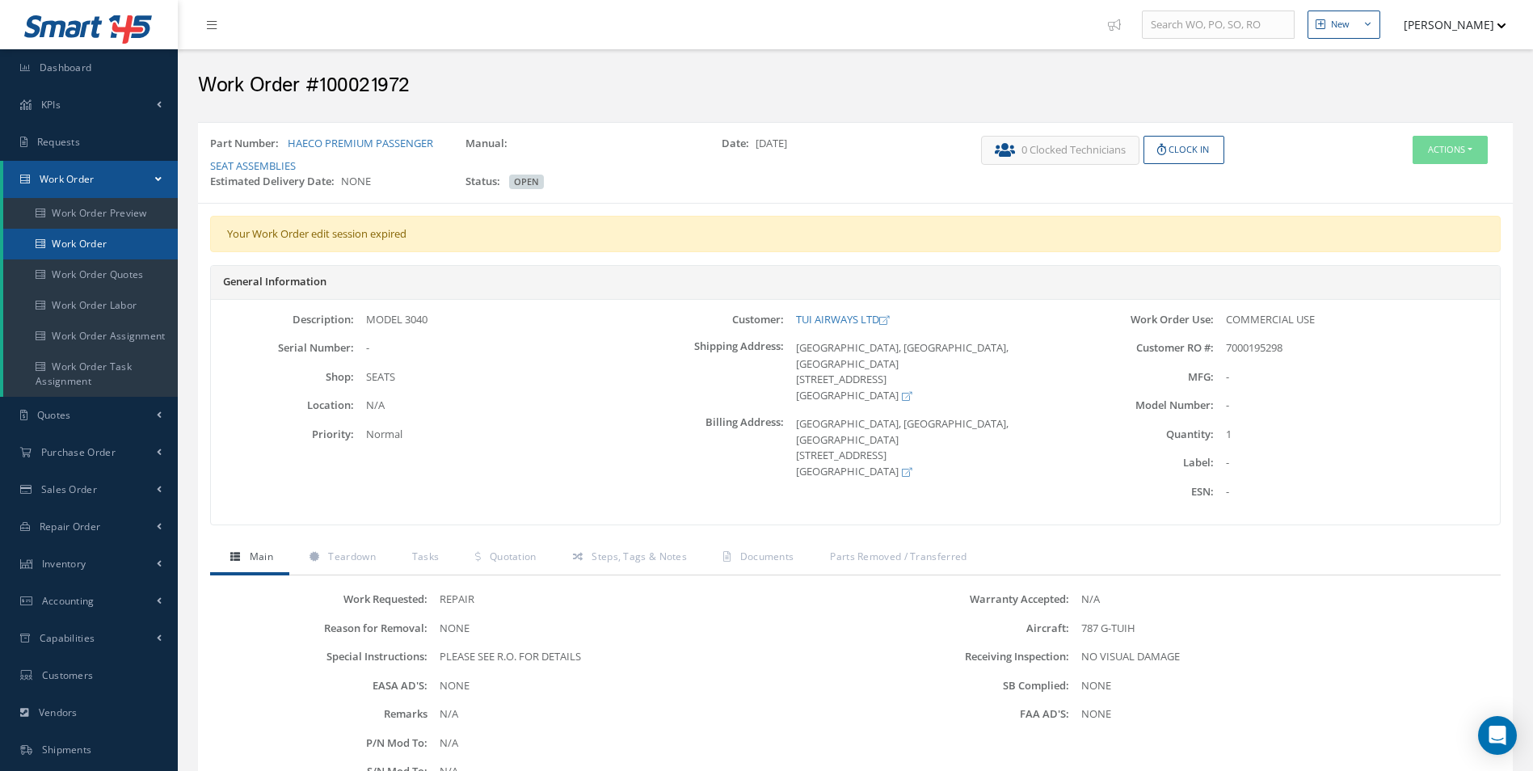
click at [57, 256] on link "Work Order" at bounding box center [90, 244] width 175 height 31
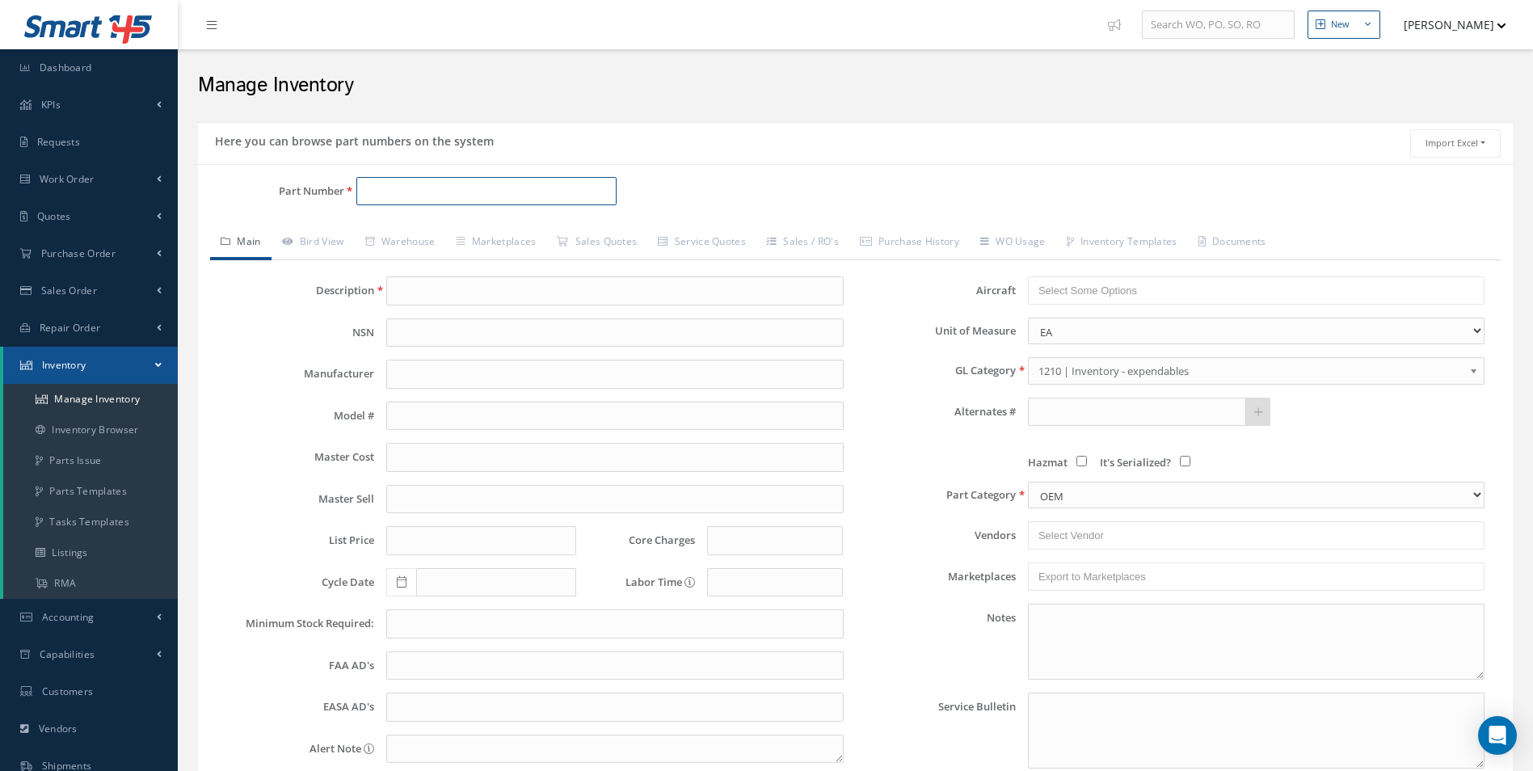
click at [381, 197] on input "Part Number" at bounding box center [486, 191] width 261 height 29
click at [524, 263] on span "SUPPORT CLIP" at bounding box center [628, 259] width 242 height 17
type input "D2511044200000CAB"
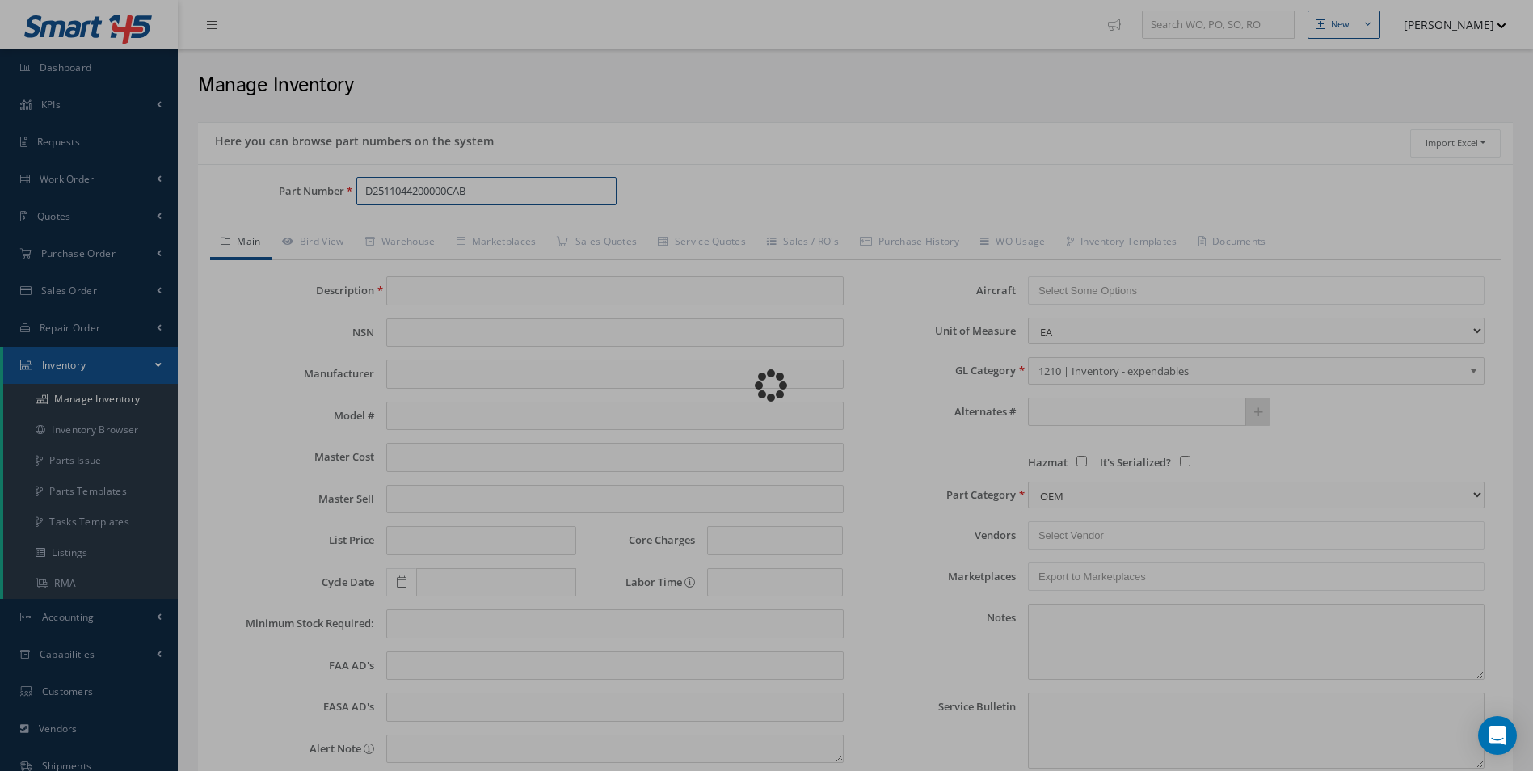
type input "SUPPORT CLIP"
type input "37.61"
type input "0.00"
type input "20"
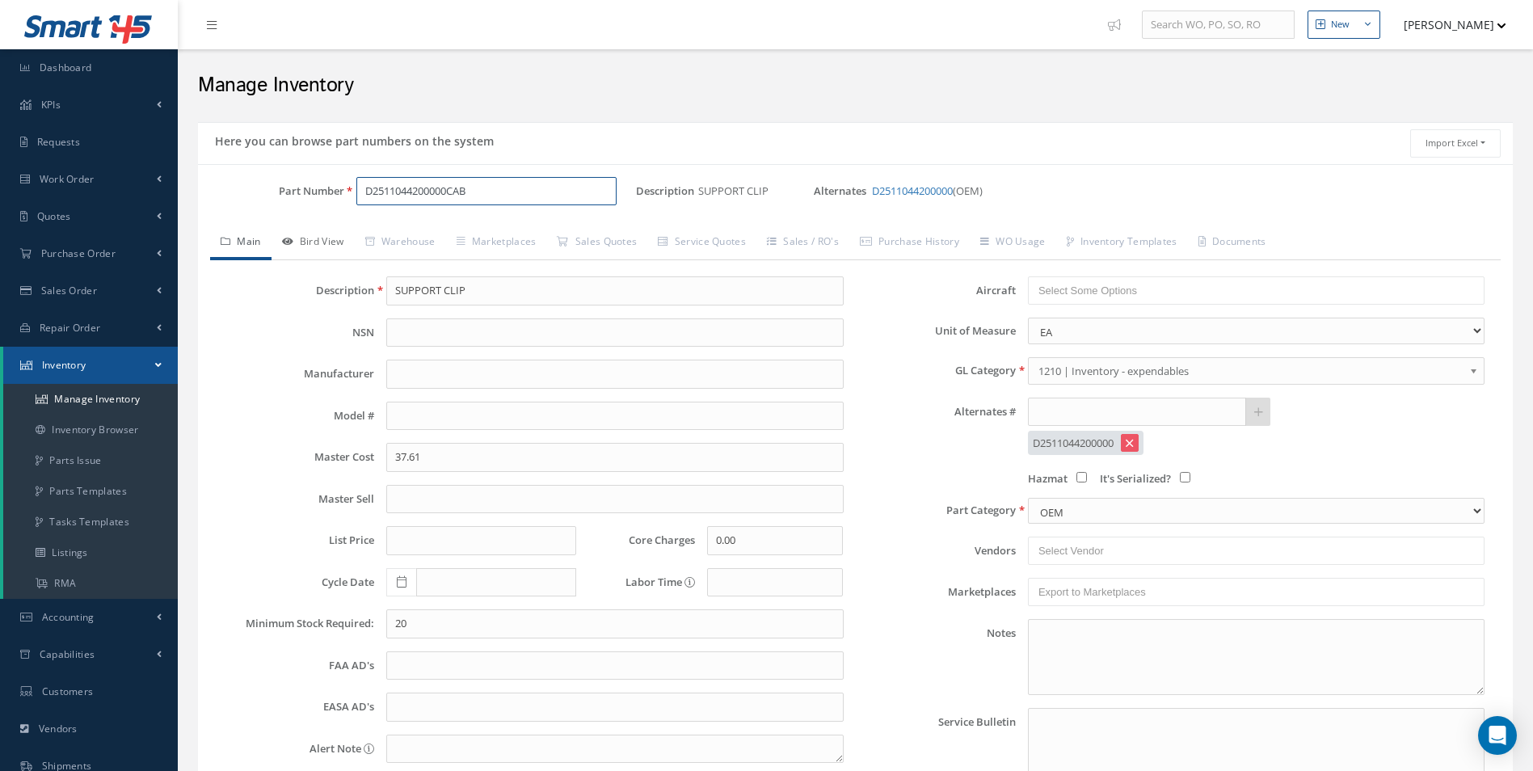
type input "D2511044200000CAB"
click at [331, 243] on link "Bird View" at bounding box center [313, 243] width 83 height 34
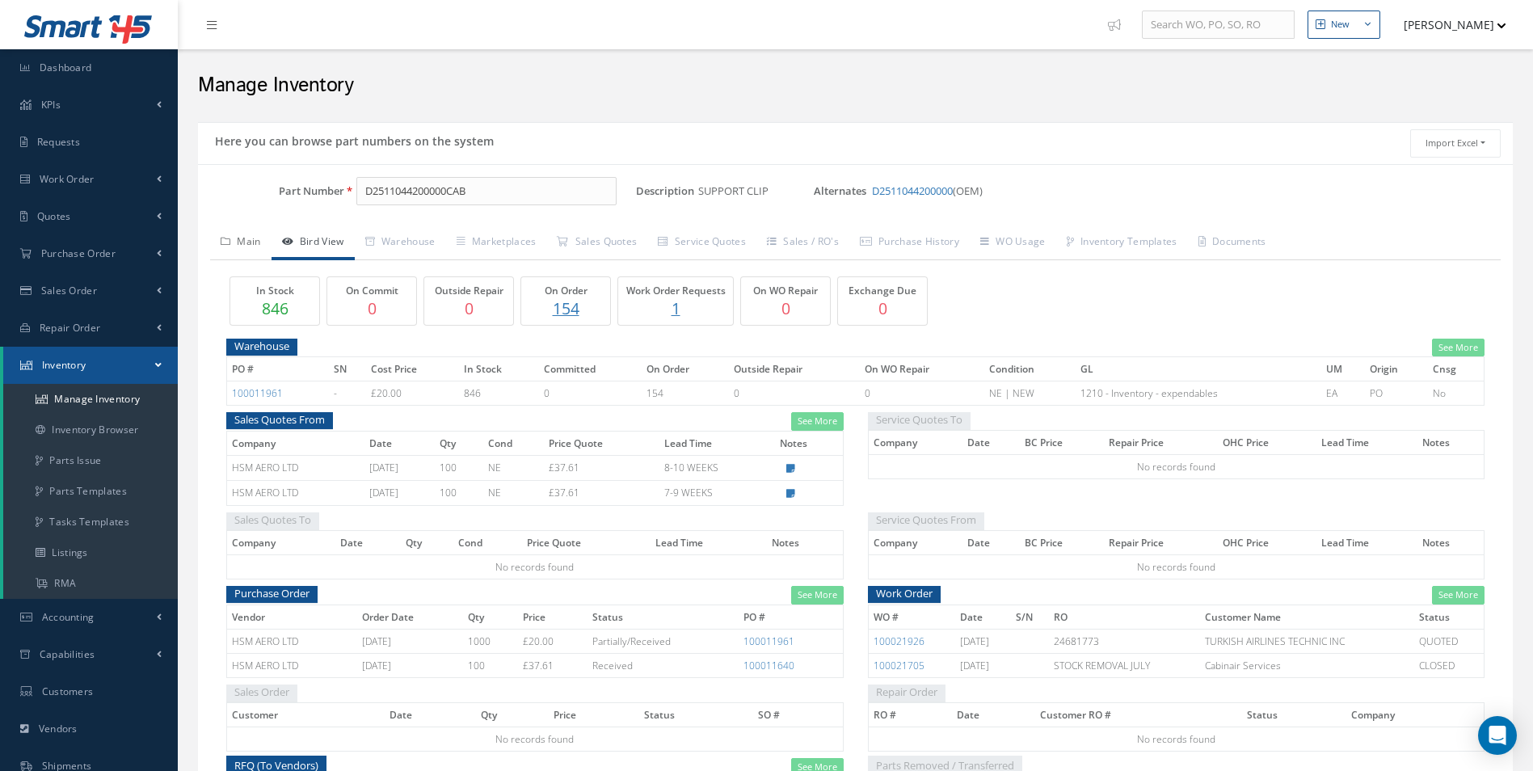
click at [259, 235] on link "Main" at bounding box center [240, 243] width 61 height 34
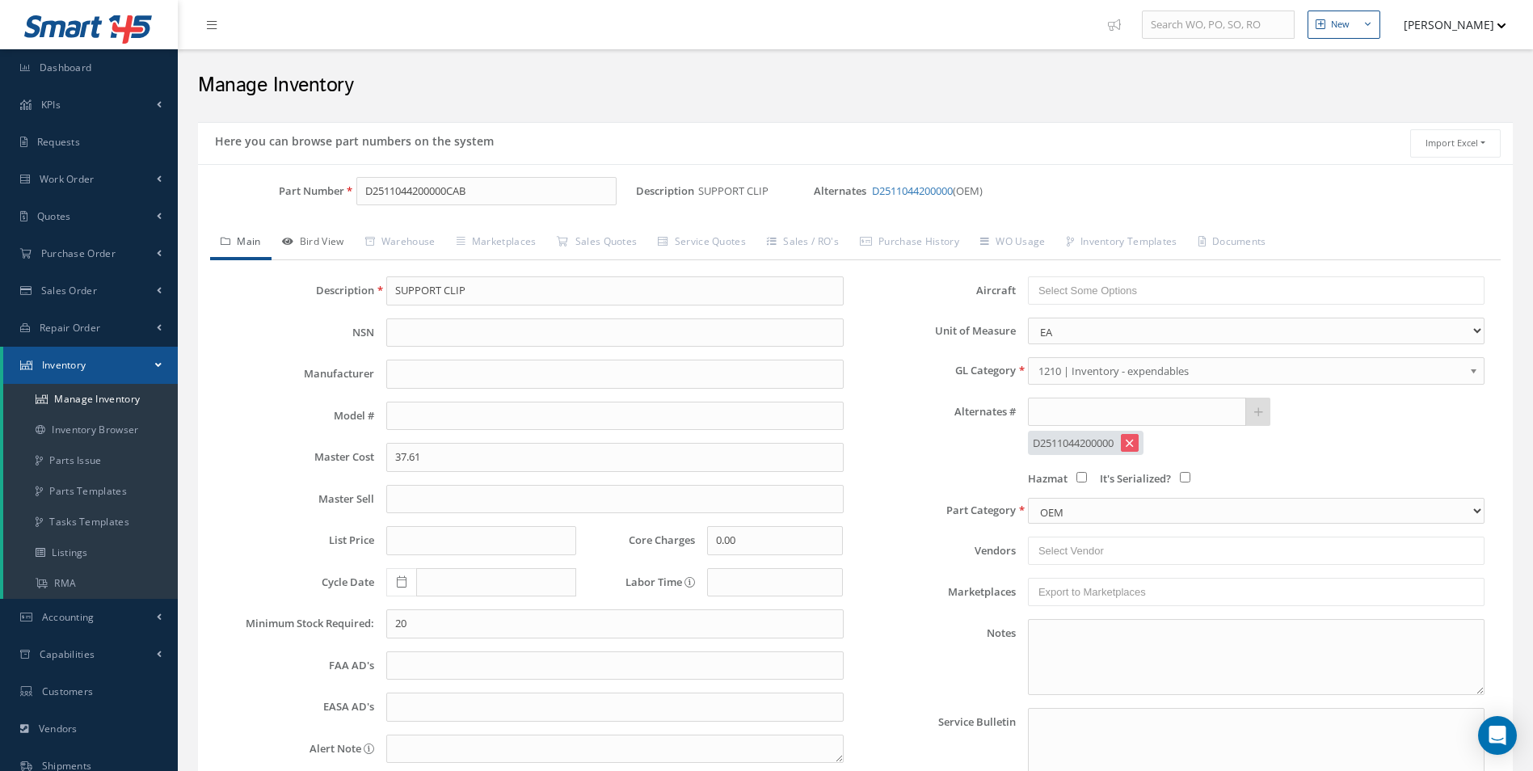
click at [332, 239] on link "Bird View" at bounding box center [313, 243] width 83 height 34
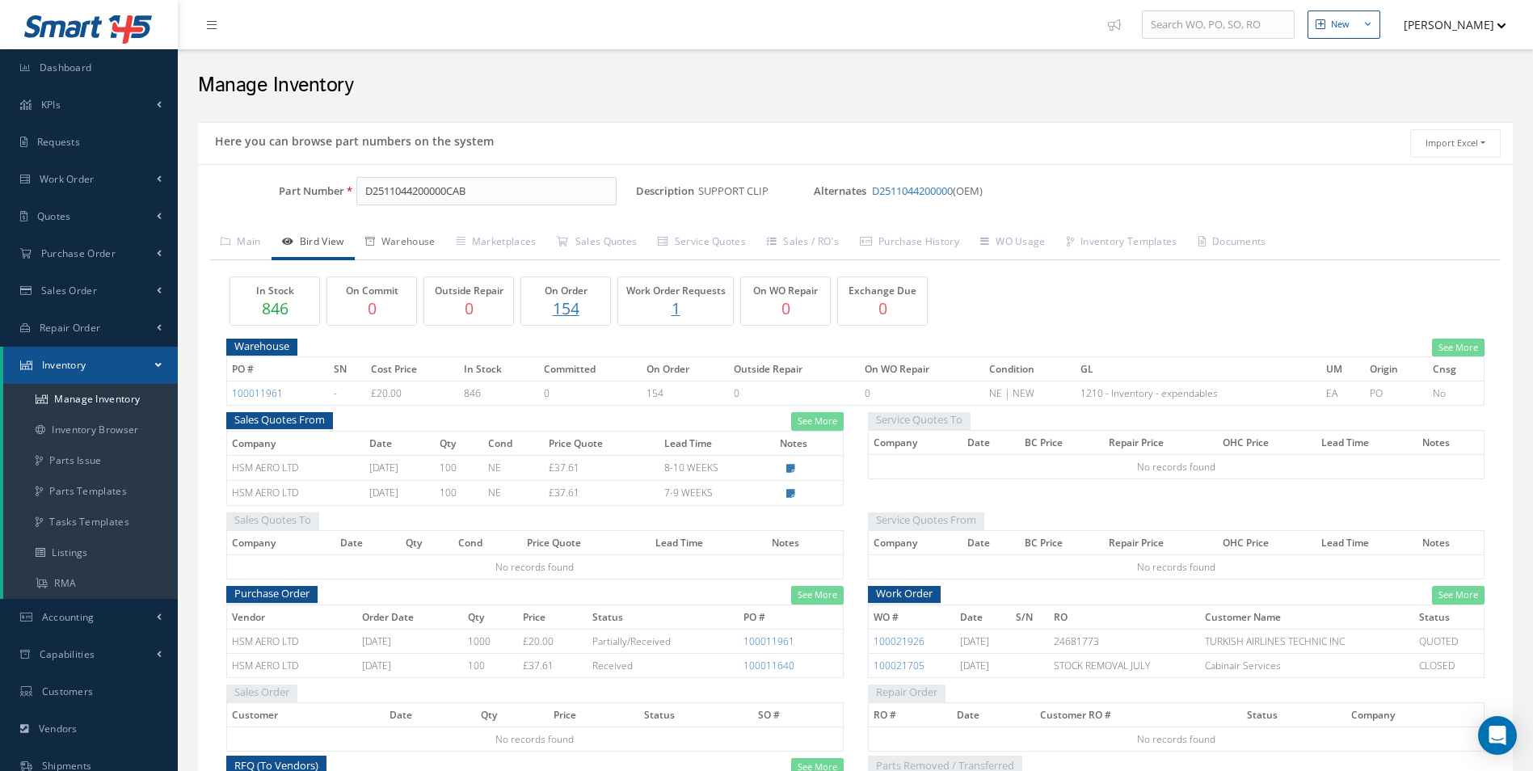
click at [432, 242] on link "Warehouse" at bounding box center [400, 243] width 91 height 34
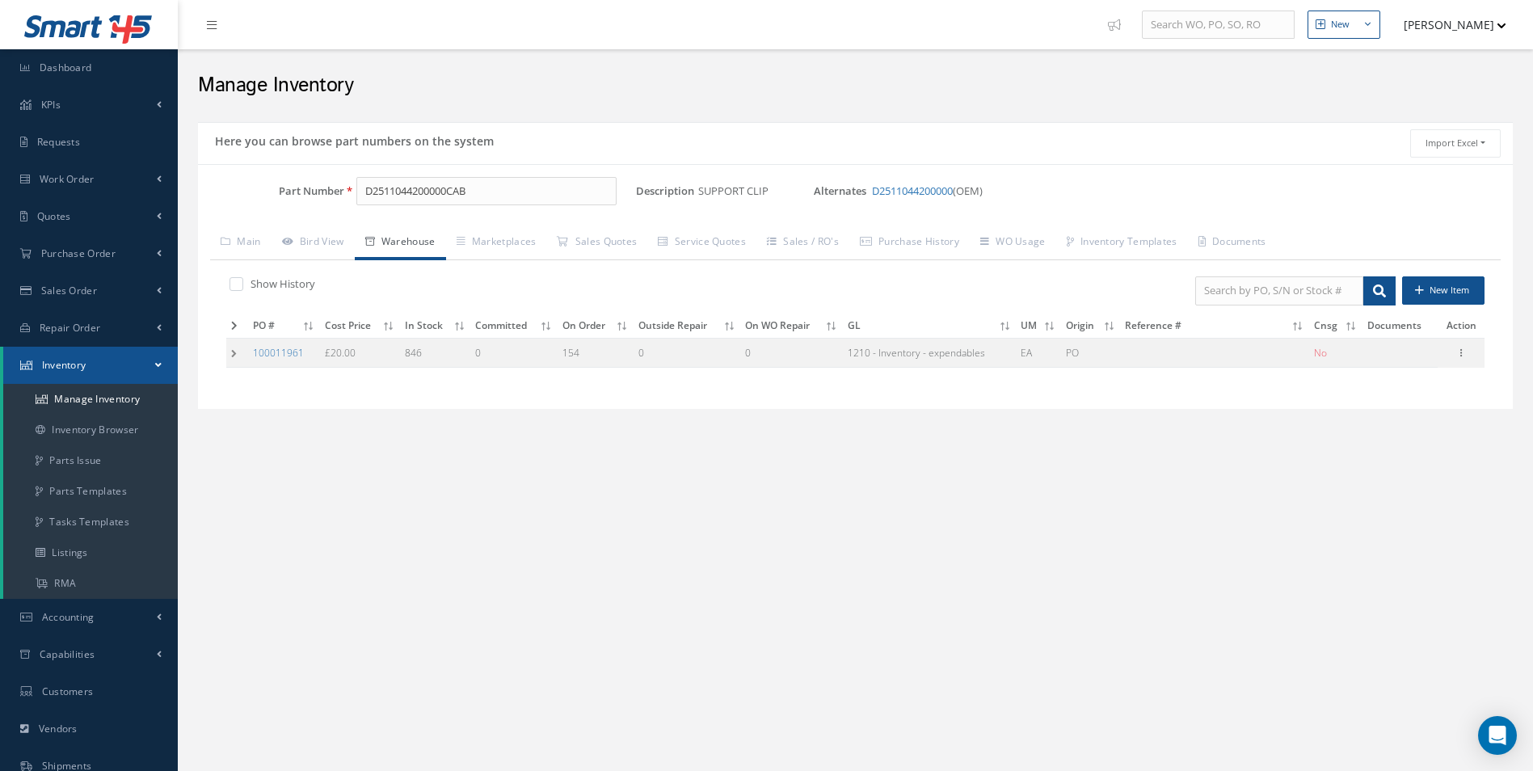
click at [232, 343] on td at bounding box center [237, 353] width 22 height 30
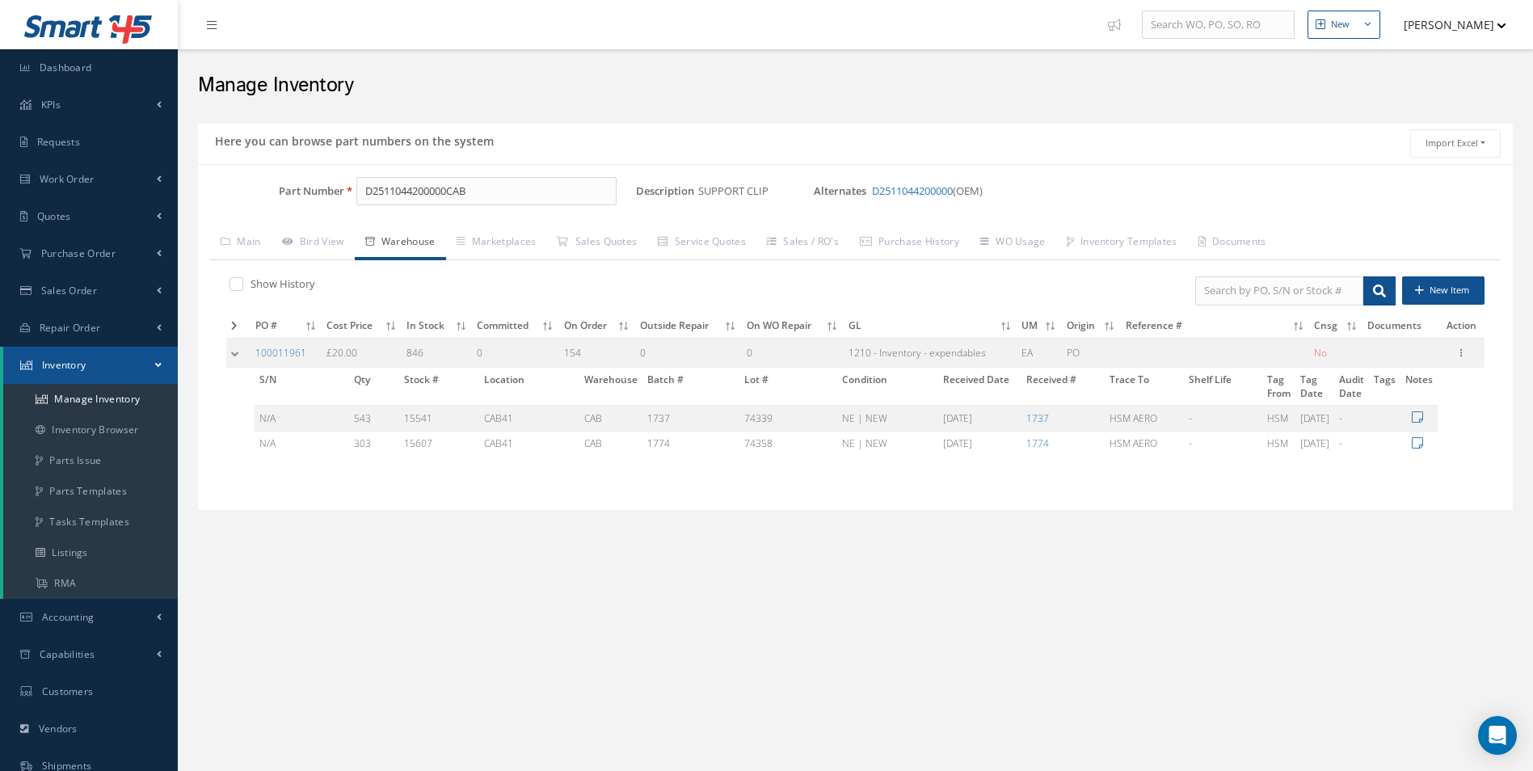
click at [863, 617] on div "New New Work Order New Purchase Order New Customer Quote New Sales Order New Re…" at bounding box center [855, 466] width 1355 height 933
drag, startPoint x: 499, startPoint y: 189, endPoint x: 215, endPoint y: 191, distance: 284.5
click at [217, 191] on div "Part Number D2511044200000CAB" at bounding box center [417, 191] width 438 height 29
click at [78, 179] on span "Work Order" at bounding box center [67, 179] width 55 height 14
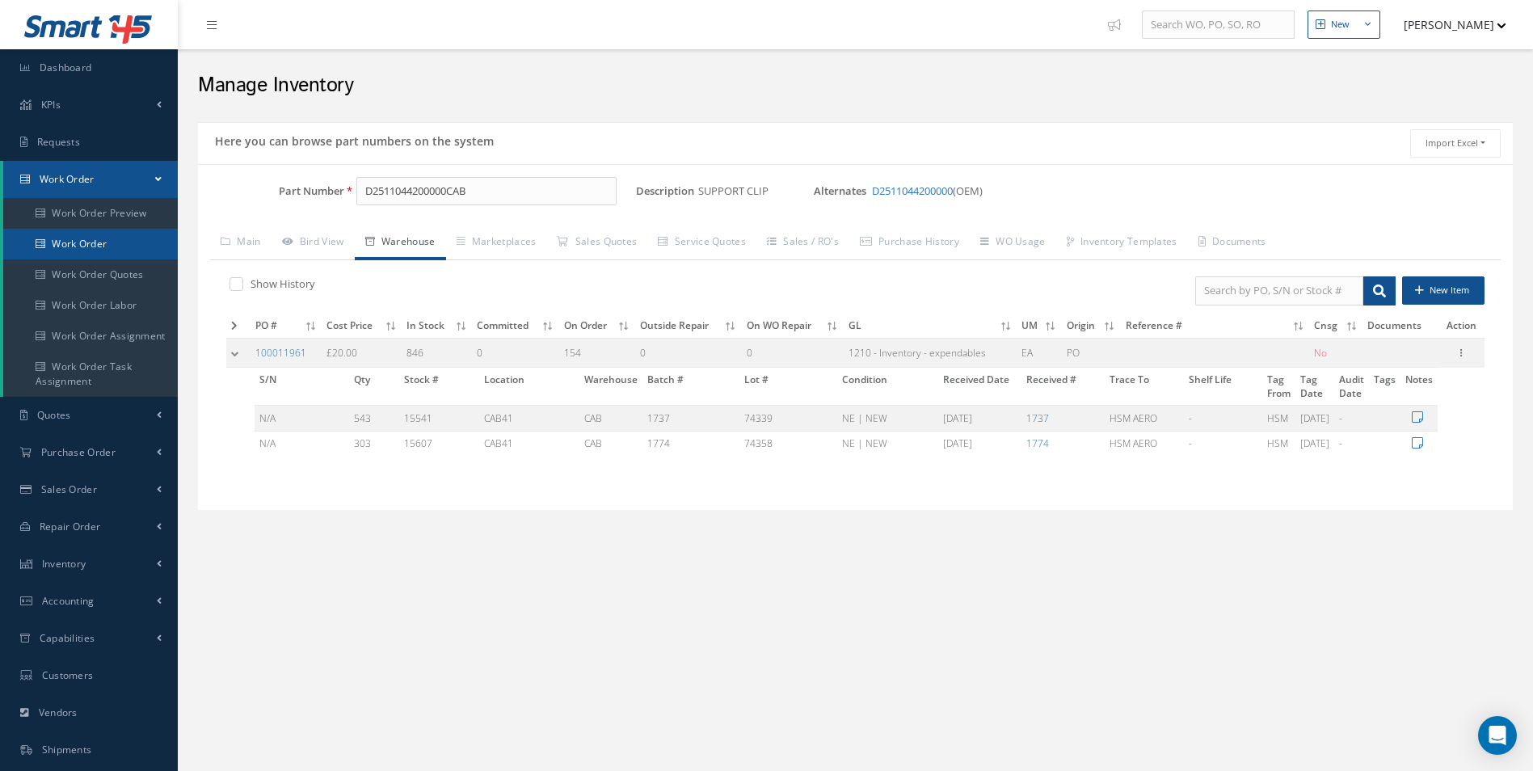
click at [74, 251] on link "Work Order" at bounding box center [90, 244] width 175 height 31
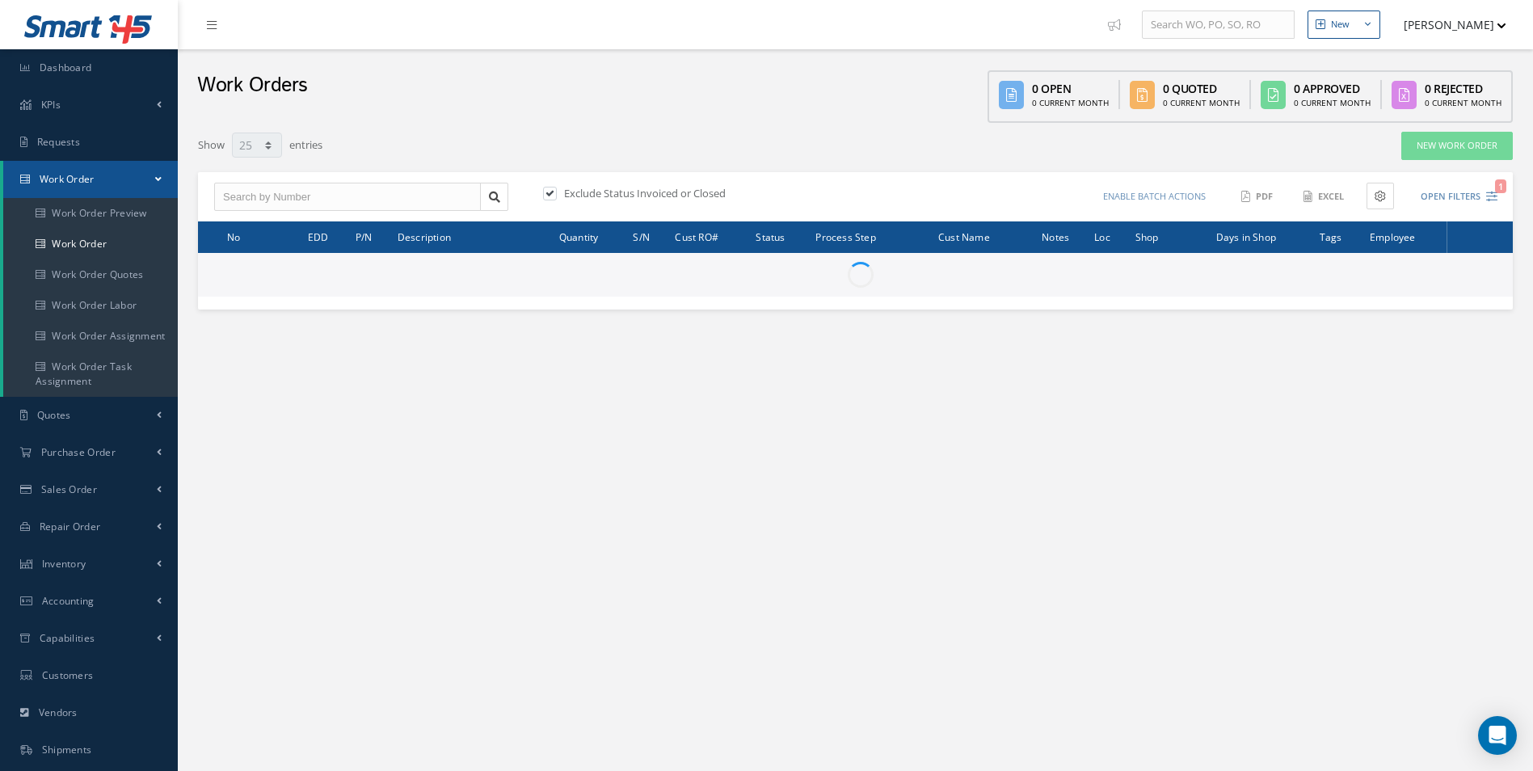
select select "25"
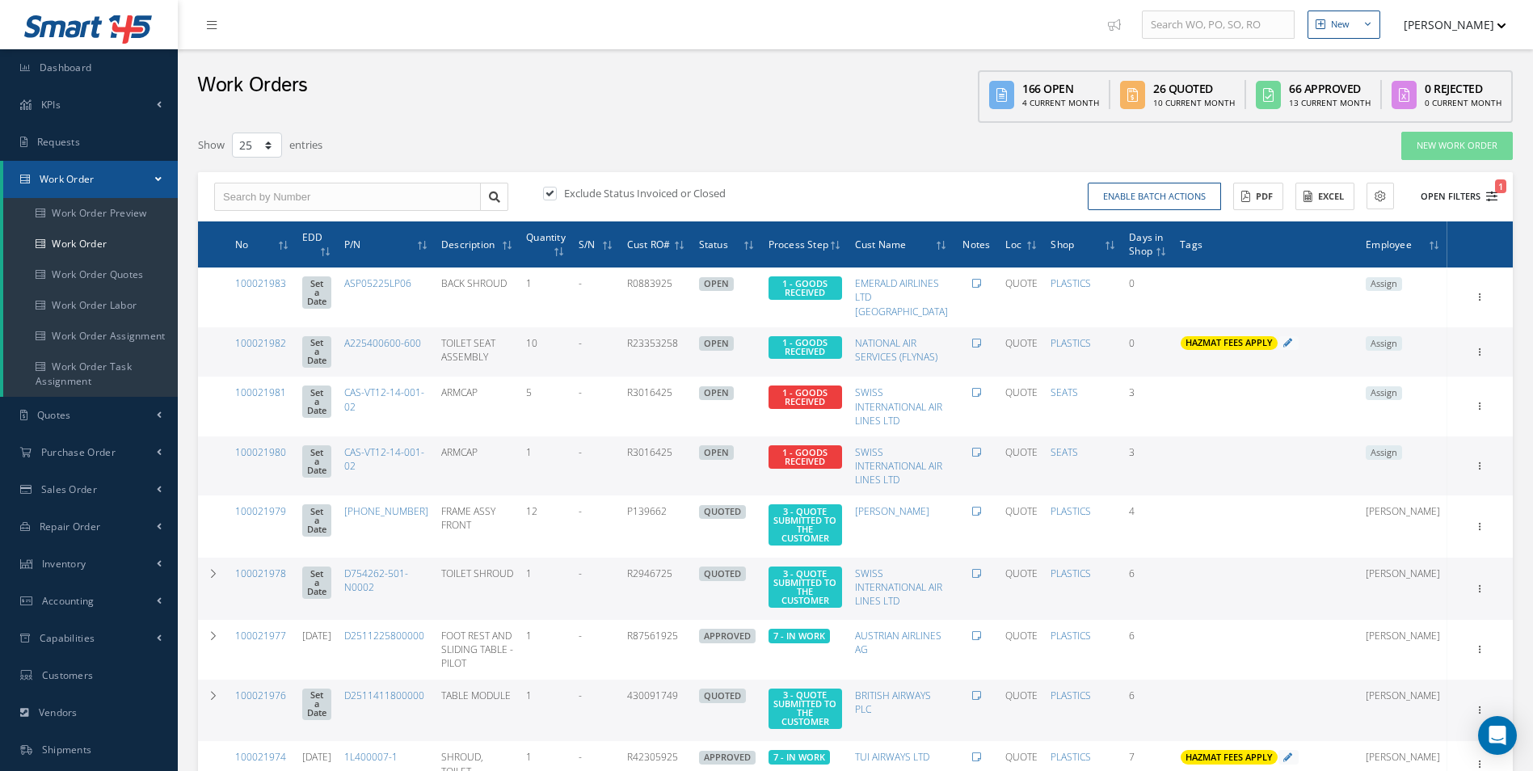
click at [1494, 199] on icon "1" at bounding box center [1491, 196] width 11 height 11
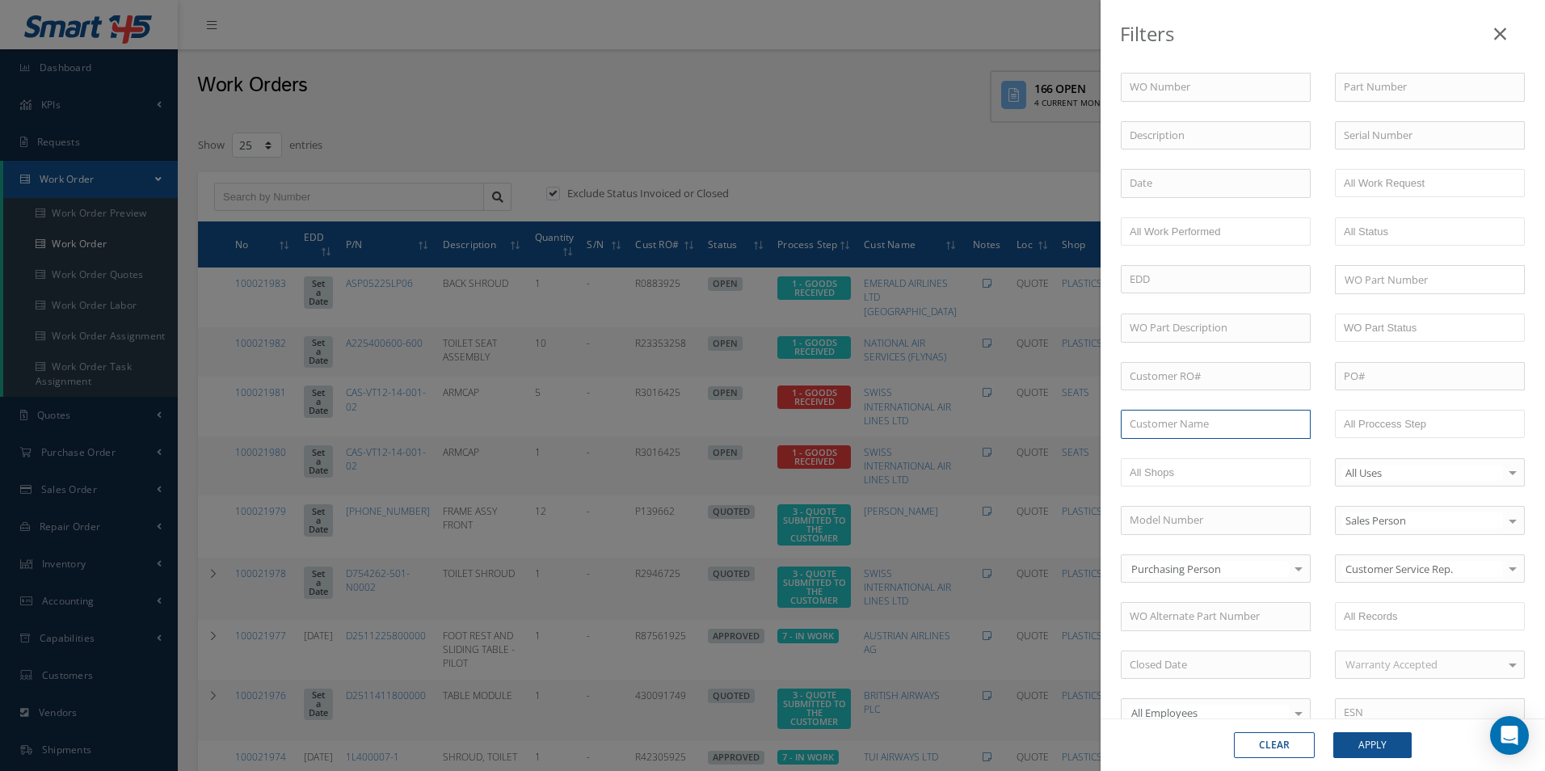
click at [1227, 427] on input "text" at bounding box center [1216, 424] width 190 height 29
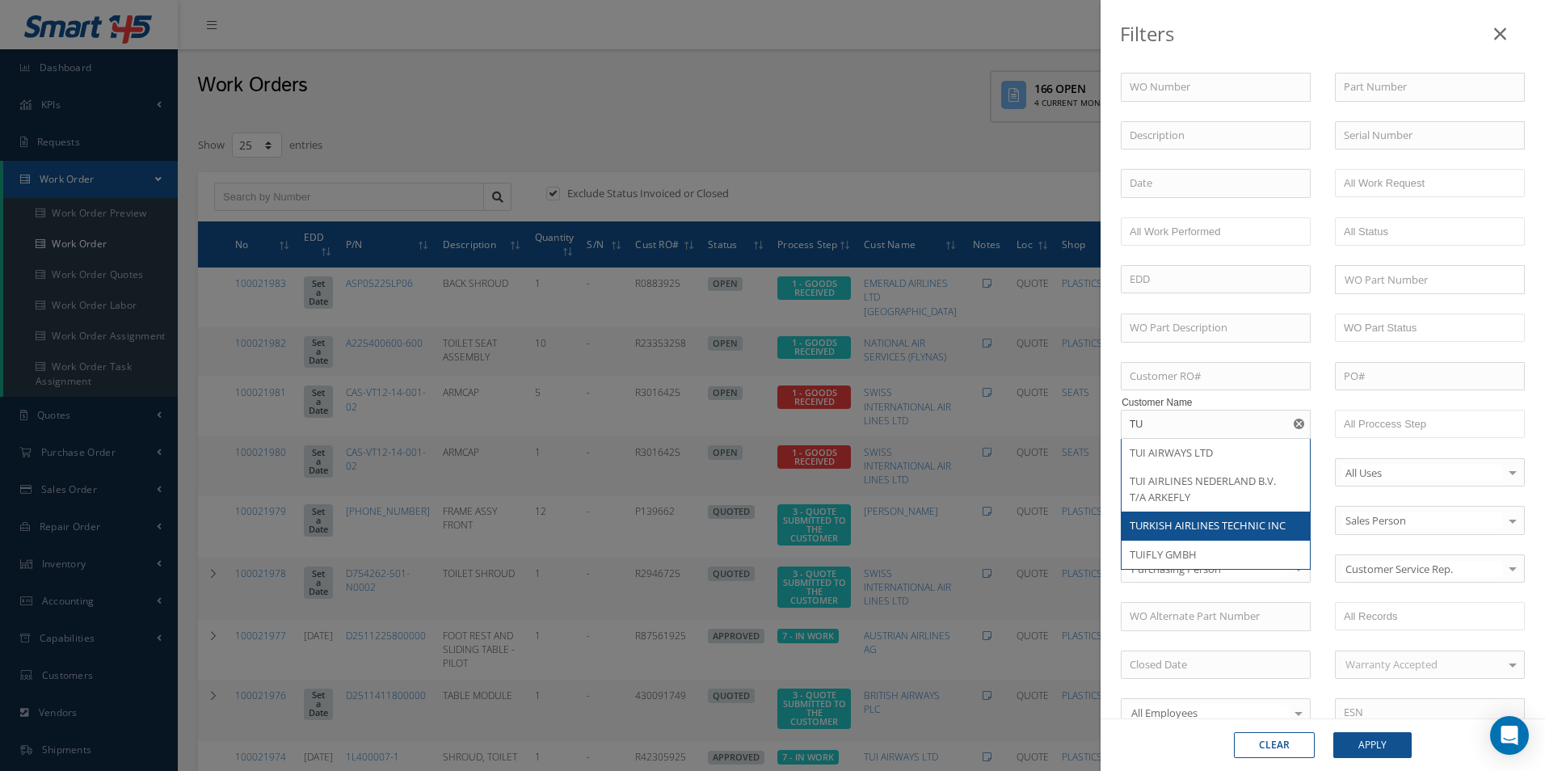
click at [1179, 530] on span "TURKISH AIRLINES TECHNIC INC" at bounding box center [1208, 525] width 156 height 15
type input "TURKISH AIRLINES TECHNIC INC"
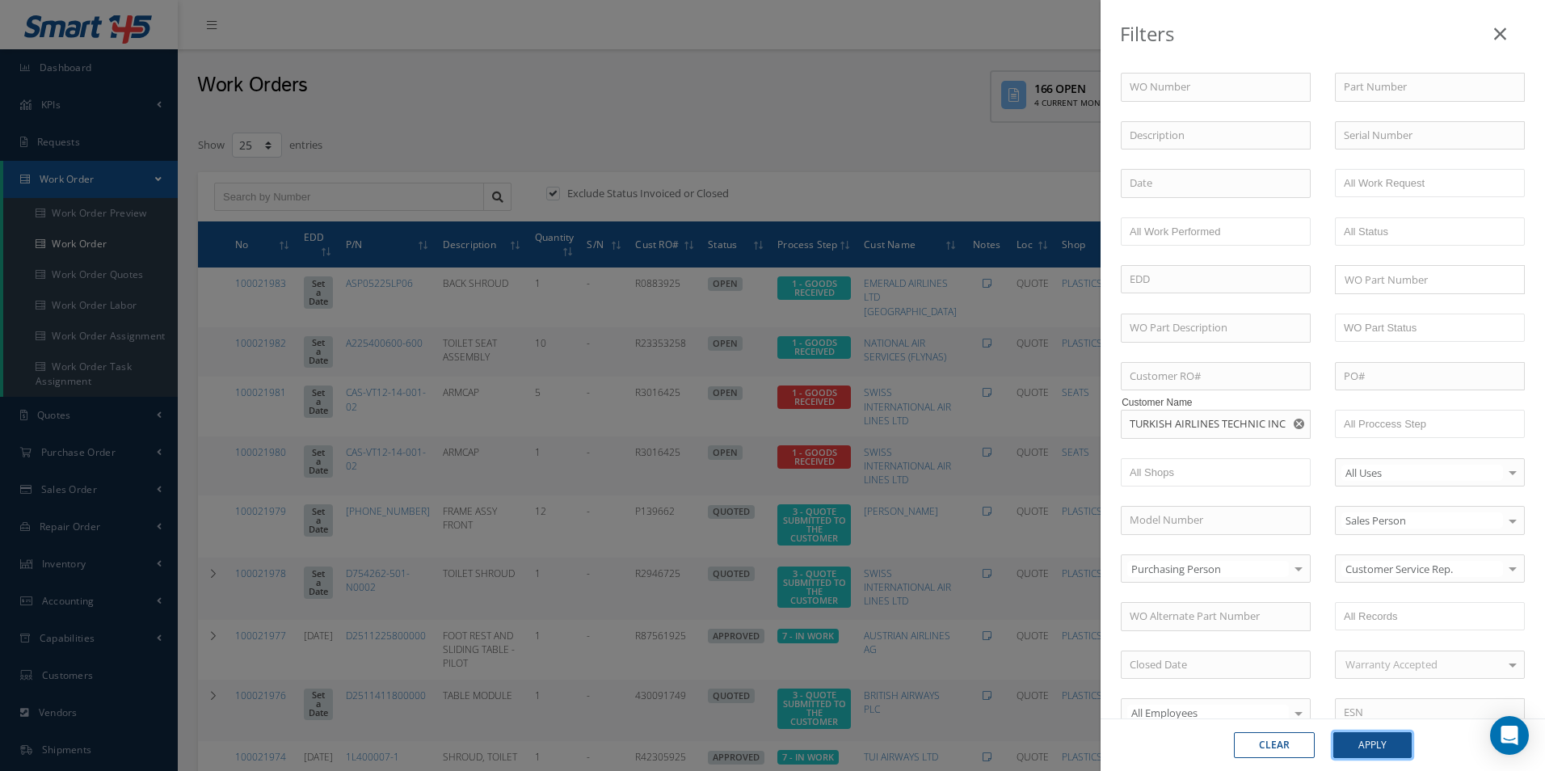
click at [1368, 739] on button "Apply" at bounding box center [1372, 745] width 78 height 26
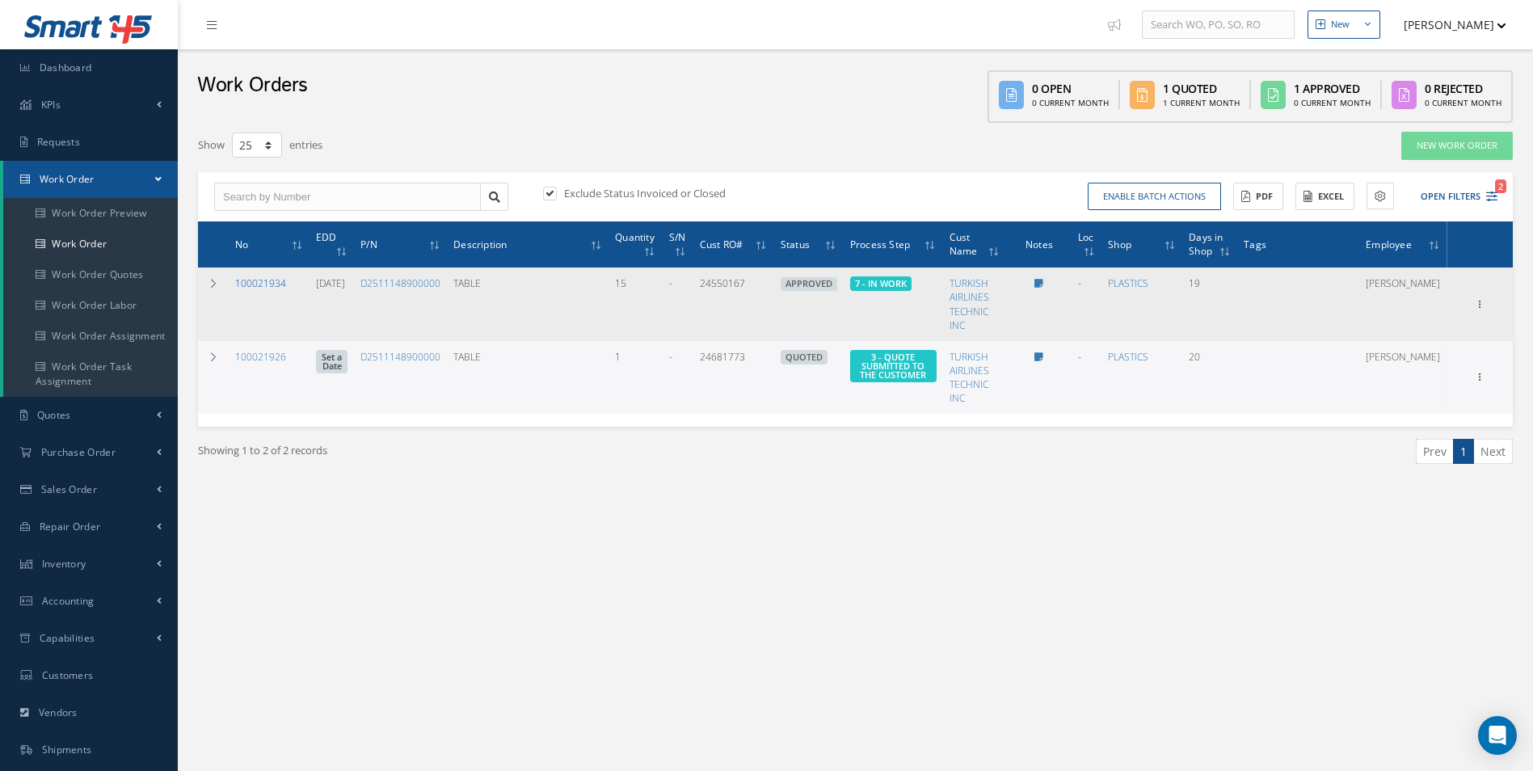
click at [272, 279] on link "100021934" at bounding box center [260, 283] width 51 height 14
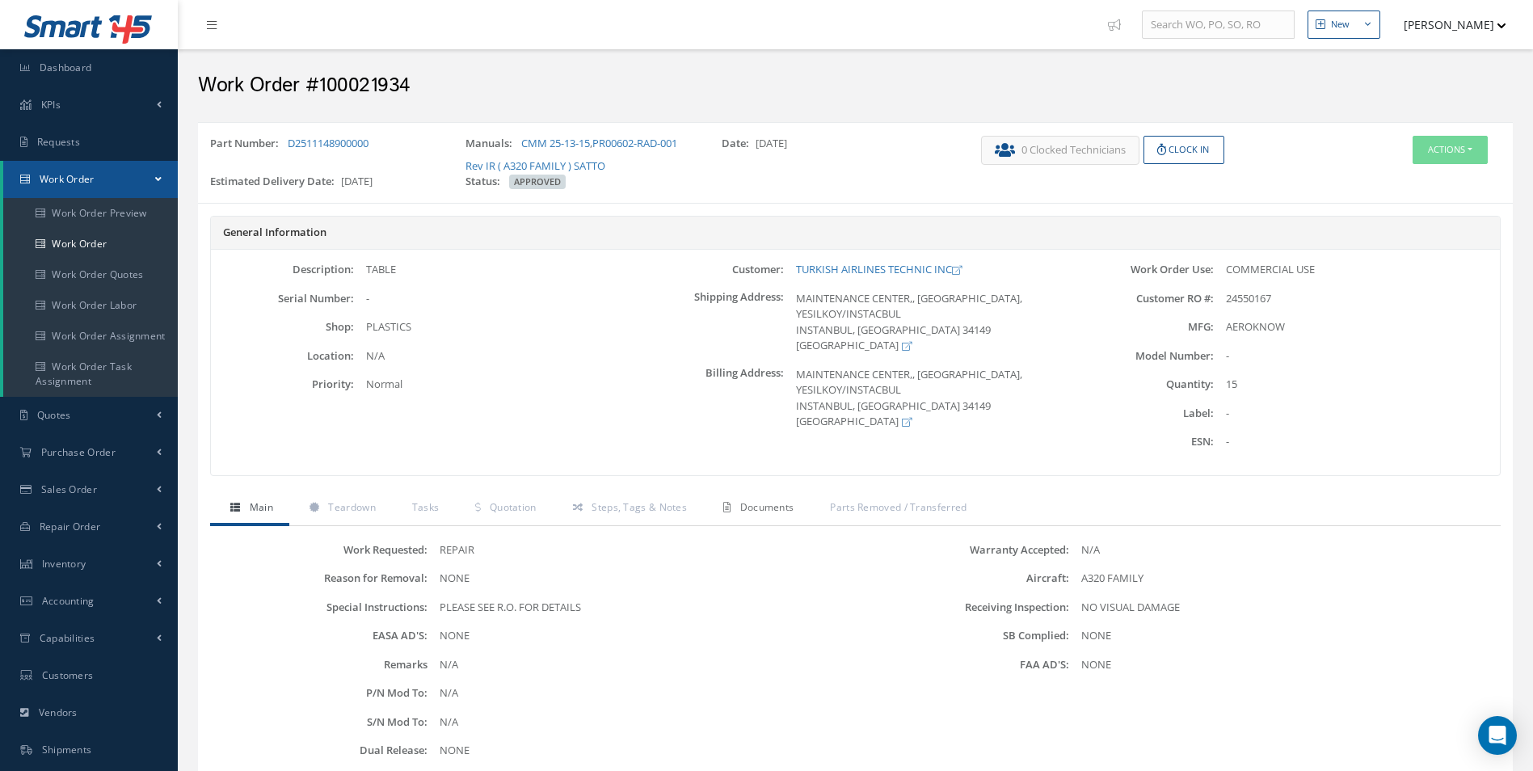
click at [714, 512] on link "Documents" at bounding box center [756, 509] width 107 height 34
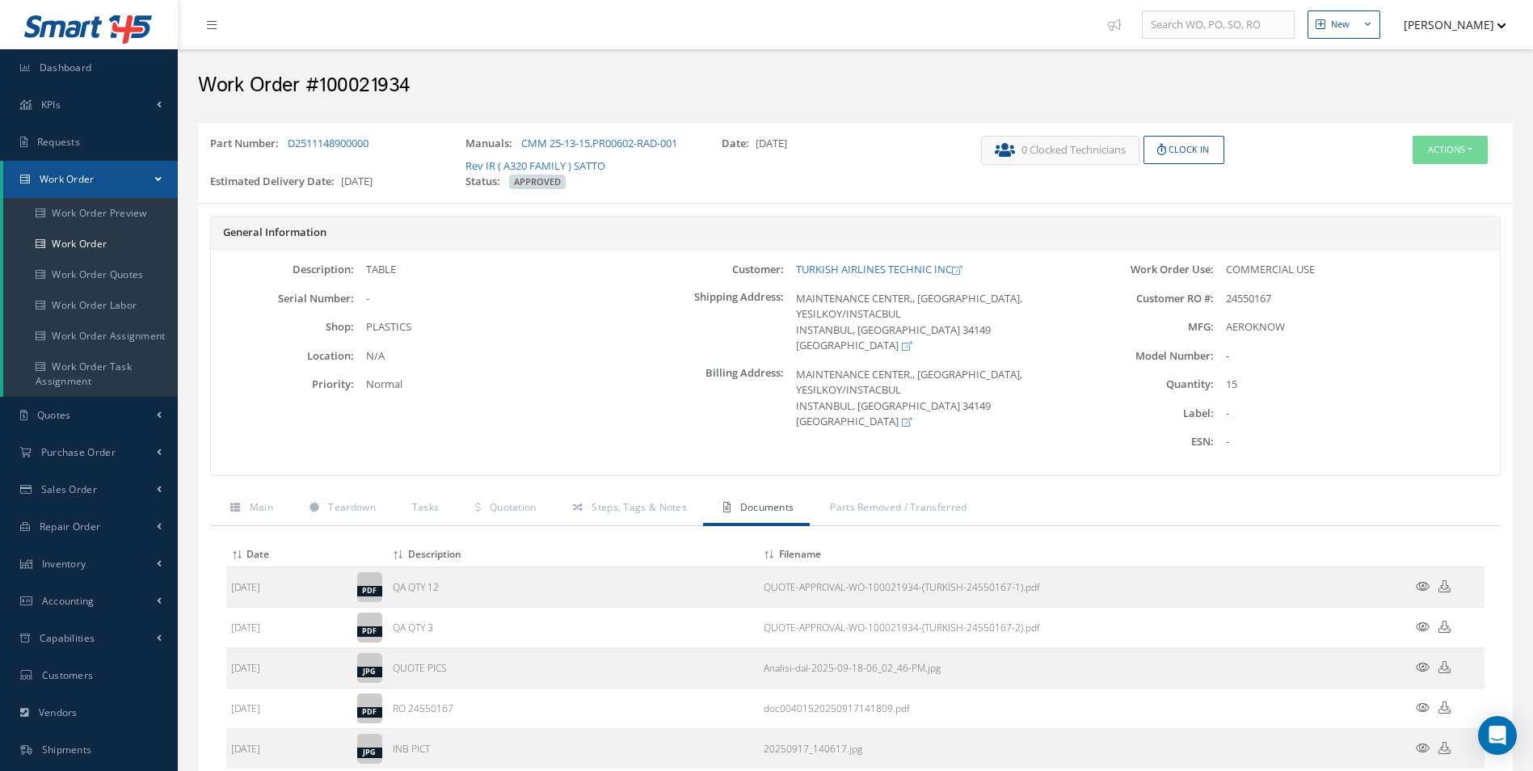
click at [774, 516] on link "Documents" at bounding box center [756, 509] width 107 height 34
click at [532, 503] on span "Quotation" at bounding box center [513, 507] width 47 height 14
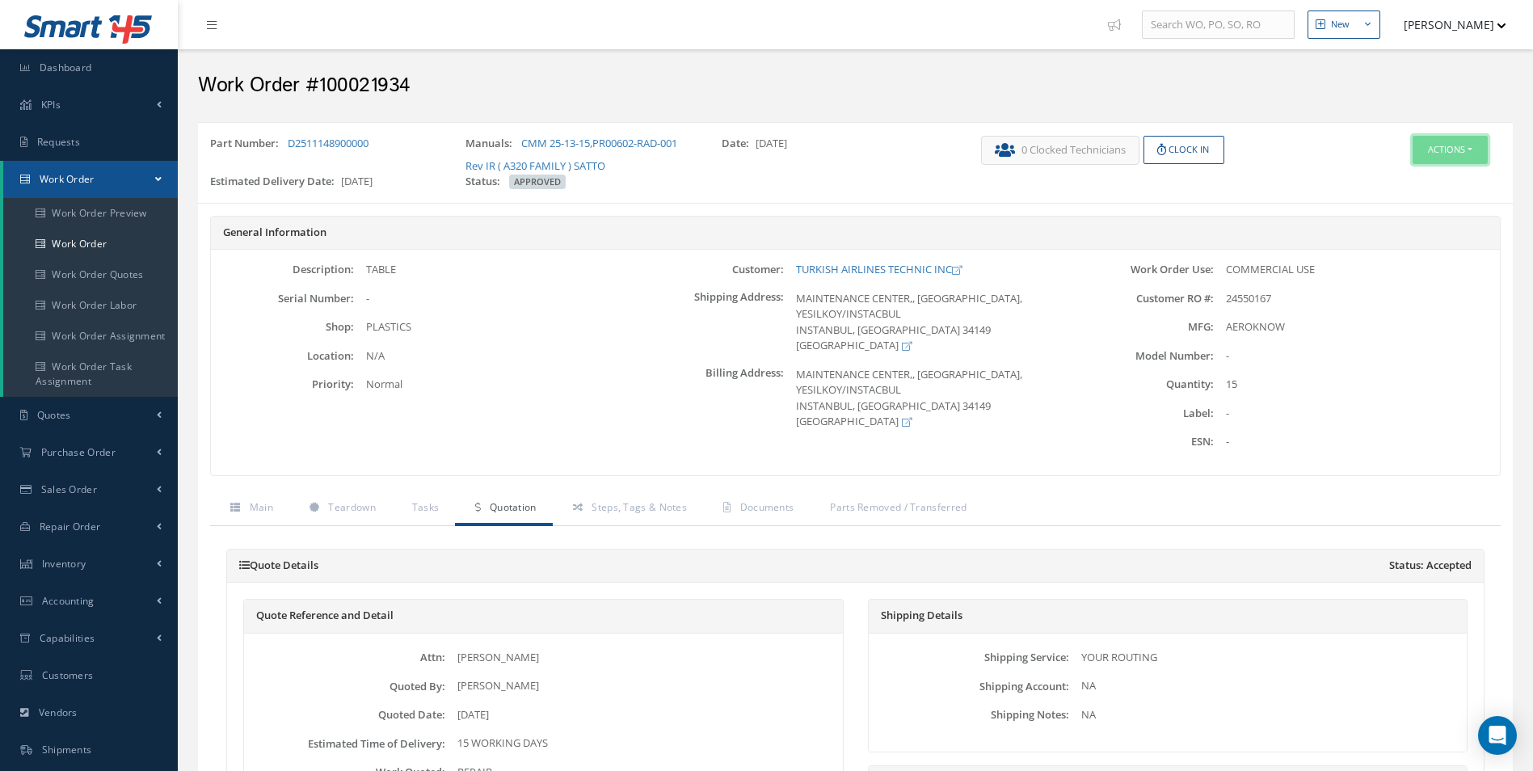
click at [1444, 149] on button "Actions" at bounding box center [1450, 150] width 75 height 28
click at [1415, 178] on link "Edit" at bounding box center [1425, 181] width 129 height 22
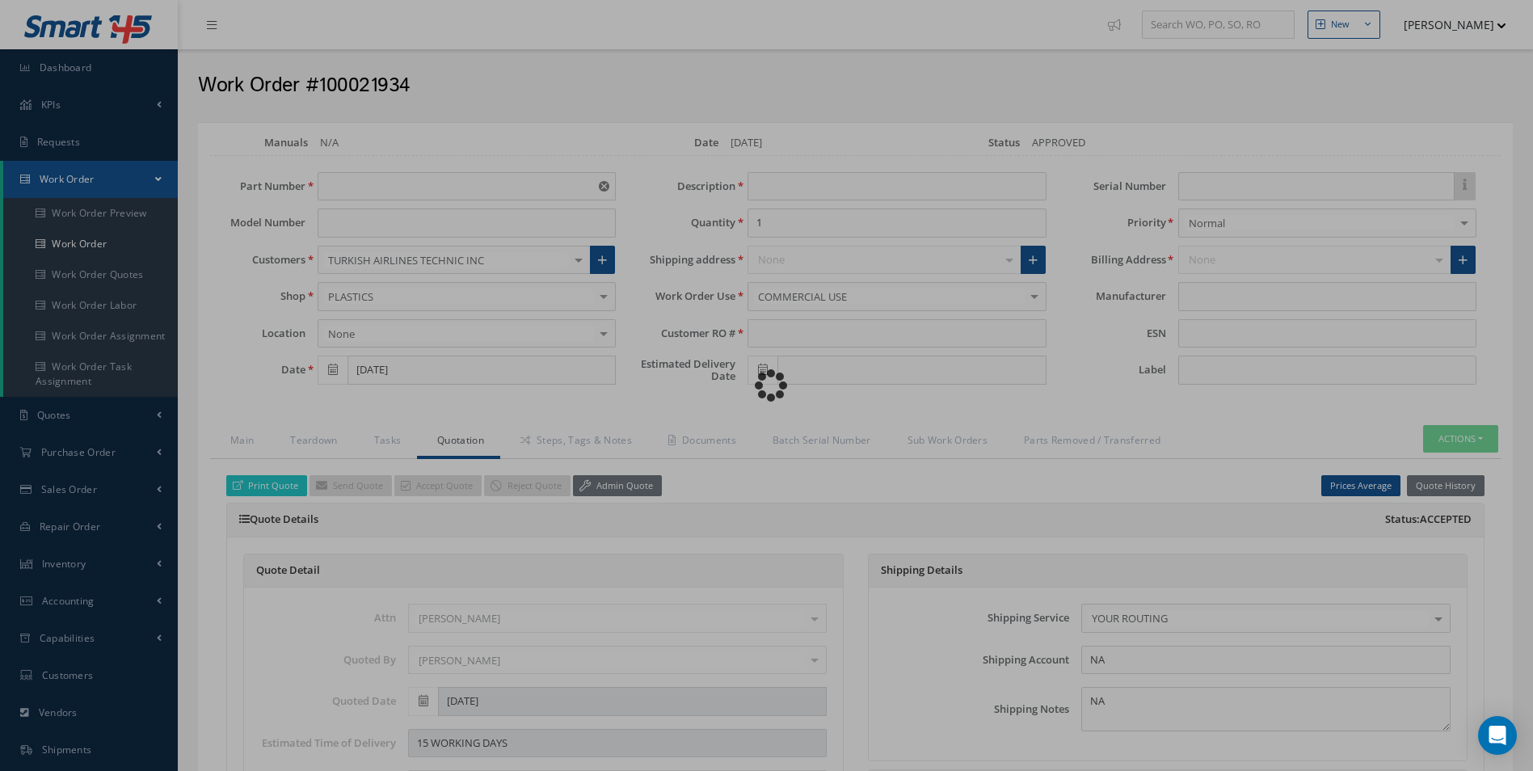
type input "D2511148900000"
type input "09/17/2025"
type input "TABLE"
type input "15"
type input "24550167"
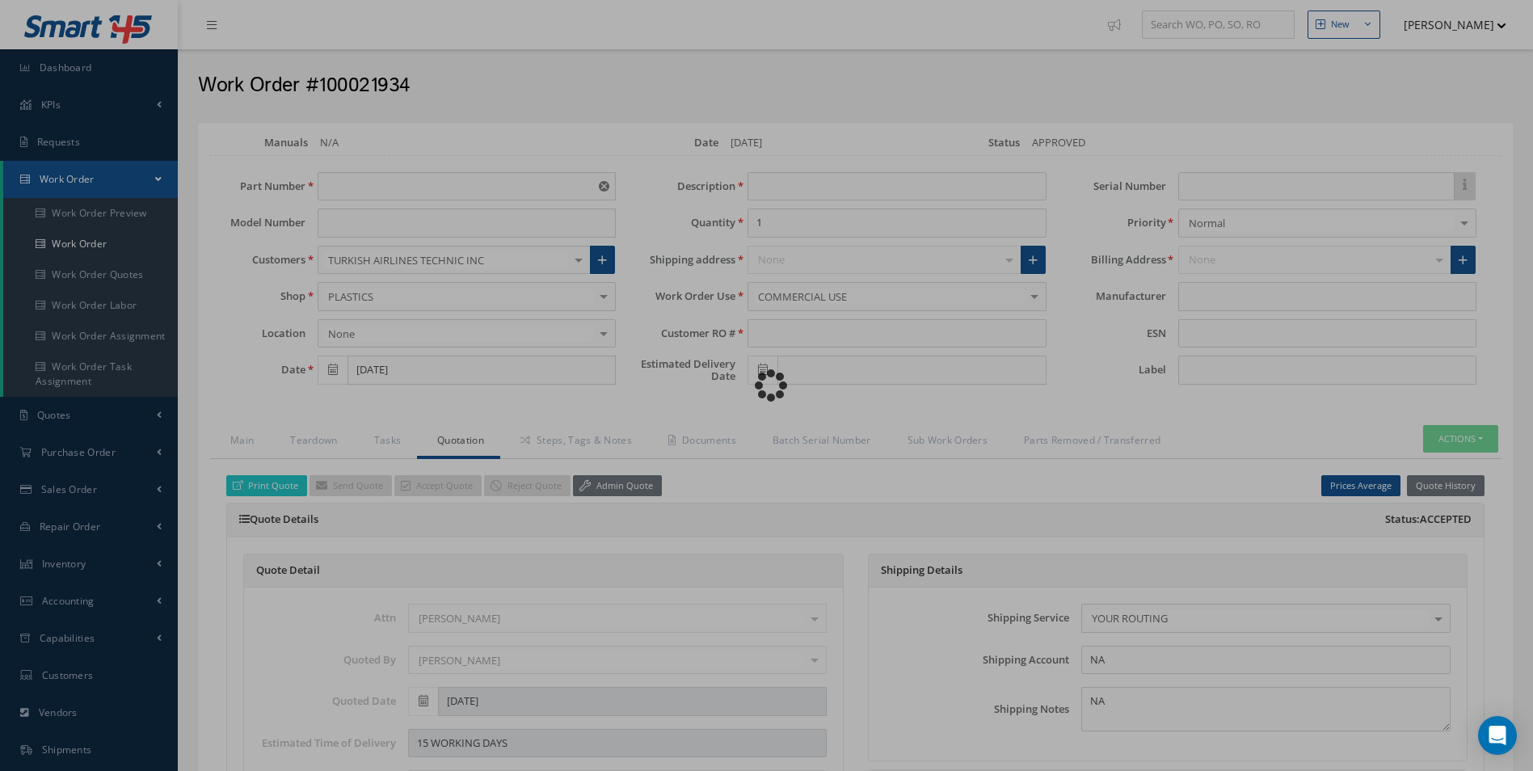
type input "10/21/2025"
type input "AEROKNOW"
type input "$52,470"
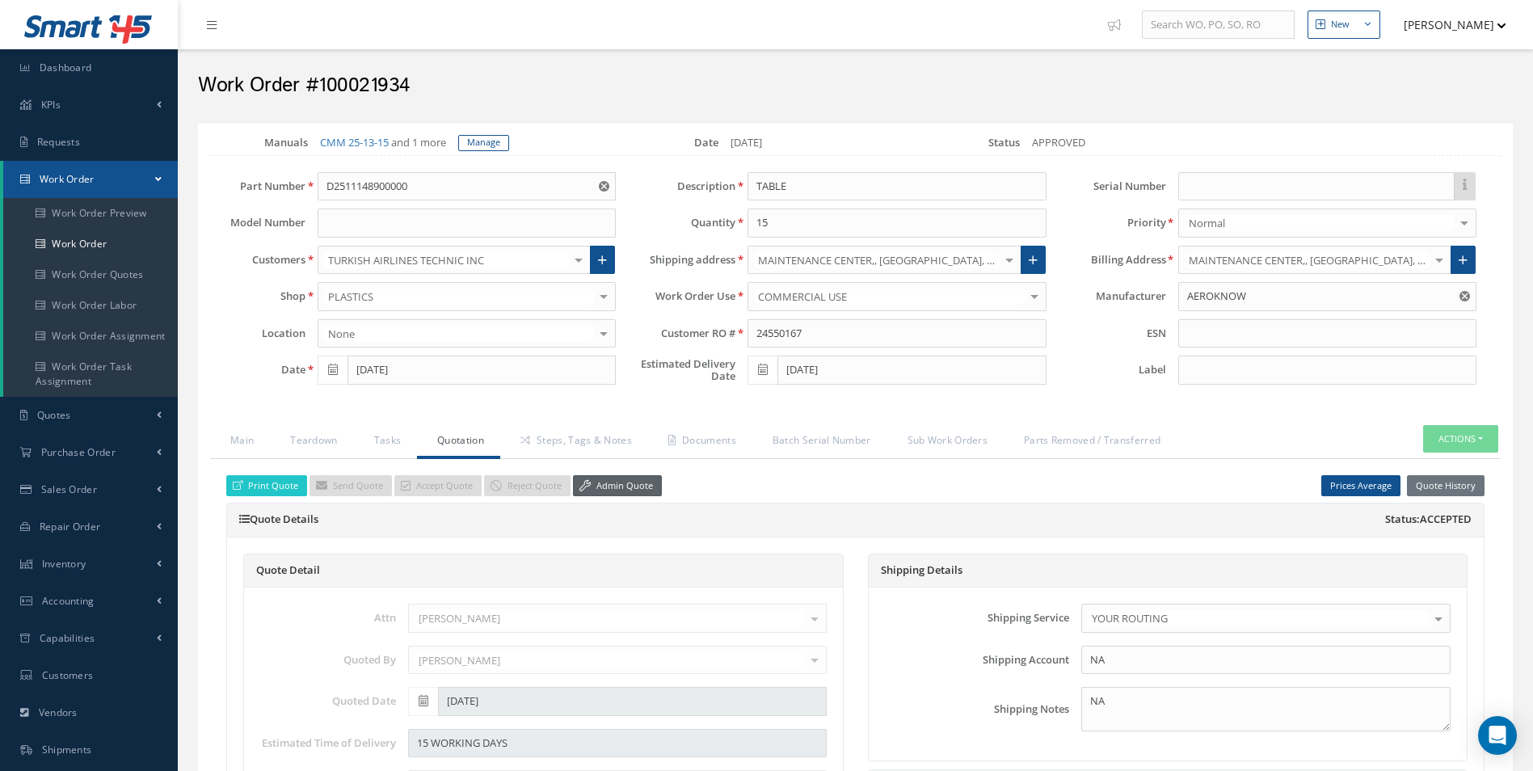
click at [617, 478] on link "Admin Quote" at bounding box center [617, 486] width 89 height 22
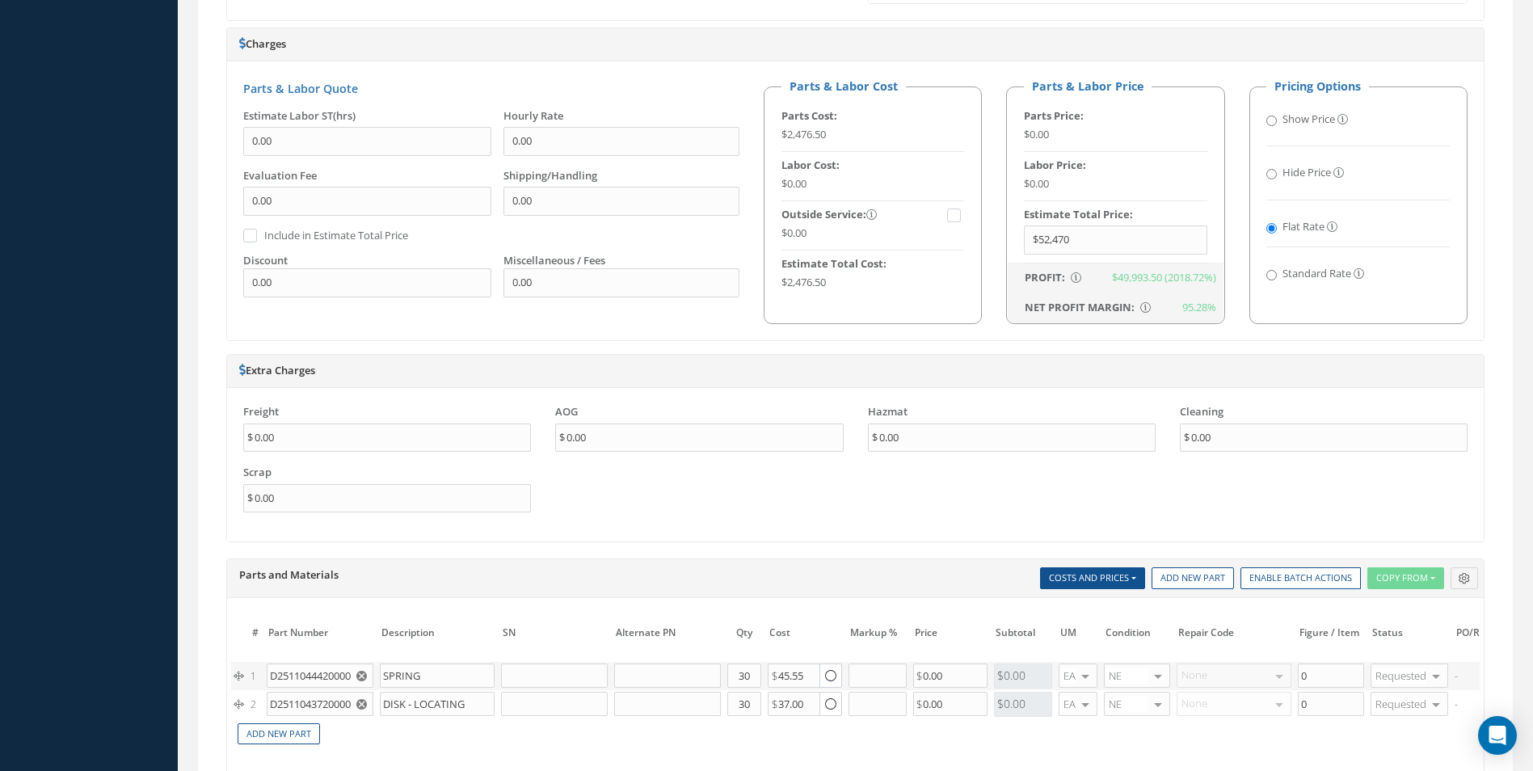
scroll to position [1212, 0]
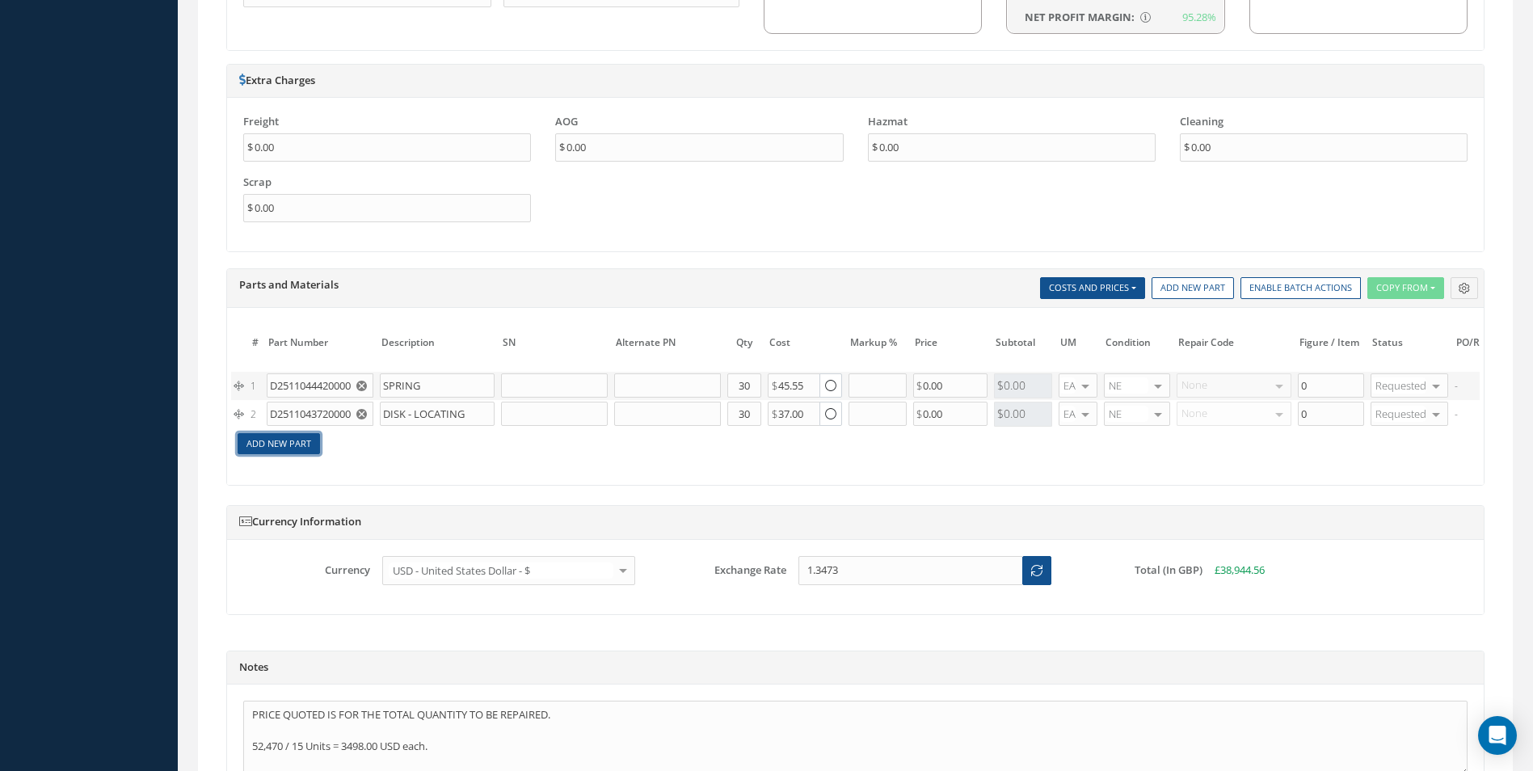
click at [293, 441] on link "Add New Part" at bounding box center [279, 444] width 82 height 22
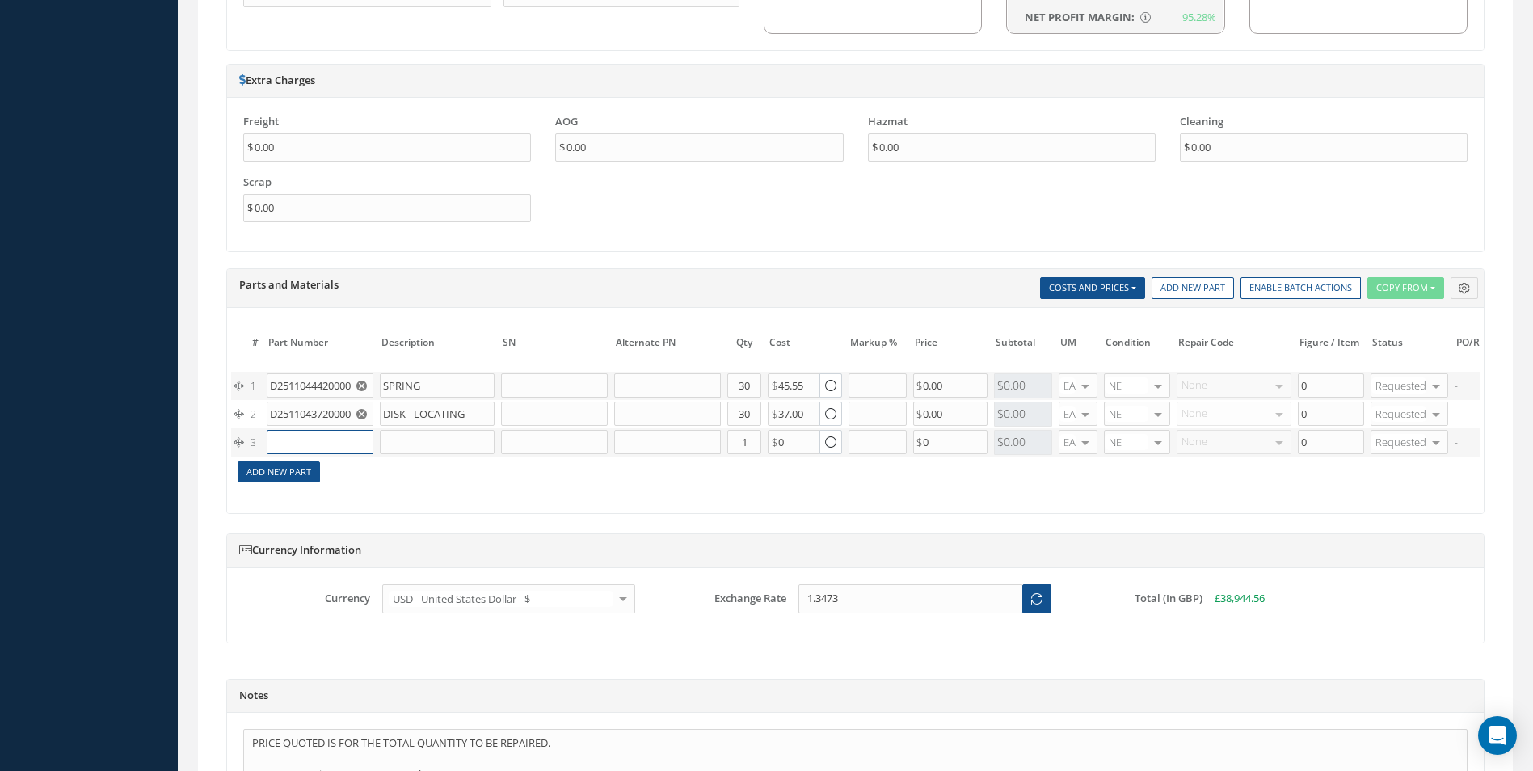
click at [293, 441] on input "text" at bounding box center [320, 442] width 107 height 24
paste input "D2511044200000CAB"
type input "D2511044200000CAB"
click at [354, 462] on div "SUPPORT CLIP" at bounding box center [393, 474] width 87 height 27
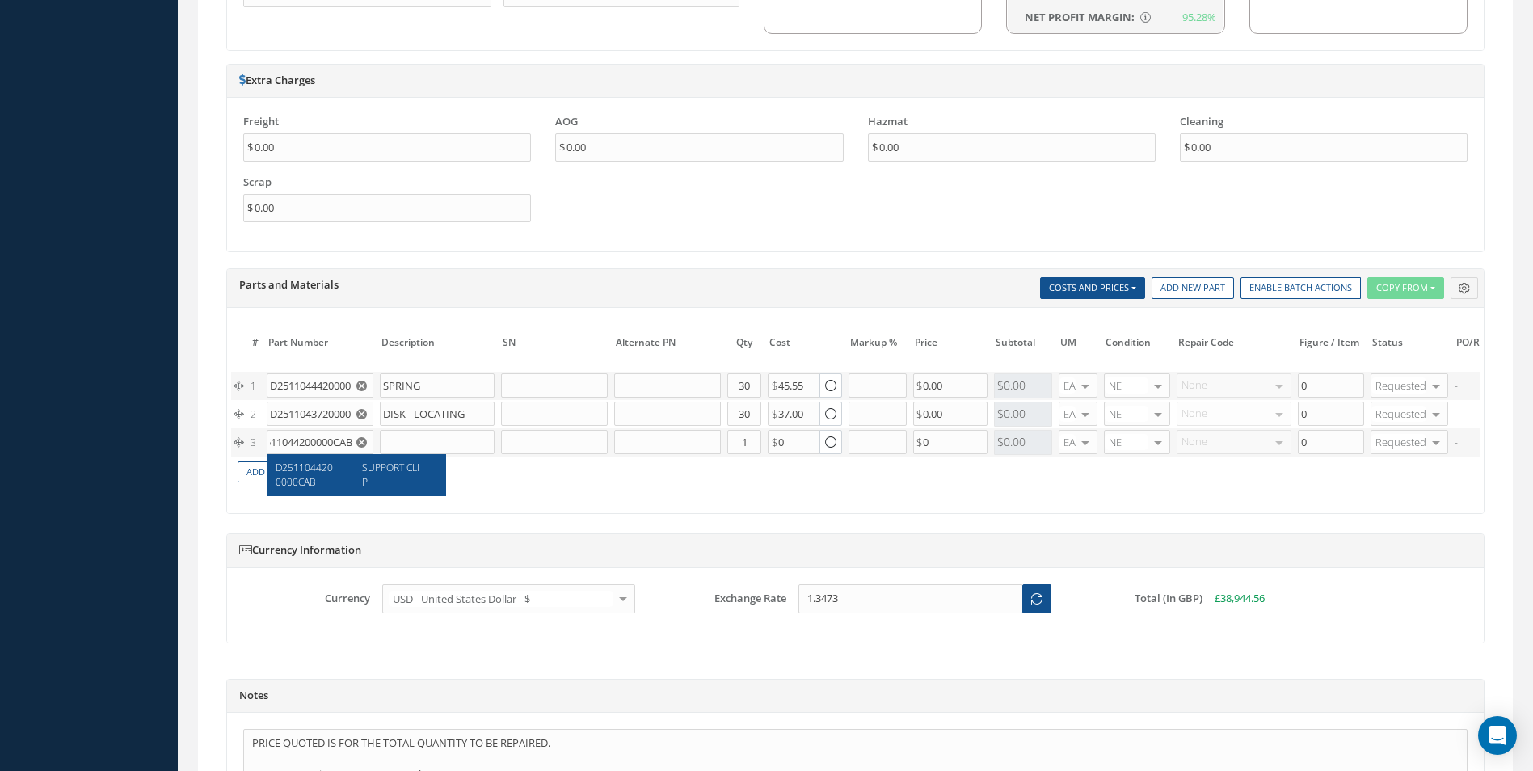
type input "SUPPORT CLIP"
type input "37.61"
drag, startPoint x: 756, startPoint y: 441, endPoint x: 701, endPoint y: 444, distance: 55.0
click at [704, 444] on tr "3 D2511044200000CAB SUPPORT CLIP Part Number Description Qty in Stock Master Co…" at bounding box center [976, 442] width 1491 height 28
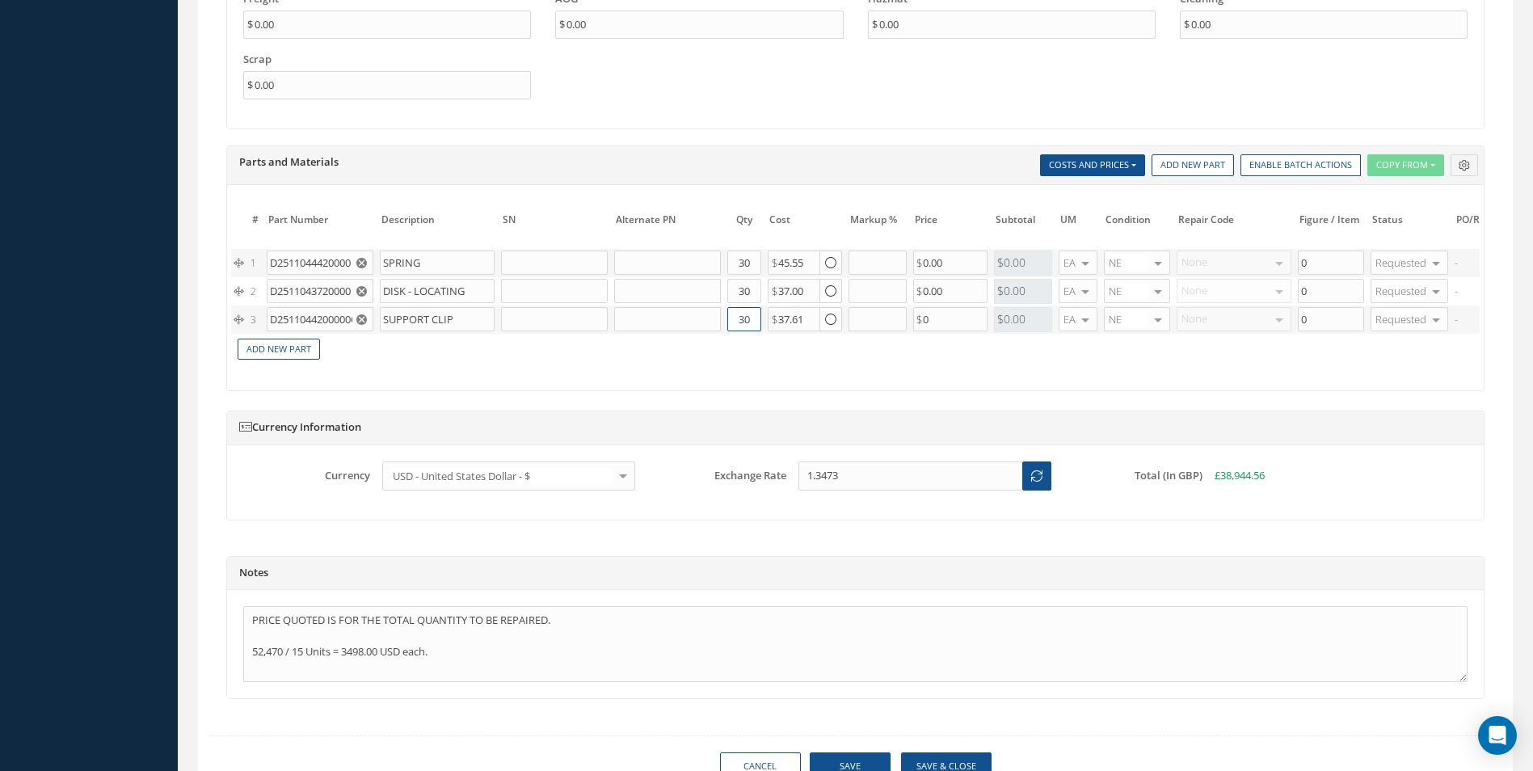
scroll to position [1421, 0]
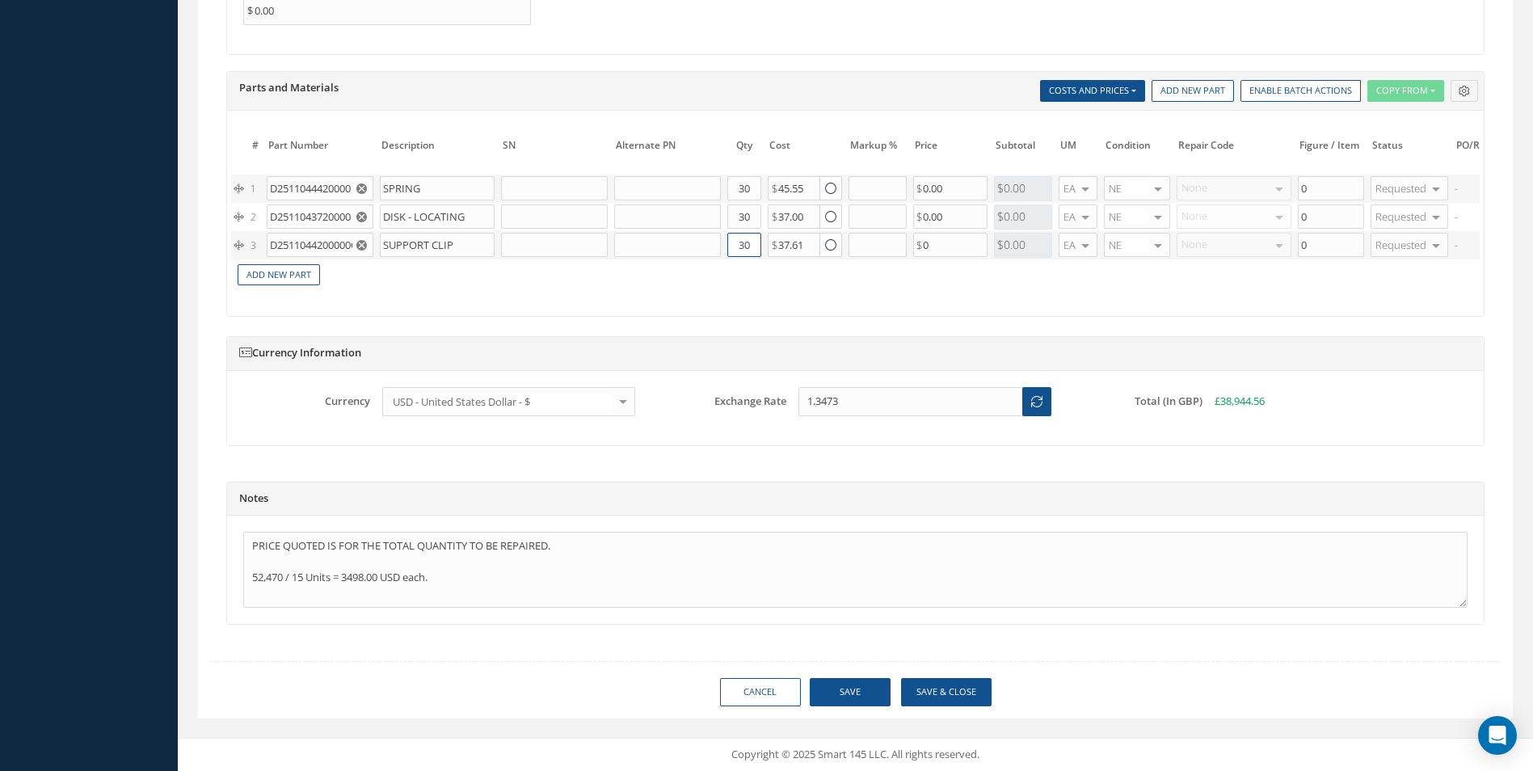
type input "30"
click at [856, 700] on button "Save" at bounding box center [850, 692] width 81 height 28
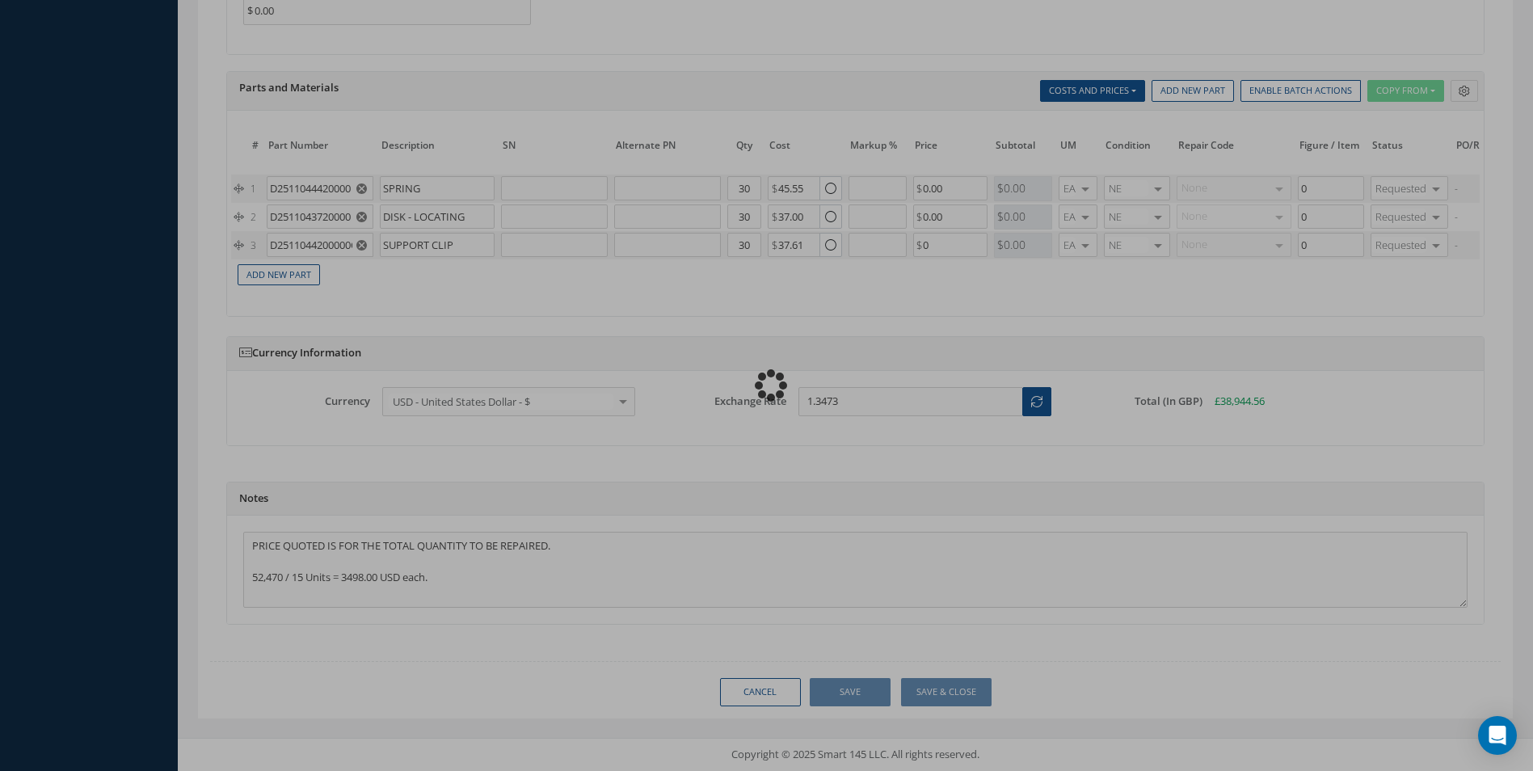
checkbox input "true"
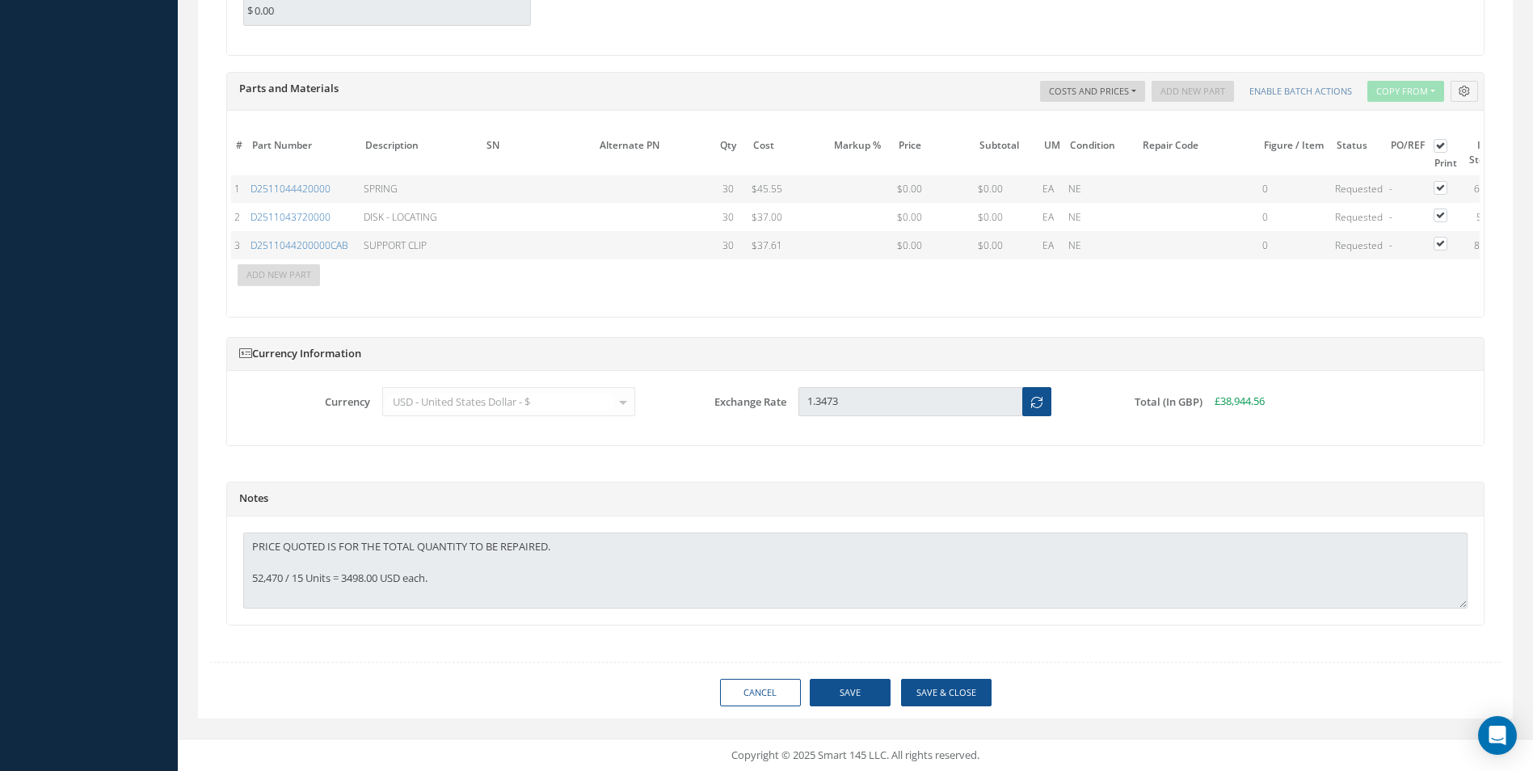
type input "AEROKNOW"
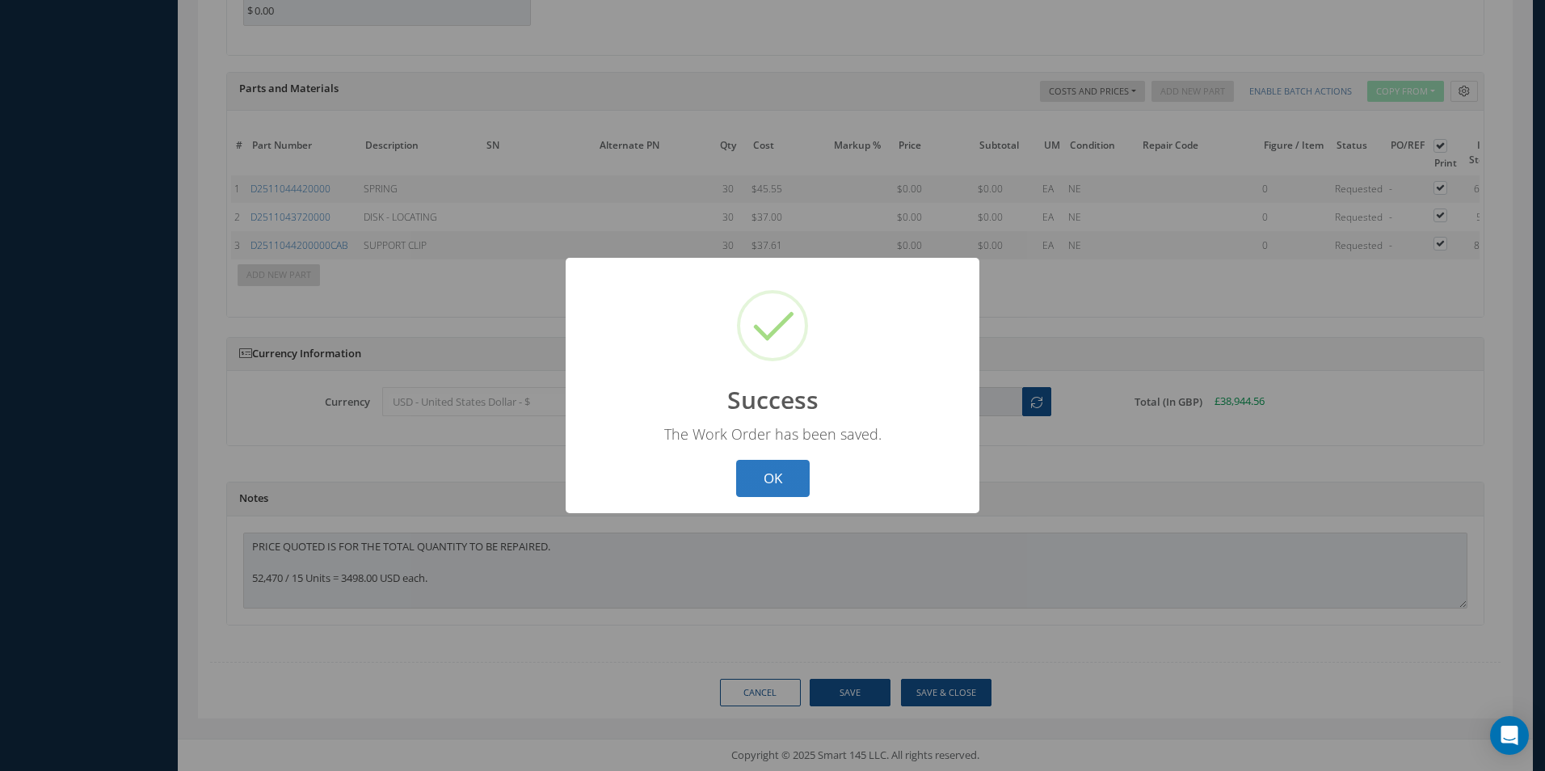
click at [799, 461] on button "OK" at bounding box center [773, 479] width 74 height 38
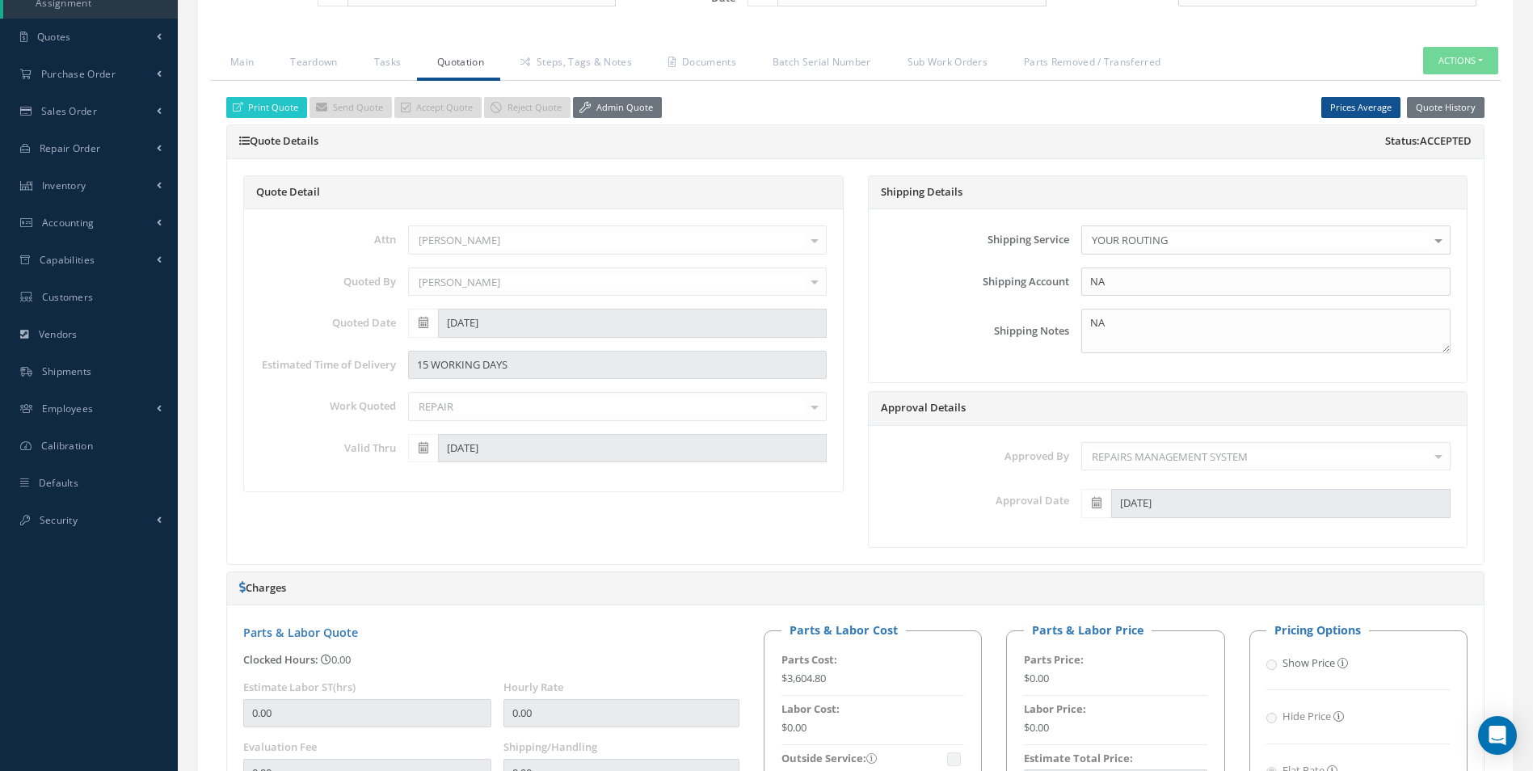
scroll to position [222, 0]
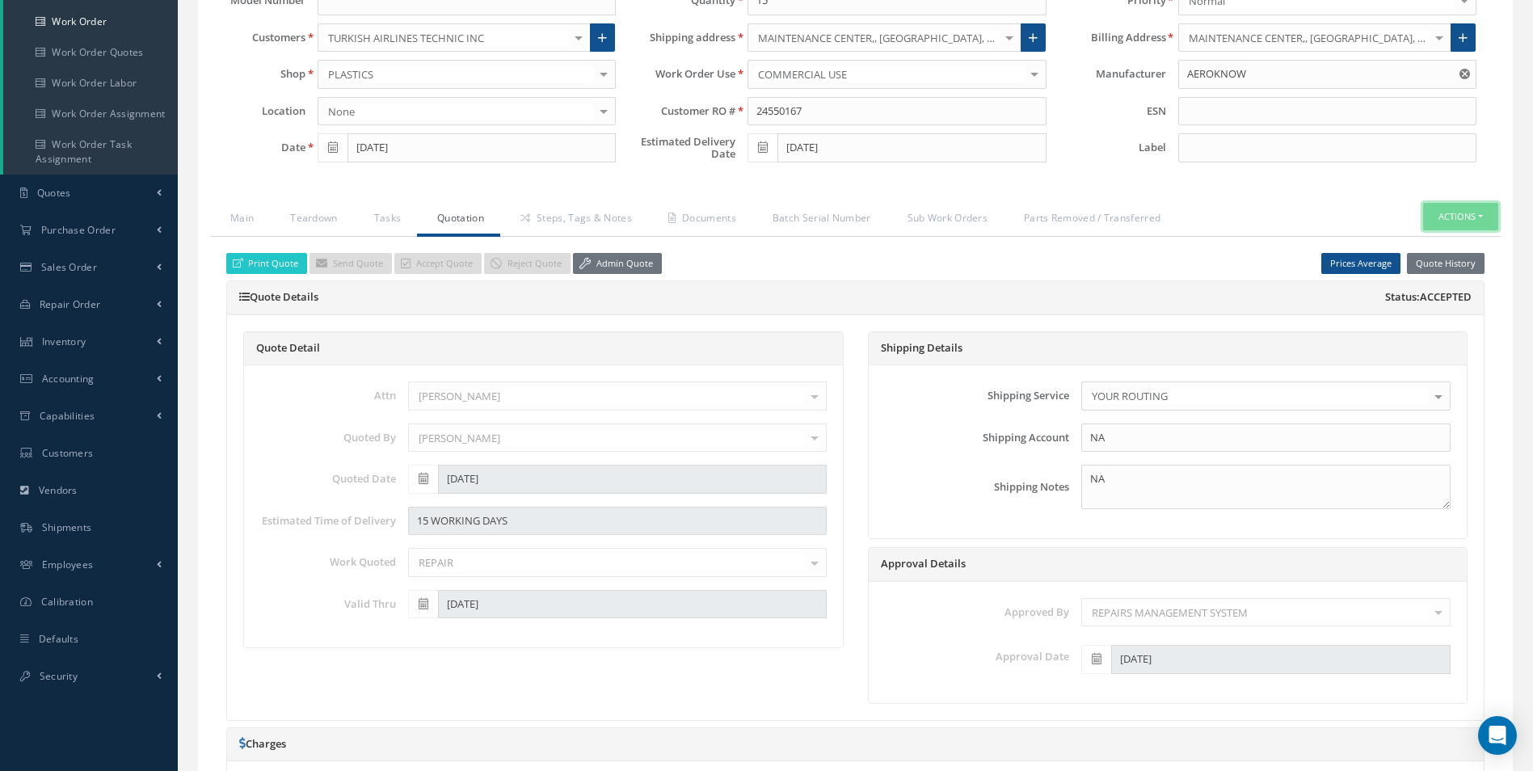
click at [1463, 214] on button "Actions" at bounding box center [1460, 217] width 75 height 28
click at [1441, 286] on link "Part Issue" at bounding box center [1435, 288] width 129 height 22
click at [610, 266] on link "Admin Quote" at bounding box center [617, 264] width 89 height 22
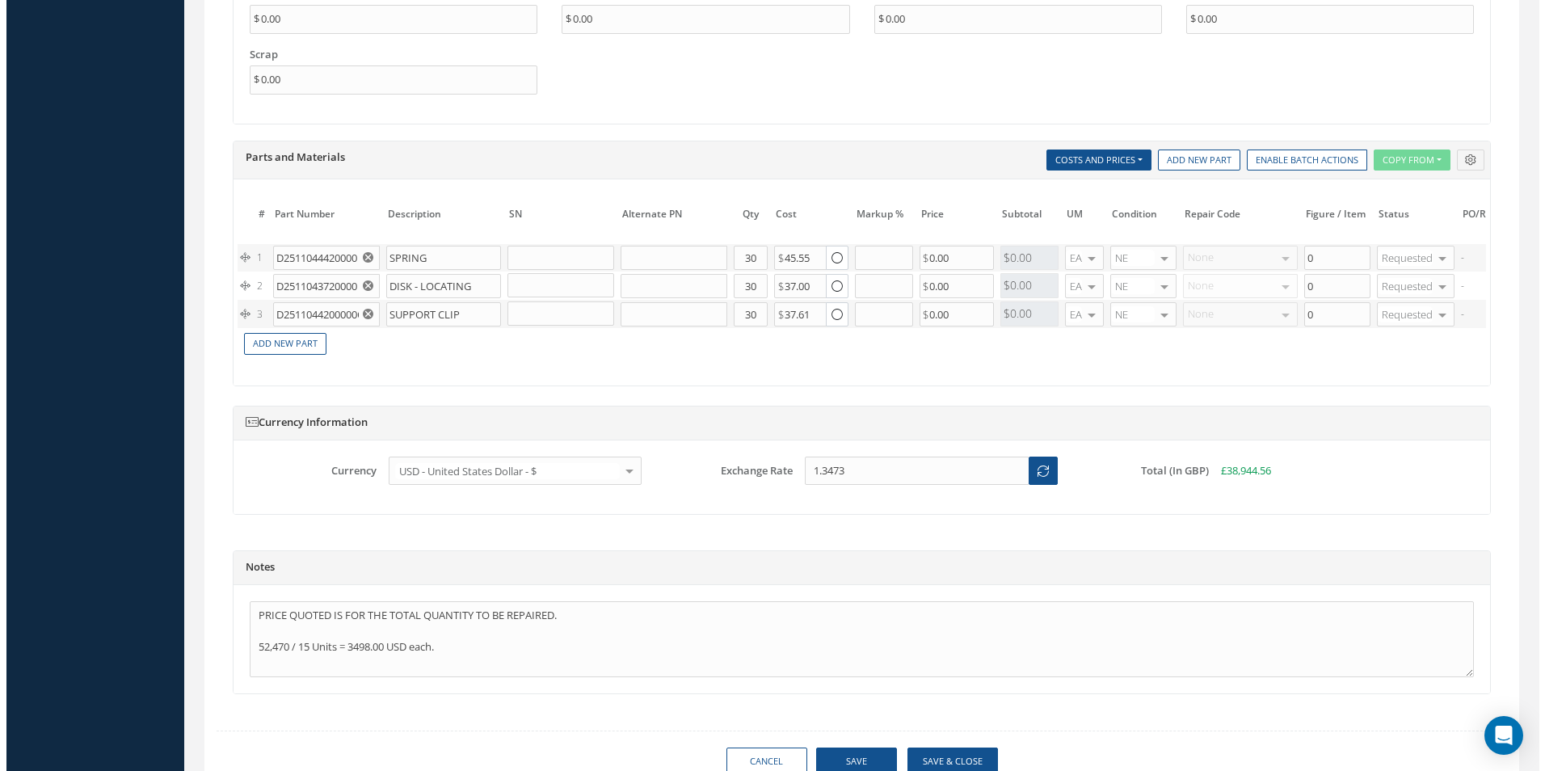
scroll to position [0, 242]
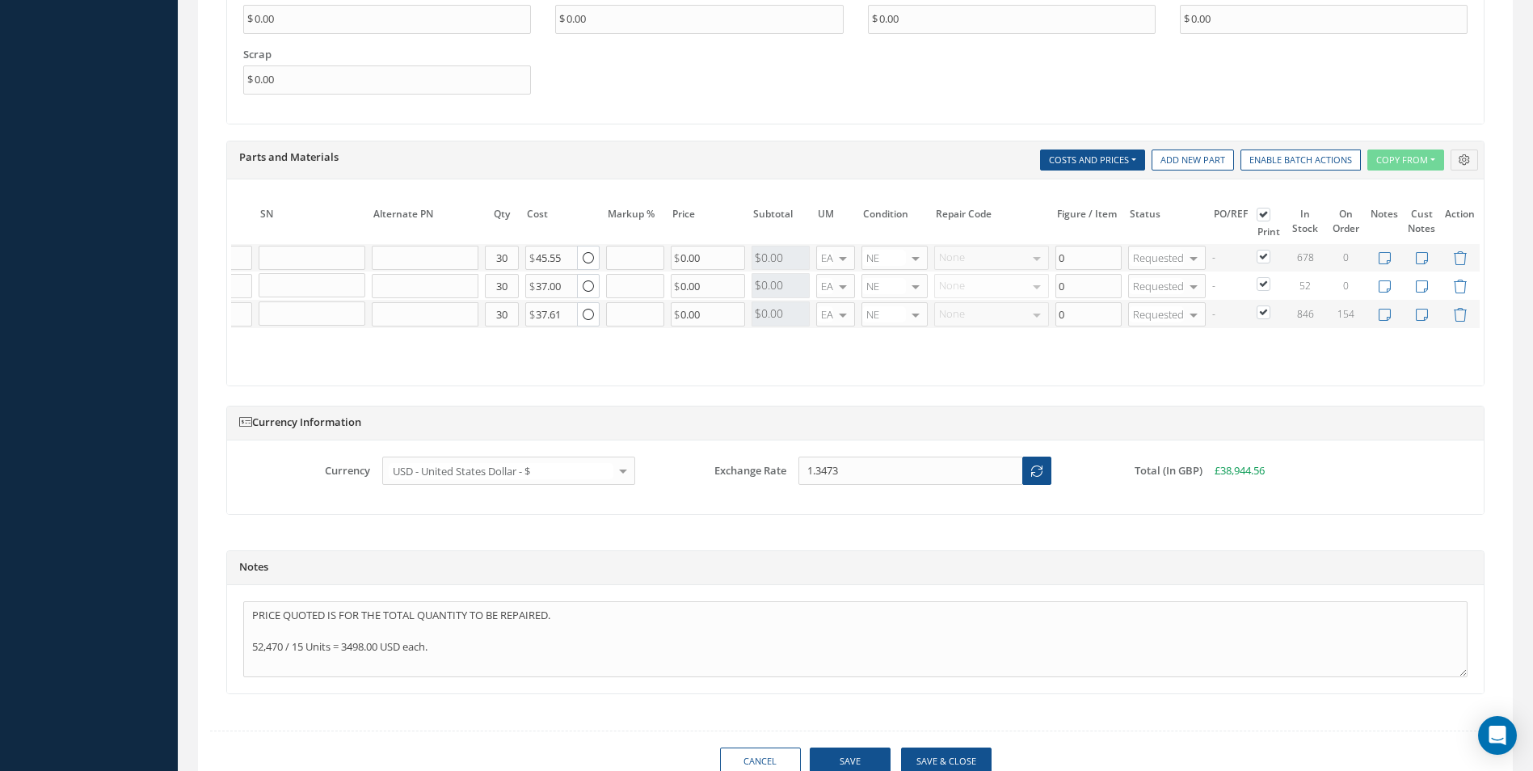
click at [1462, 306] on td at bounding box center [1460, 314] width 40 height 28
click at [1461, 311] on icon at bounding box center [1460, 315] width 14 height 14
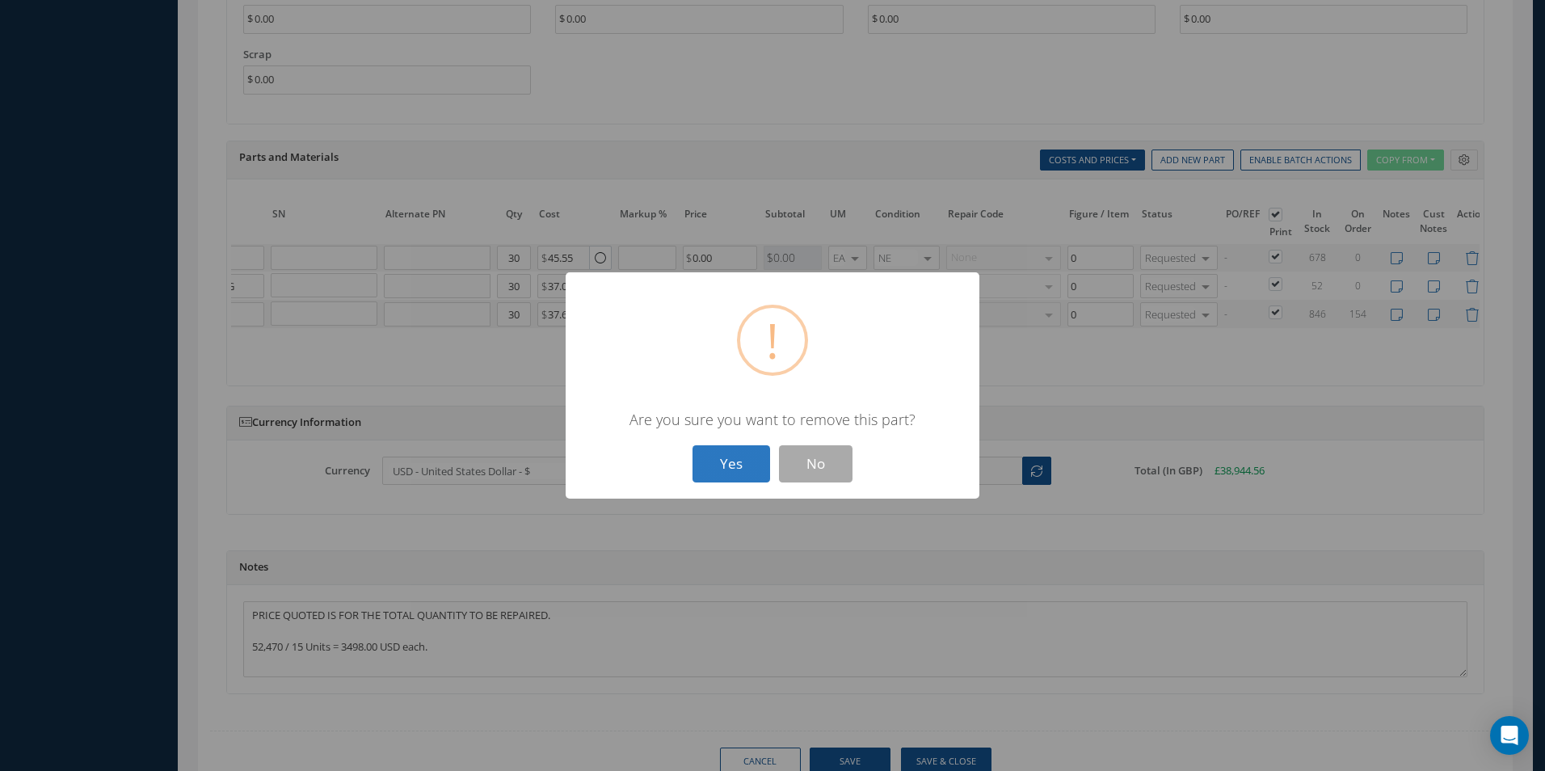
click at [709, 457] on button "Yes" at bounding box center [732, 464] width 78 height 38
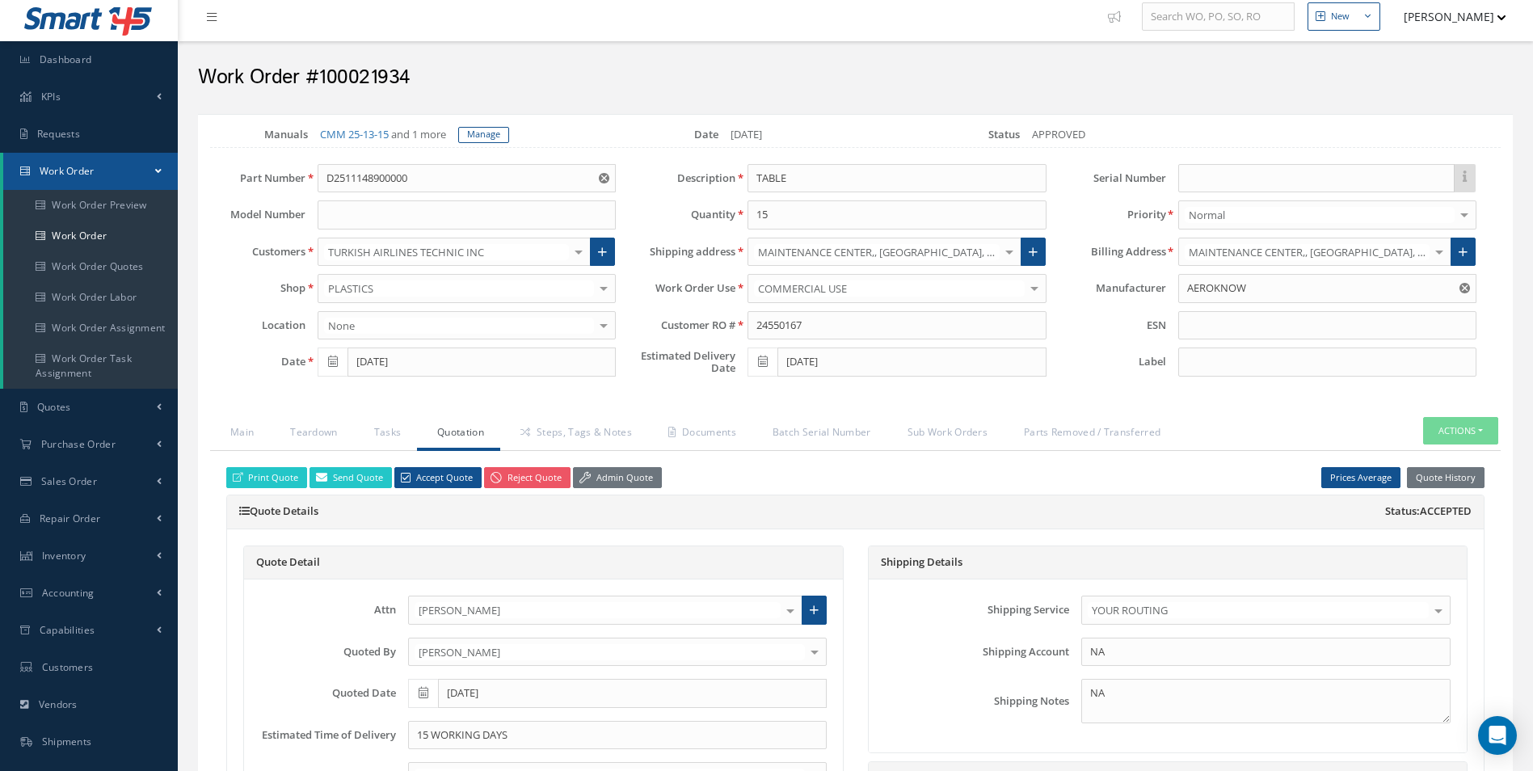
scroll to position [0, 0]
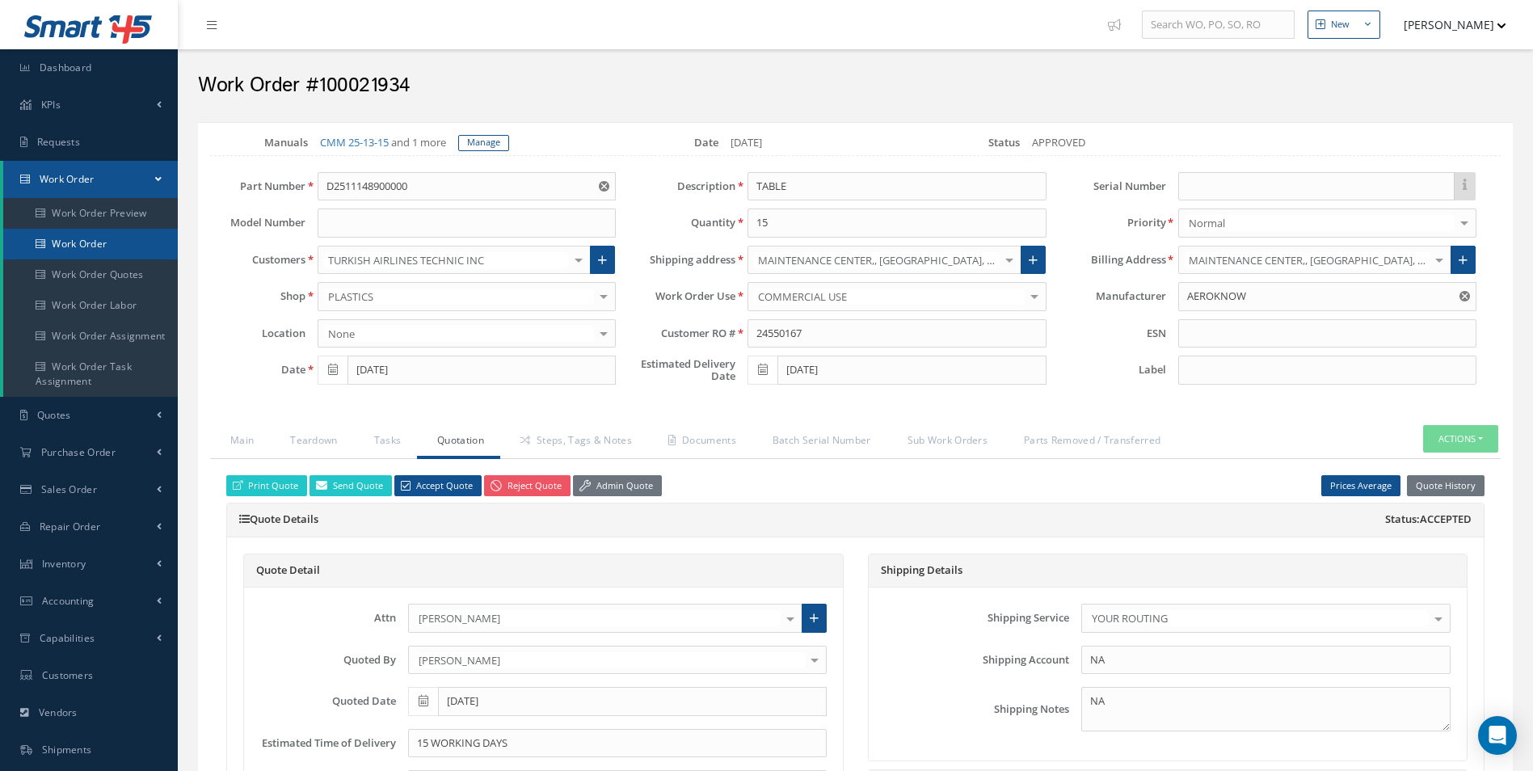
click at [78, 234] on link "Work Order" at bounding box center [90, 244] width 175 height 31
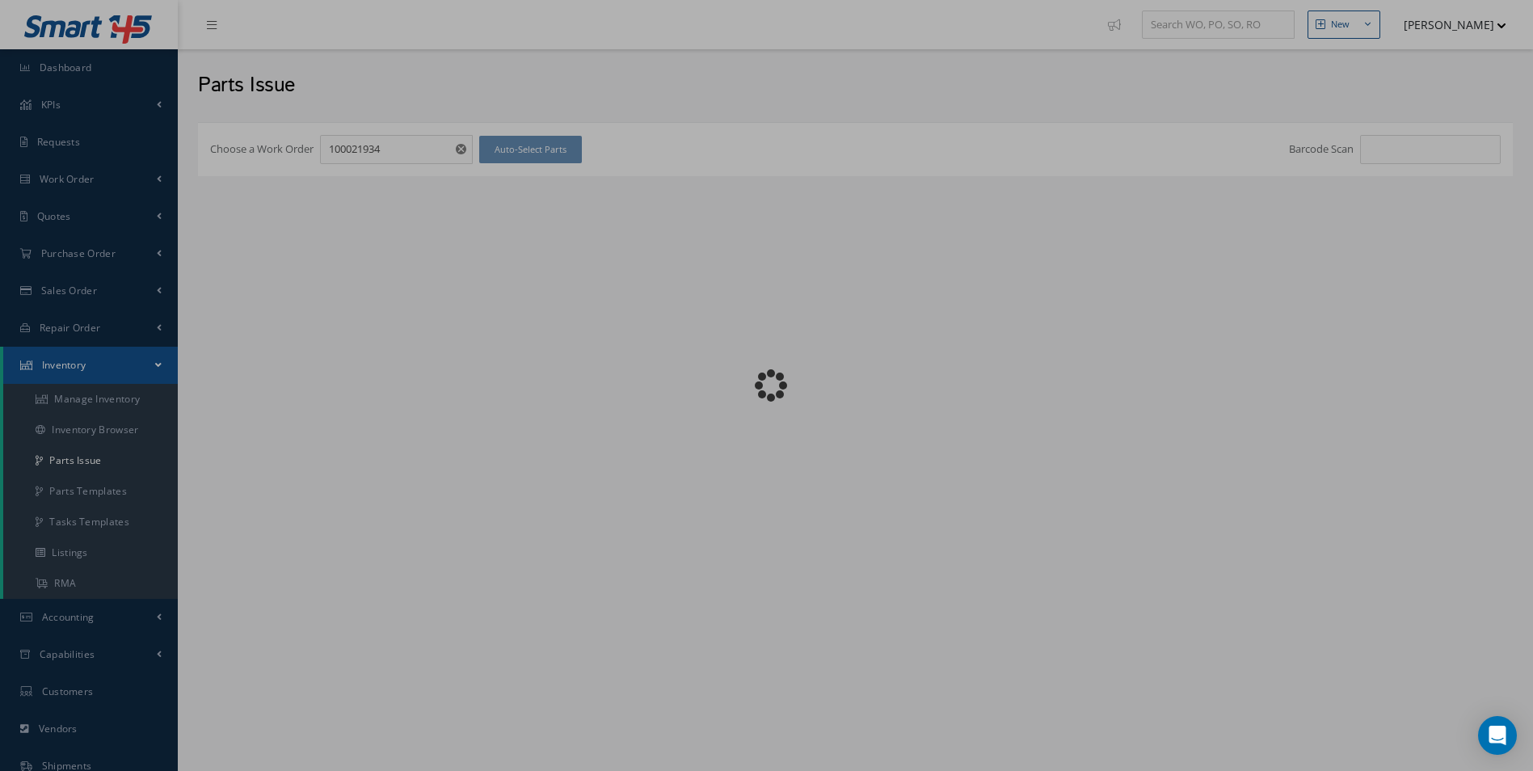
checkbox input "false"
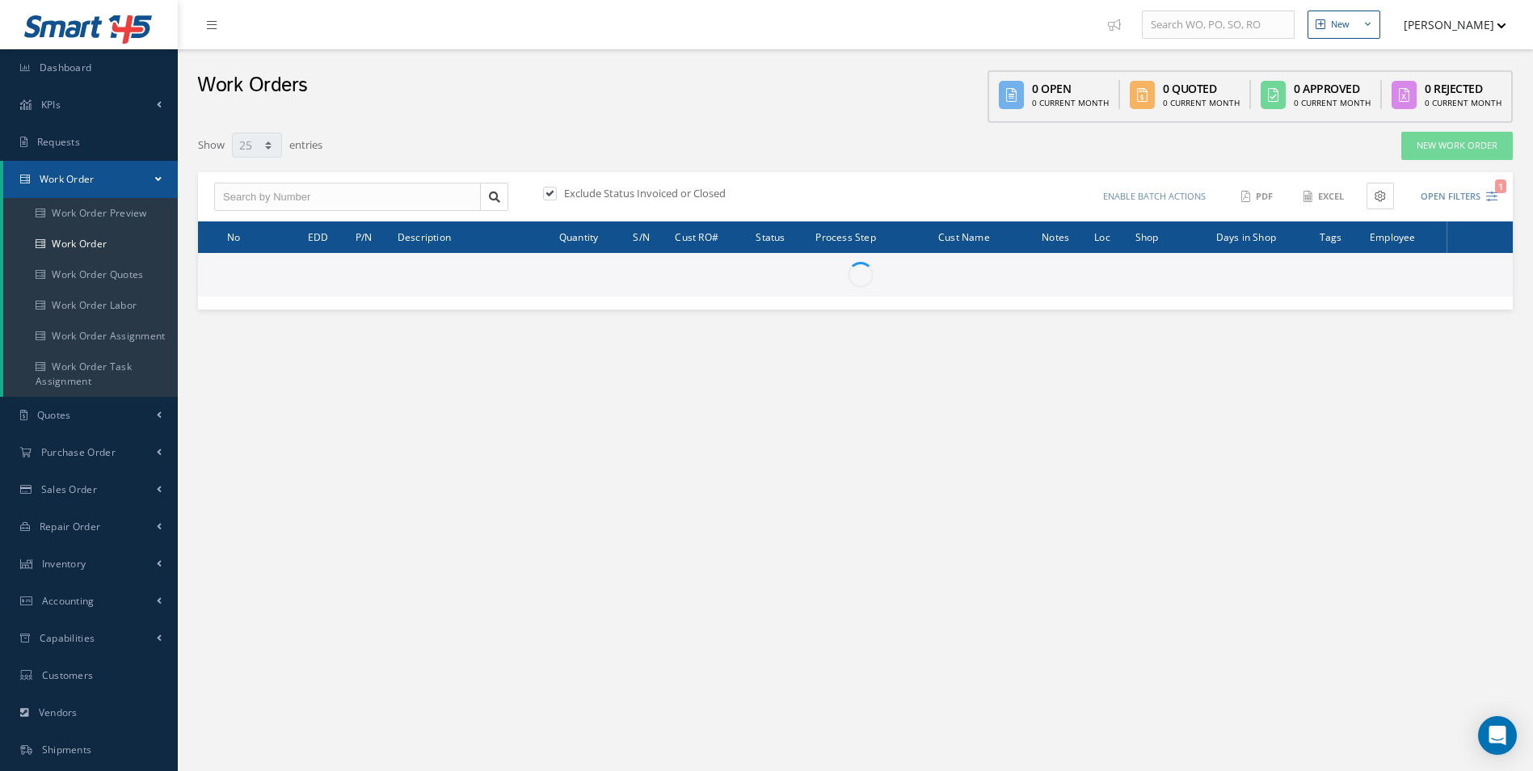
select select "25"
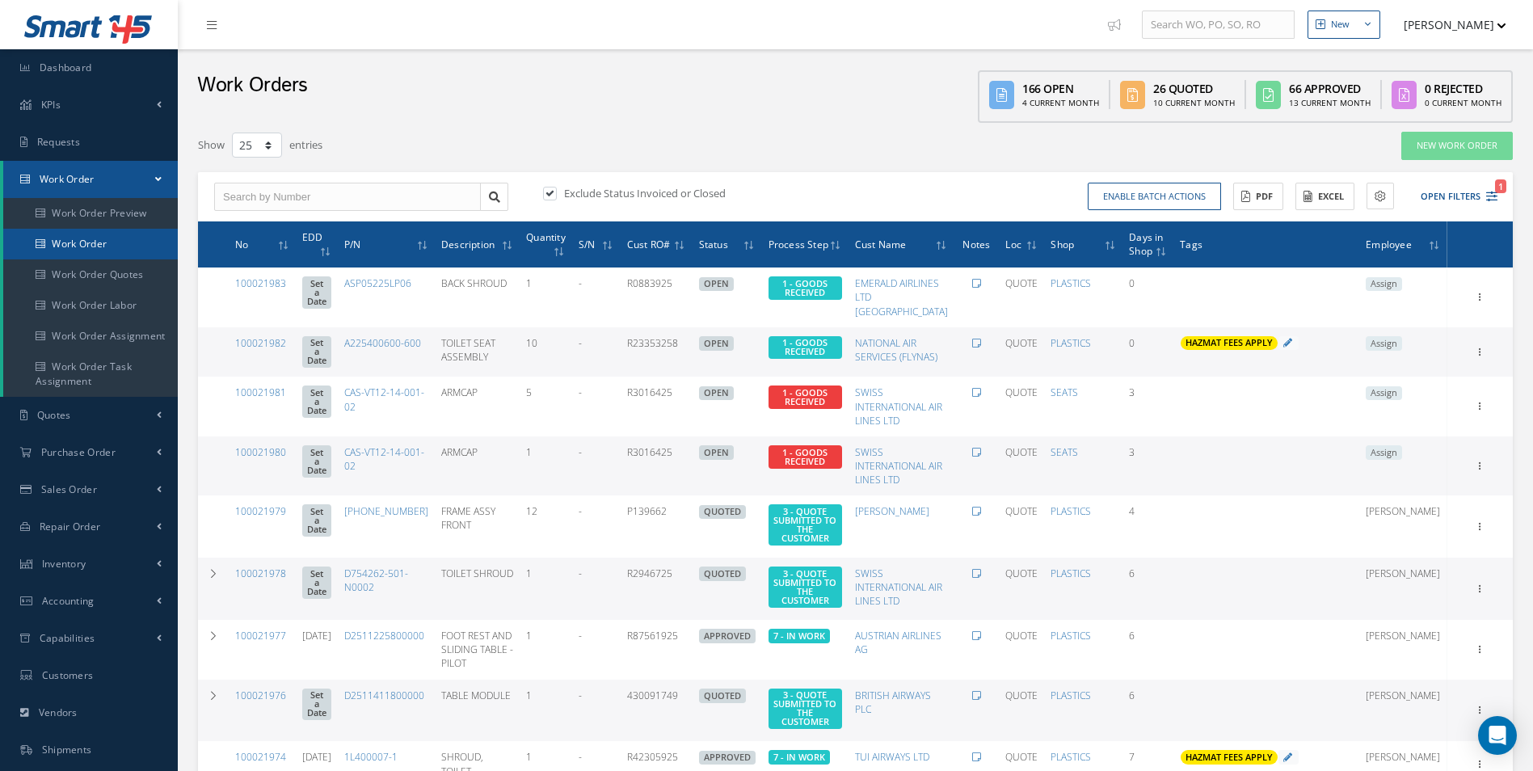
click at [88, 252] on link "Work Order" at bounding box center [90, 244] width 175 height 31
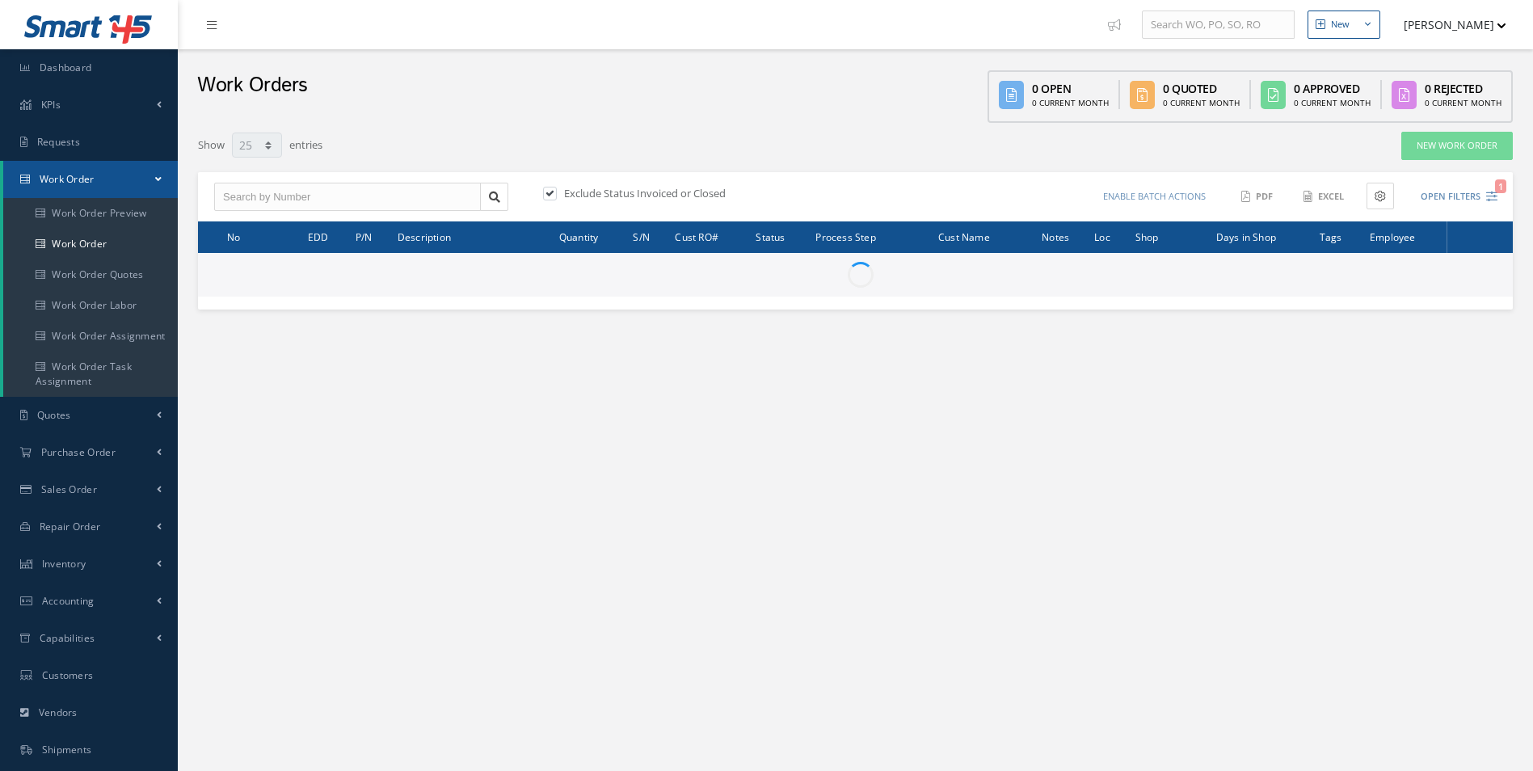
select select "25"
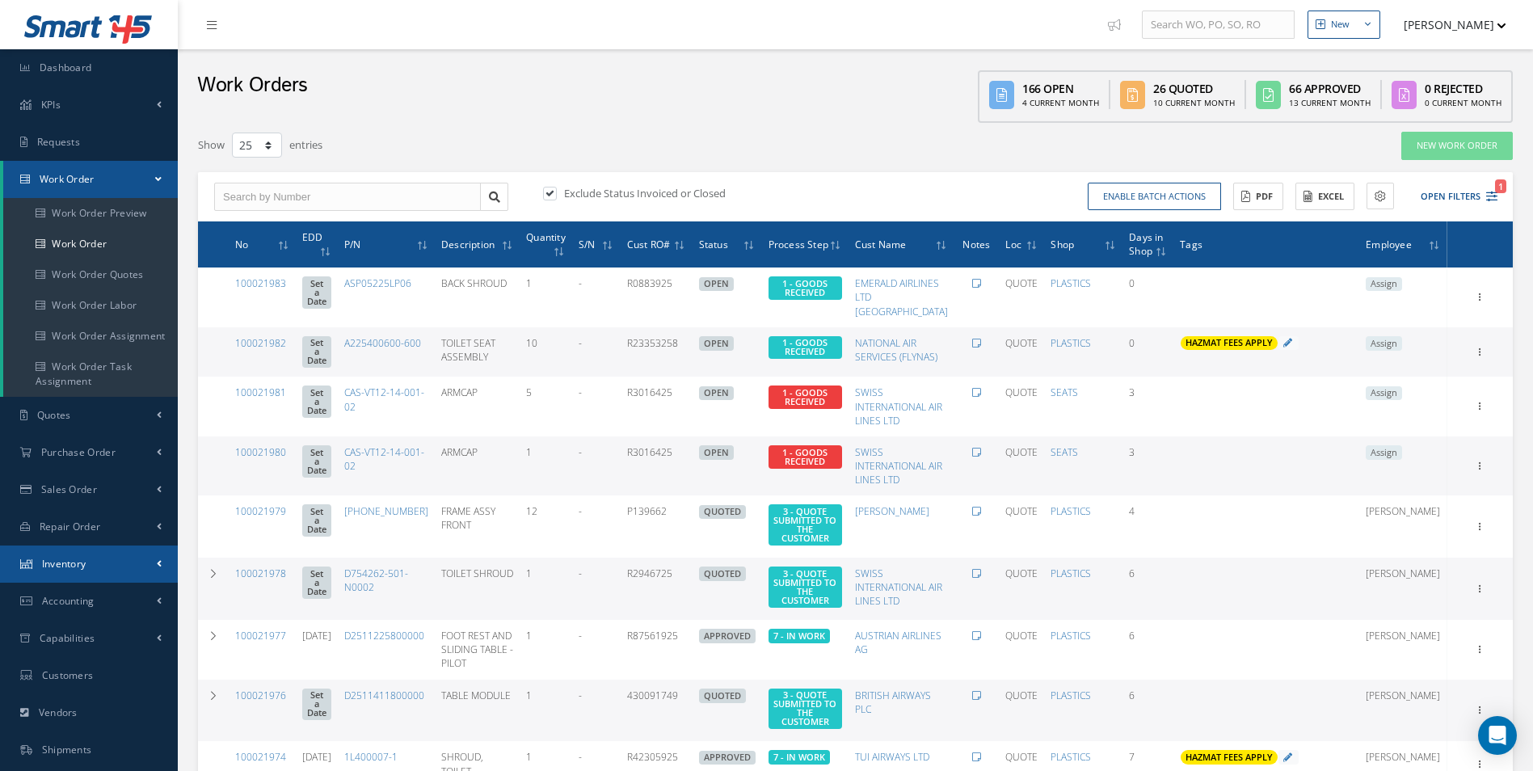
click at [87, 566] on link "Inventory" at bounding box center [89, 563] width 178 height 37
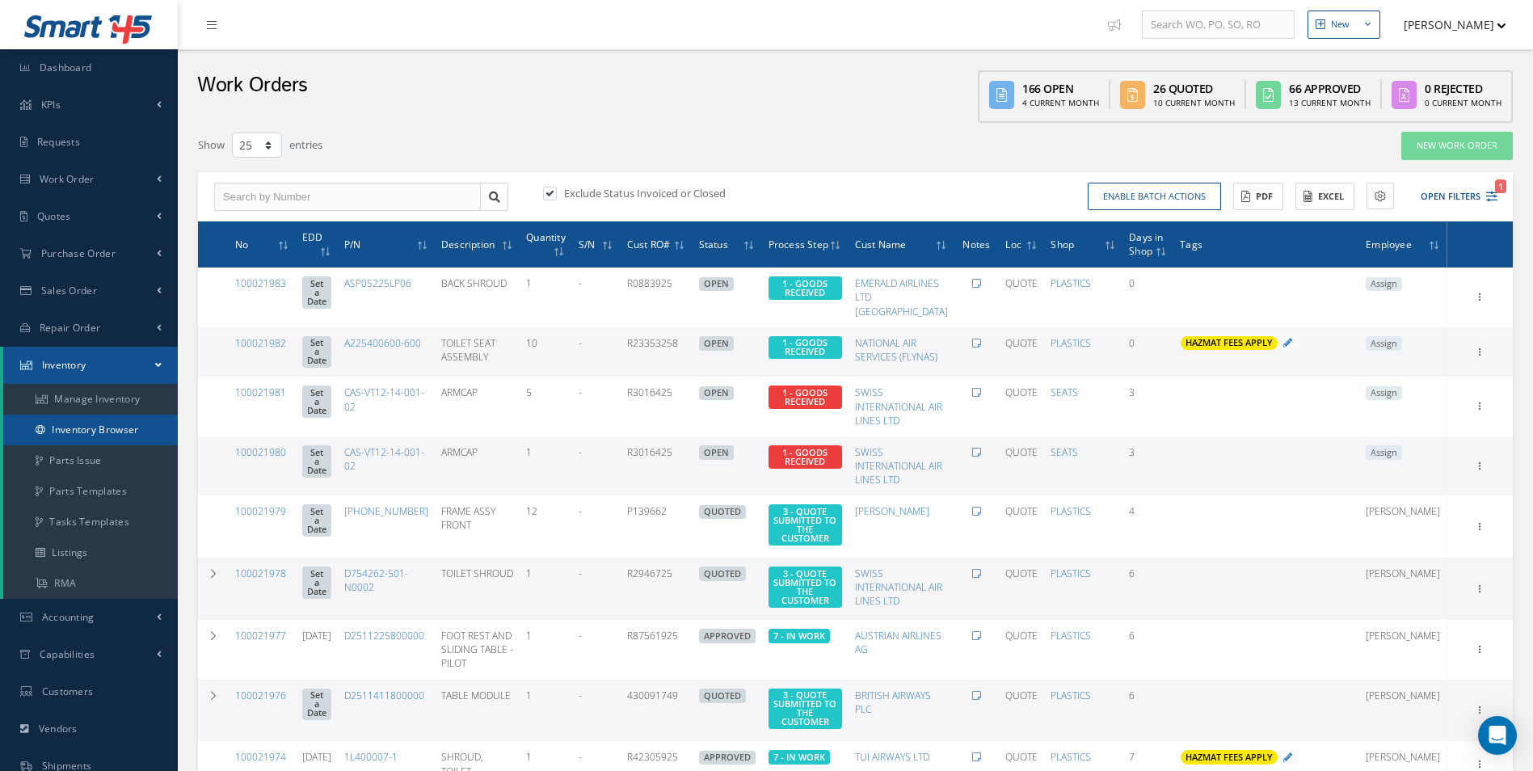
click at [117, 431] on link "Inventory Browser" at bounding box center [90, 430] width 175 height 31
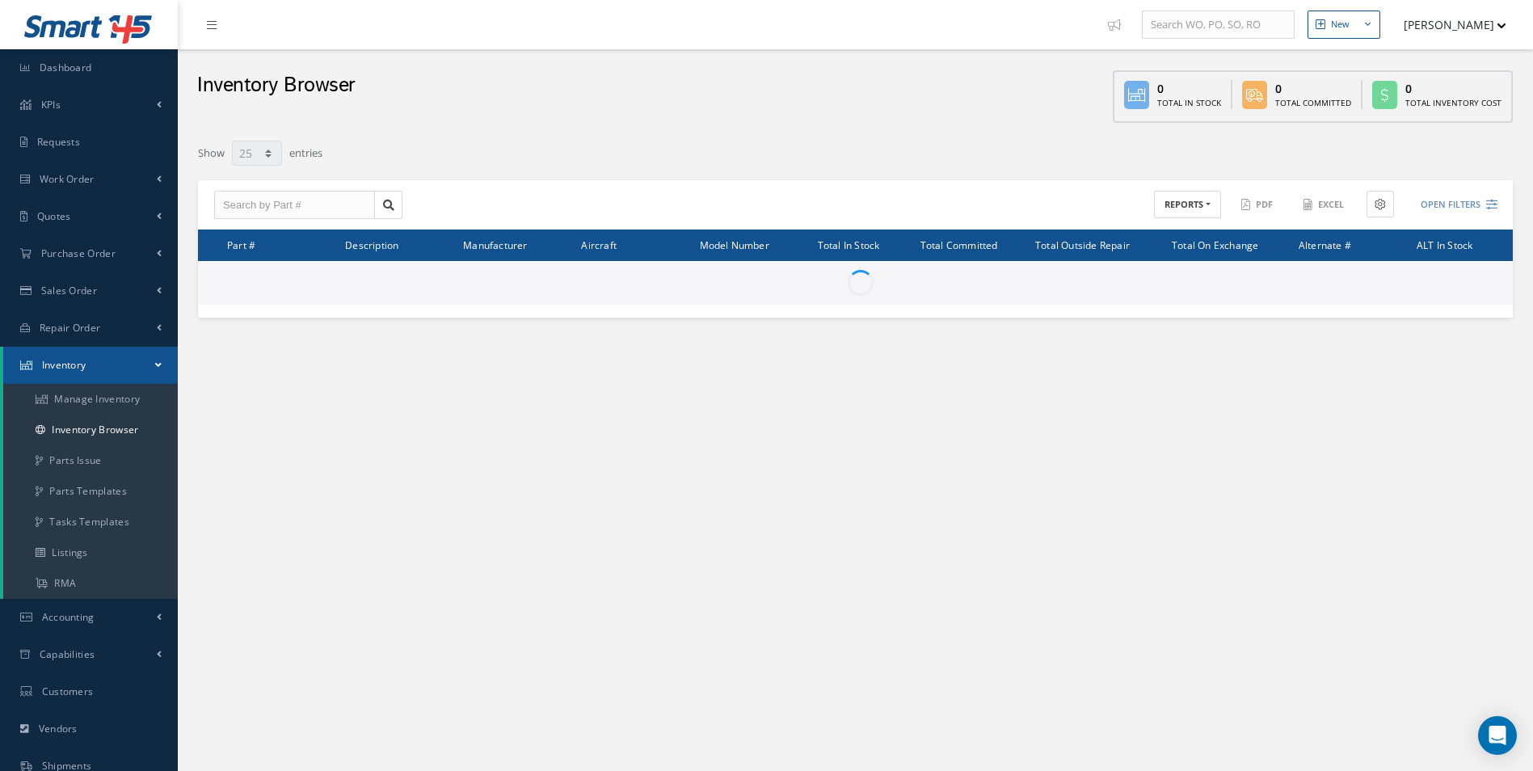
select select "25"
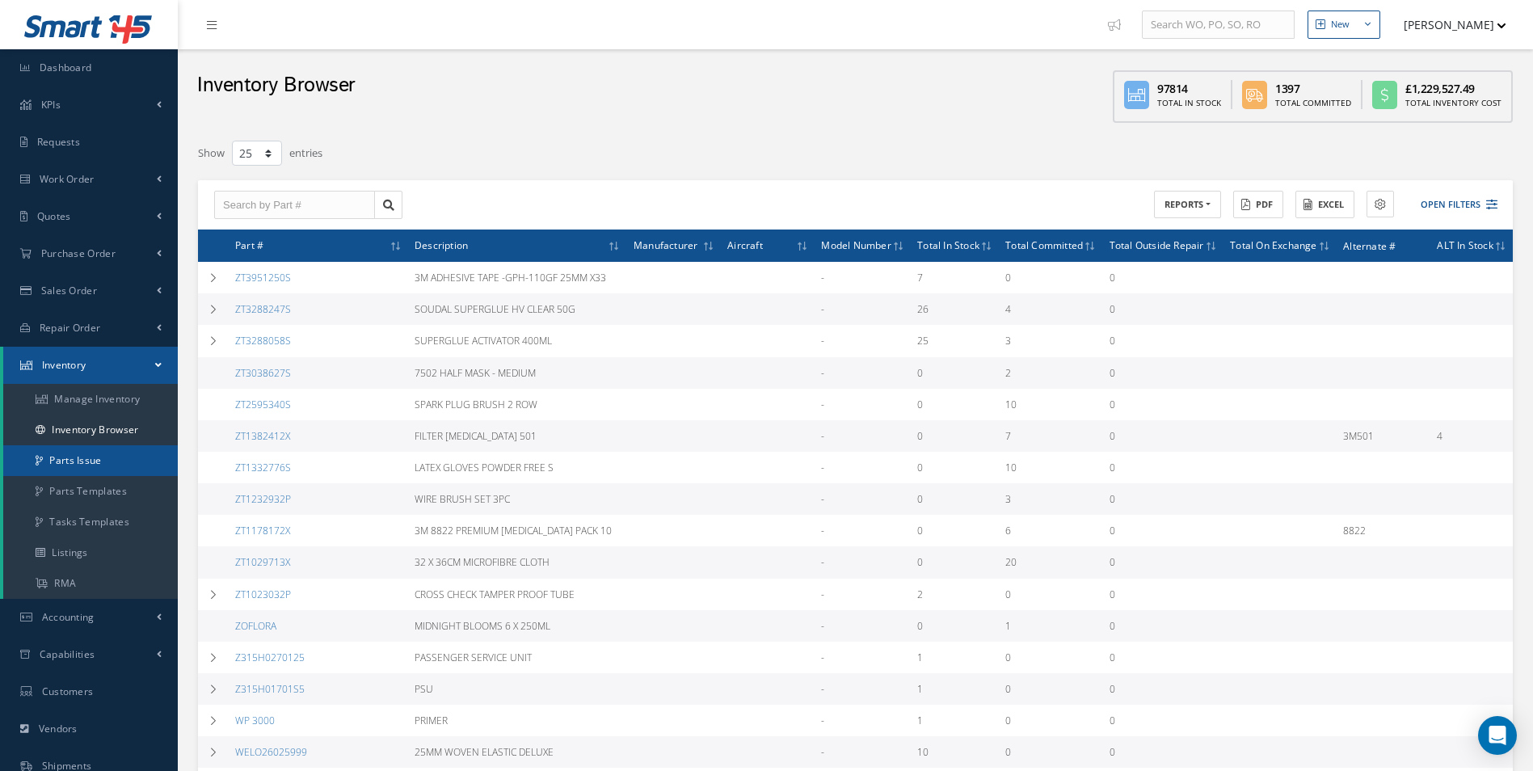
click at [90, 455] on link "Parts Issue" at bounding box center [90, 460] width 175 height 31
click at [99, 419] on link "Inventory Browser" at bounding box center [90, 430] width 175 height 31
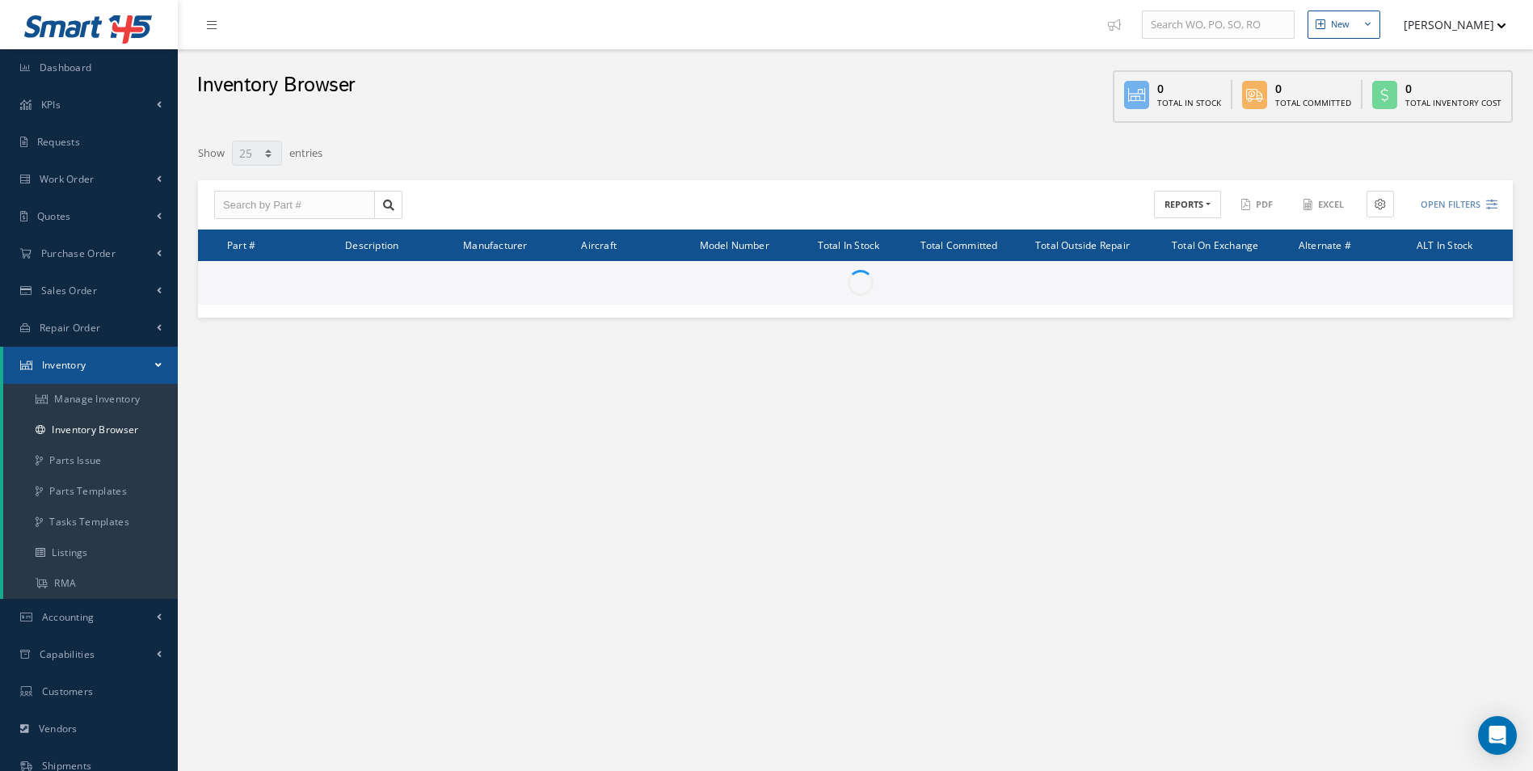
select select "25"
click at [264, 204] on input "text" at bounding box center [294, 205] width 161 height 29
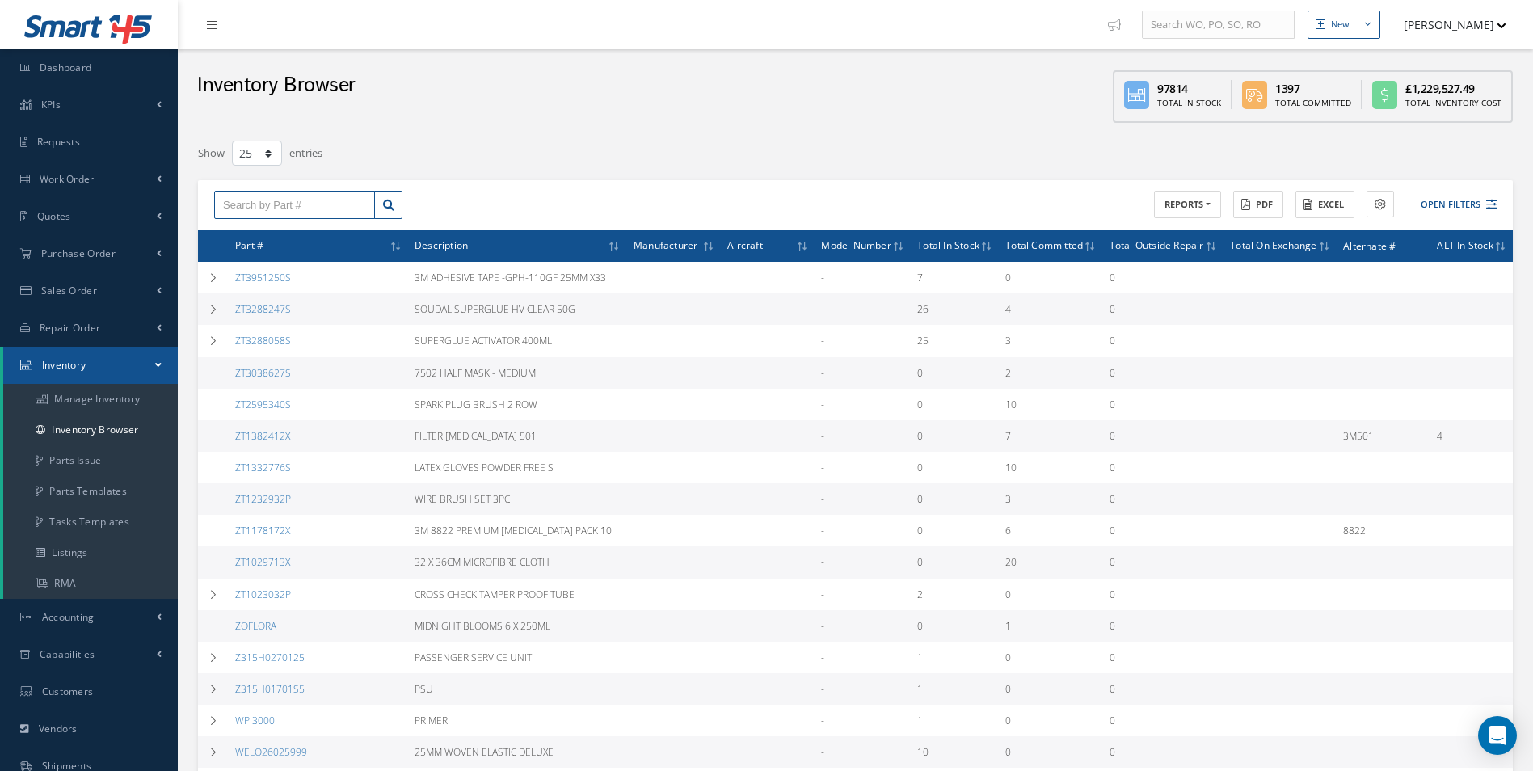
paste input "B3050DP011-457BBL"
type input "B3050DP011-457BBL"
click at [387, 205] on icon at bounding box center [388, 205] width 11 height 11
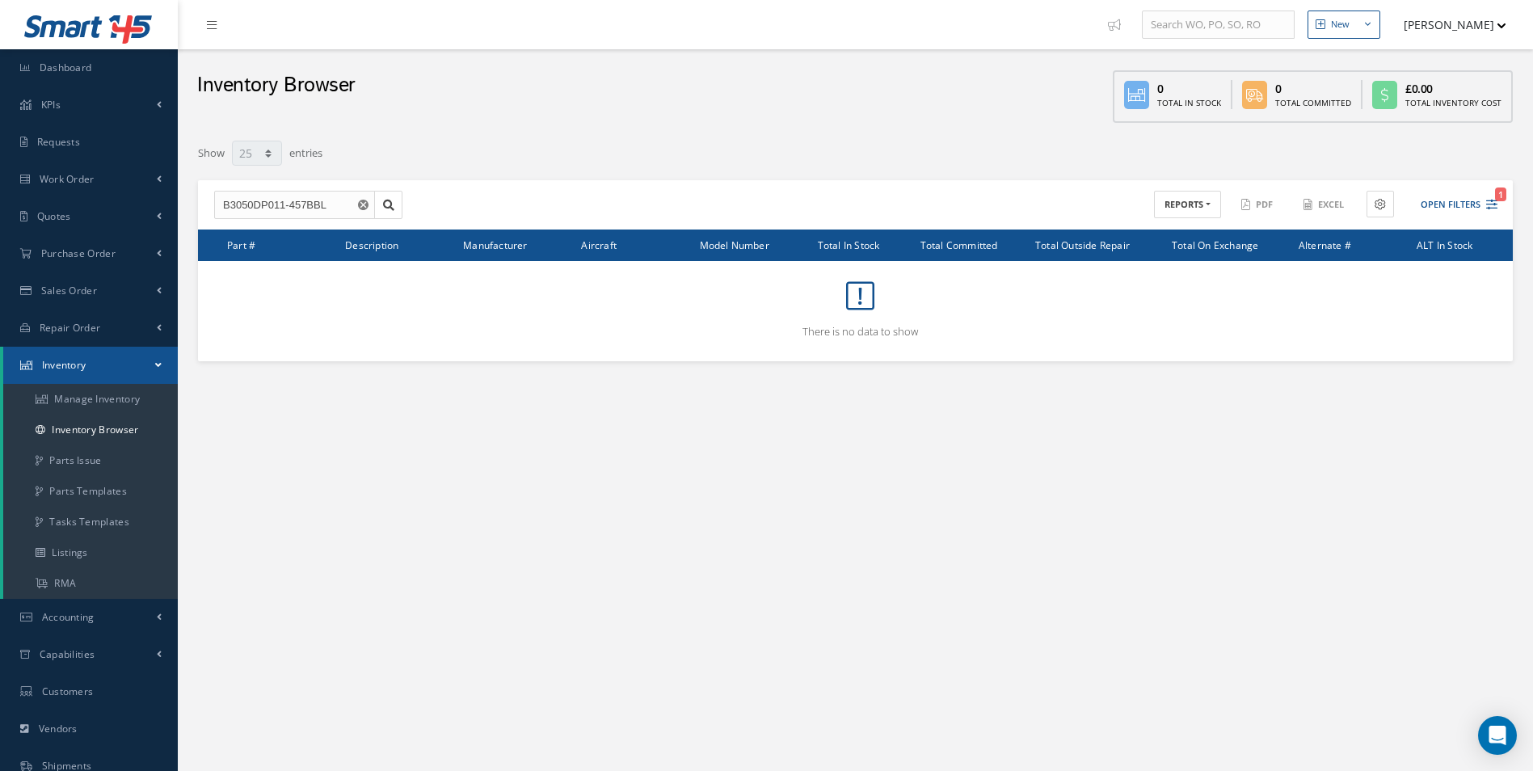
click at [364, 208] on use "Reset" at bounding box center [363, 205] width 11 height 11
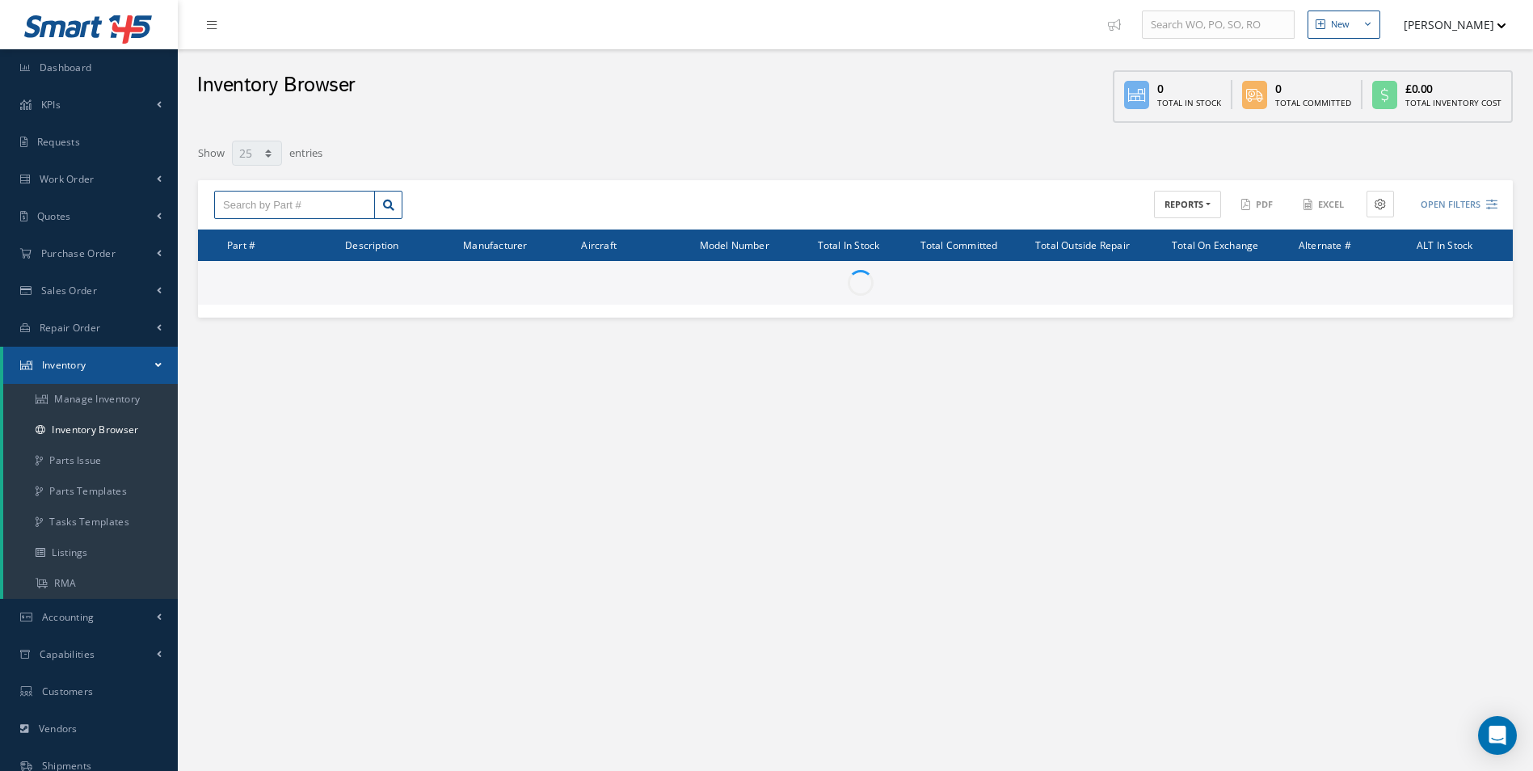
click at [330, 206] on input "text" at bounding box center [294, 205] width 161 height 29
paste input "305DP011-656BBL"
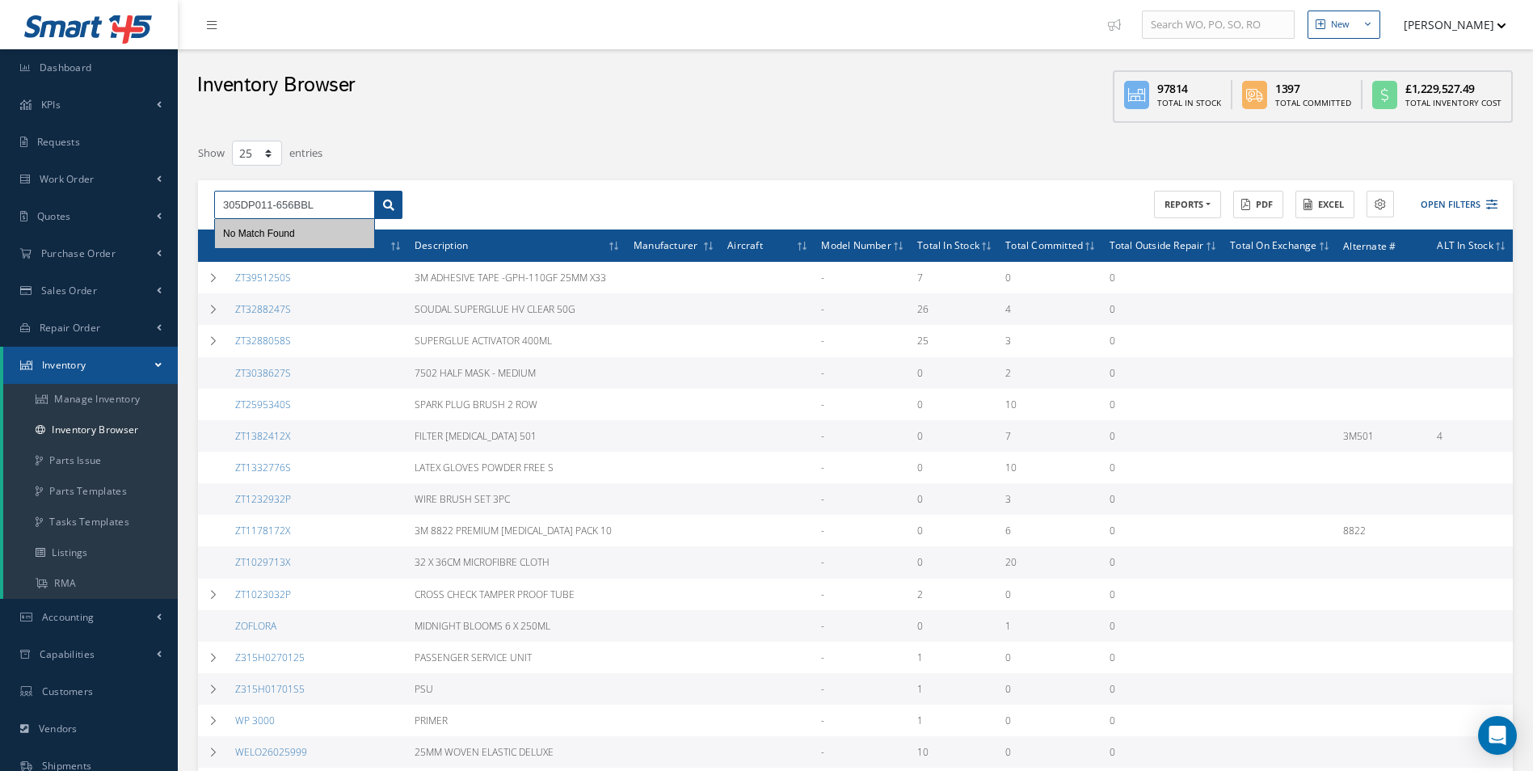
type input "305DP011-656BBL"
click at [391, 201] on icon at bounding box center [388, 205] width 11 height 11
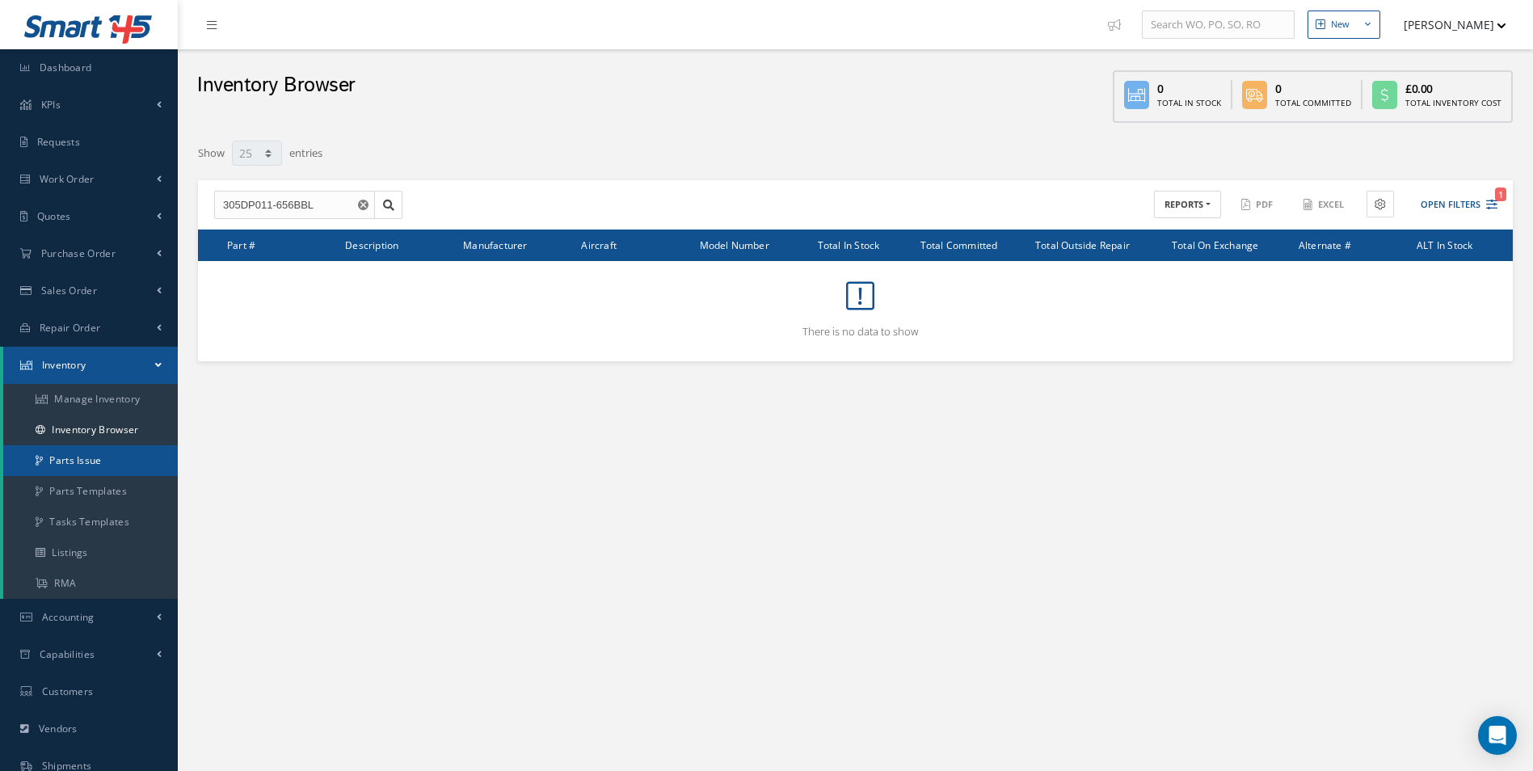
click at [74, 450] on link "Parts Issue" at bounding box center [90, 460] width 175 height 31
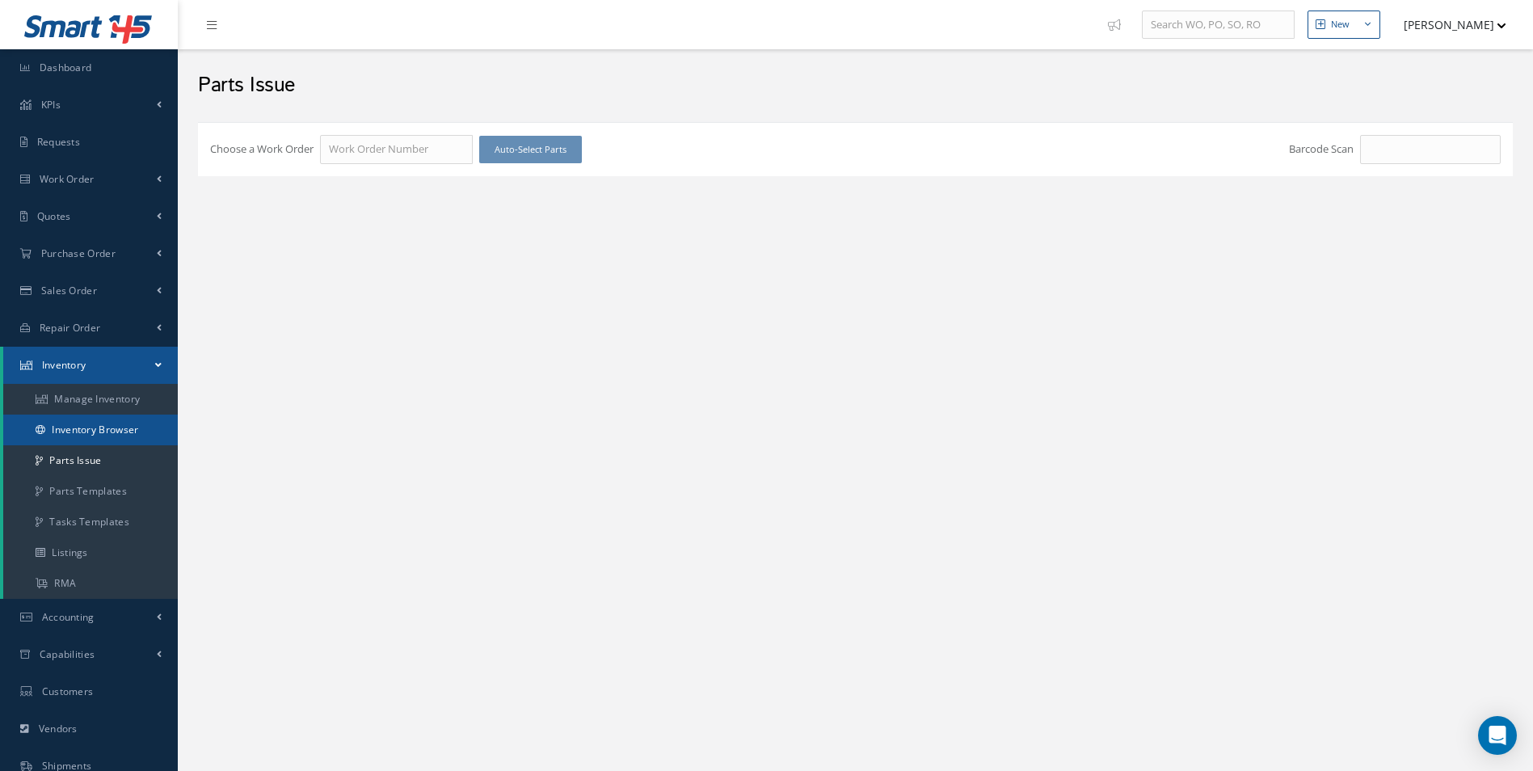
click at [80, 421] on link "Inventory Browser" at bounding box center [90, 430] width 175 height 31
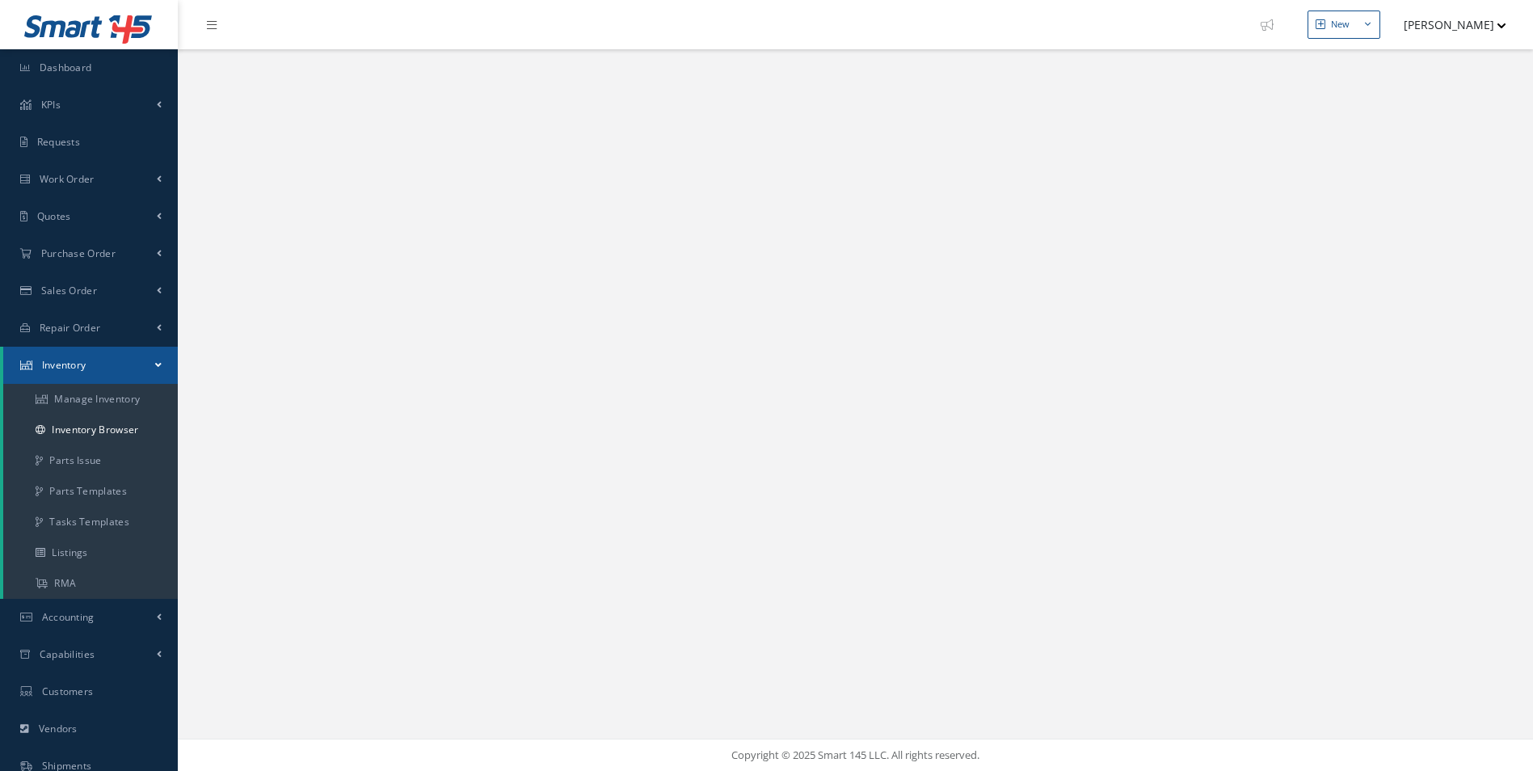
select select "25"
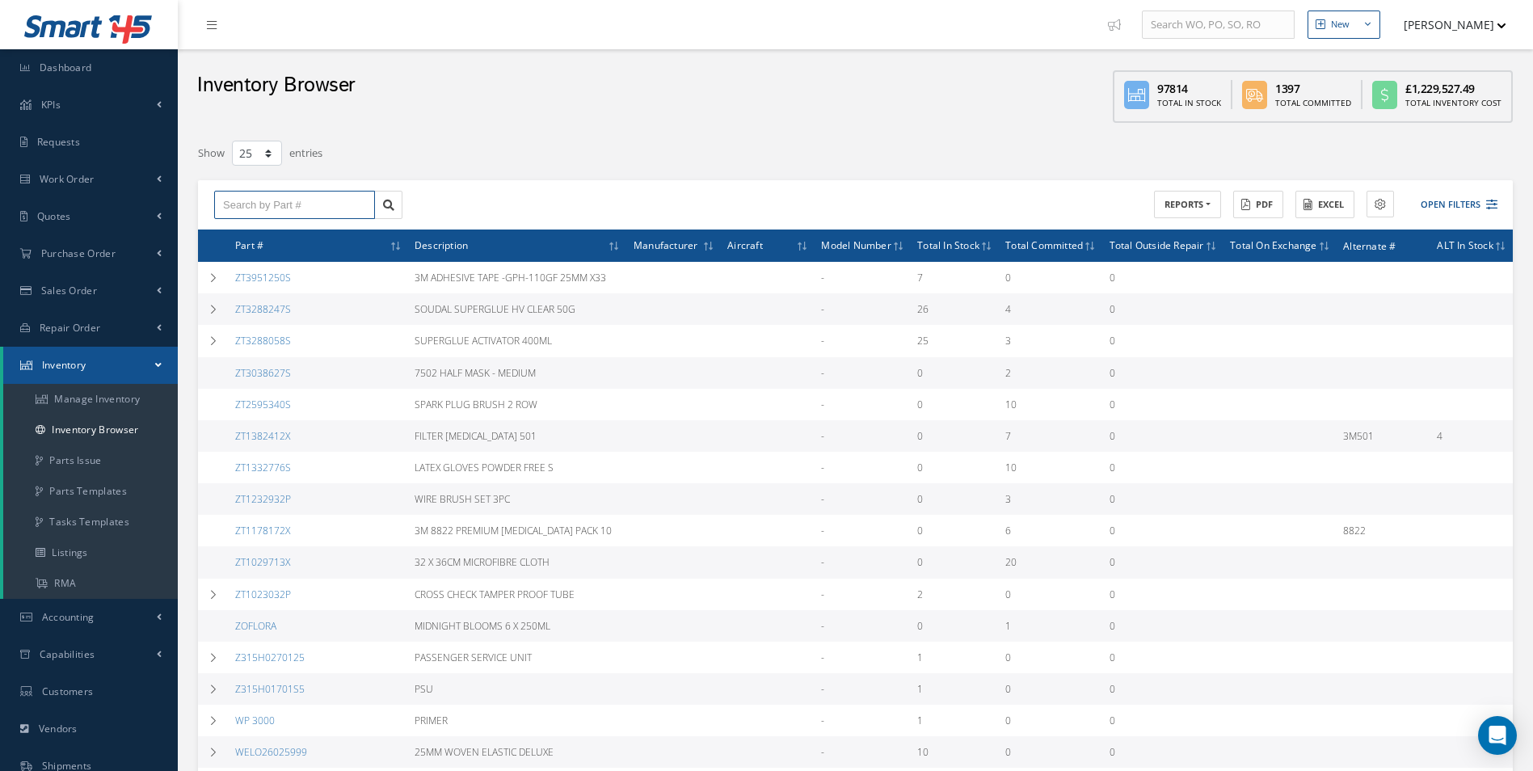
click at [280, 200] on input "text" at bounding box center [294, 205] width 161 height 29
paste input "305DP011-656BBL"
type input "3"
type input "b"
click at [311, 229] on div "305DP011-655BBL" at bounding box center [294, 233] width 143 height 16
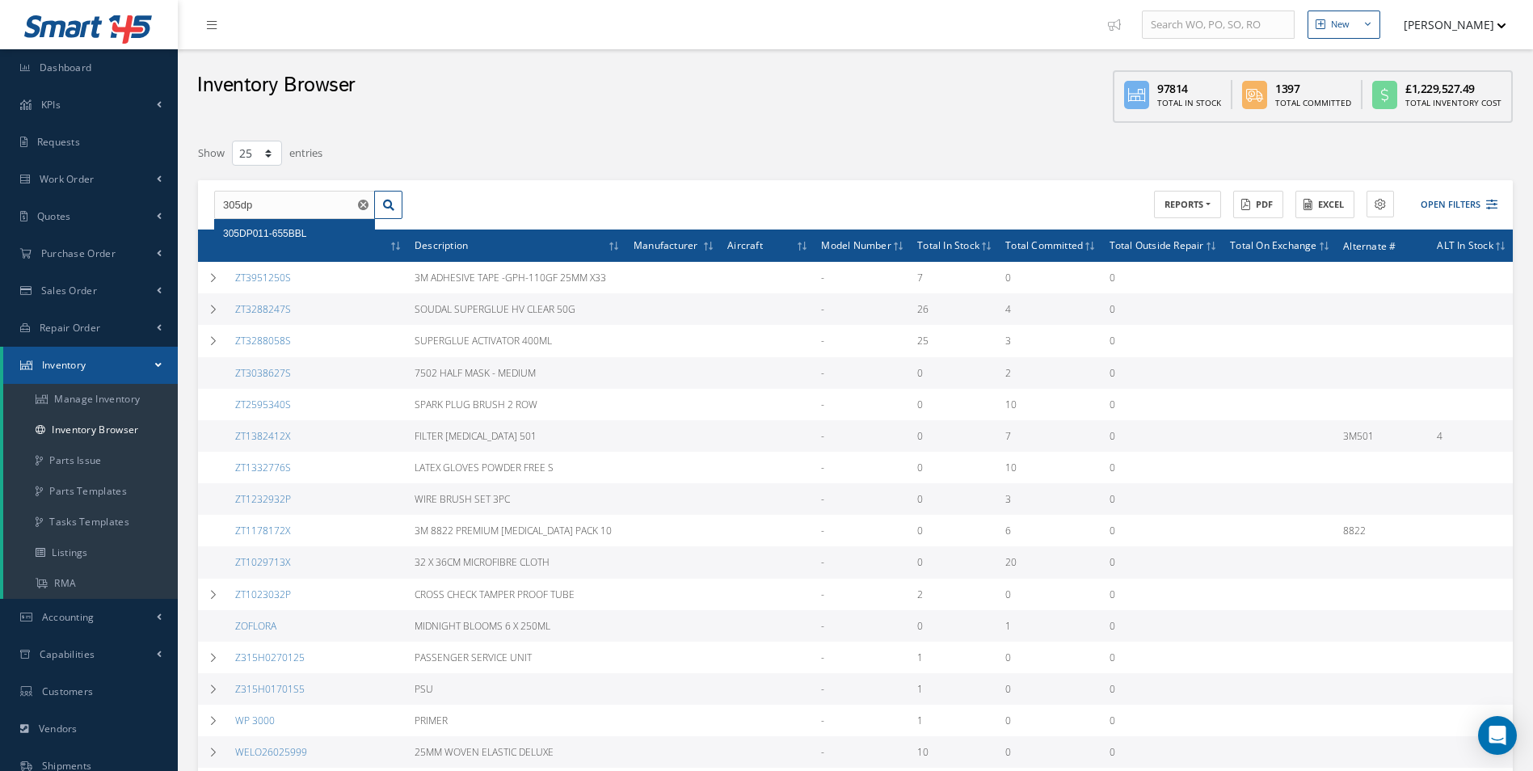
type input "305DP011-655BBL"
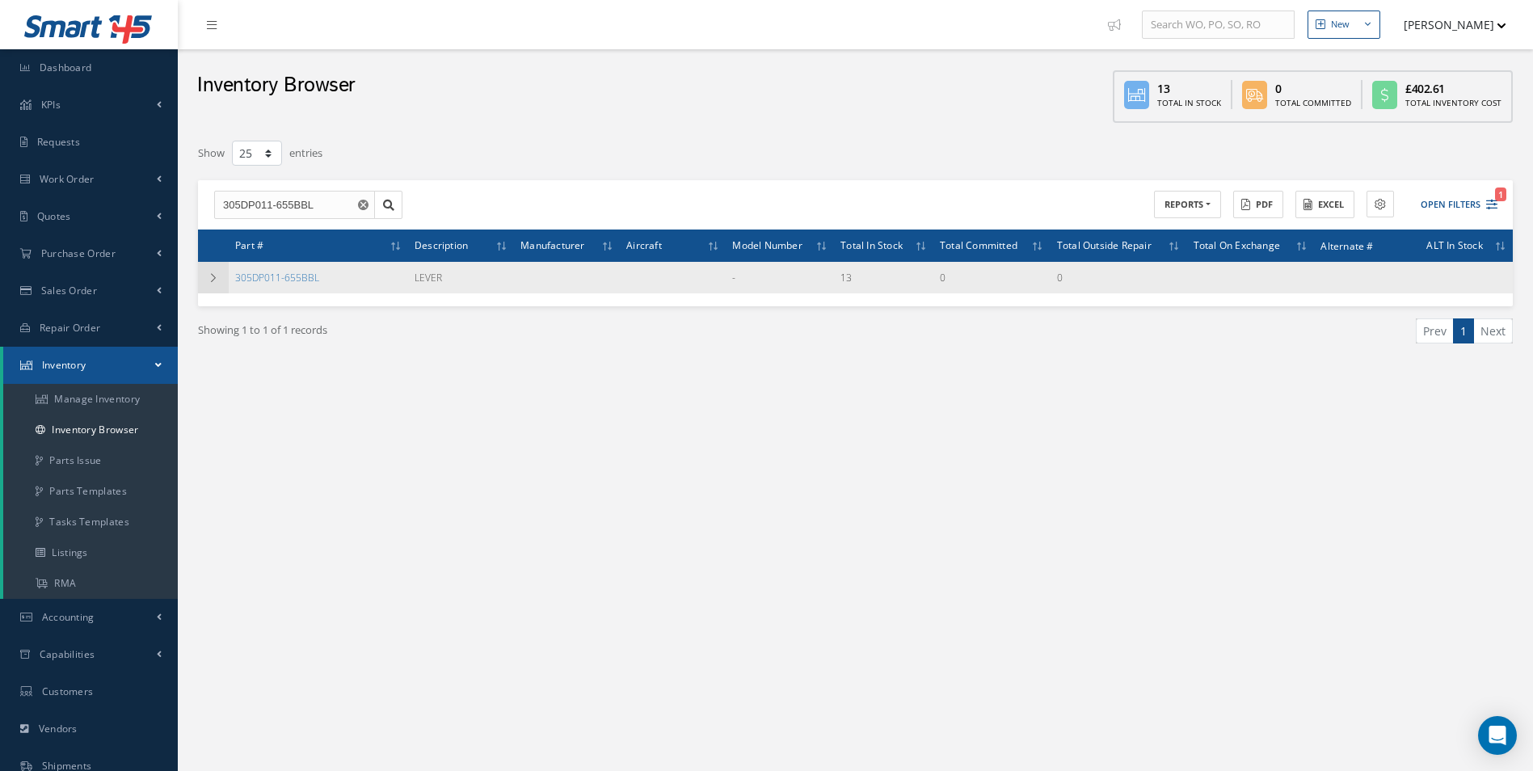
click at [204, 276] on td at bounding box center [213, 278] width 31 height 32
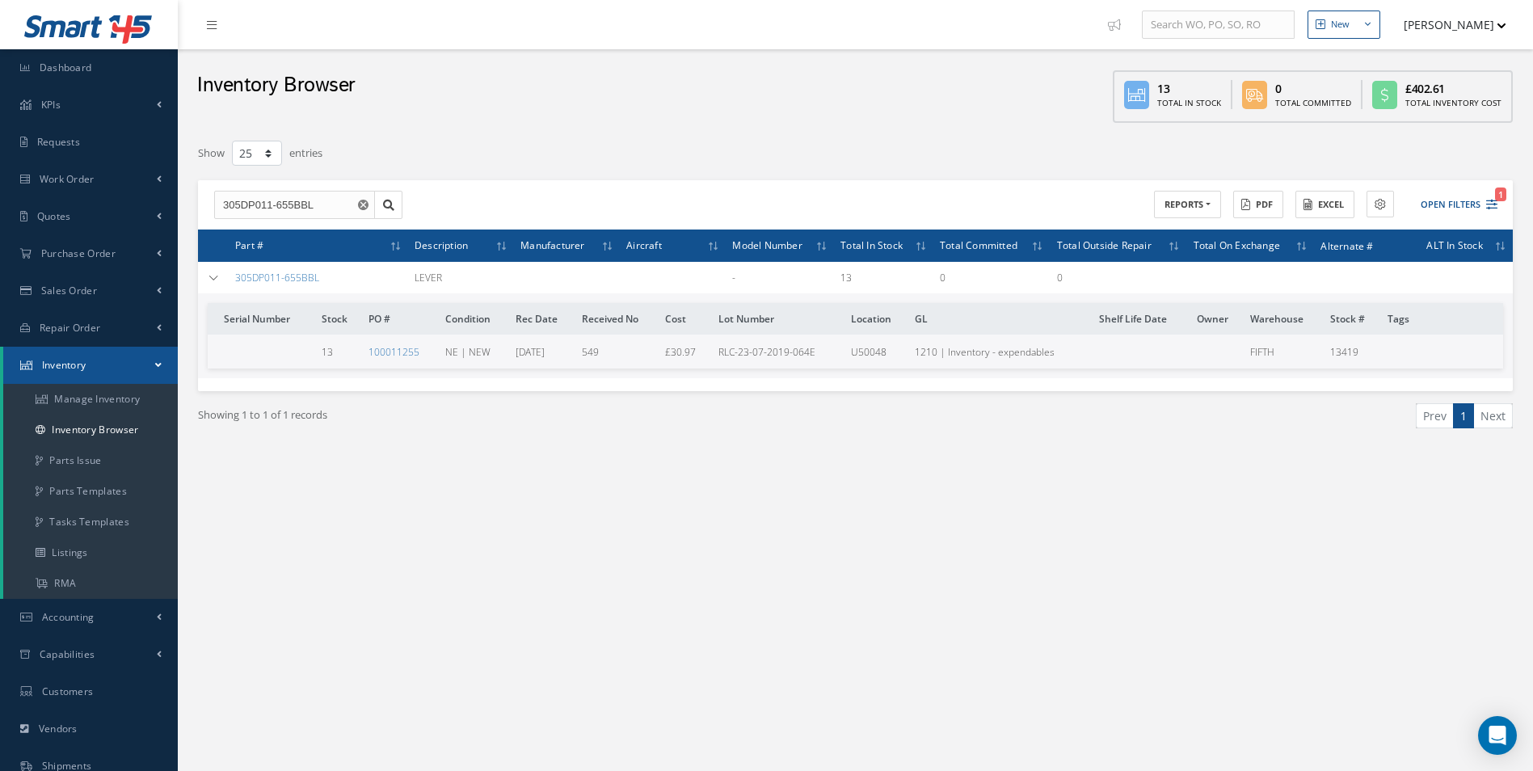
click at [335, 479] on div "Filters Part Number 305DP011-655BBL Serial Number × Loading... Description PO N…" at bounding box center [855, 316] width 1331 height 371
click at [295, 275] on link "305DP011-655BBL" at bounding box center [277, 278] width 84 height 14
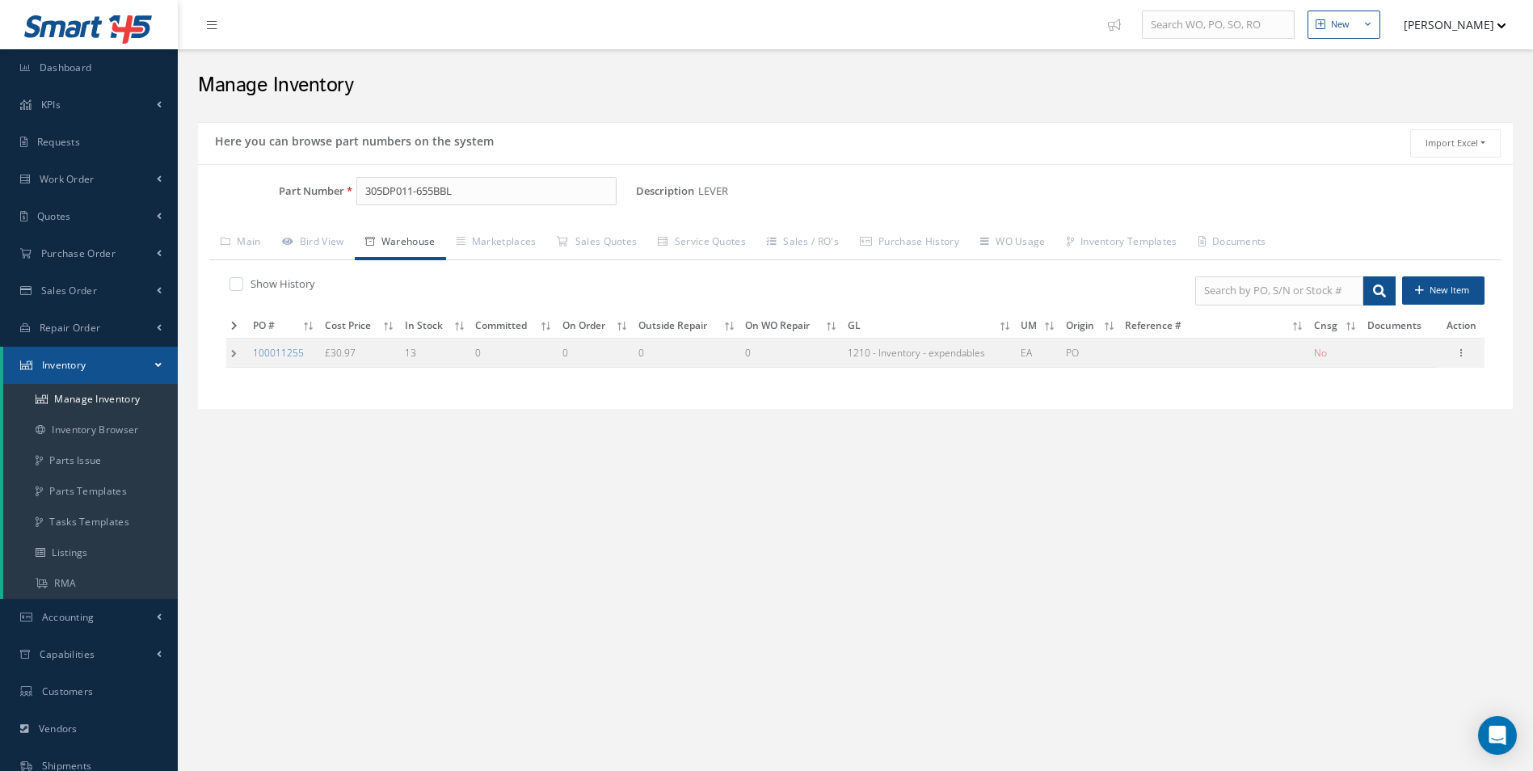
click at [236, 353] on td at bounding box center [237, 353] width 22 height 30
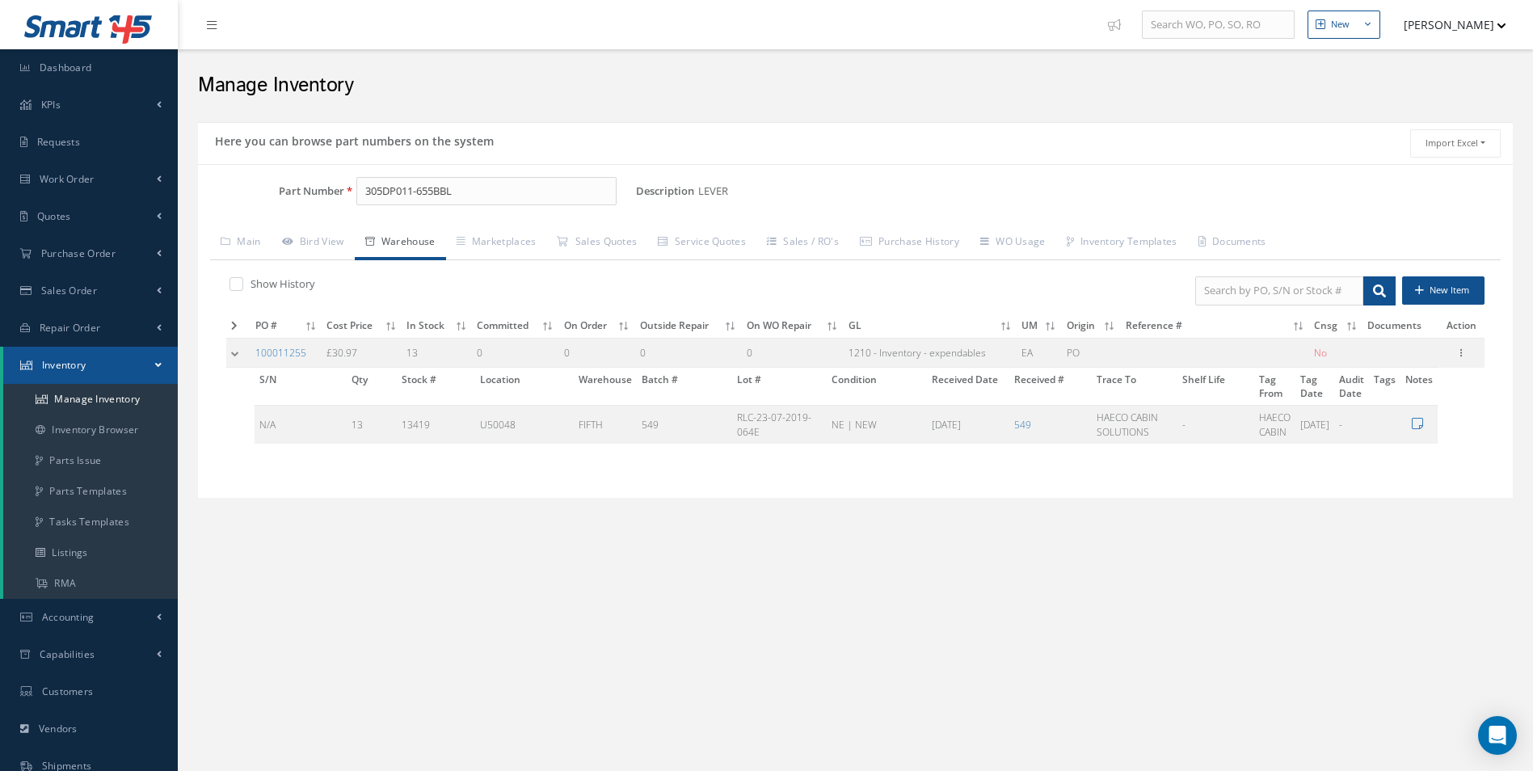
click at [682, 655] on div "New New Work Order New Purchase Order New Customer Quote New Sales Order New Re…" at bounding box center [855, 466] width 1355 height 933
